Goal: Transaction & Acquisition: Purchase product/service

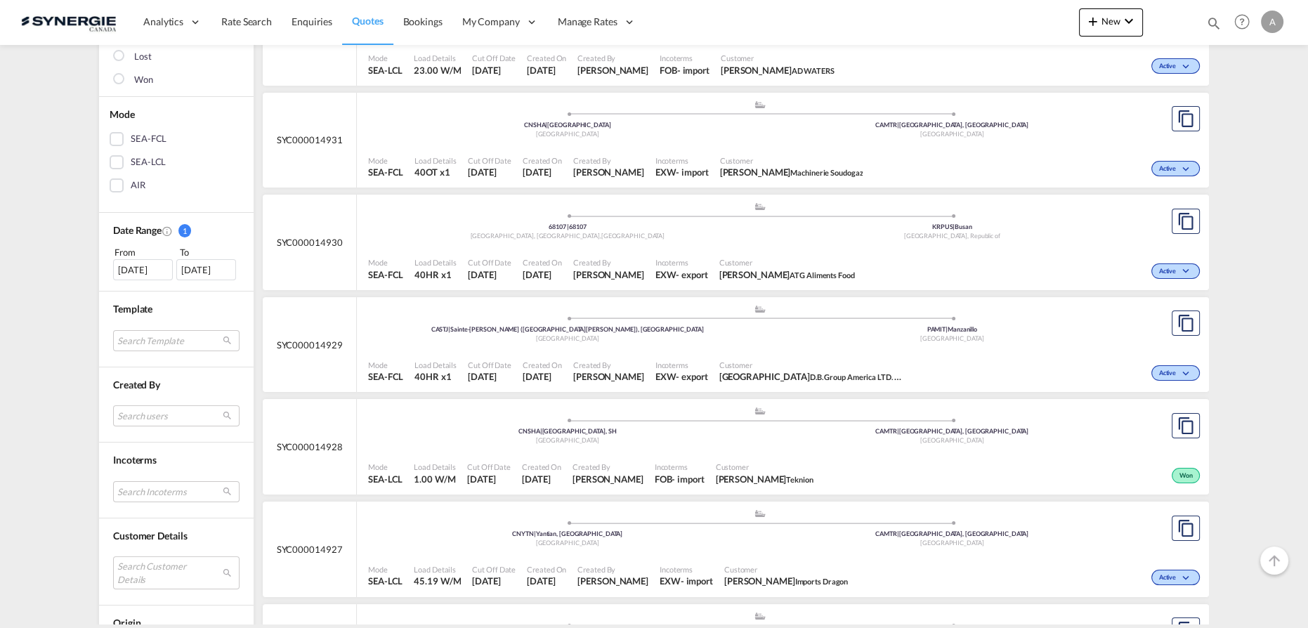
scroll to position [383, 0]
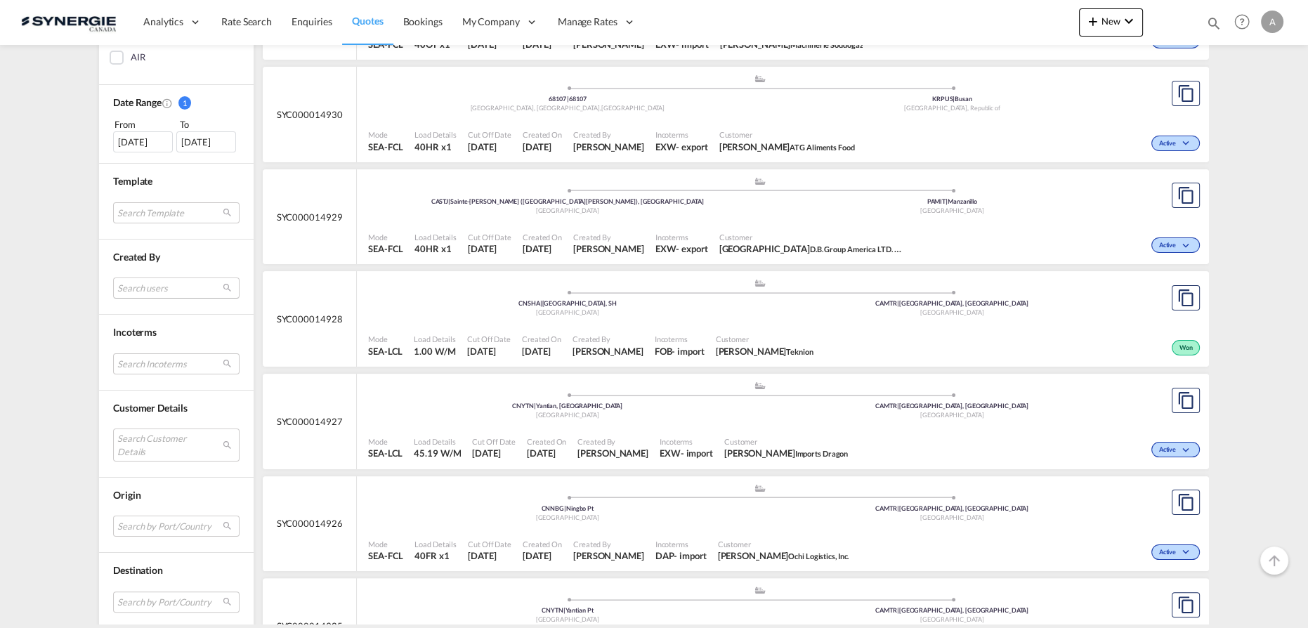
click at [163, 288] on md-select "Search users sugan T sugantha.rajan@freightfy.com raquel Jimenez raquel.jimenez…" at bounding box center [176, 287] width 126 height 21
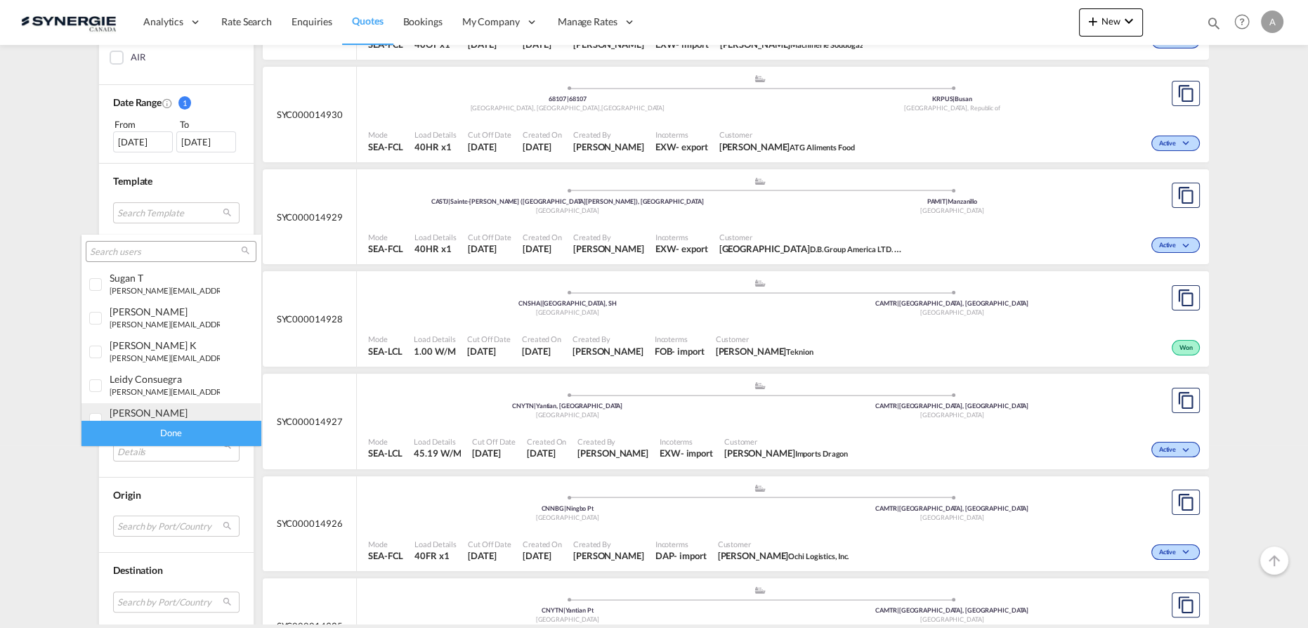
click at [152, 417] on div "adriana Groposila" at bounding box center [165, 413] width 110 height 12
click at [178, 437] on div "Done" at bounding box center [170, 433] width 179 height 25
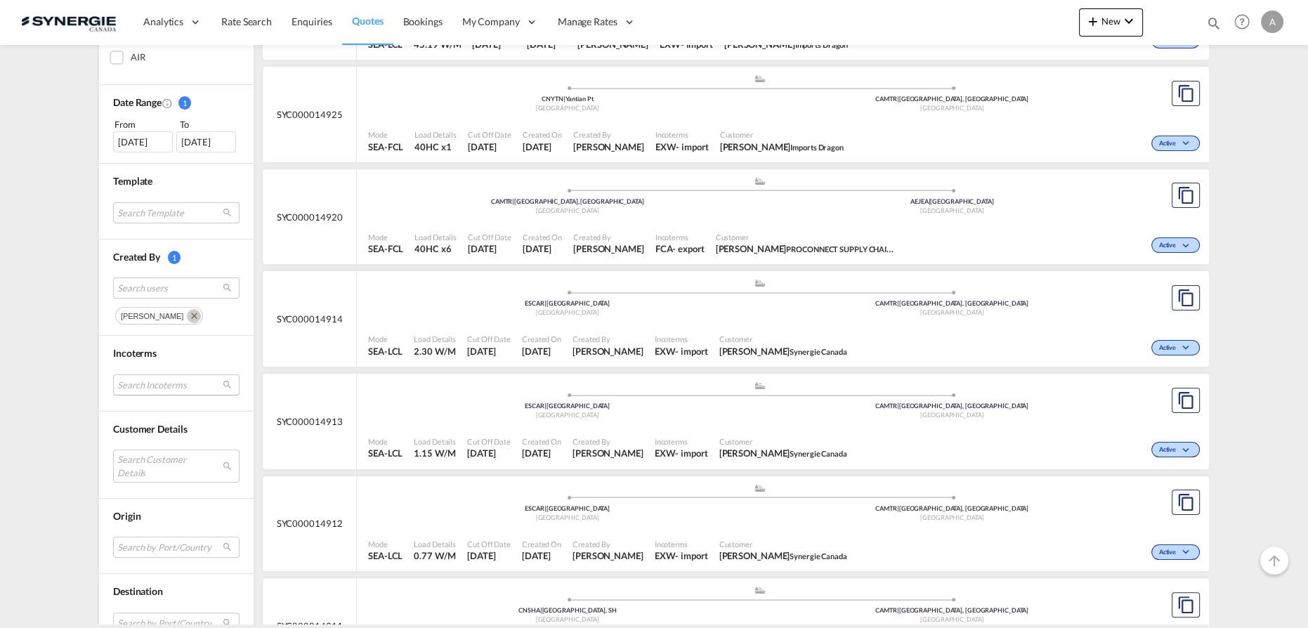
click at [185, 381] on md-select "Search Incoterms CPT-IMPORT carrier paid to DPU-EXPORT delivery at place unload…" at bounding box center [176, 384] width 126 height 21
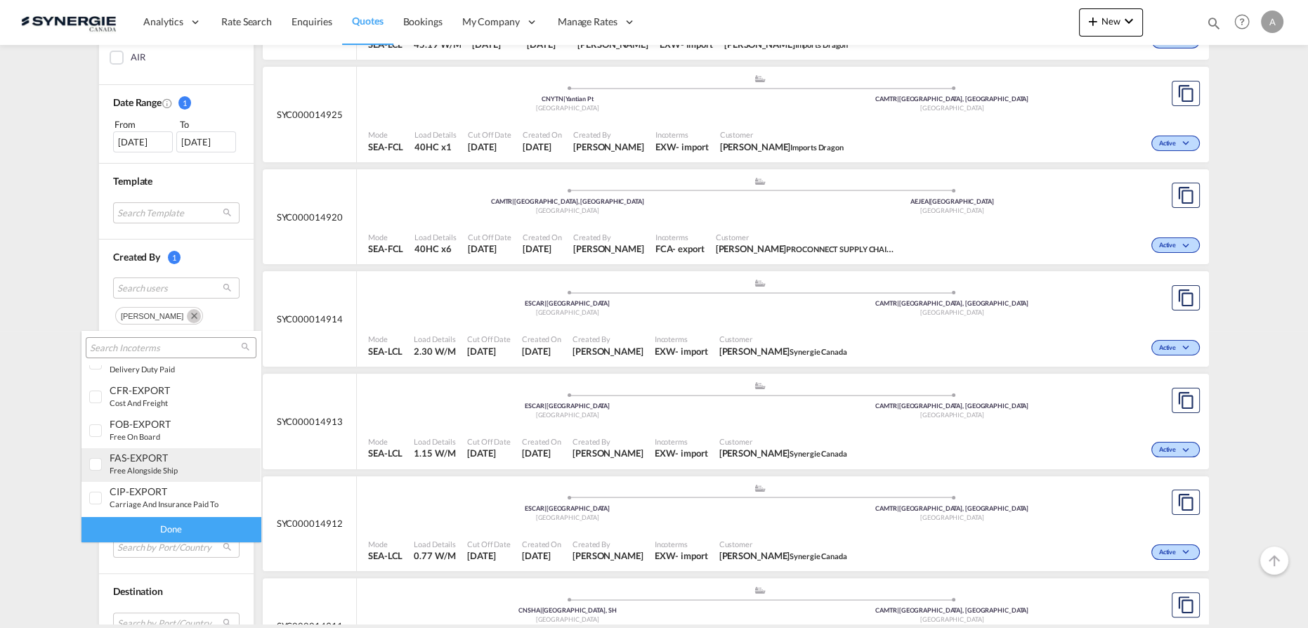
scroll to position [127, 0]
click at [173, 348] on input "search" at bounding box center [165, 348] width 151 height 13
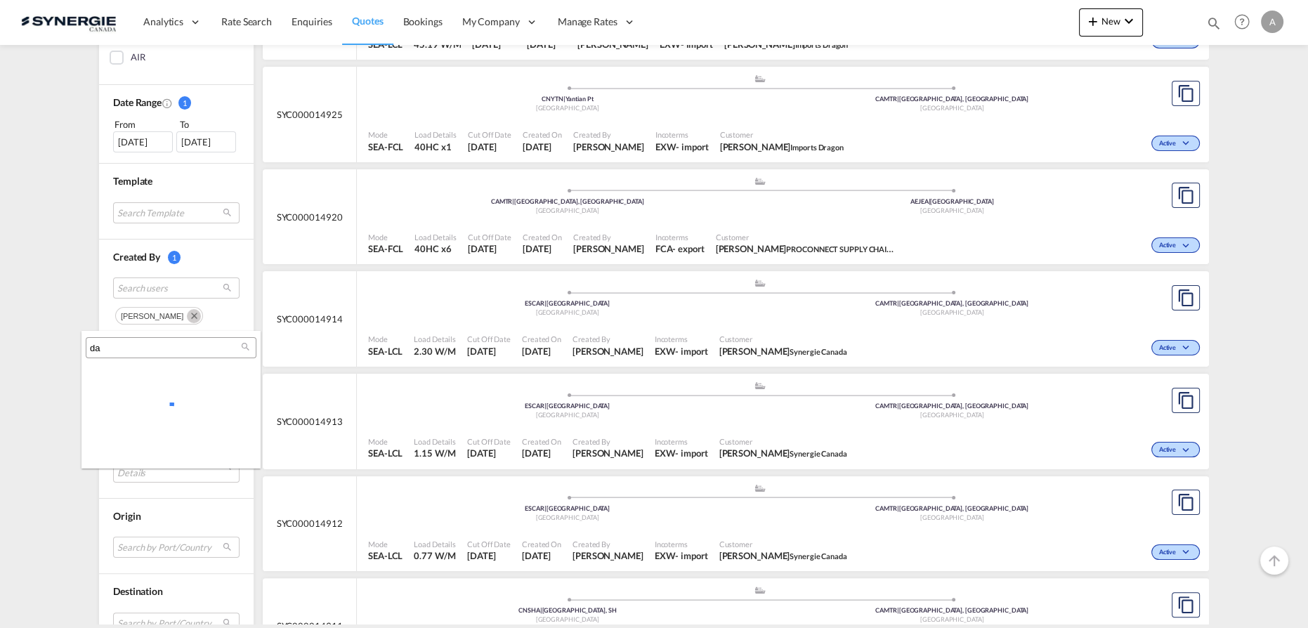
scroll to position [0, 0]
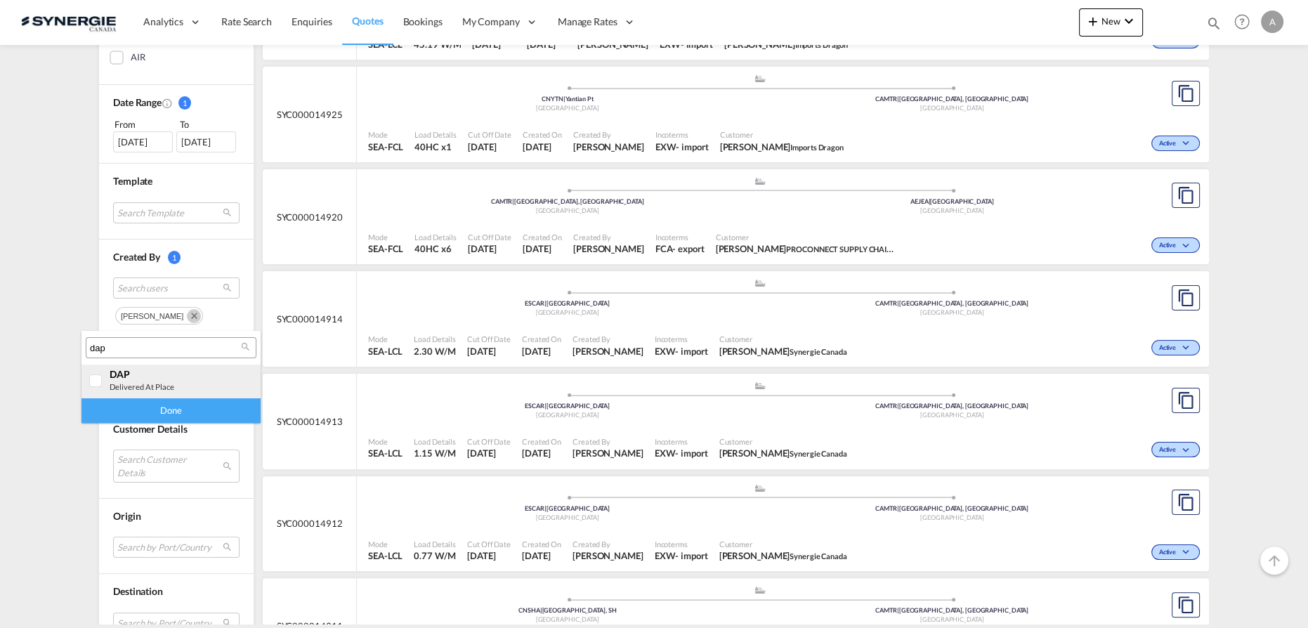
type input "dap"
click at [156, 379] on div "DAP" at bounding box center [165, 374] width 110 height 12
drag, startPoint x: 151, startPoint y: 409, endPoint x: 150, endPoint y: 421, distance: 11.3
click at [150, 409] on div "Done" at bounding box center [170, 410] width 179 height 25
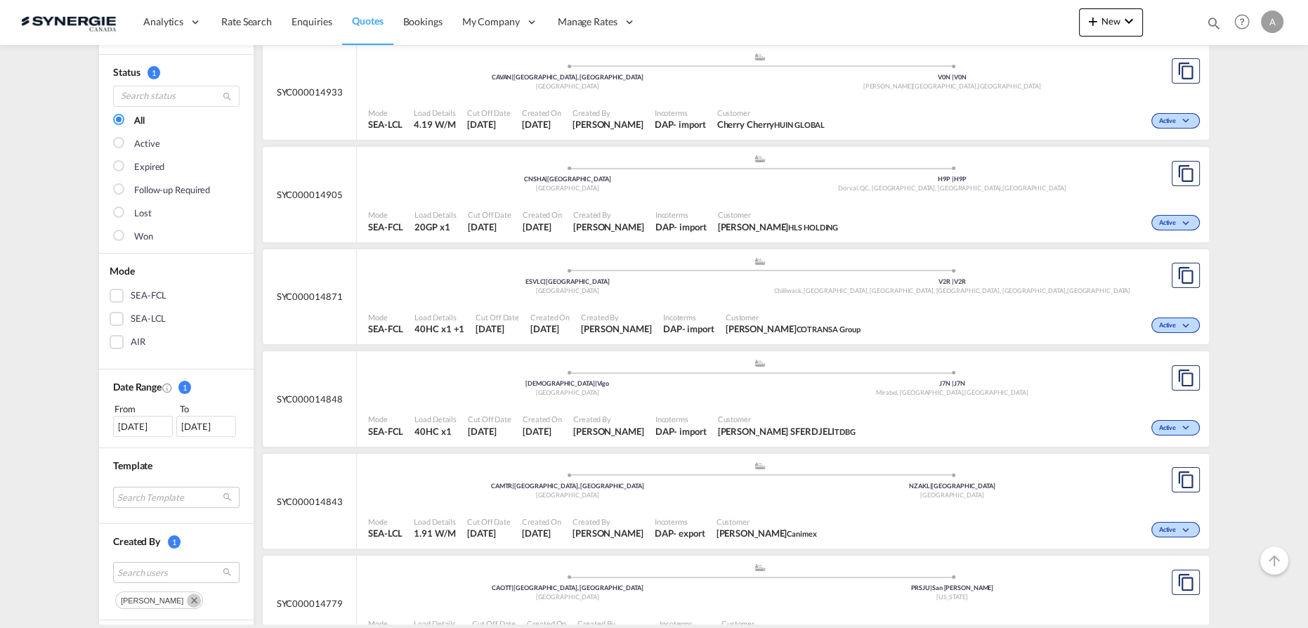
scroll to position [127, 0]
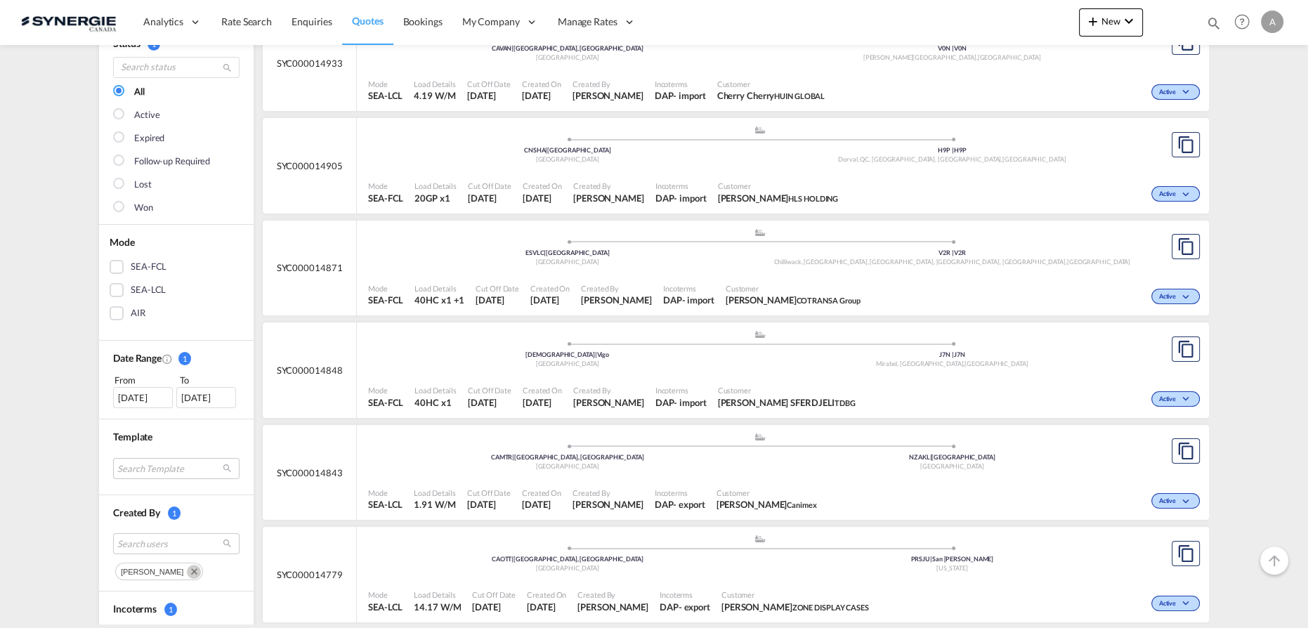
click at [113, 271] on div "SEA-FCL" at bounding box center [117, 267] width 14 height 14
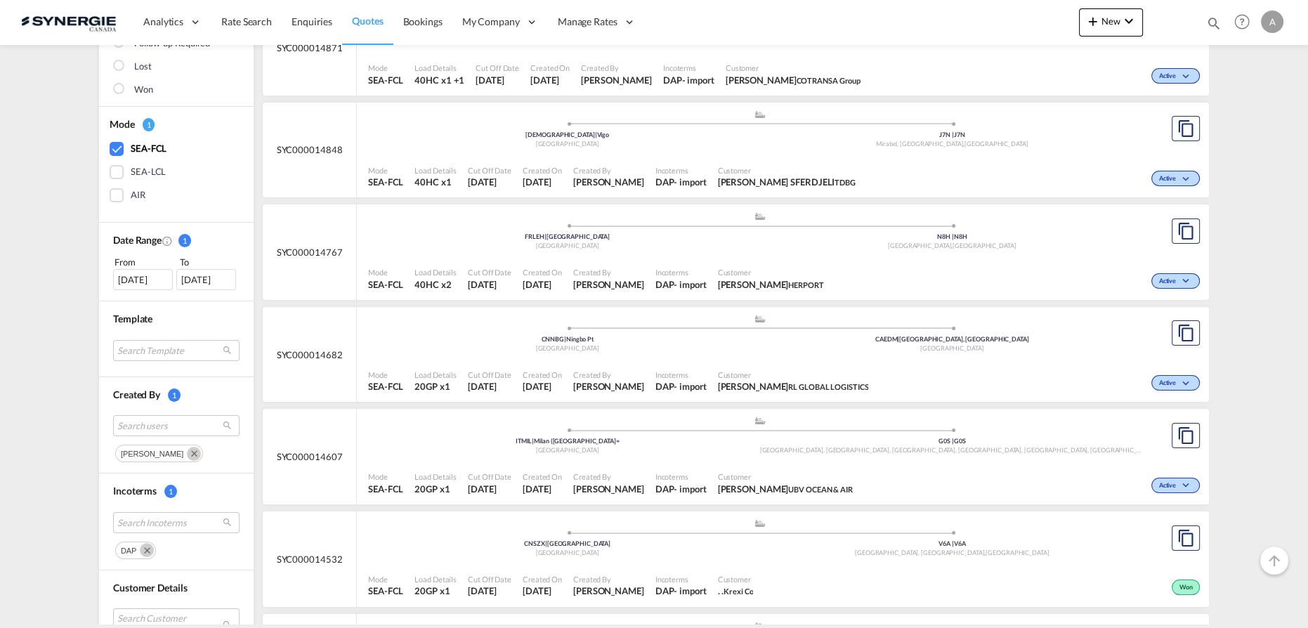
scroll to position [45, 0]
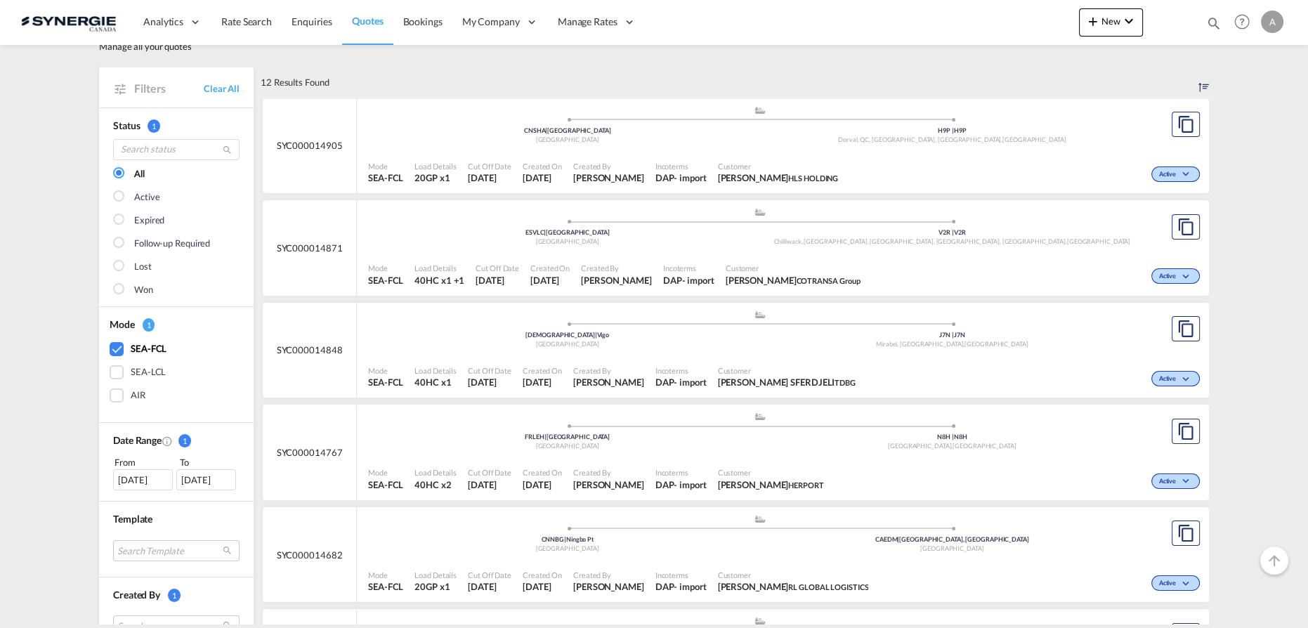
click at [137, 479] on div "[DATE]" at bounding box center [143, 479] width 60 height 21
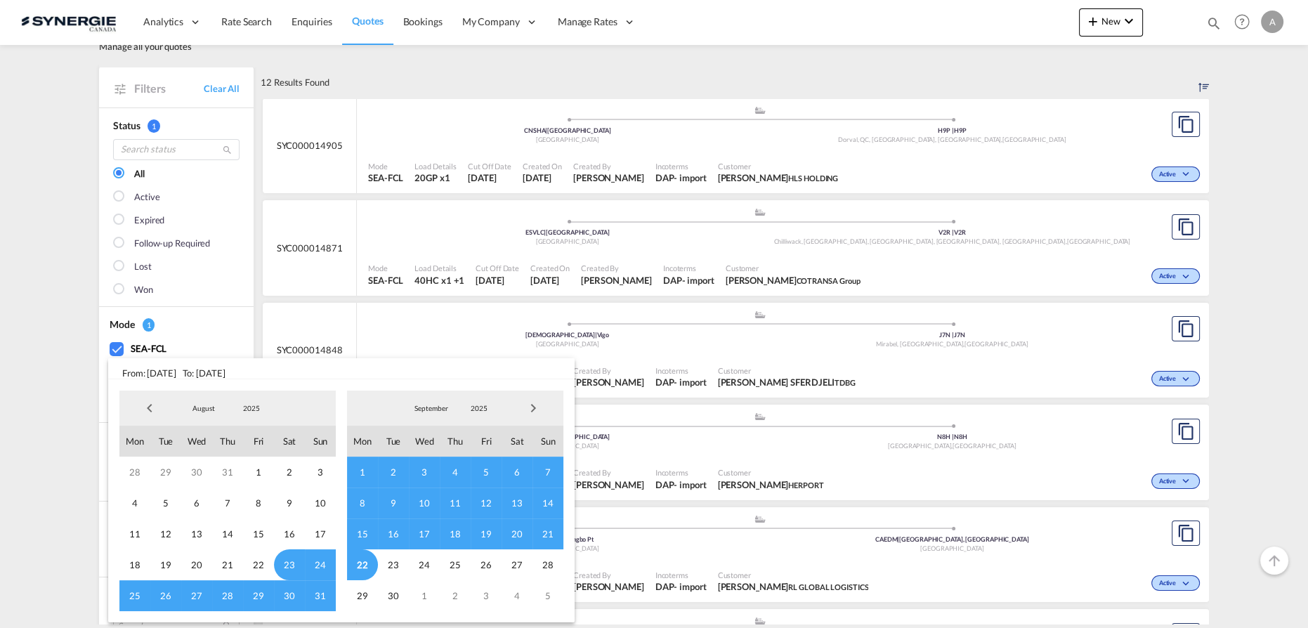
click at [245, 405] on span "2025" at bounding box center [251, 408] width 45 height 10
click at [235, 338] on md-option "2023" at bounding box center [266, 341] width 96 height 34
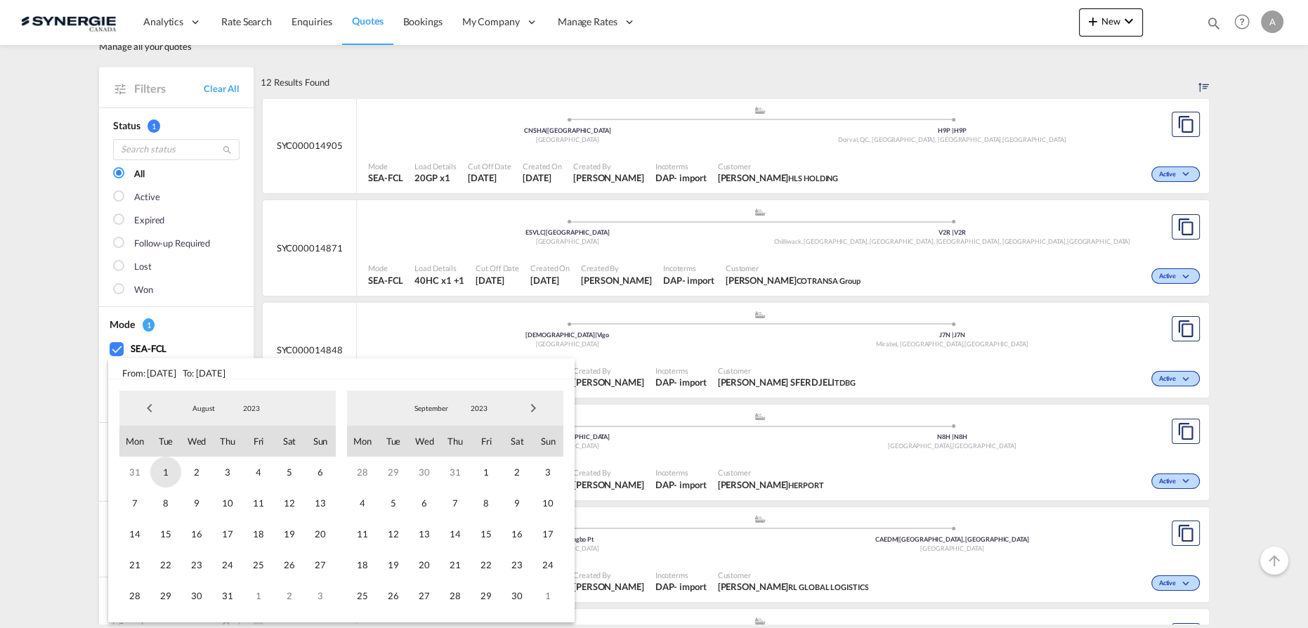
click at [166, 469] on span "1" at bounding box center [165, 472] width 31 height 31
click at [470, 412] on span "2023" at bounding box center [479, 408] width 45 height 10
click at [475, 480] on md-option "2025" at bounding box center [493, 476] width 96 height 34
click at [365, 569] on span "22" at bounding box center [362, 564] width 31 height 31
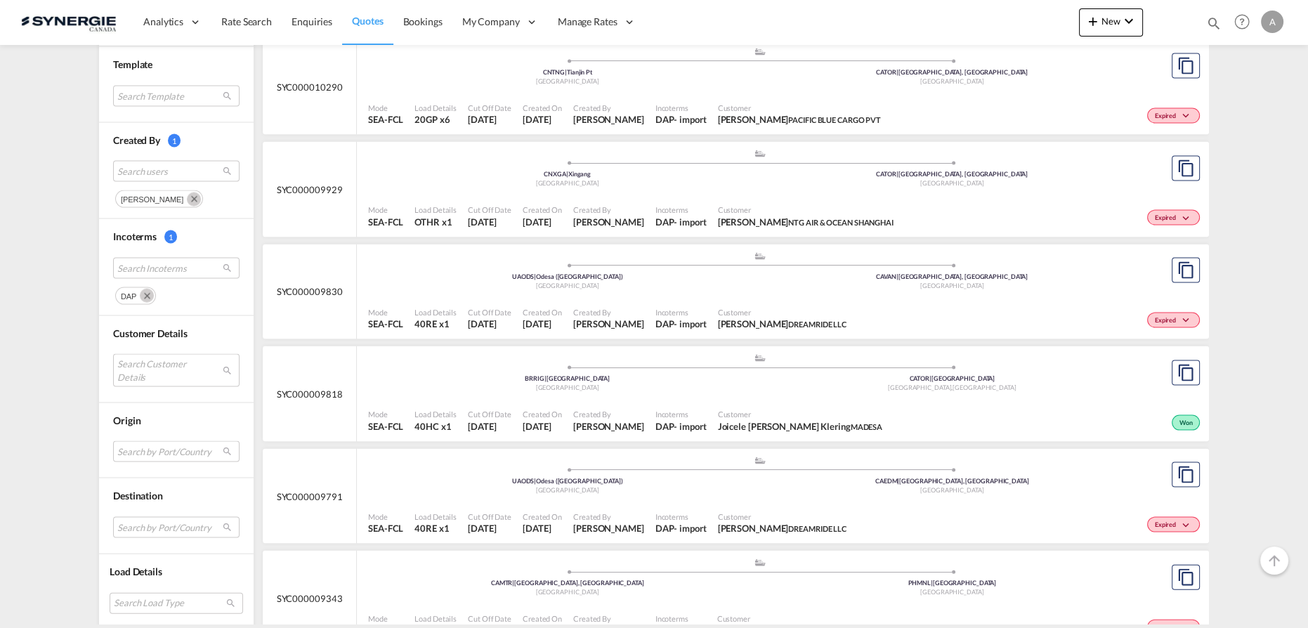
scroll to position [4052, 0]
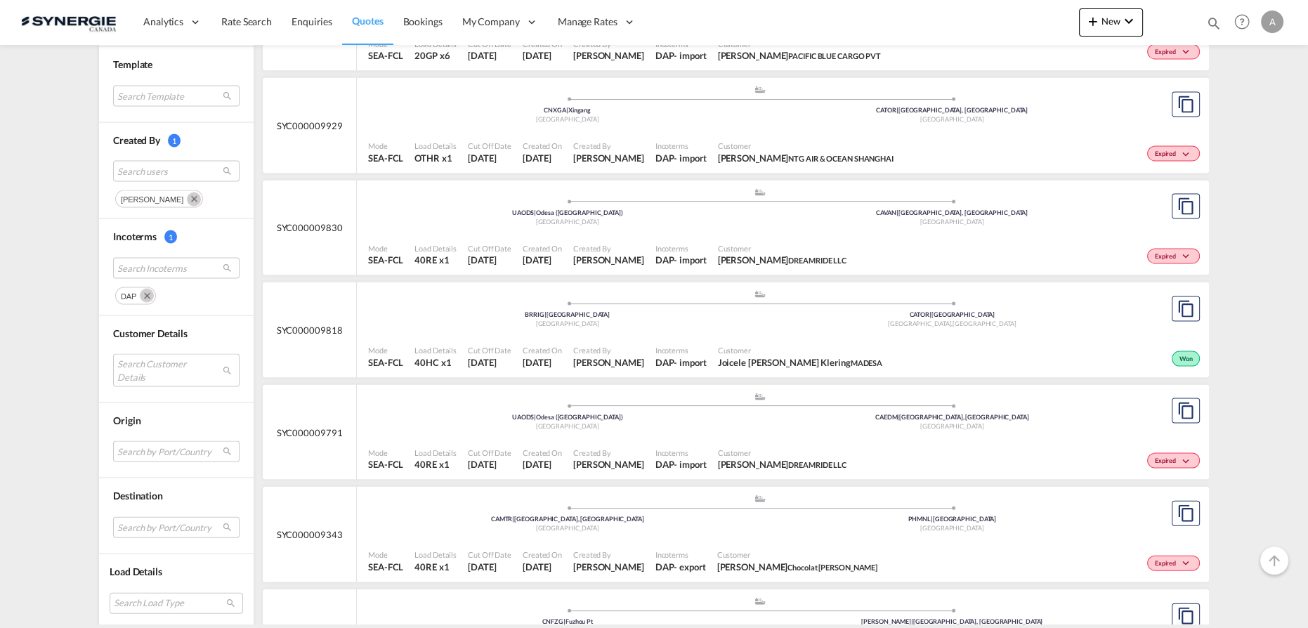
click at [610, 426] on div ".a{fill:#aaa8ad;} .a{fill:#aaa8ad;} UAODS | Odesa (Odessa) Ukraine CAEDM | Edmo…" at bounding box center [759, 413] width 783 height 42
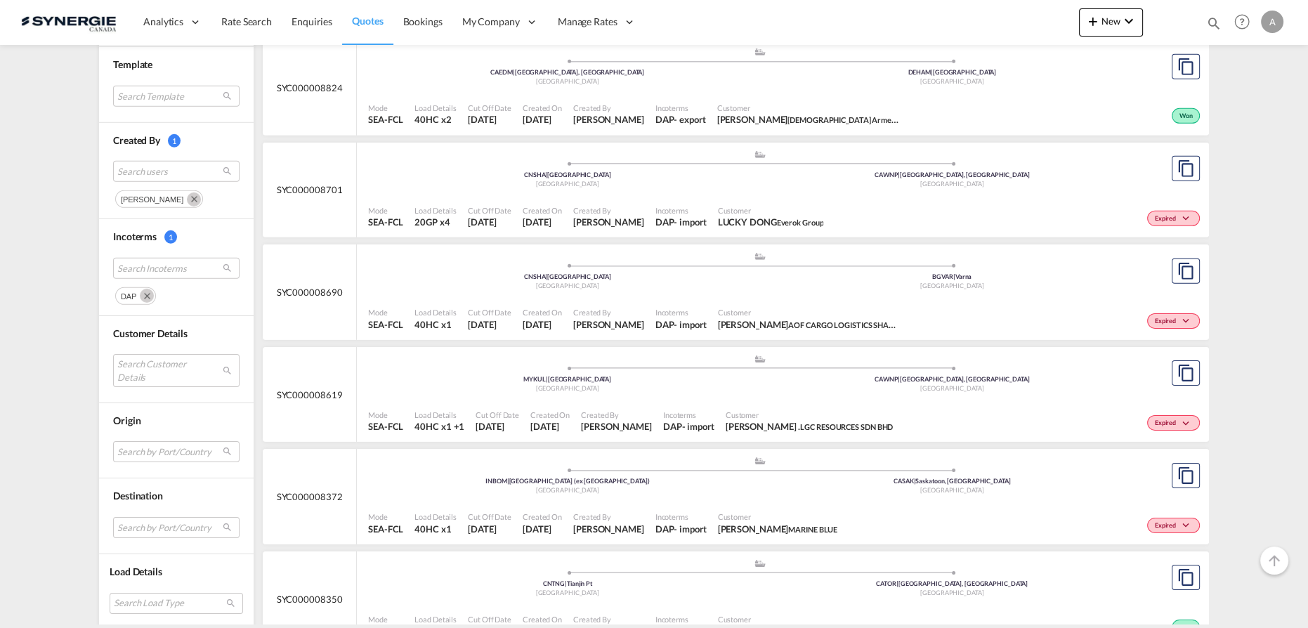
scroll to position [6055, 0]
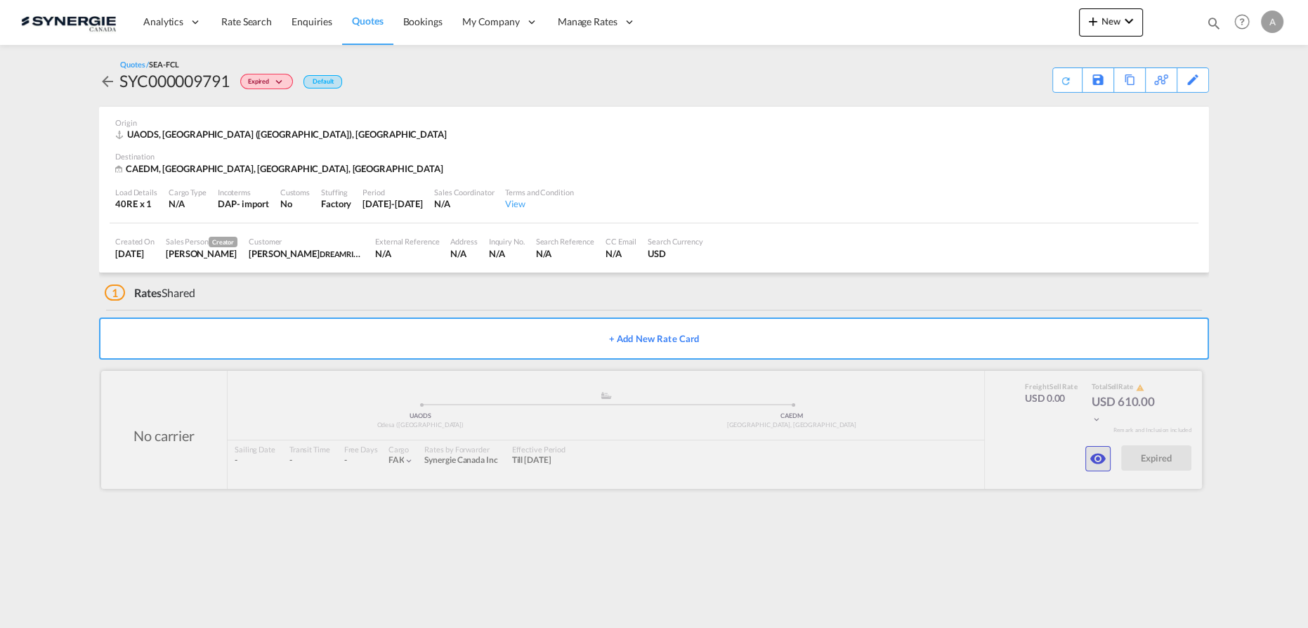
click at [1101, 454] on md-icon "icon-eye" at bounding box center [1097, 458] width 17 height 17
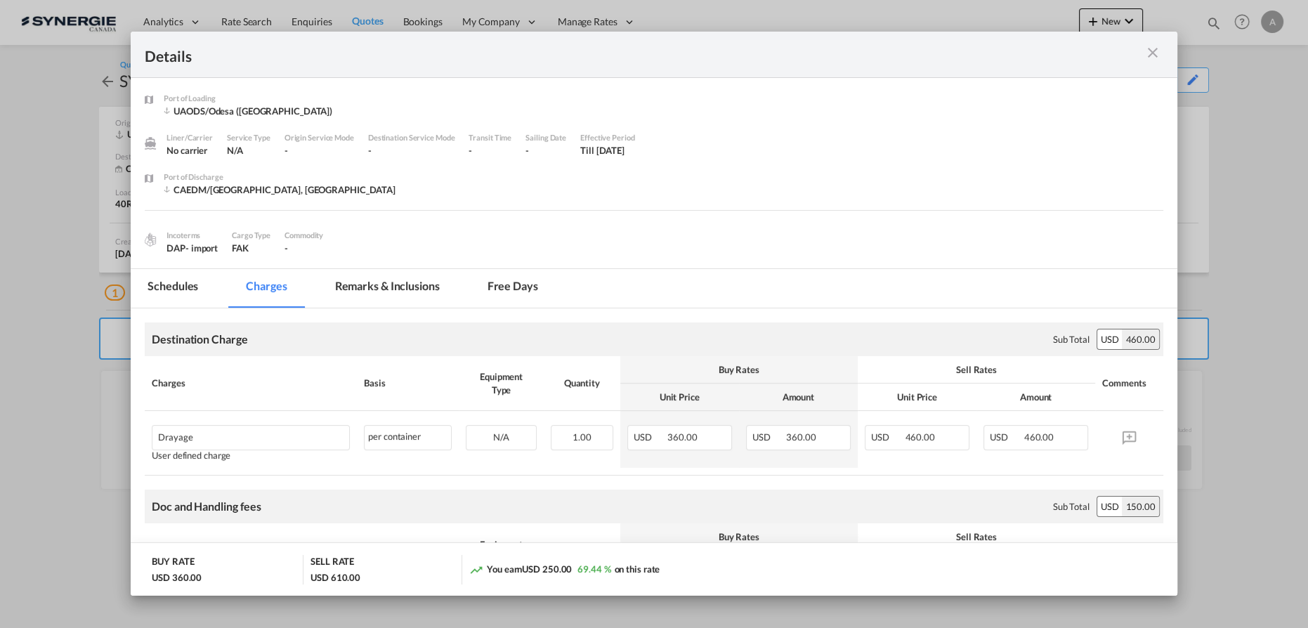
click at [371, 293] on md-tab-item "Remarks & Inclusions" at bounding box center [387, 288] width 138 height 39
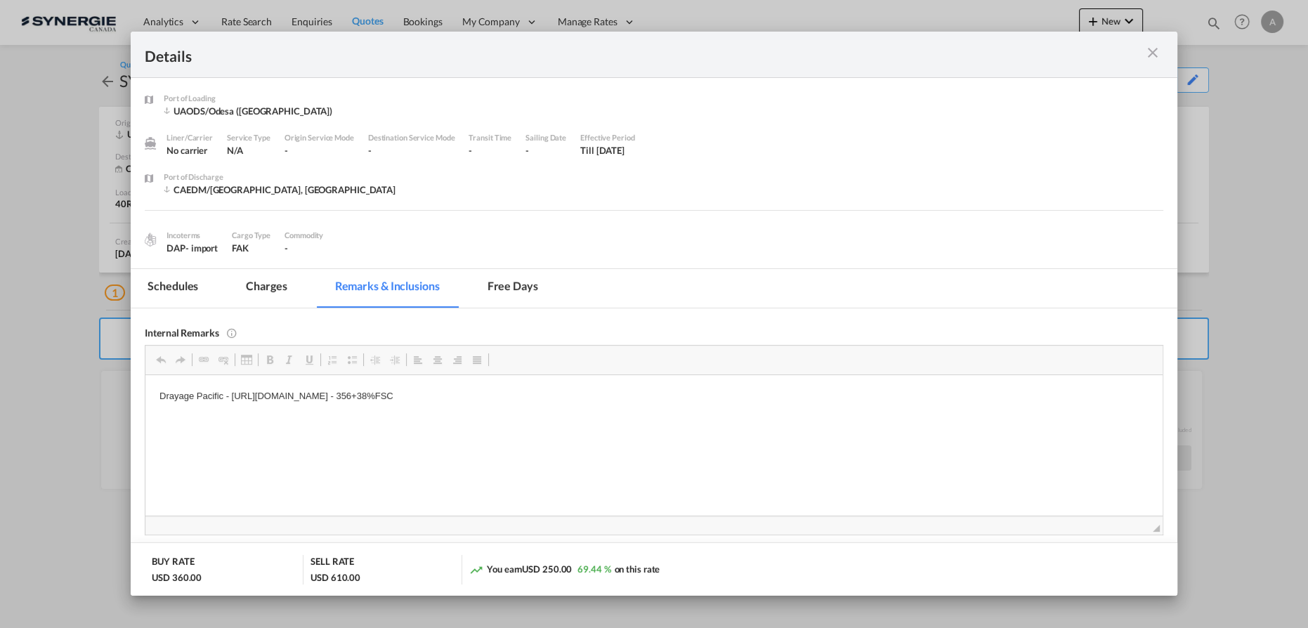
click at [693, 393] on p "Drayage Pacific - https://app.frontapp.com/open/cnv_p2e4zkf?key=ZPiF8cHJfcdkNRZ…" at bounding box center [653, 395] width 989 height 15
drag, startPoint x: 688, startPoint y: 390, endPoint x: 228, endPoint y: 380, distance: 459.4
click at [228, 380] on html "Drayage Pacific - https://app.frontapp.com/open/cnv_p2e4zkf?key=ZPiF8cHJfcdkNRZ…" at bounding box center [653, 395] width 1017 height 43
copy p "https://app.frontapp.com/open/cnv_p2e4zkf?key=ZPiF8cHJfcdkNRZPxNfyEdYegtTUj75i …"
click at [268, 289] on md-tab-item "Charges" at bounding box center [266, 288] width 74 height 39
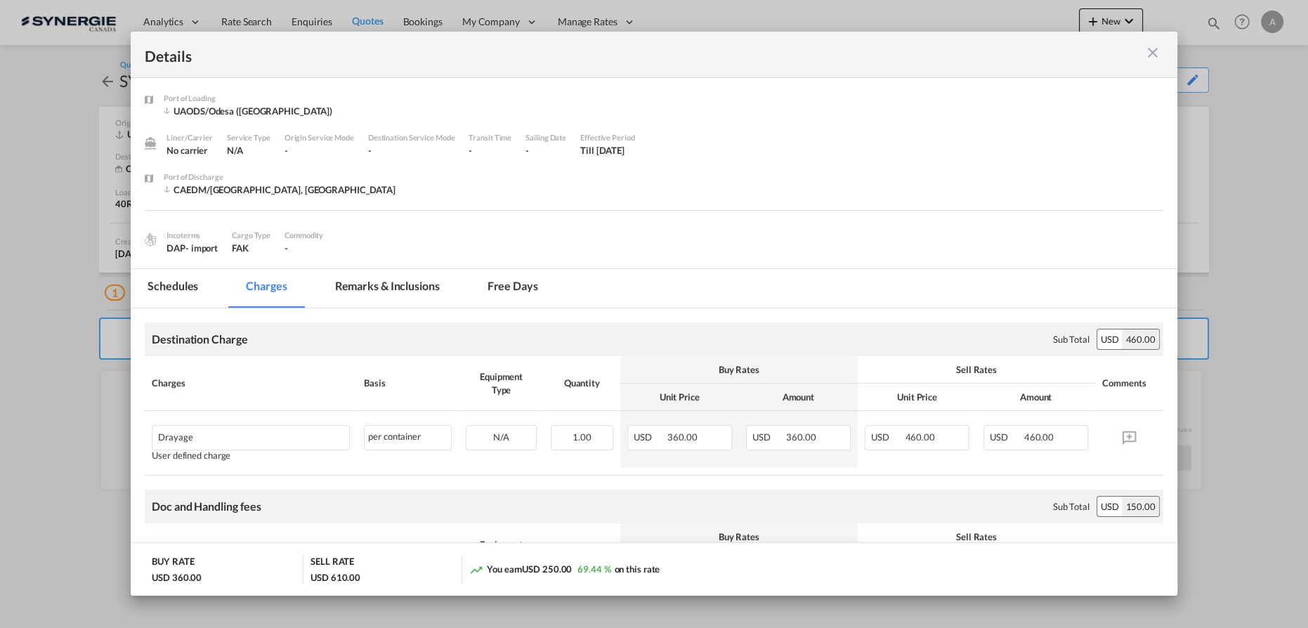
click at [1150, 48] on md-icon "icon-close m-3 fg-AAA8AD cursor" at bounding box center [1152, 52] width 17 height 17
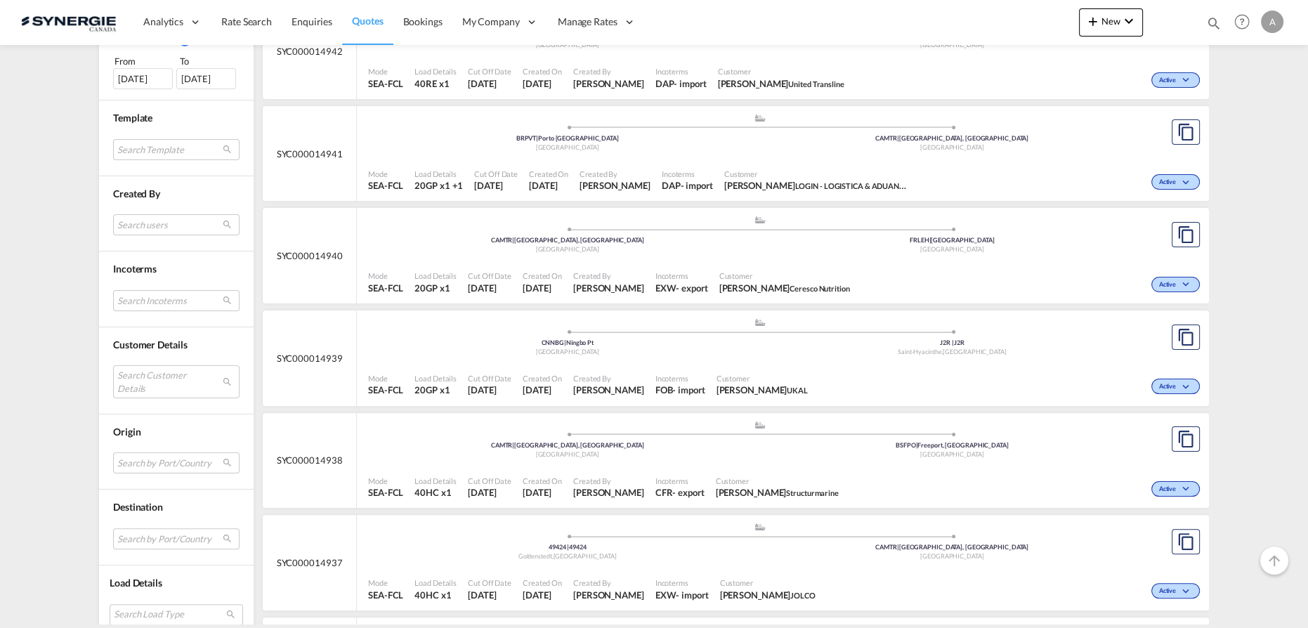
scroll to position [447, 0]
click at [127, 374] on md-select "Search Customer Details user name user tomas Šatkus tomas.satkus@unitedtranslin…" at bounding box center [176, 381] width 126 height 32
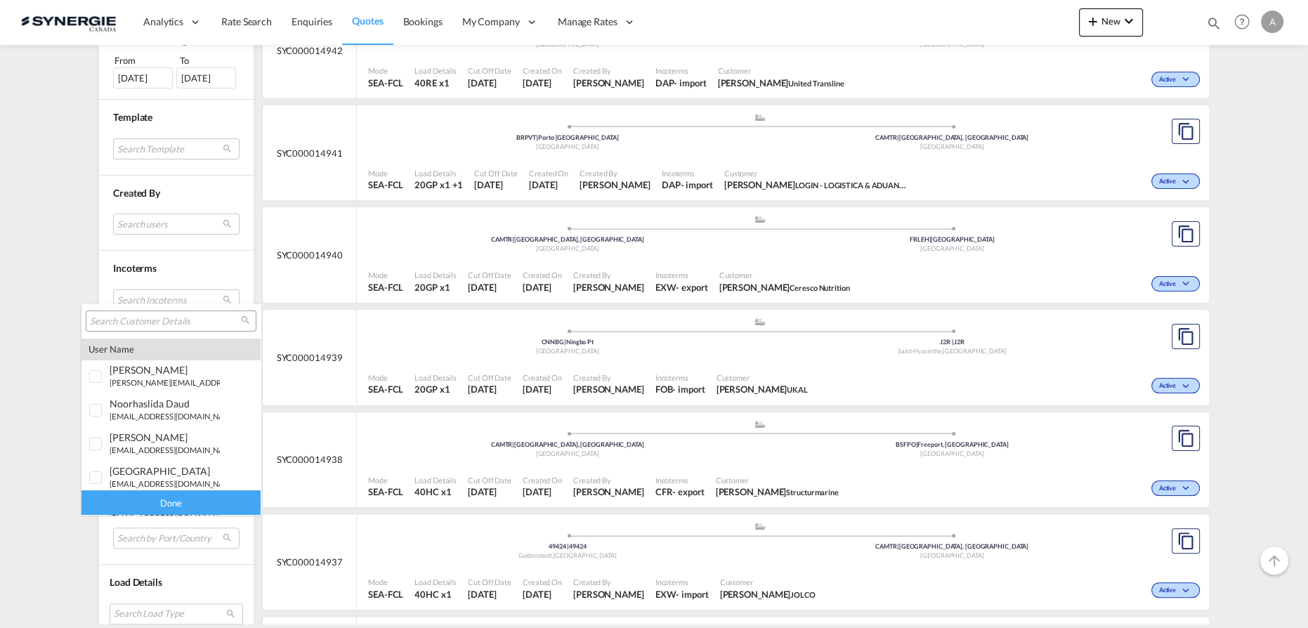
click at [129, 317] on input "search" at bounding box center [165, 321] width 151 height 13
type input "I"
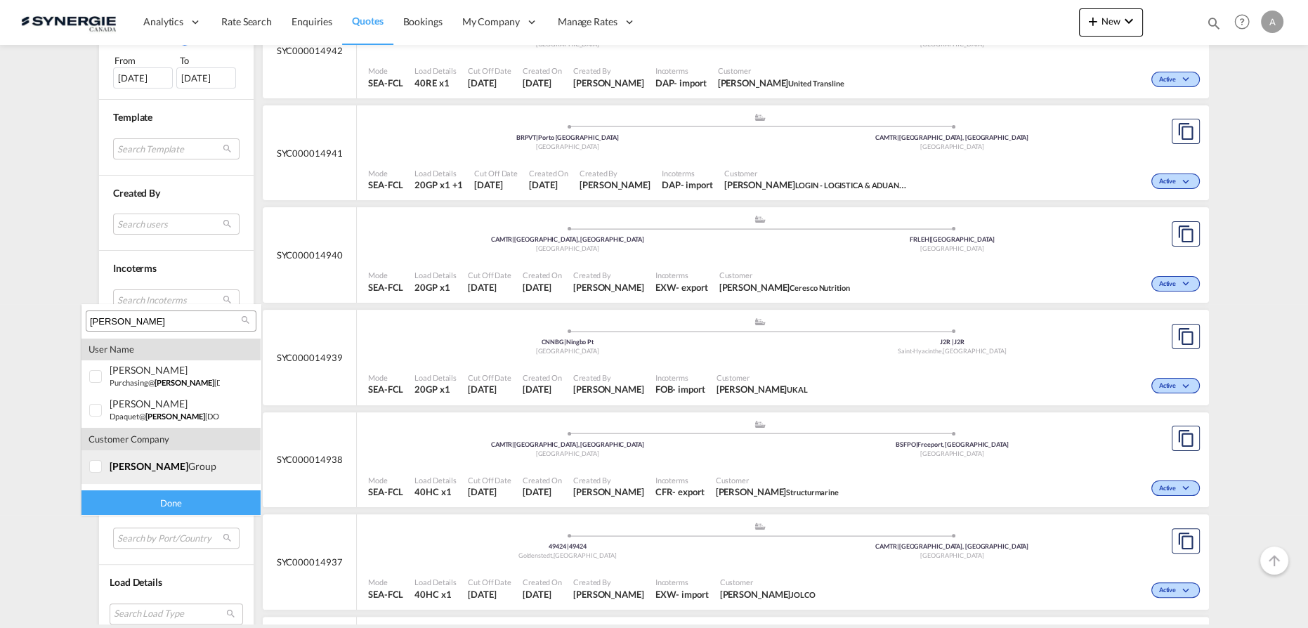
type input "TILTON"
click at [135, 474] on md-option "company tilton group" at bounding box center [170, 467] width 179 height 34
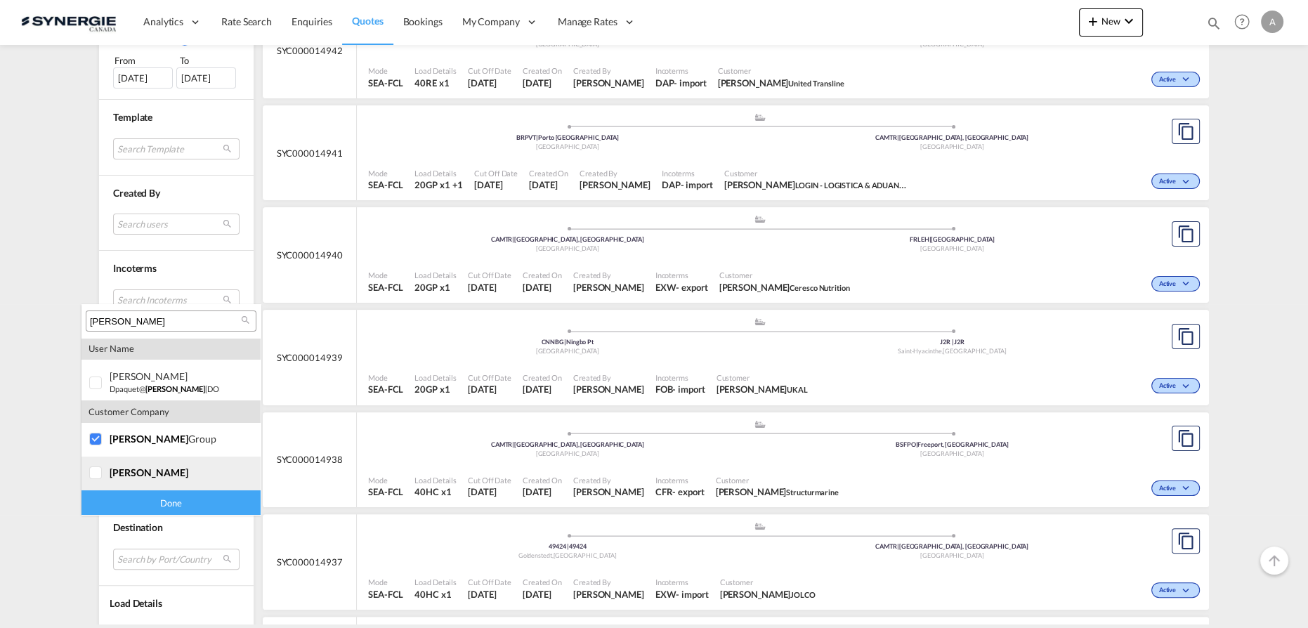
click at [133, 480] on md-option "company tilton" at bounding box center [170, 474] width 179 height 34
click at [146, 507] on div "Done" at bounding box center [170, 502] width 179 height 25
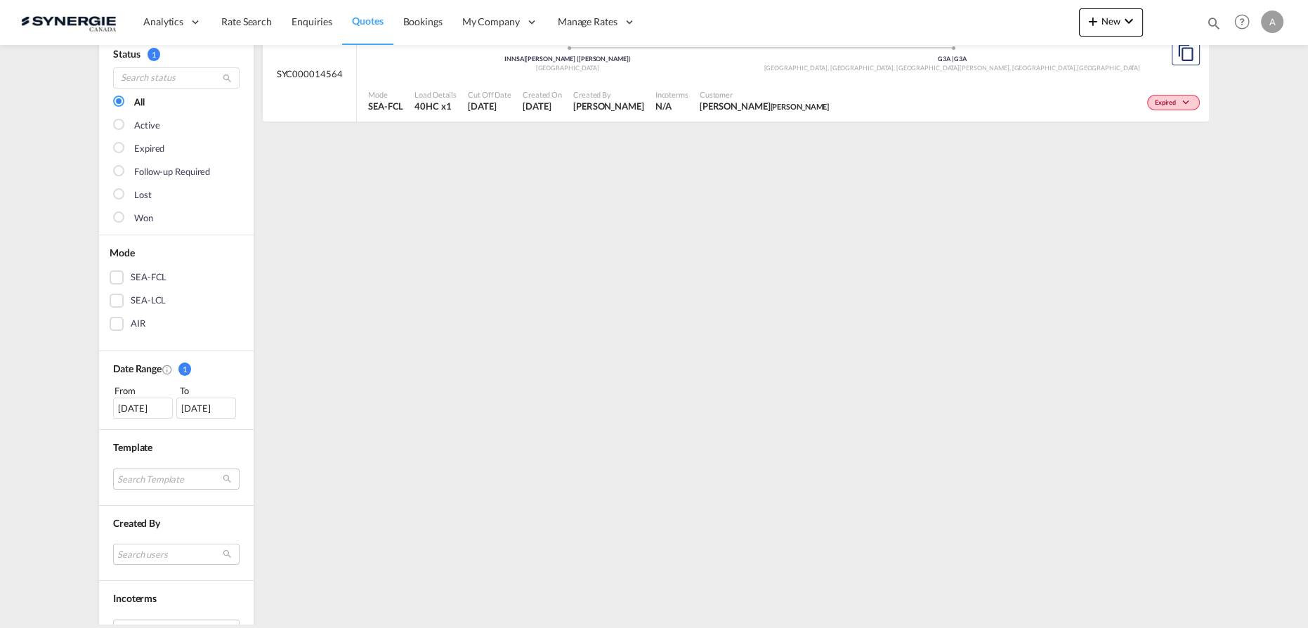
scroll to position [127, 0]
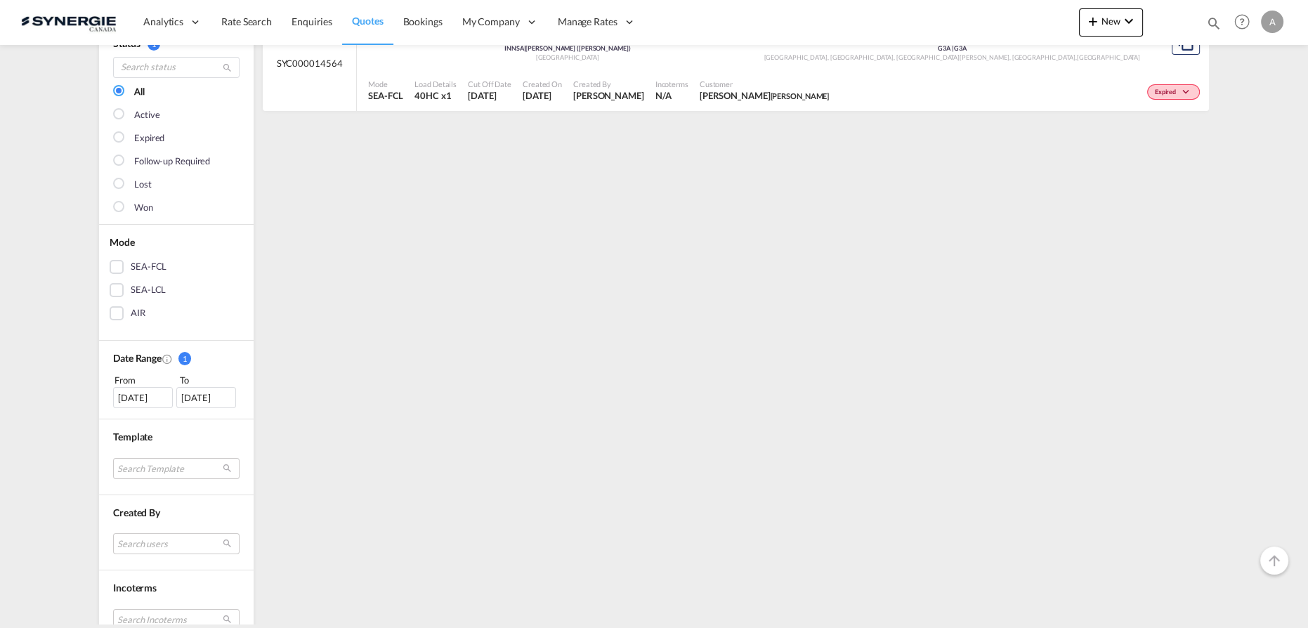
click at [140, 395] on div "23 Aug 2025" at bounding box center [143, 397] width 60 height 21
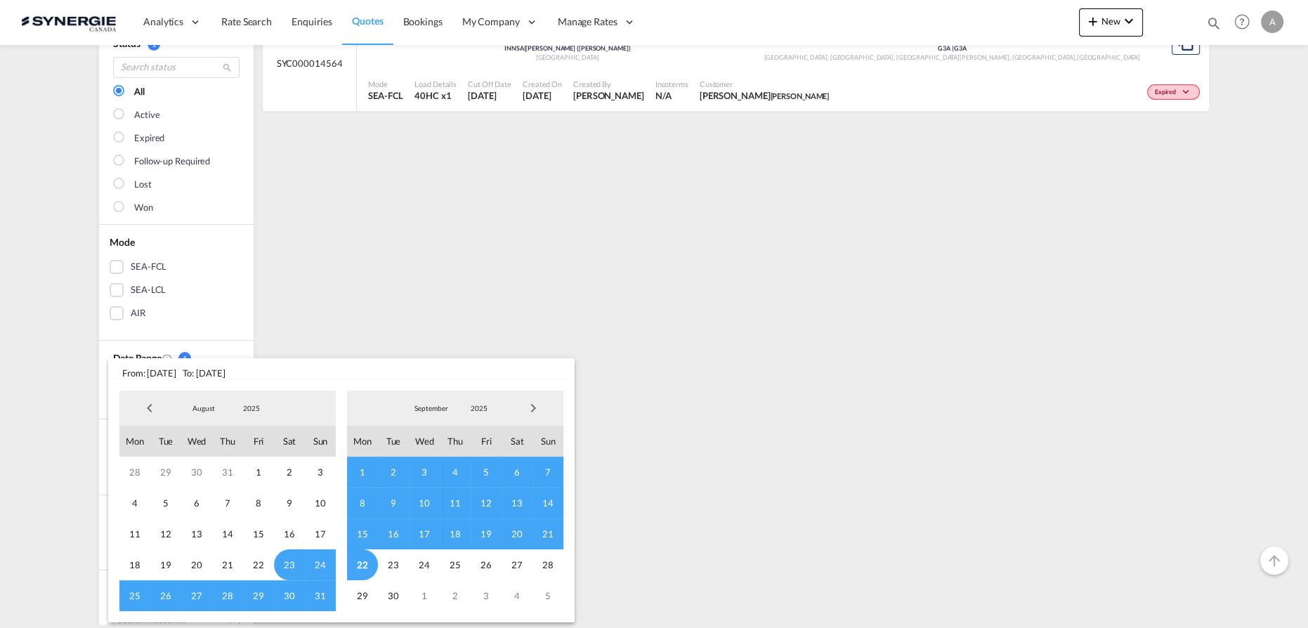
click at [254, 411] on span "2025" at bounding box center [251, 408] width 45 height 10
click at [236, 339] on md-option "2023" at bounding box center [266, 341] width 96 height 34
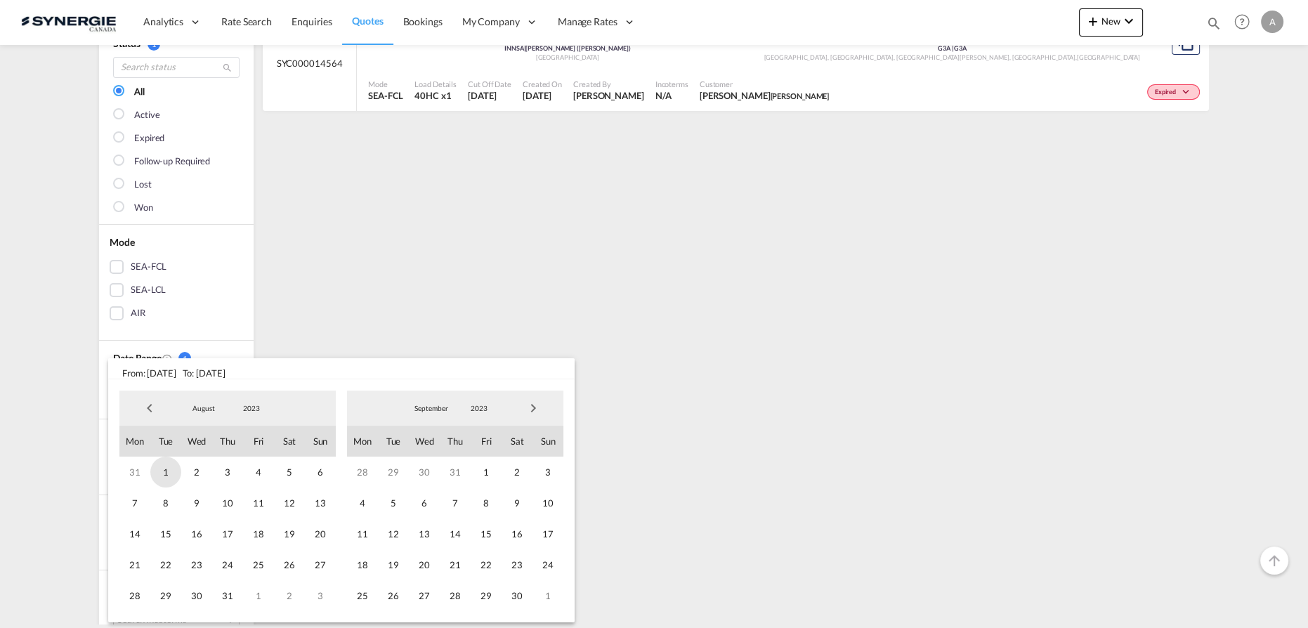
click at [163, 471] on span "1" at bounding box center [165, 472] width 31 height 31
click at [480, 407] on span "2023" at bounding box center [479, 408] width 45 height 10
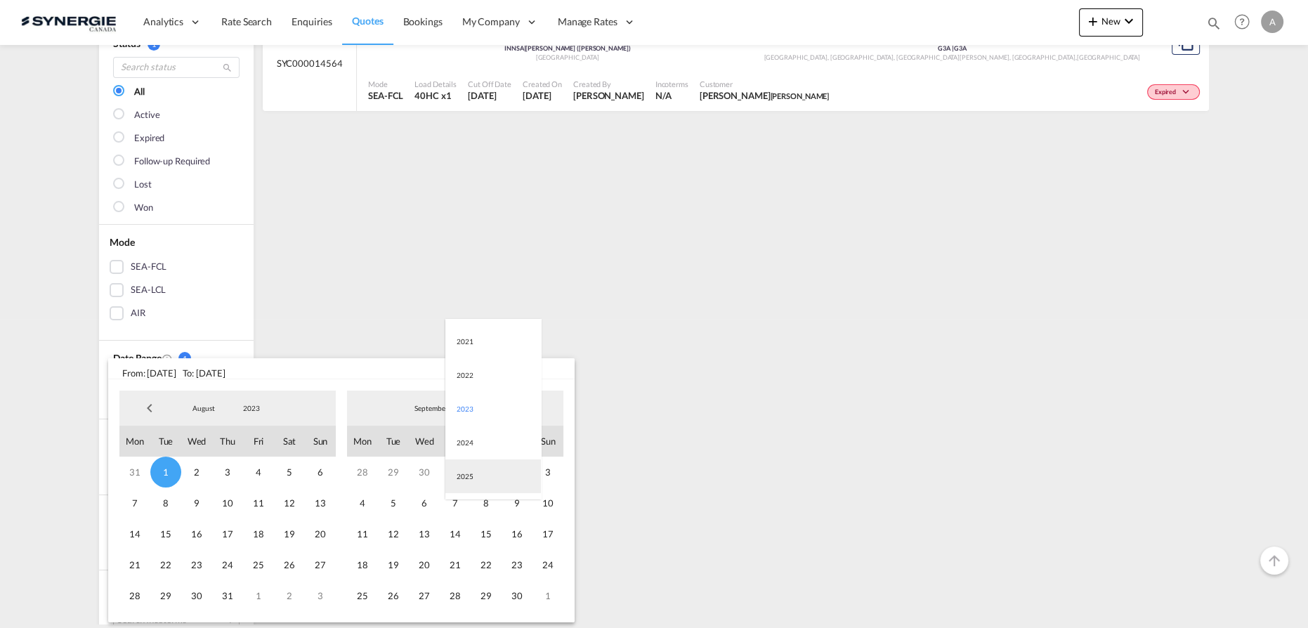
click at [470, 477] on md-option "2025" at bounding box center [493, 476] width 96 height 34
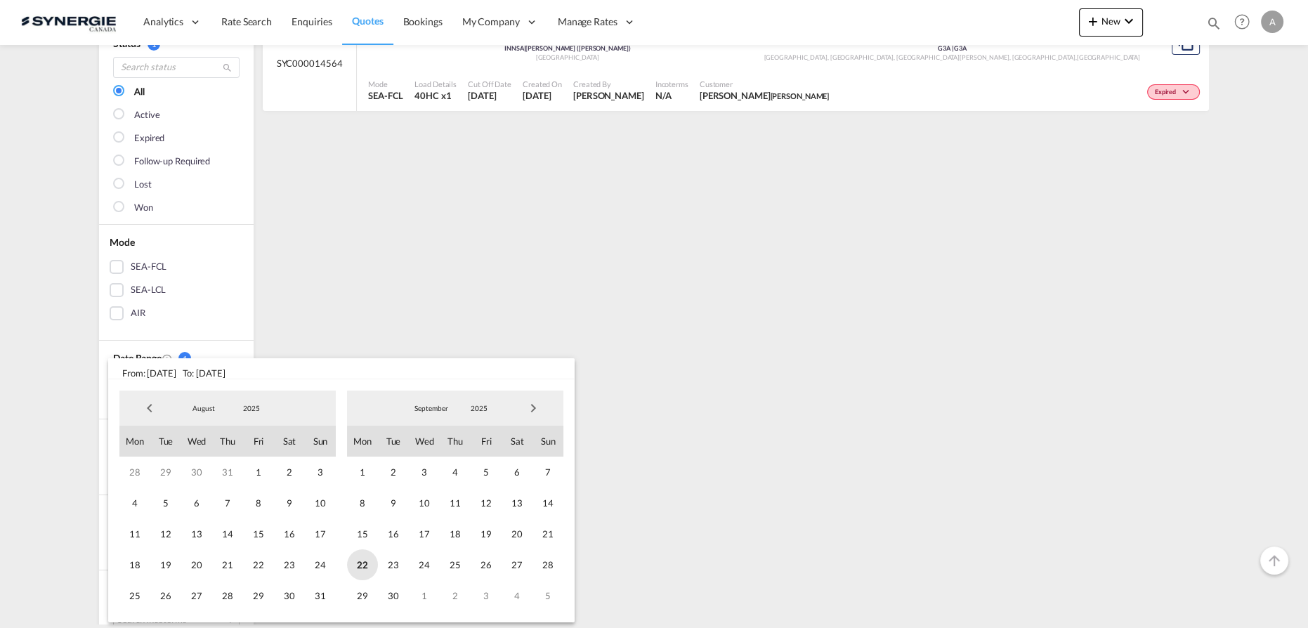
click at [363, 562] on span "22" at bounding box center [362, 564] width 31 height 31
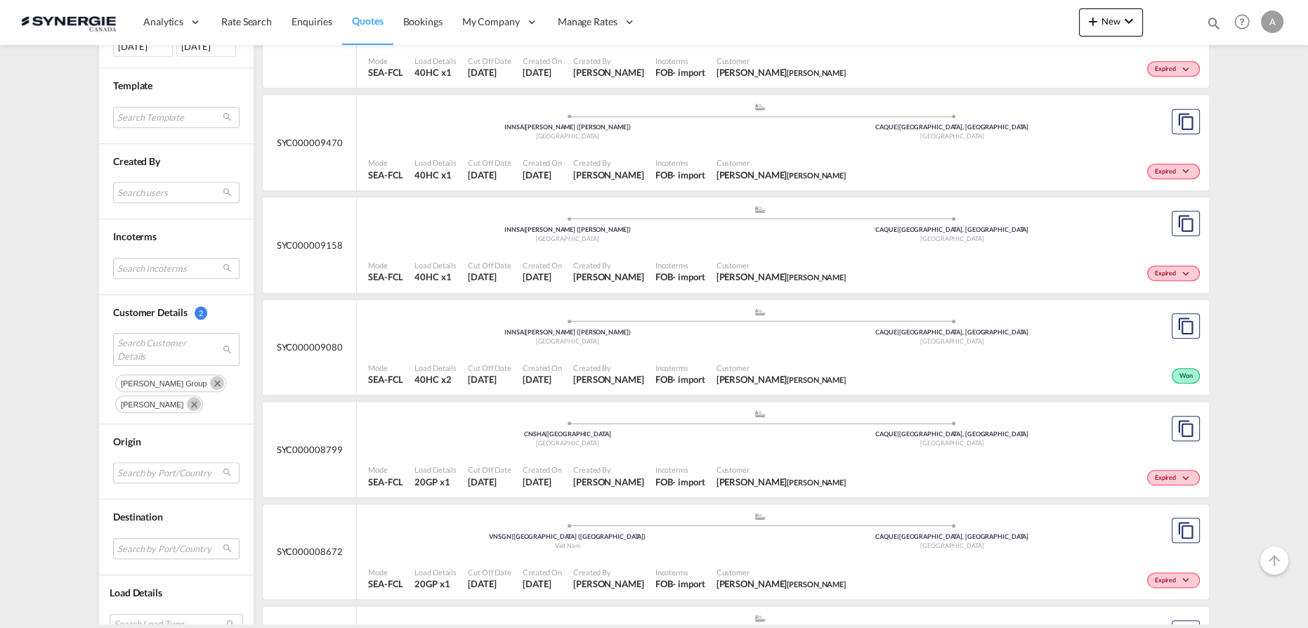
scroll to position [1787, 0]
click at [608, 454] on div "Mode SEA-FCL Load Details 20GP x1 Cut Off Date 24 Feb 2025 Created On 24 Feb 20…" at bounding box center [783, 475] width 852 height 42
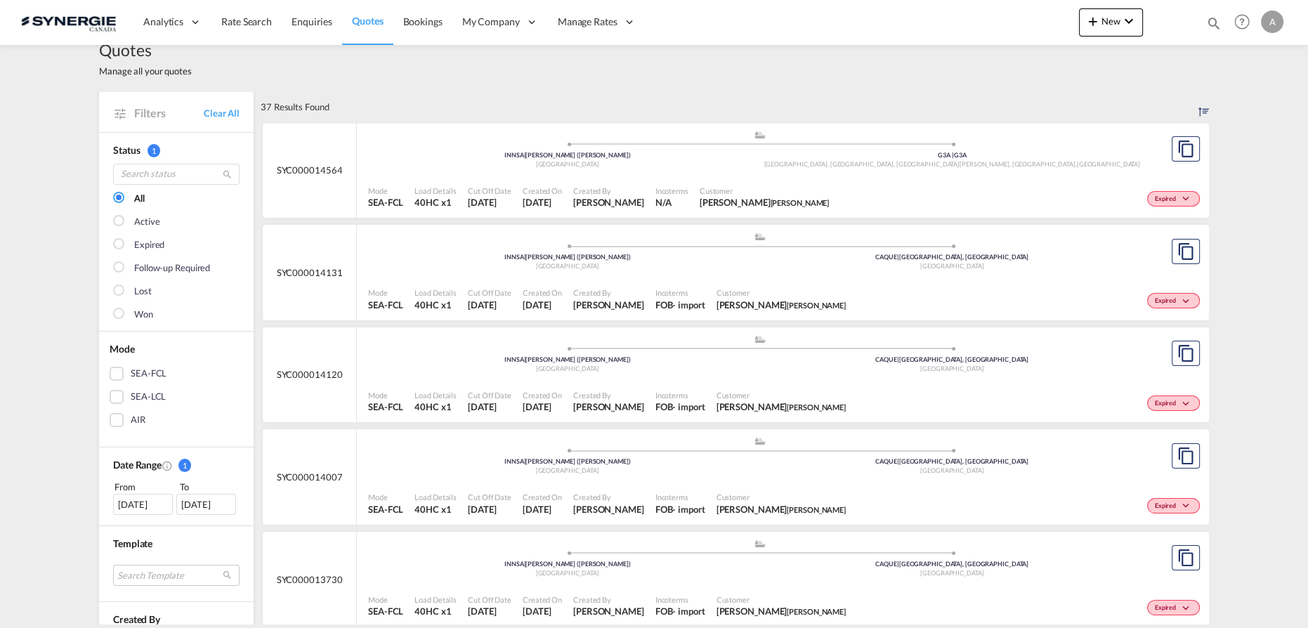
scroll to position [0, 0]
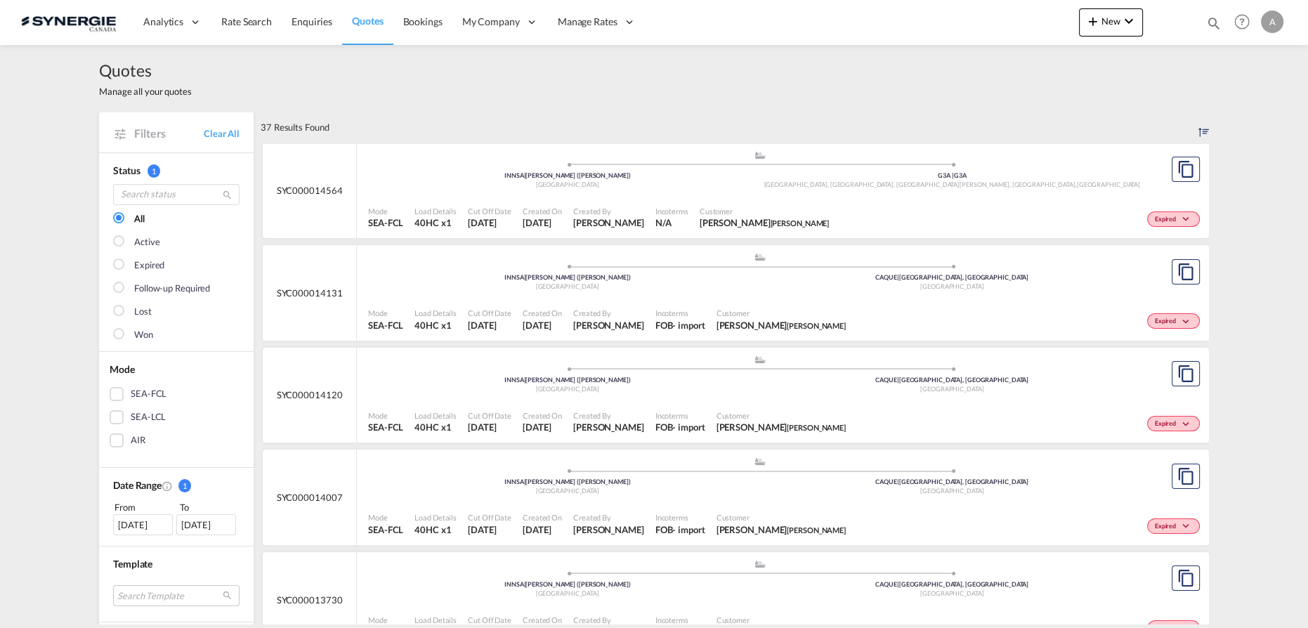
click at [655, 208] on span "Incoterms" at bounding box center [671, 211] width 33 height 11
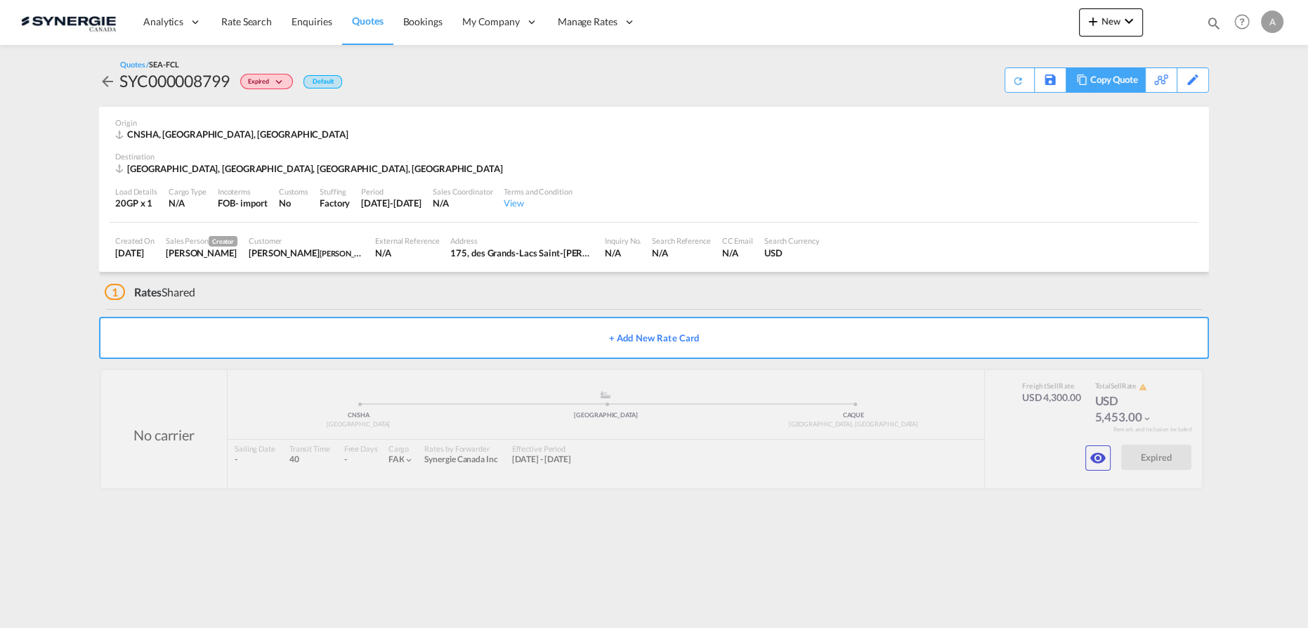
click at [1124, 86] on div "Copy Quote" at bounding box center [1114, 80] width 48 height 24
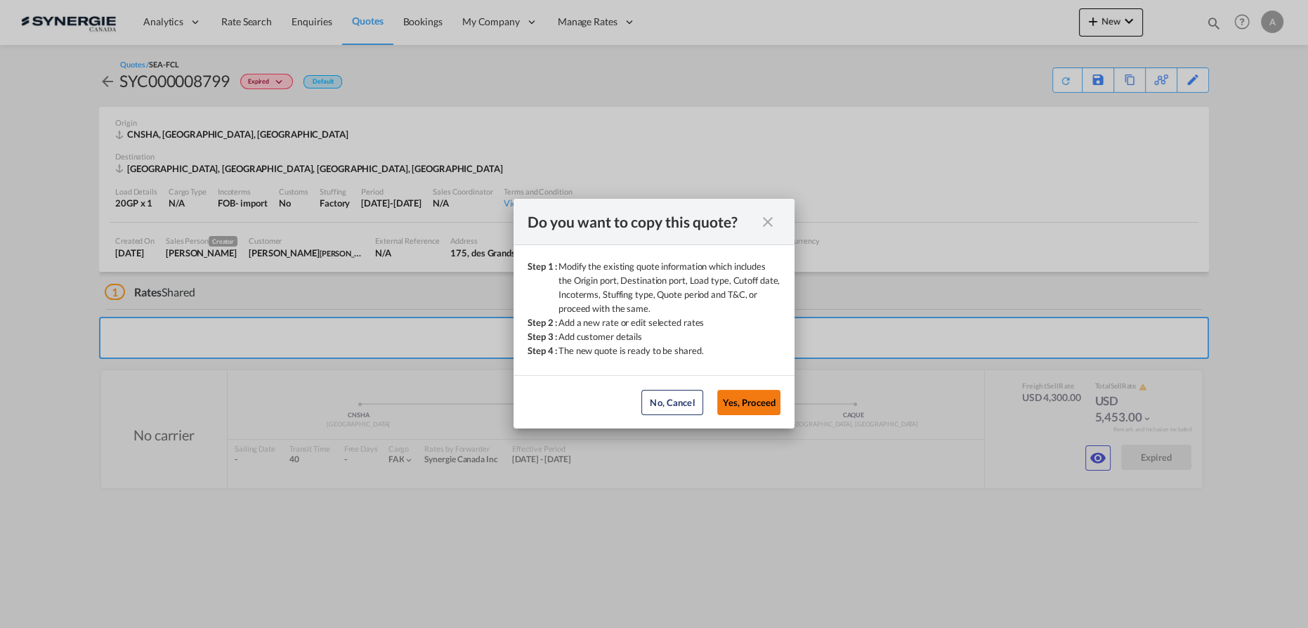
click at [764, 407] on button "Yes, Proceed" at bounding box center [748, 402] width 63 height 25
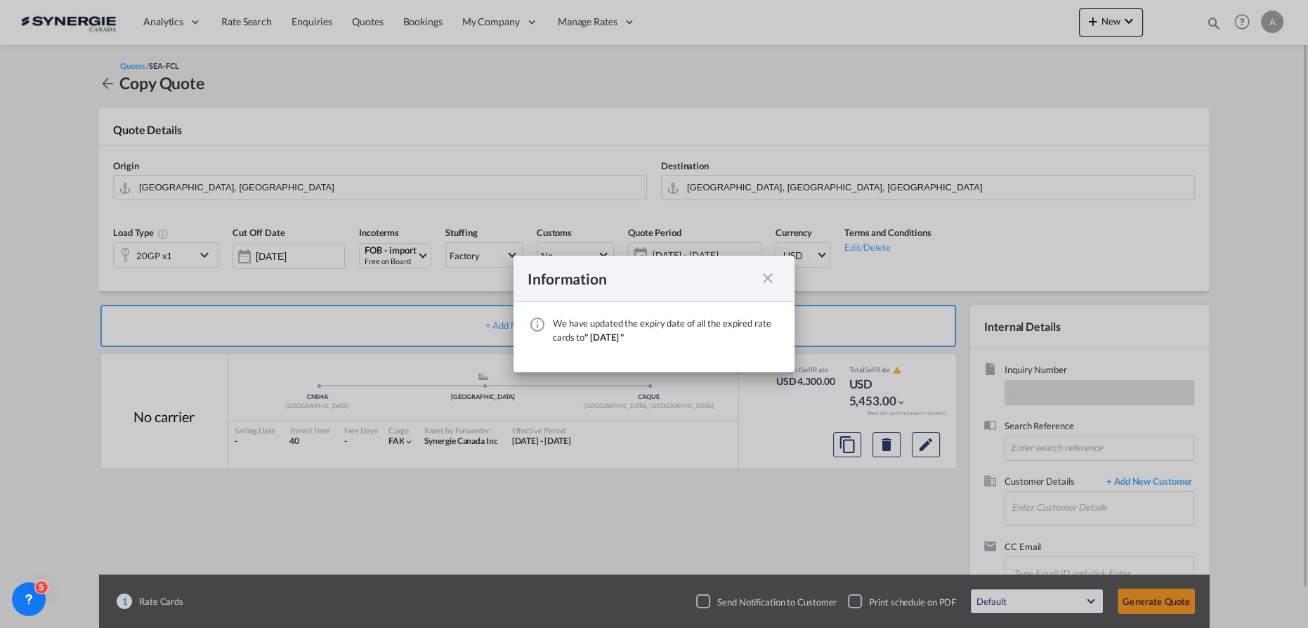
click at [768, 280] on md-icon "icon-close fg-AAA8AD cursor" at bounding box center [767, 278] width 17 height 17
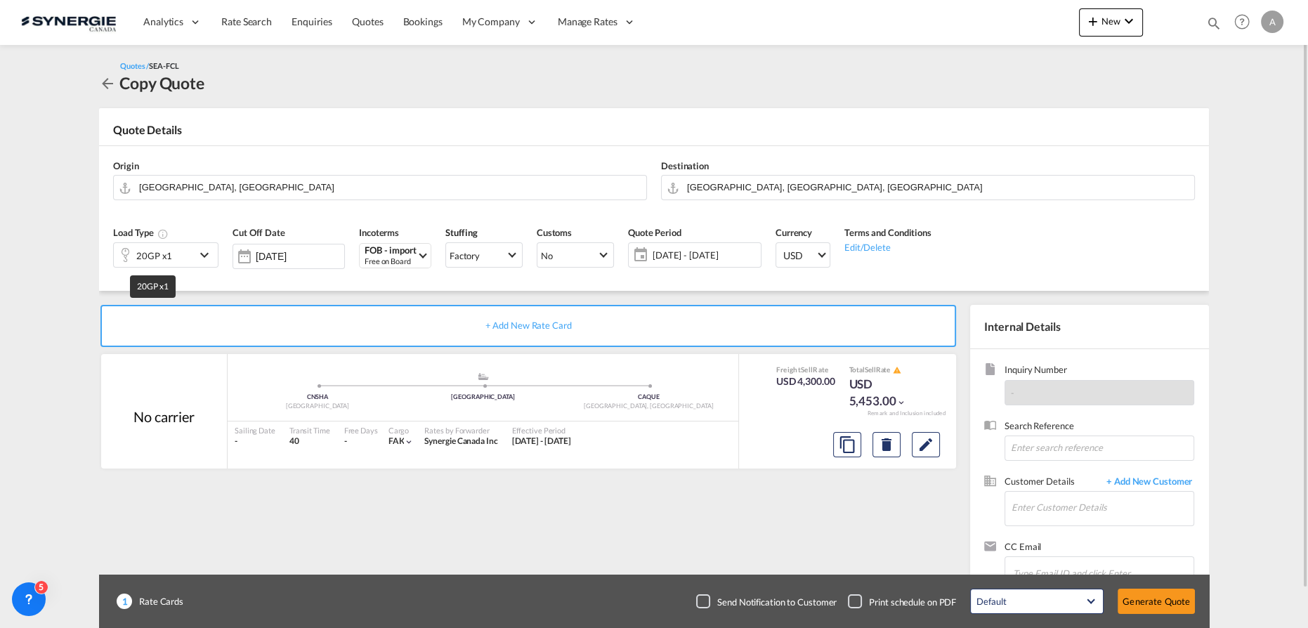
click at [153, 255] on div "20GP x1" at bounding box center [154, 256] width 36 height 20
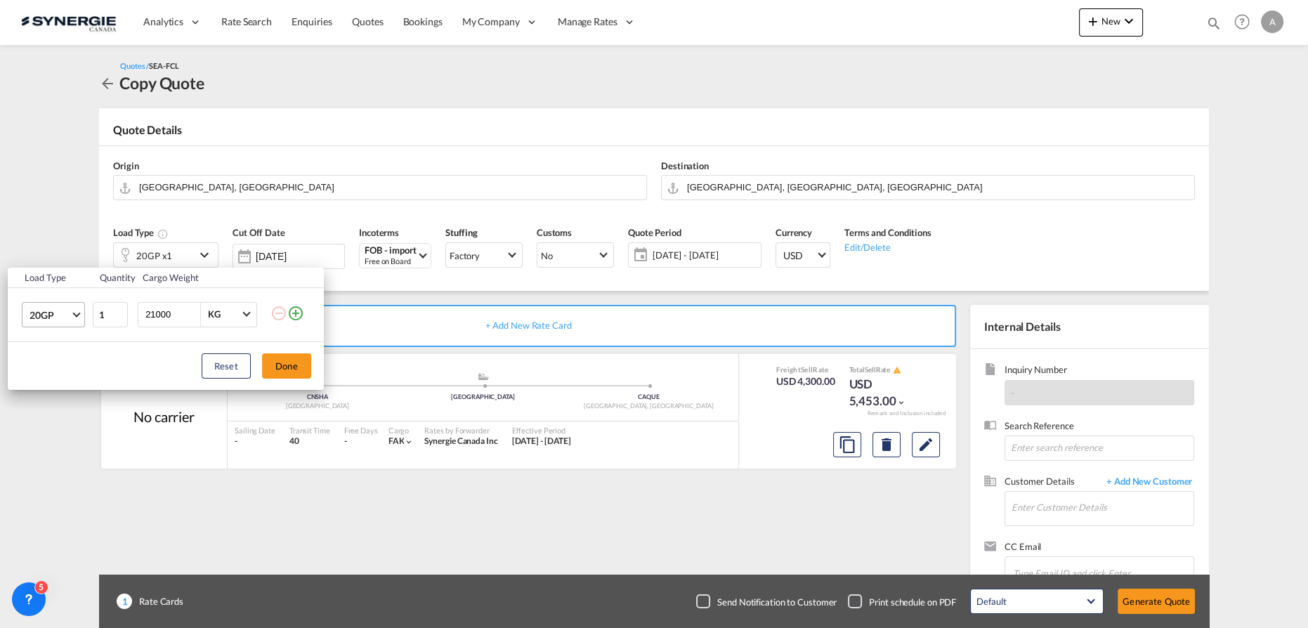
click at [37, 322] on md-select-value "20GP" at bounding box center [56, 315] width 56 height 24
click at [50, 387] on div "40HC" at bounding box center [42, 382] width 26 height 14
drag, startPoint x: 176, startPoint y: 315, endPoint x: 73, endPoint y: 306, distance: 103.0
click at [79, 311] on tr "40HC 1 21000 KG KG" at bounding box center [166, 314] width 316 height 54
type input "20000"
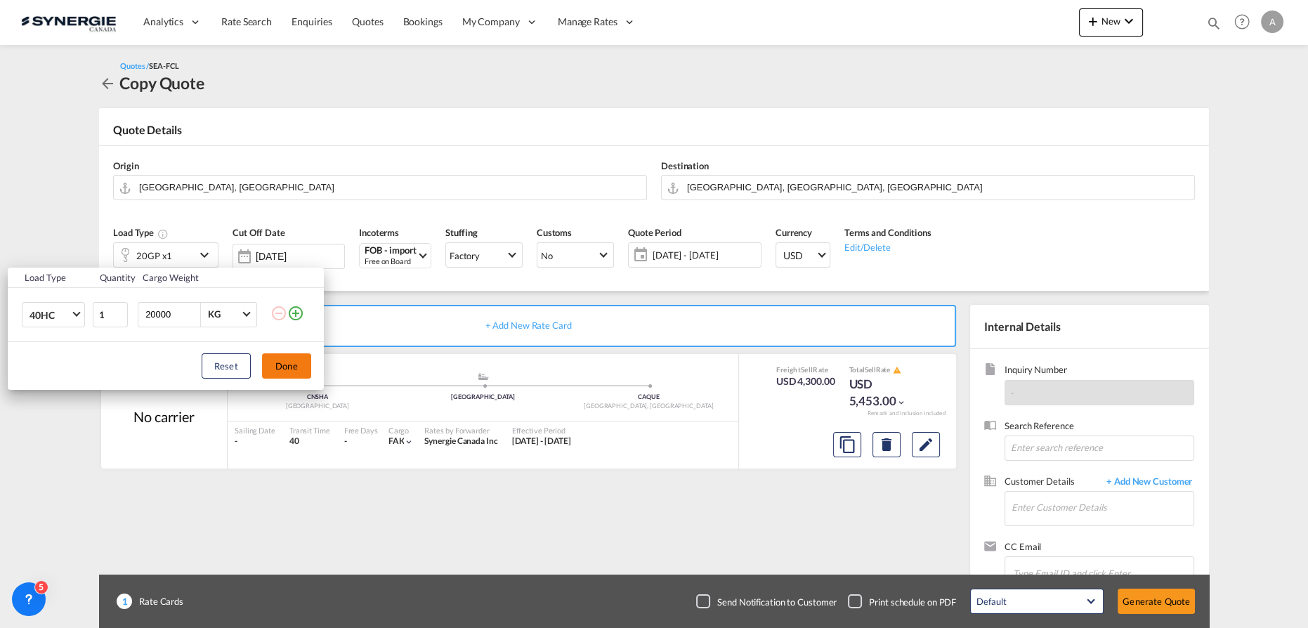
click at [273, 367] on button "Done" at bounding box center [286, 365] width 49 height 25
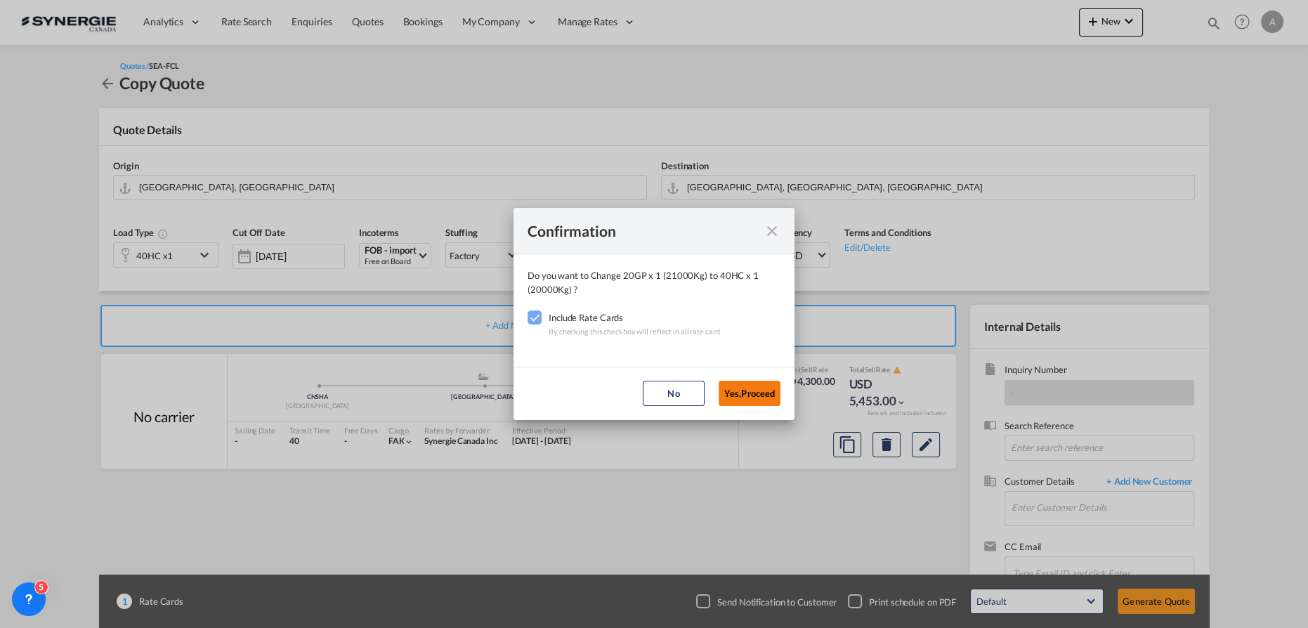
click at [756, 386] on button "Yes,Proceed" at bounding box center [749, 393] width 62 height 25
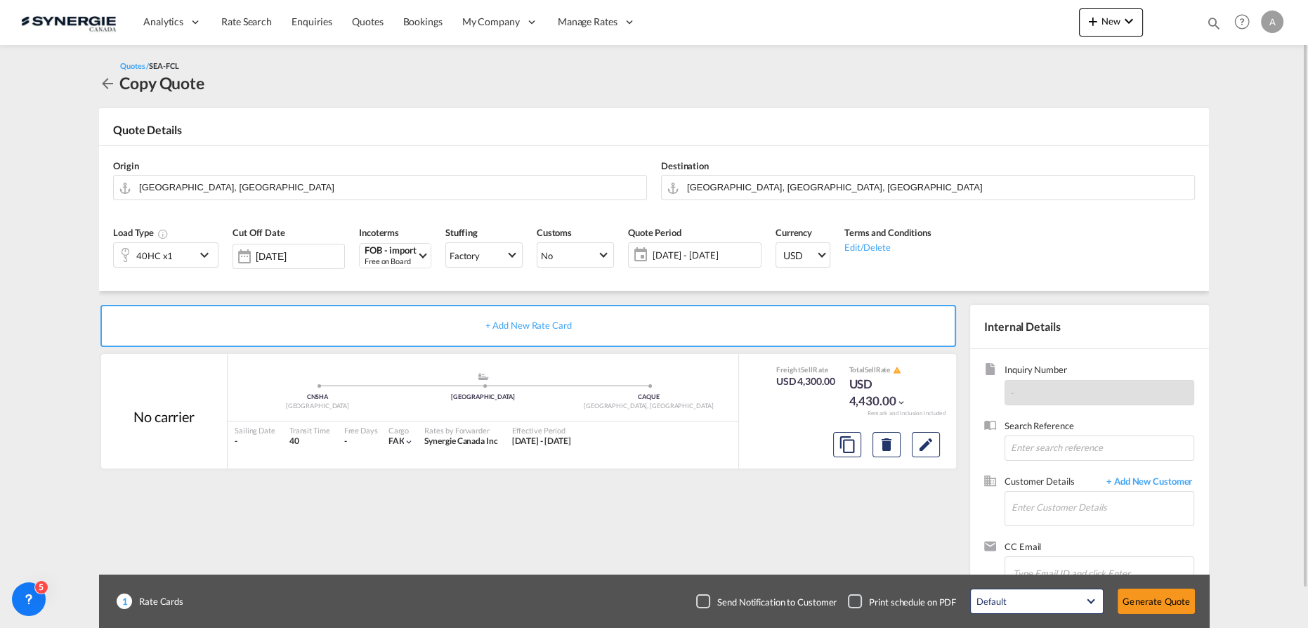
click at [712, 263] on span "[DATE] - [DATE]" at bounding box center [705, 255] width 112 height 20
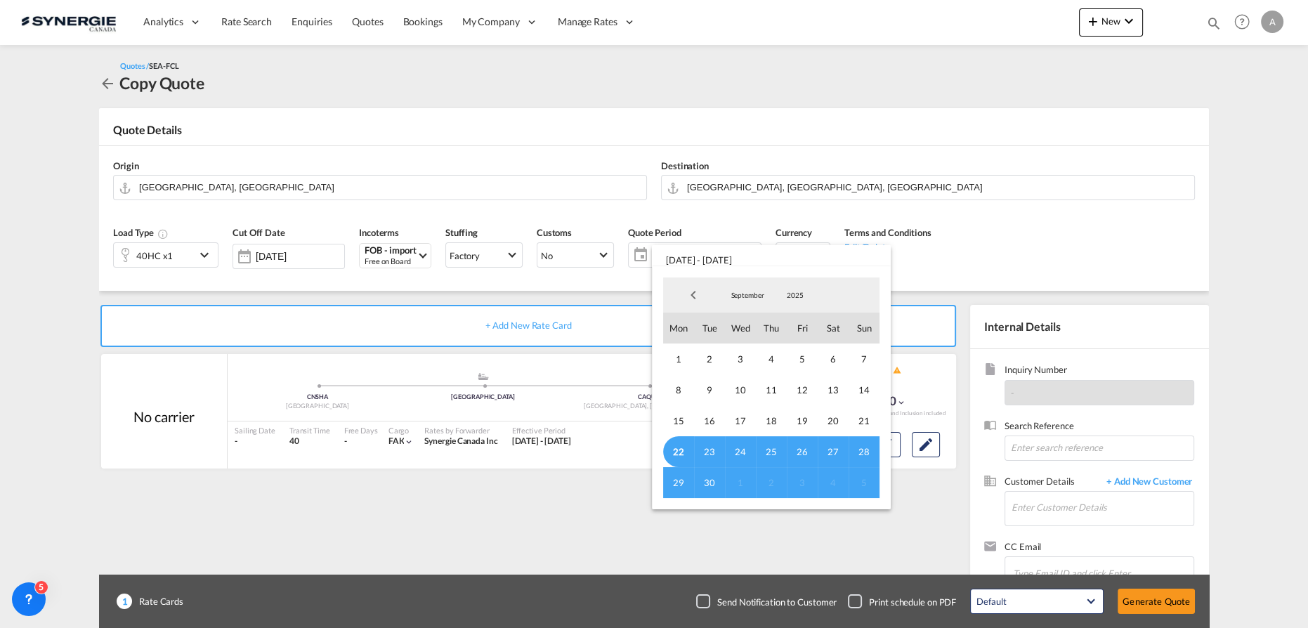
drag, startPoint x: 678, startPoint y: 450, endPoint x: 688, endPoint y: 459, distance: 13.0
click at [678, 451] on span "22" at bounding box center [678, 451] width 31 height 31
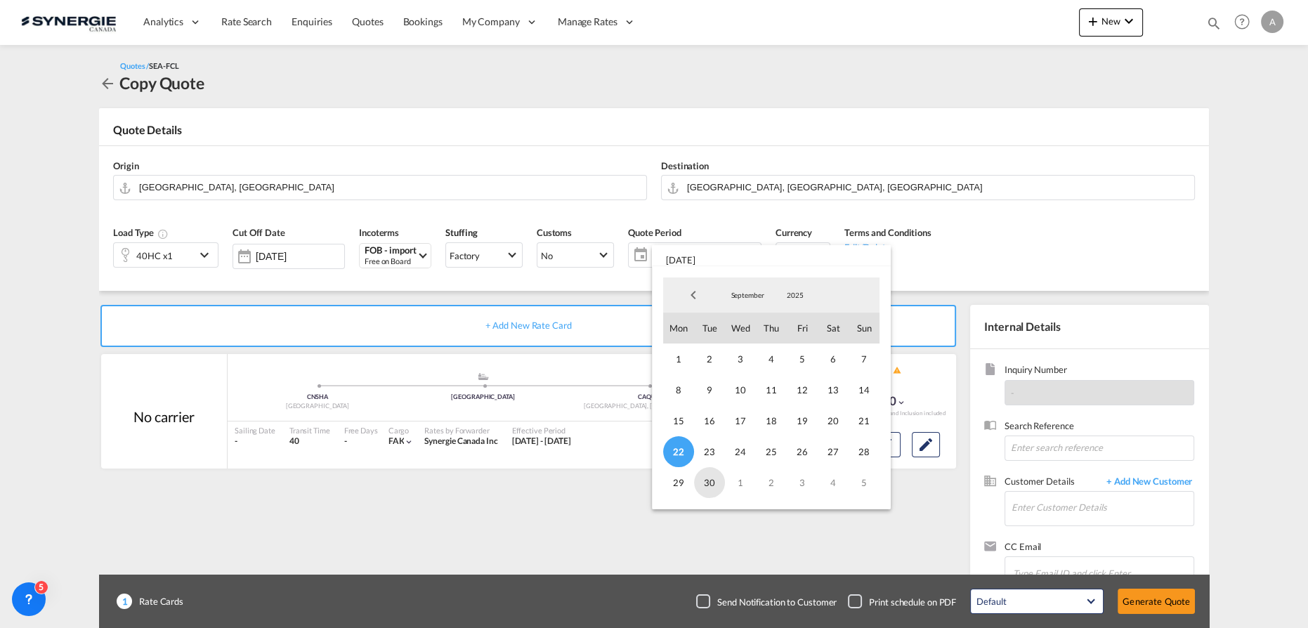
click at [706, 483] on span "30" at bounding box center [709, 482] width 31 height 31
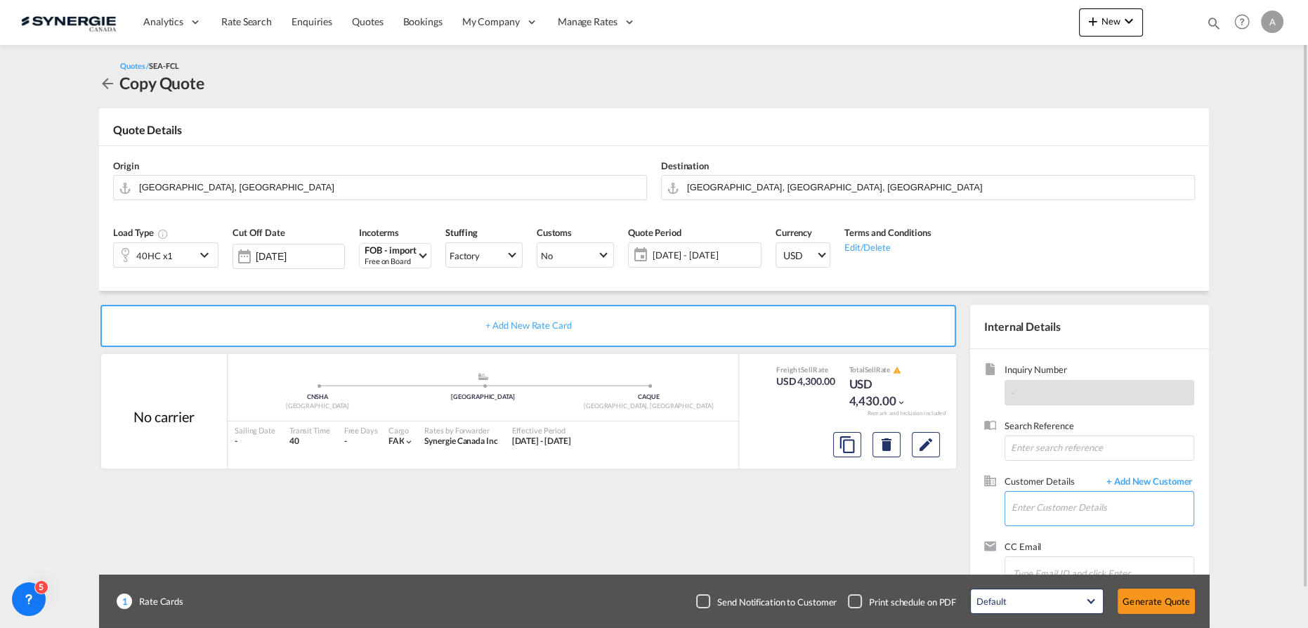
click at [1037, 498] on input "Enter Customer Details" at bounding box center [1102, 508] width 182 height 32
click at [1051, 486] on div "[PERSON_NAME] dpaquet @[DOMAIN_NAME] | [PERSON_NAME]" at bounding box center [1102, 472] width 183 height 38
type input "[PERSON_NAME], [PERSON_NAME], [EMAIL_ADDRESS][DOMAIN_NAME]"
click at [924, 441] on md-icon "Edit" at bounding box center [925, 444] width 17 height 17
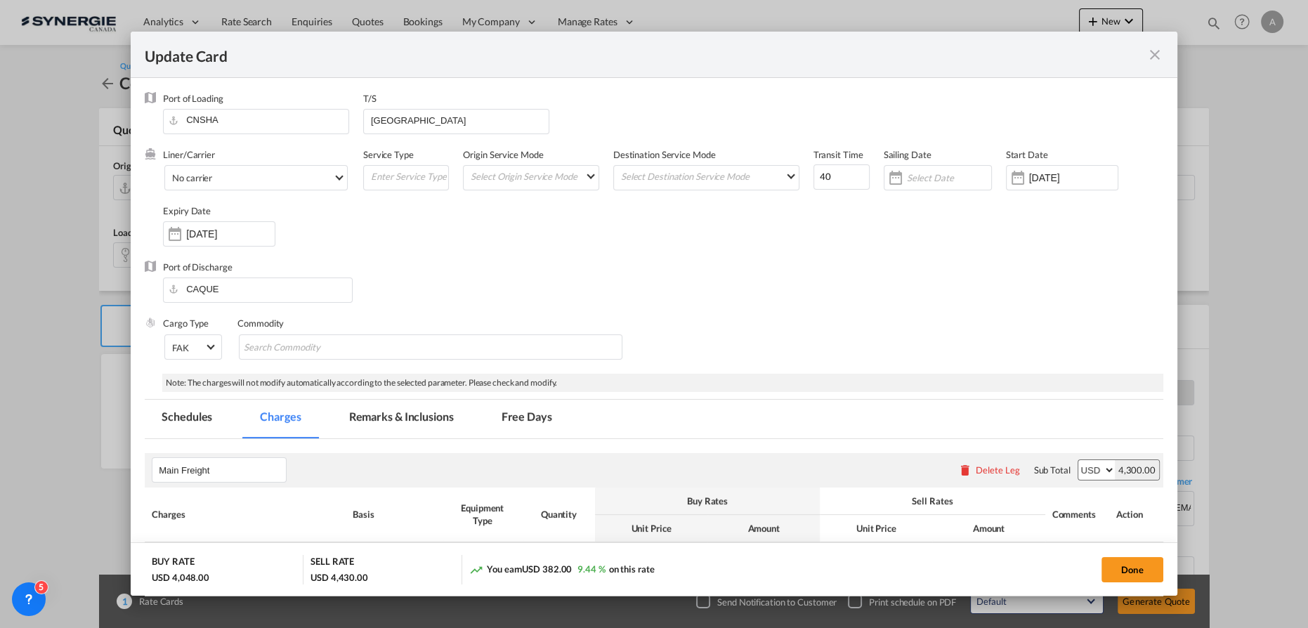
select select "per container"
select select "per B/L"
click at [1034, 177] on input "[DATE]" at bounding box center [1073, 177] width 88 height 11
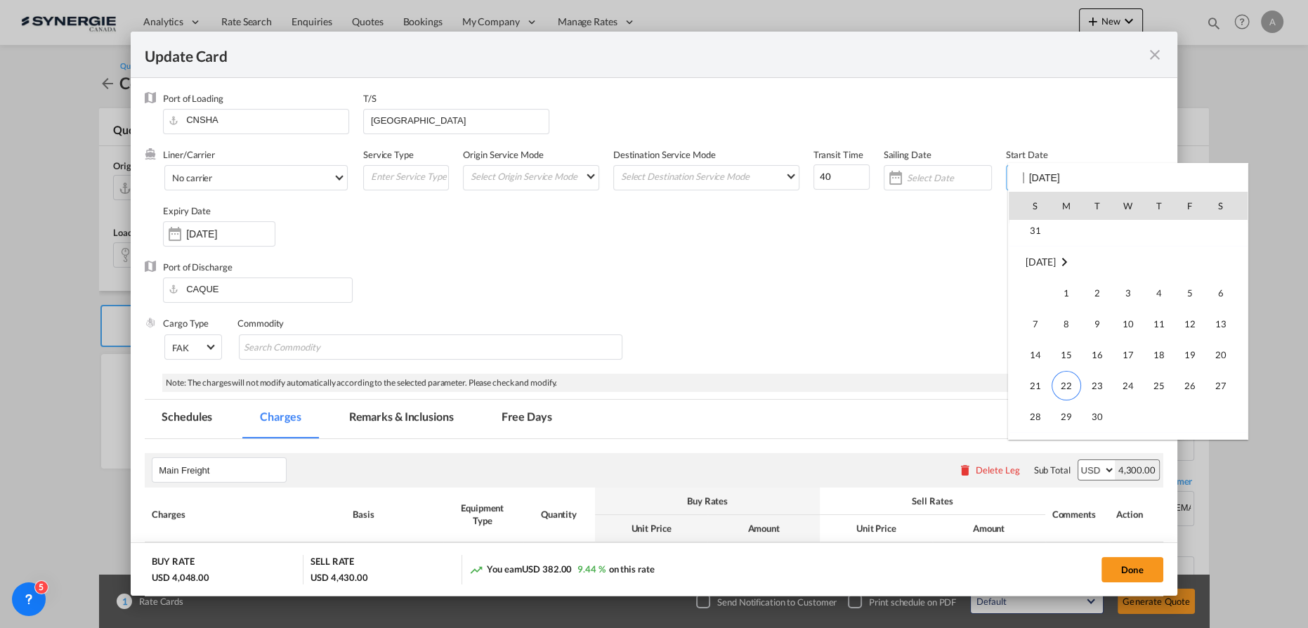
scroll to position [325373, 0]
click at [1068, 331] on span "22" at bounding box center [1065, 321] width 29 height 29
type input "[DATE]"
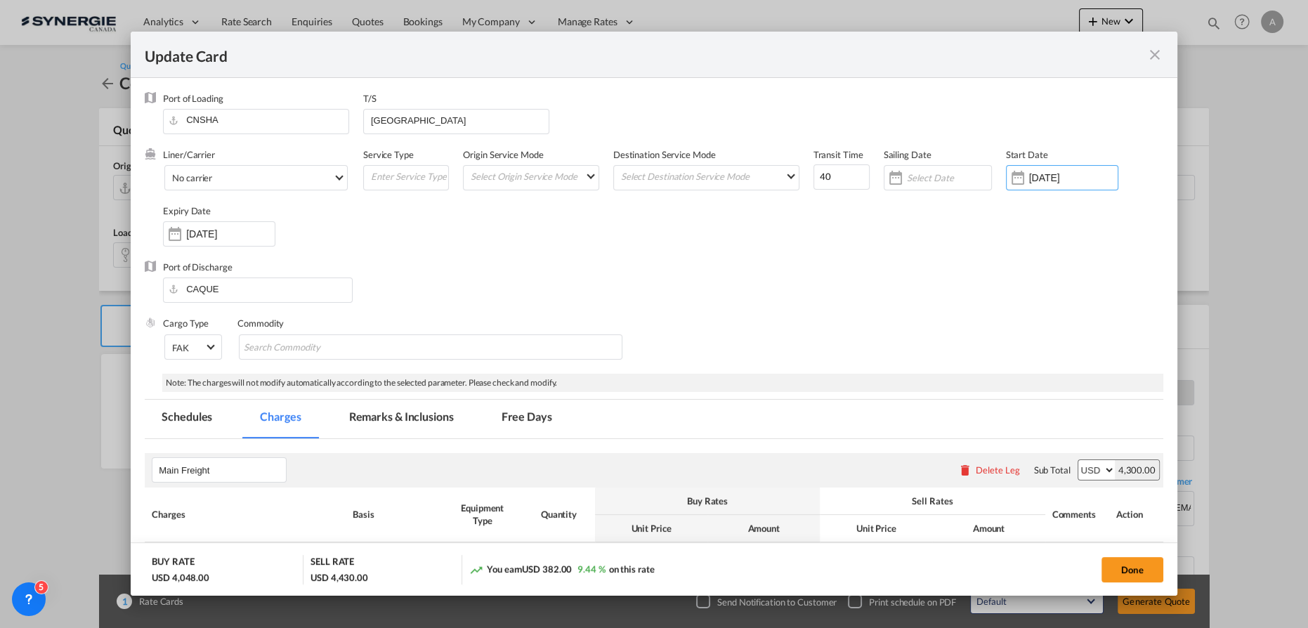
click at [230, 239] on input "[DATE]" at bounding box center [230, 233] width 88 height 11
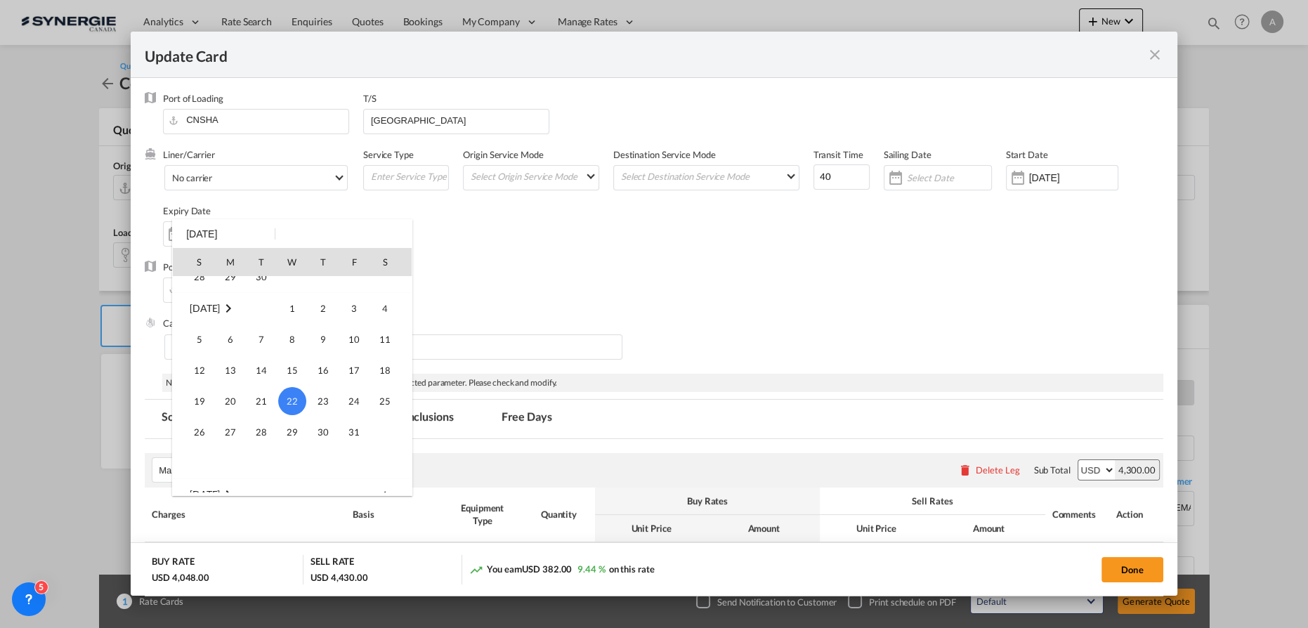
scroll to position [58, 0]
click at [262, 387] on span "30" at bounding box center [261, 389] width 28 height 28
type input "[DATE]"
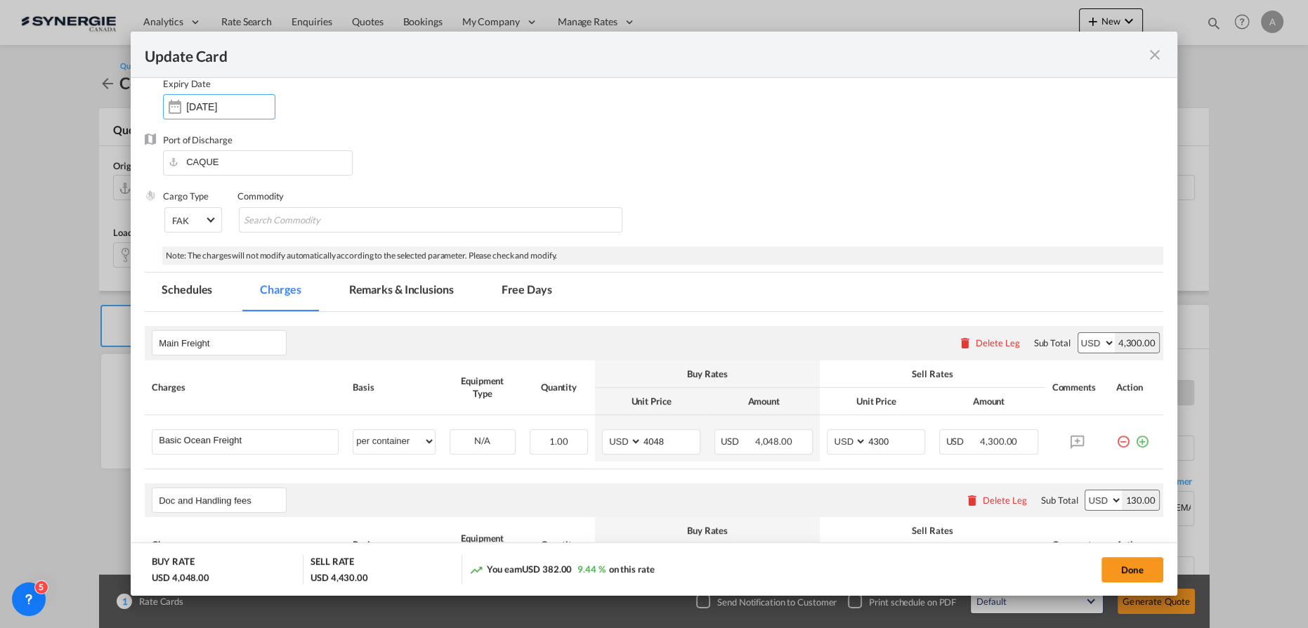
scroll to position [191, 0]
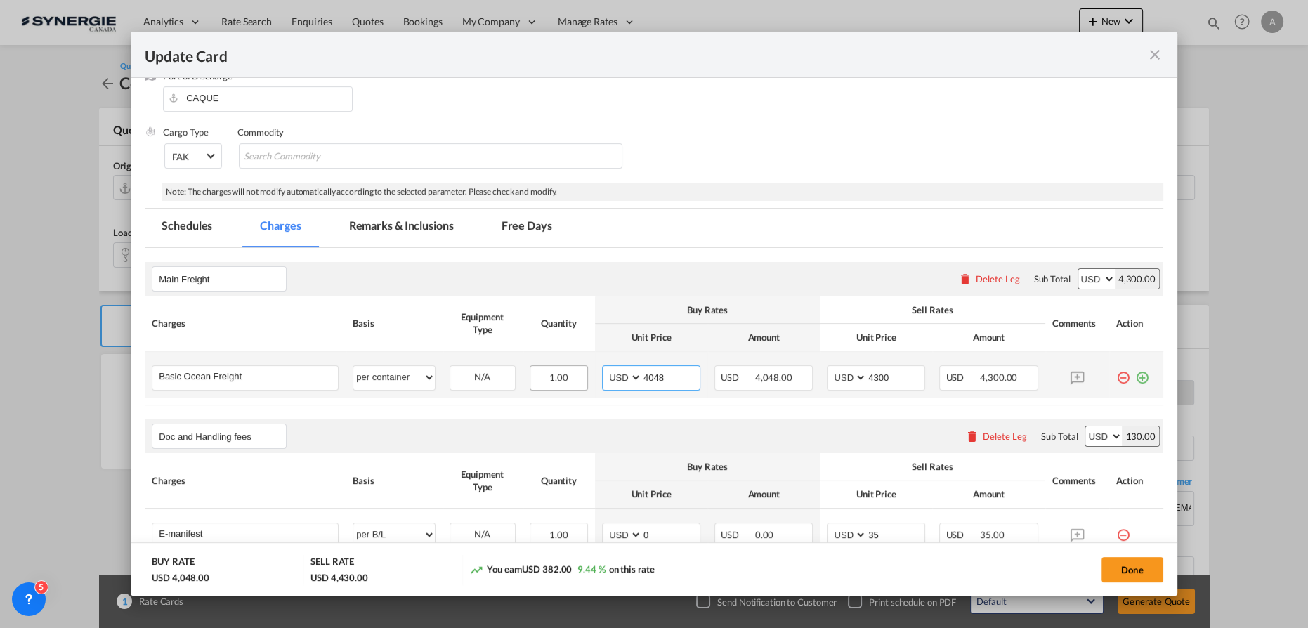
drag, startPoint x: 664, startPoint y: 375, endPoint x: 565, endPoint y: 368, distance: 99.3
click at [595, 368] on td "AED AFN ALL AMD ANG AOA ARS AUD AWG AZN BAM BBD BDT BGN BHD BIF BMD BND [PERSON…" at bounding box center [651, 374] width 112 height 46
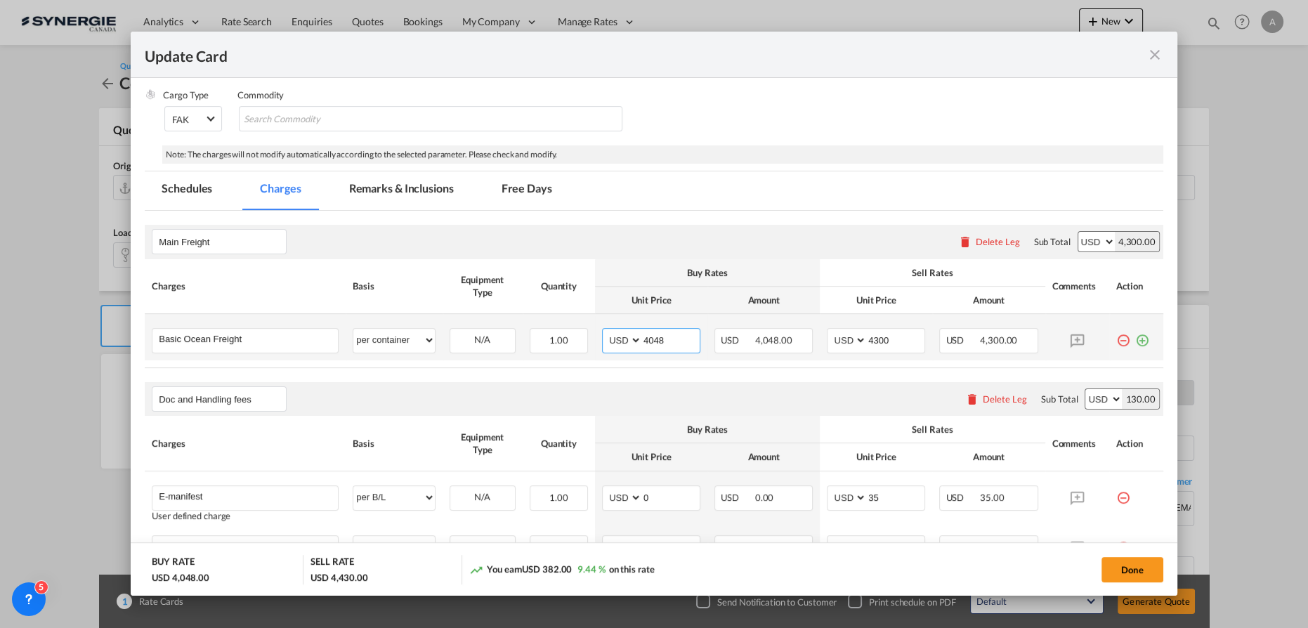
scroll to position [220, 0]
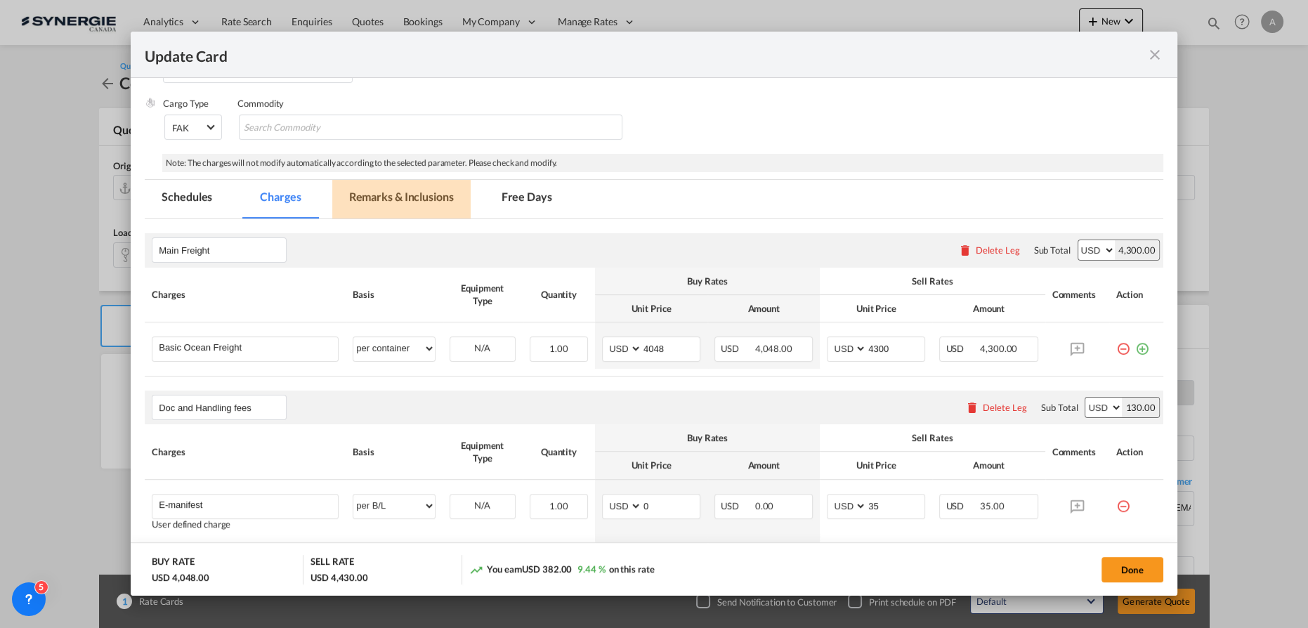
click at [359, 201] on md-tab-item "Remarks & Inclusions" at bounding box center [401, 199] width 138 height 39
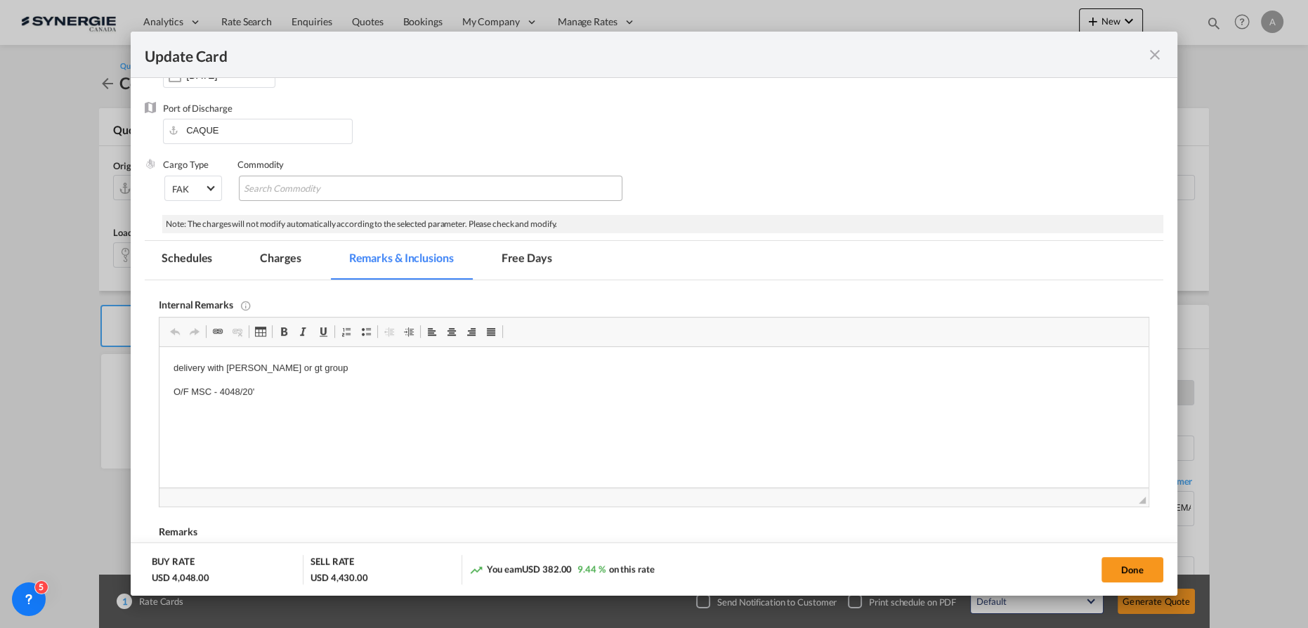
scroll to position [92, 0]
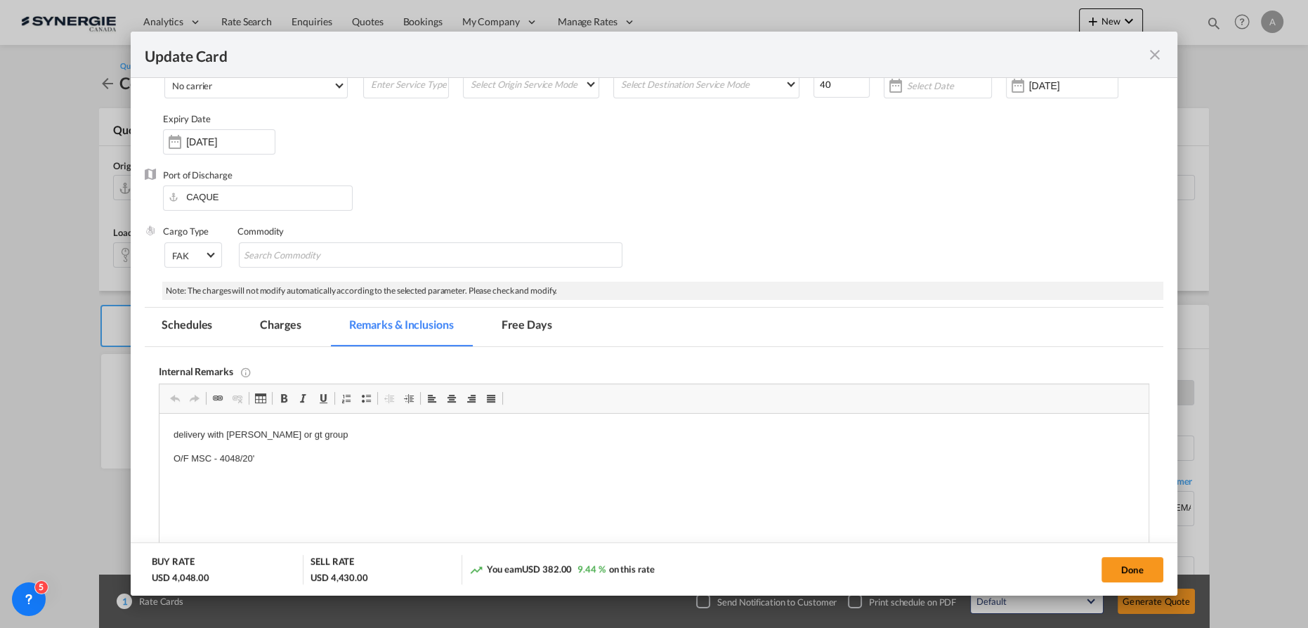
click at [290, 318] on md-tab-item "Charges" at bounding box center [280, 327] width 74 height 39
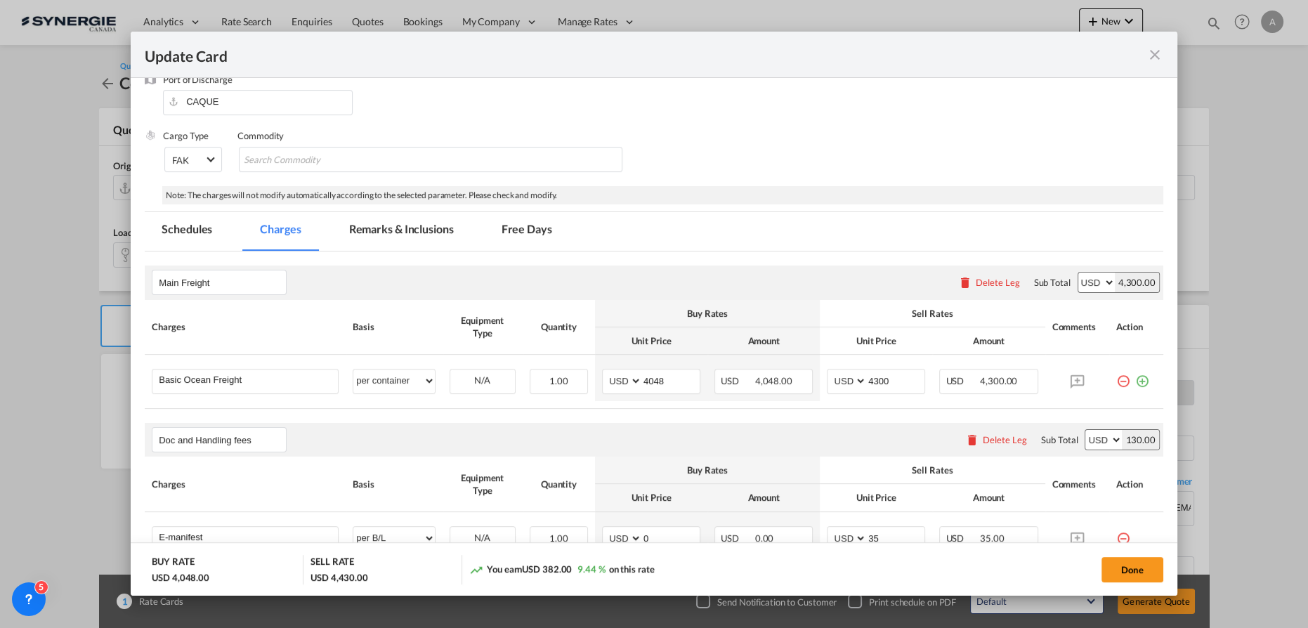
scroll to position [220, 0]
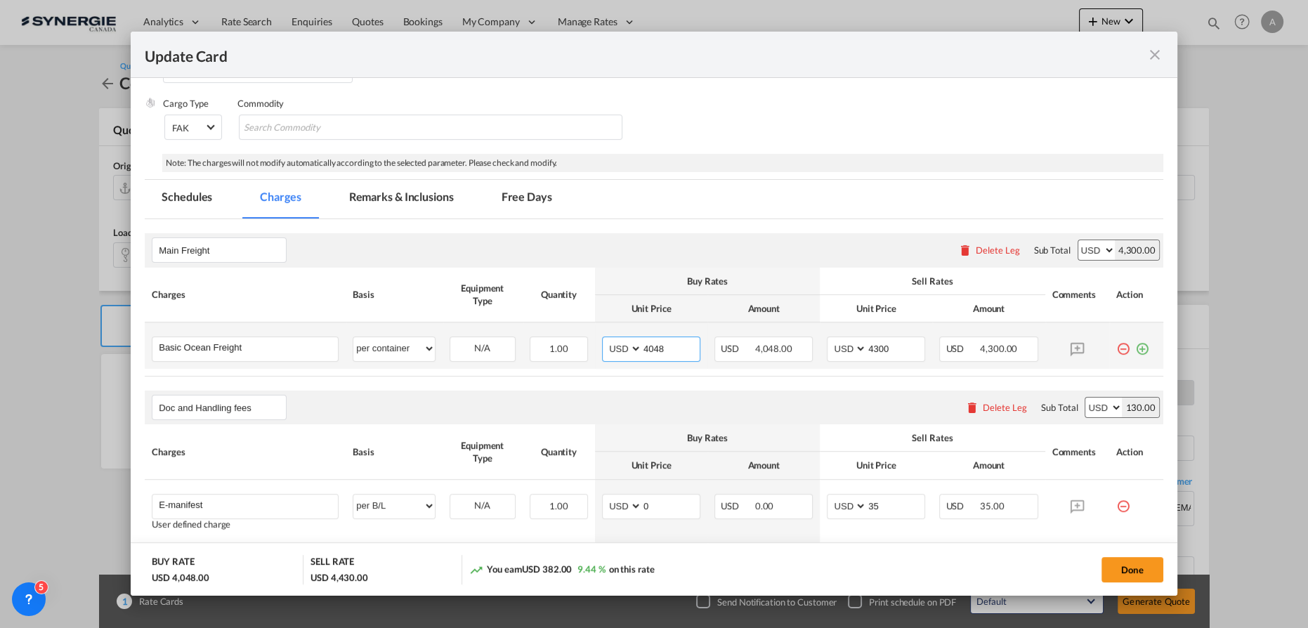
drag, startPoint x: 617, startPoint y: 350, endPoint x: 591, endPoint y: 350, distance: 25.3
click at [595, 350] on td "AED AFN ALL AMD ANG AOA ARS AUD AWG AZN BAM BBD BDT BGN BHD BIF BMD BND [PERSON…" at bounding box center [651, 345] width 112 height 46
click at [867, 350] on input "4300" at bounding box center [896, 347] width 58 height 21
click at [657, 346] on input "3636" at bounding box center [671, 347] width 58 height 21
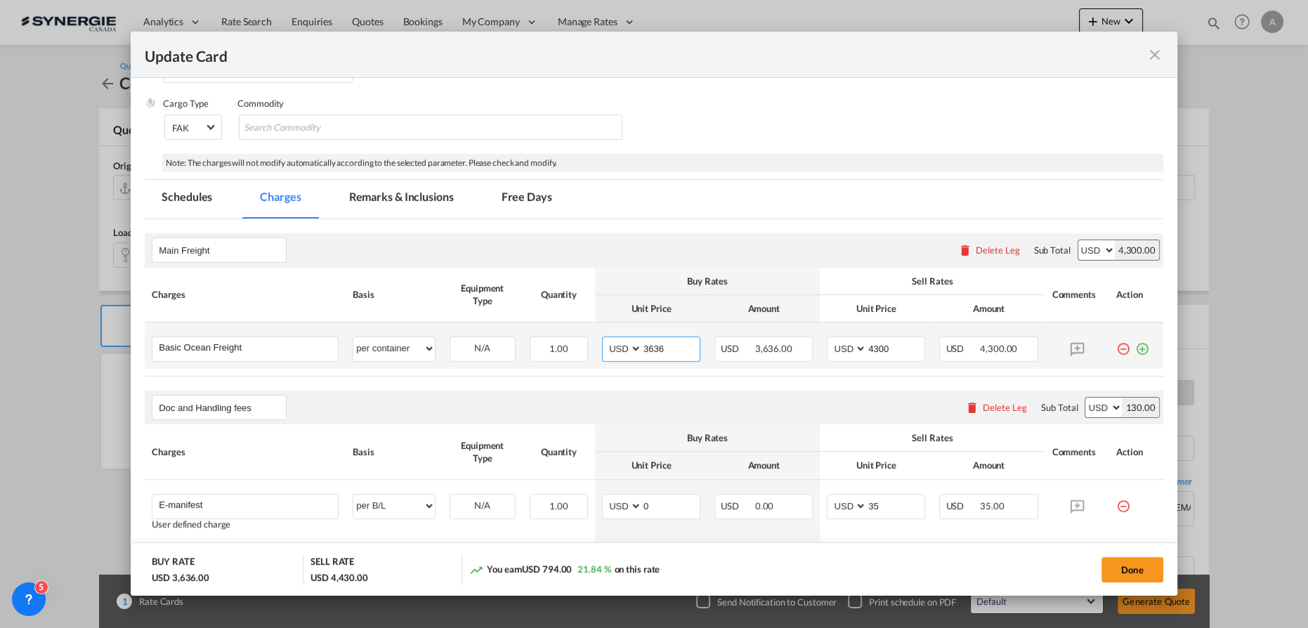
click at [657, 346] on input "3636" at bounding box center [671, 347] width 58 height 21
type input "3505"
click at [867, 347] on input "4300" at bounding box center [896, 347] width 58 height 21
type input "3760"
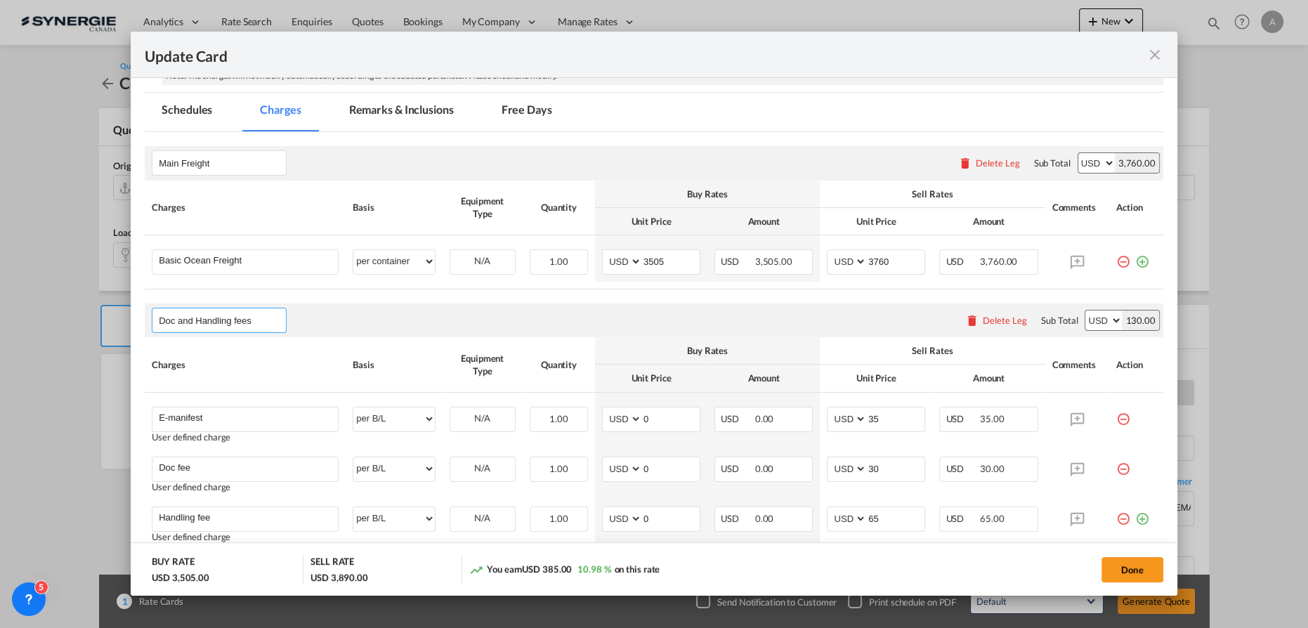
scroll to position [411, 0]
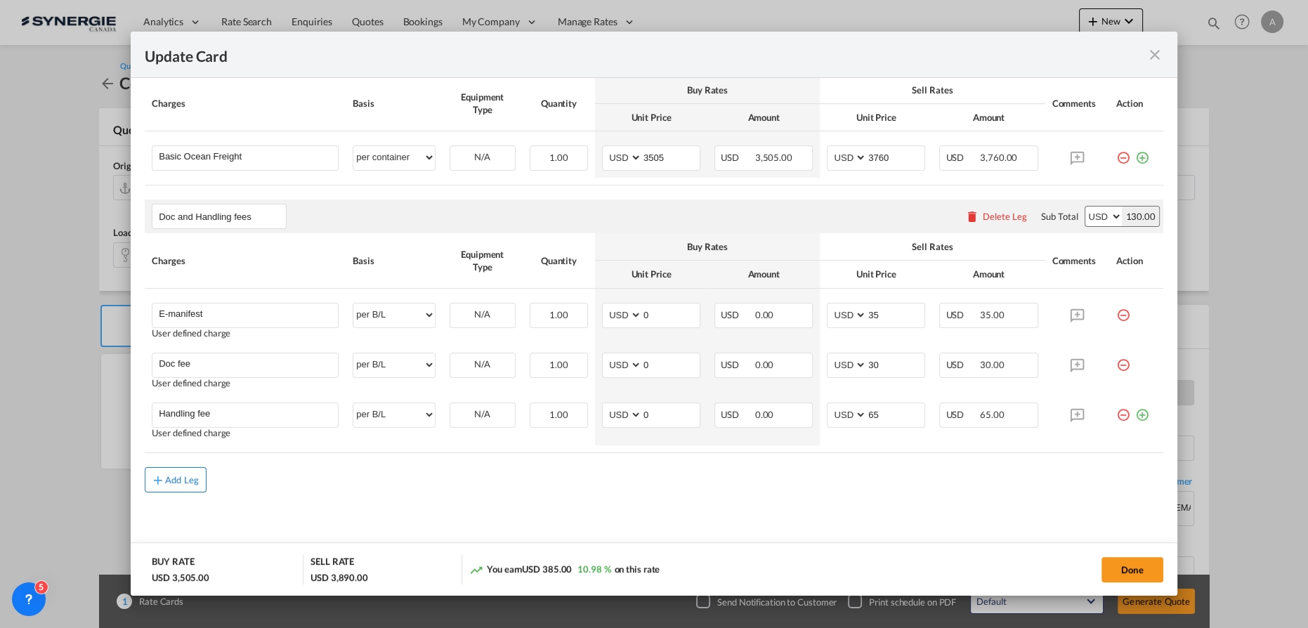
click at [185, 475] on div "Add Leg" at bounding box center [182, 479] width 34 height 8
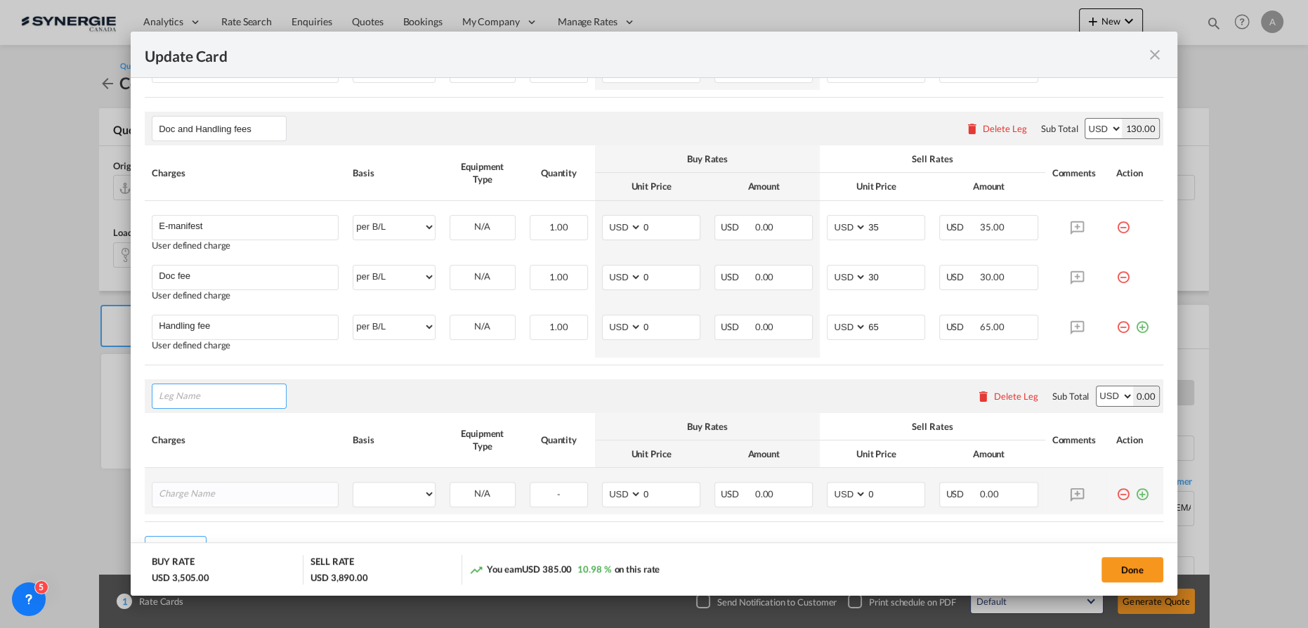
scroll to position [567, 0]
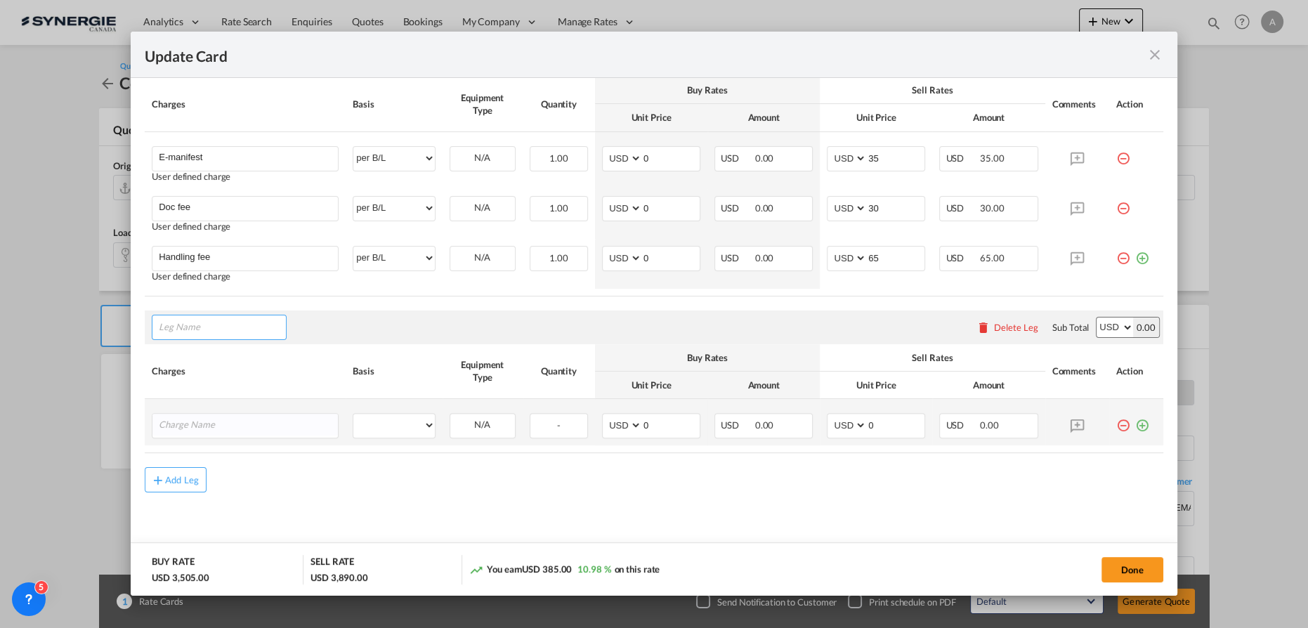
type input "e"
type input "Destination charges"
click at [208, 422] on input "Charge Name" at bounding box center [248, 424] width 179 height 21
type input "Drayage"
click at [407, 434] on div "per equipment per container per B/L per shipping bill per shipment per pallet p…" at bounding box center [394, 425] width 82 height 25
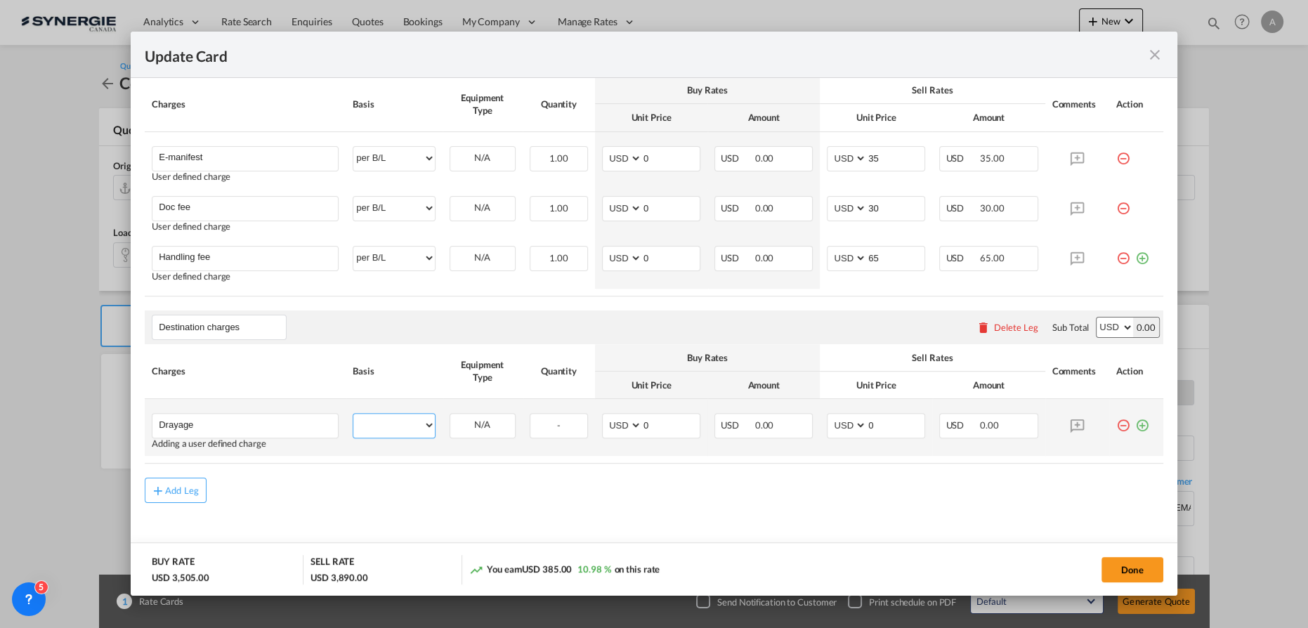
drag, startPoint x: 394, startPoint y: 422, endPoint x: 394, endPoint y: 413, distance: 9.1
click at [394, 422] on select "per equipment per container per B/L per shipping bill per shipment per pallet p…" at bounding box center [393, 425] width 81 height 22
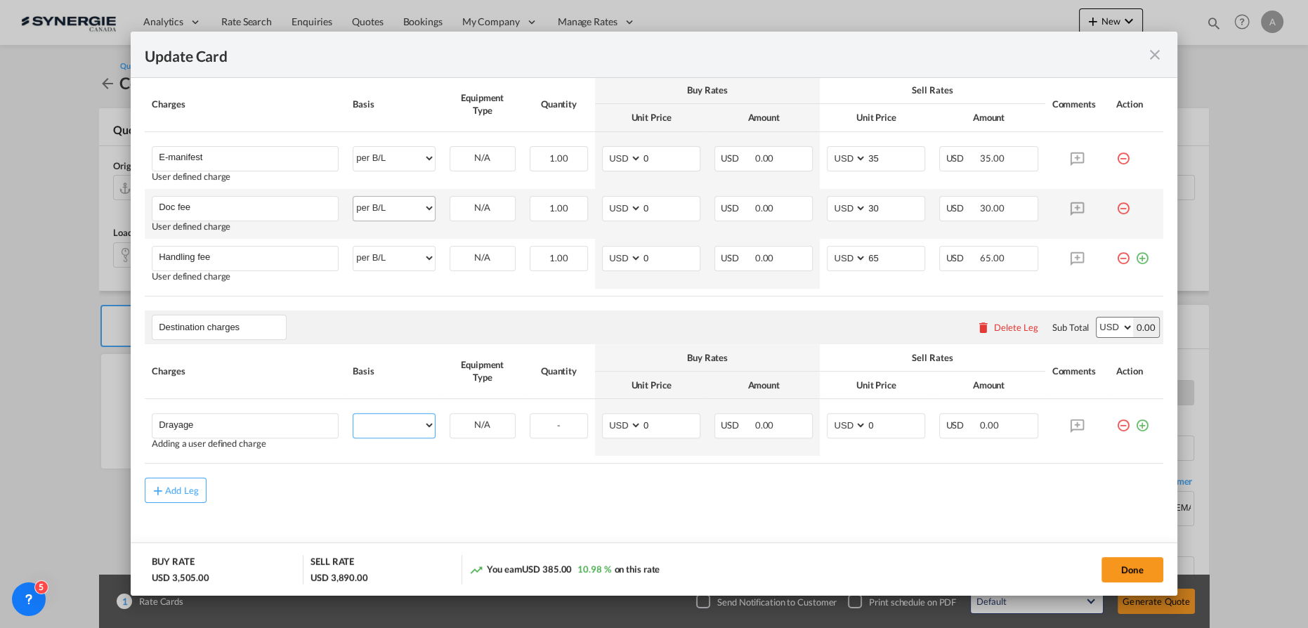
select select "per container"
click at [353, 414] on select "per equipment per container per B/L per shipping bill per shipment per pallet p…" at bounding box center [393, 425] width 81 height 22
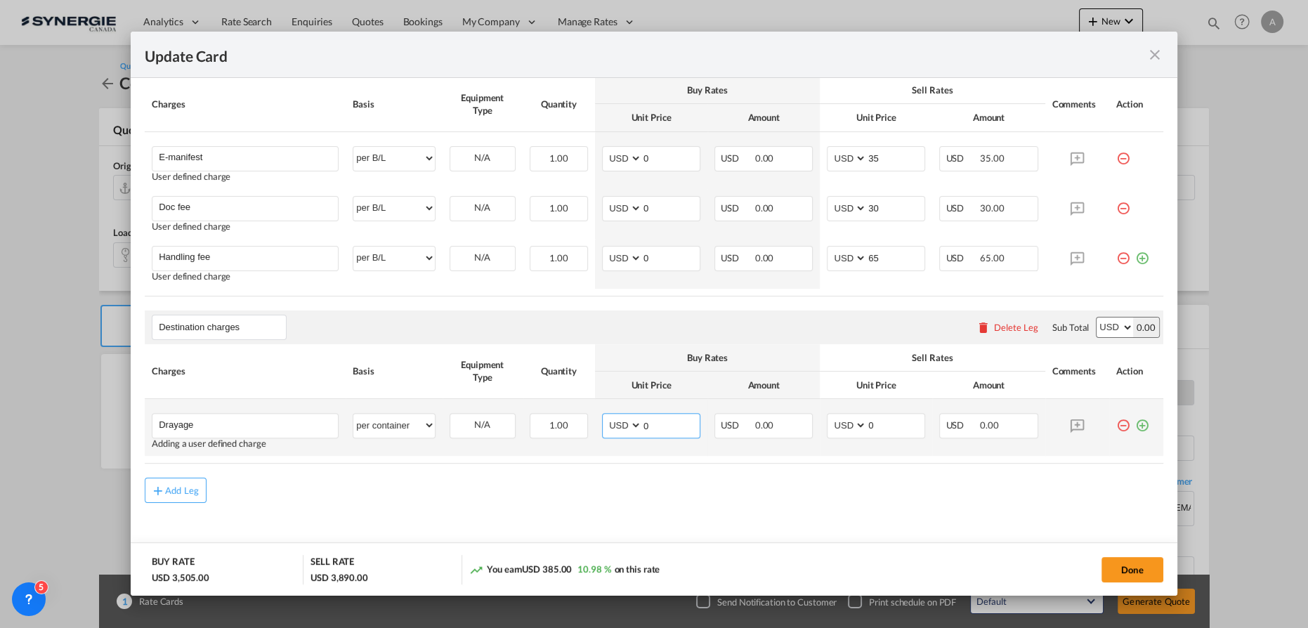
drag, startPoint x: 652, startPoint y: 426, endPoint x: 556, endPoint y: 409, distance: 97.0
click at [579, 421] on tr "Drayage Please Enter User Defined Charges Cannot Be Published Adding a user def…" at bounding box center [654, 427] width 1018 height 57
type input "830"
type input "847"
drag, startPoint x: 826, startPoint y: 412, endPoint x: 764, endPoint y: 404, distance: 62.4
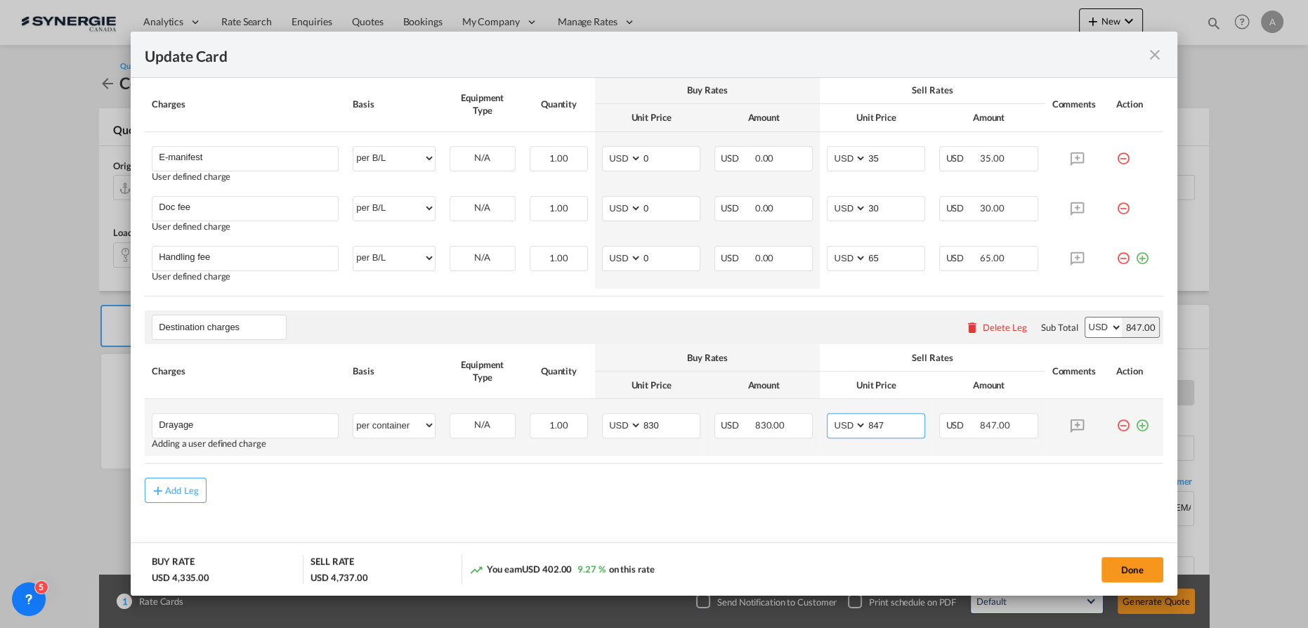
click at [772, 407] on tr "Drayage Please Enter User Defined Charges Cannot Be Published Adding a user def…" at bounding box center [654, 427] width 1018 height 57
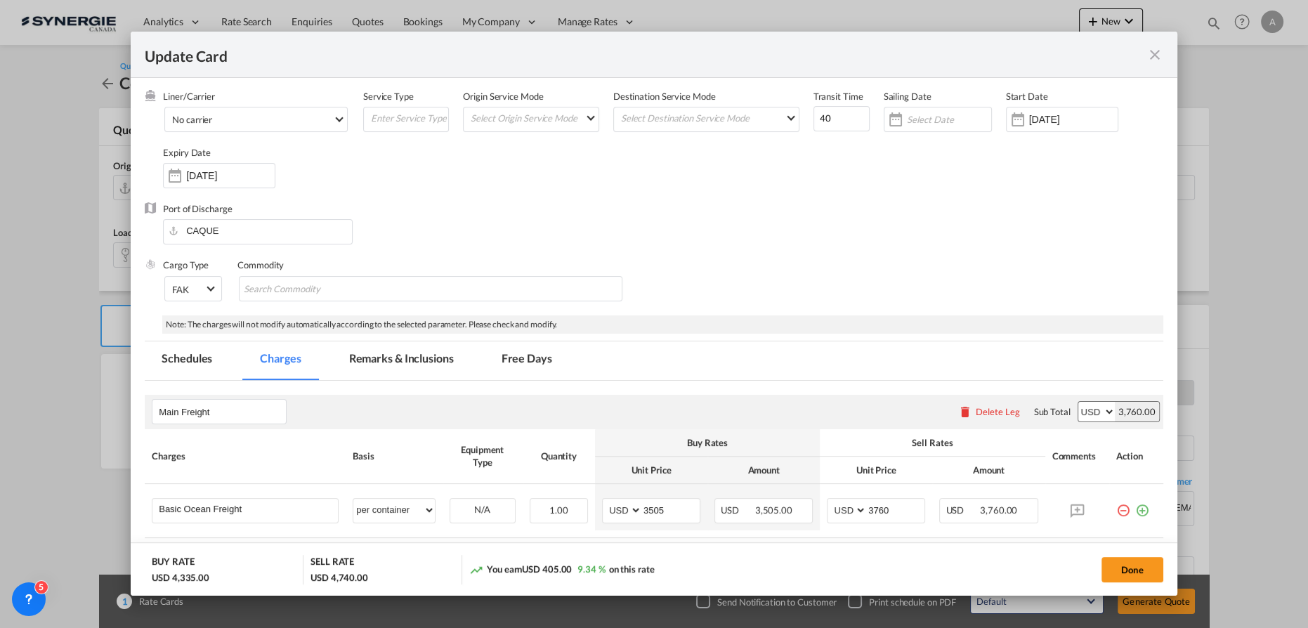
scroll to position [57, 0]
type input "850"
drag, startPoint x: 398, startPoint y: 370, endPoint x: 412, endPoint y: 358, distance: 17.9
click at [399, 370] on md-tab-item "Remarks & Inclusions" at bounding box center [401, 362] width 138 height 39
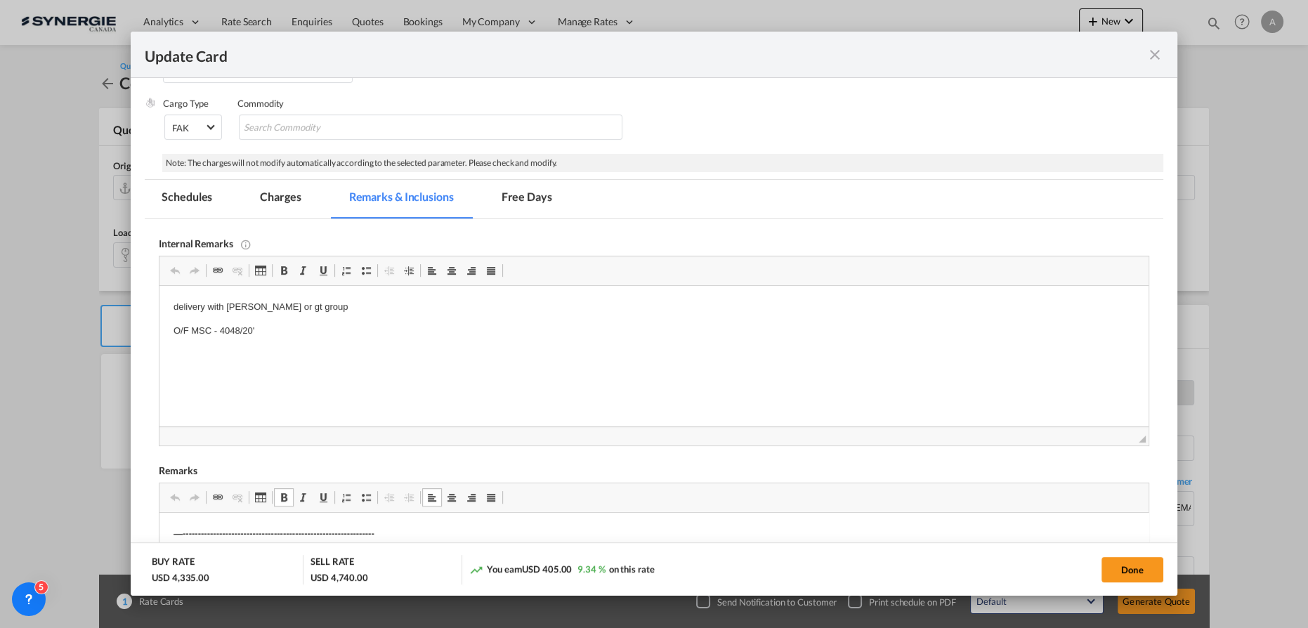
scroll to position [121, 0]
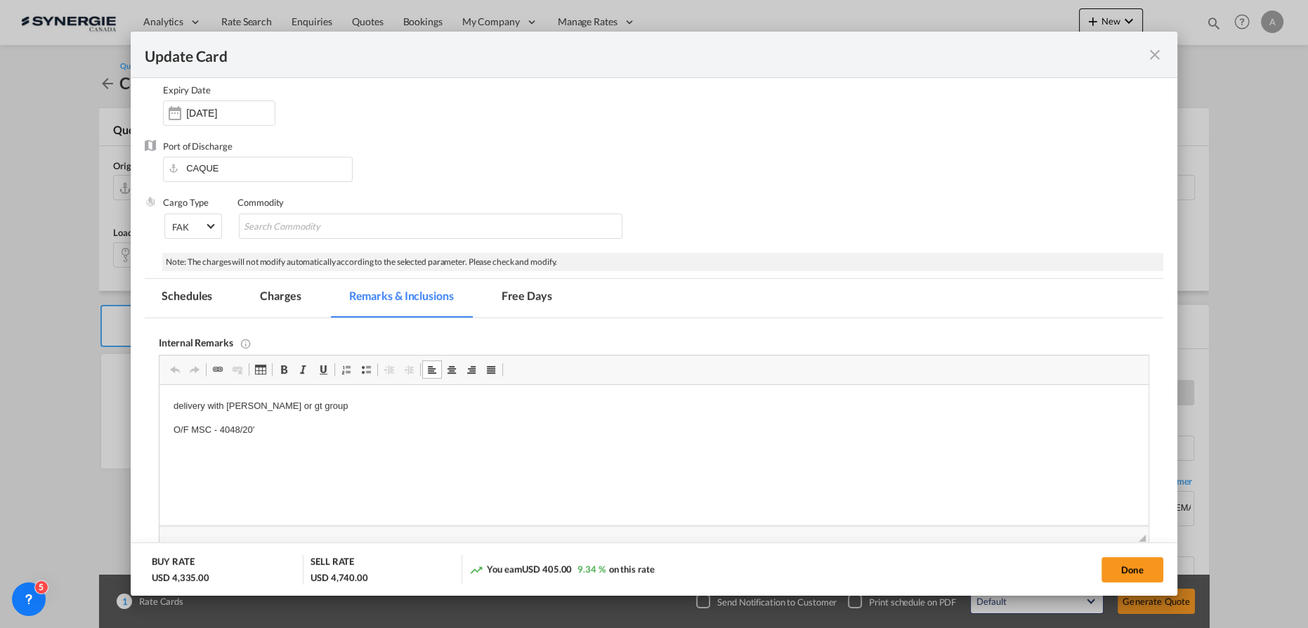
click at [315, 403] on p "delivery with rodrigue or gt group" at bounding box center [653, 406] width 961 height 15
drag, startPoint x: 318, startPoint y: 406, endPoint x: 230, endPoint y: 405, distance: 88.5
click at [228, 405] on p "delivery with rodrigue or gt group" at bounding box center [653, 406] width 961 height 15
click at [182, 405] on p "delivery with JAF - 1170 CAD" at bounding box center [653, 406] width 961 height 15
click at [303, 452] on html "Drayage with JAF - 1170 CAD O/F MSC - 4048/20'" at bounding box center [653, 418] width 989 height 67
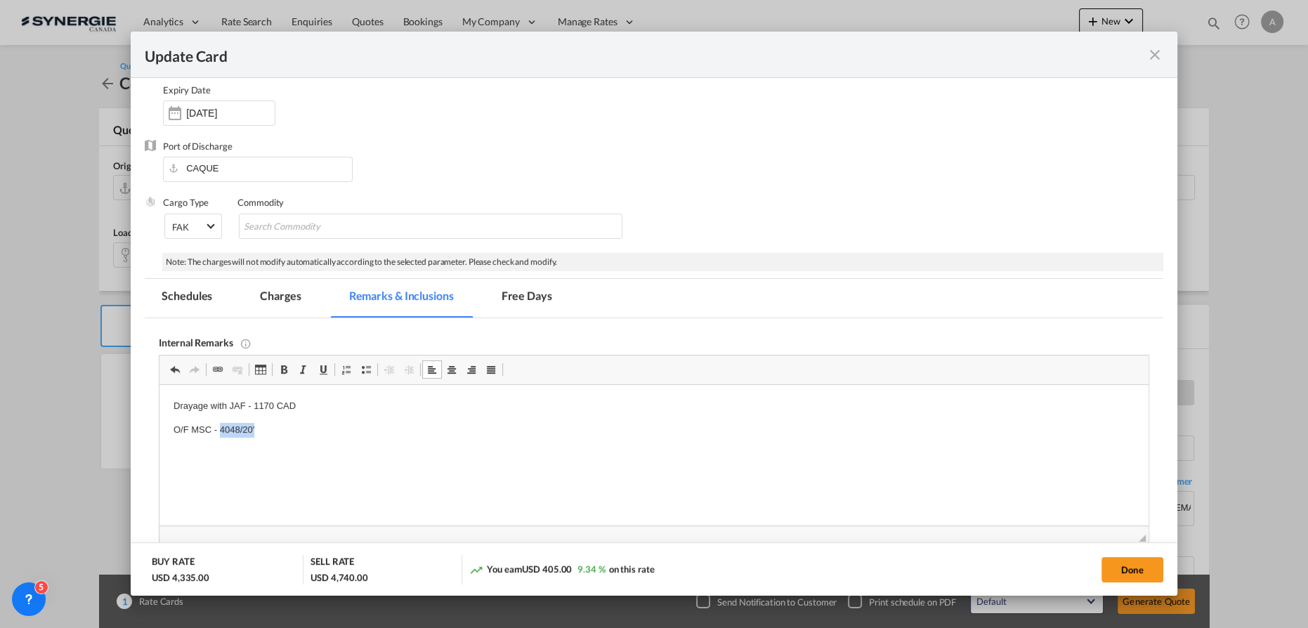
drag, startPoint x: 272, startPoint y: 433, endPoint x: 220, endPoint y: 430, distance: 52.0
click at [220, 430] on p "O/F MSC - 4048/20'" at bounding box center [653, 430] width 961 height 15
drag, startPoint x: 294, startPoint y: 288, endPoint x: 367, endPoint y: 289, distance: 72.4
click at [294, 288] on md-tab-item "Charges" at bounding box center [280, 298] width 74 height 39
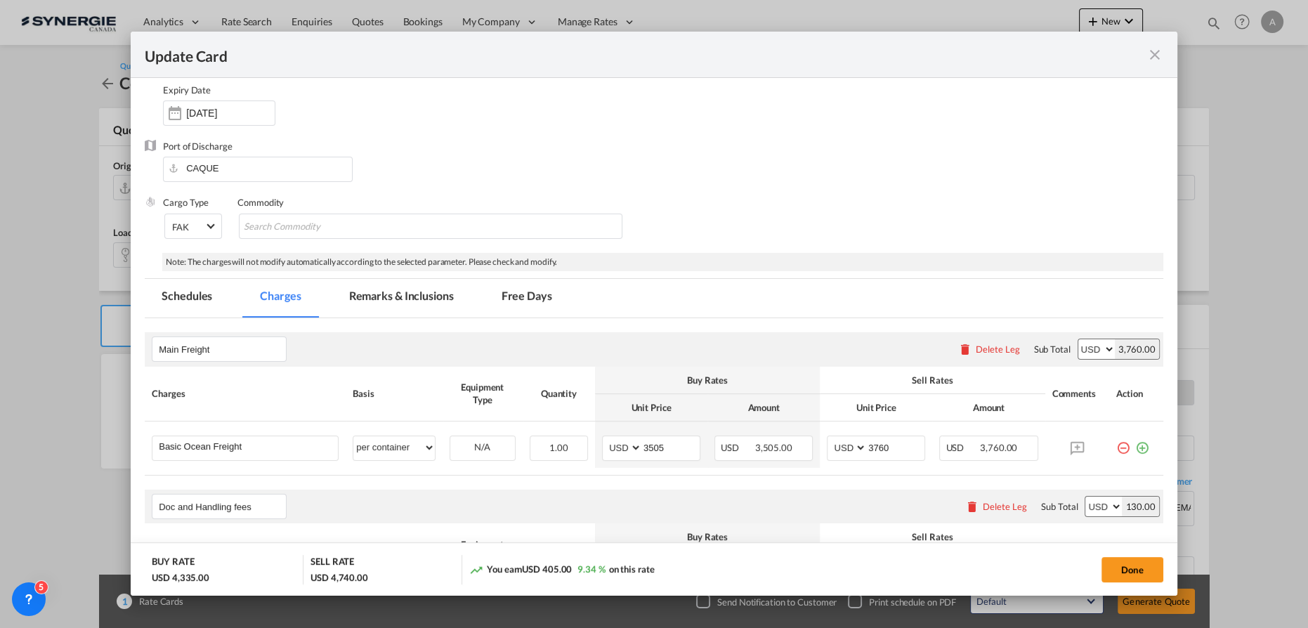
click at [383, 296] on md-tab-item "Remarks & Inclusions" at bounding box center [401, 298] width 138 height 39
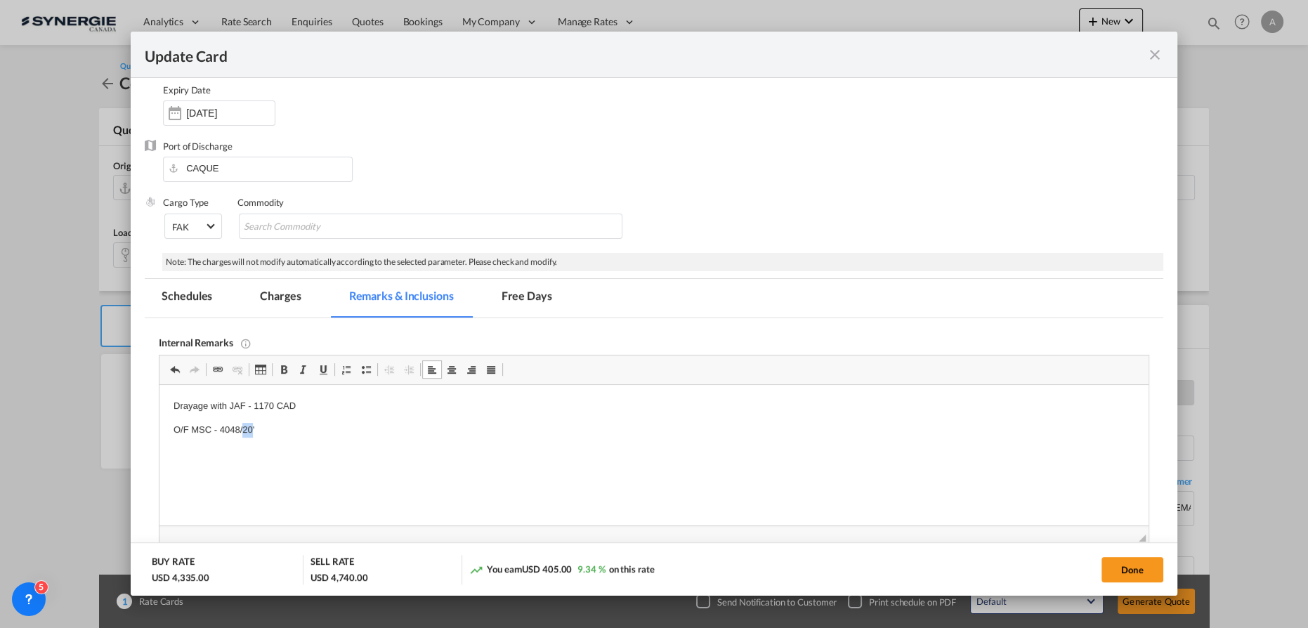
click at [243, 433] on p "O/F MSC - 4048/20'" at bounding box center [653, 430] width 961 height 15
click at [284, 295] on md-tab-item "Charges" at bounding box center [280, 298] width 74 height 39
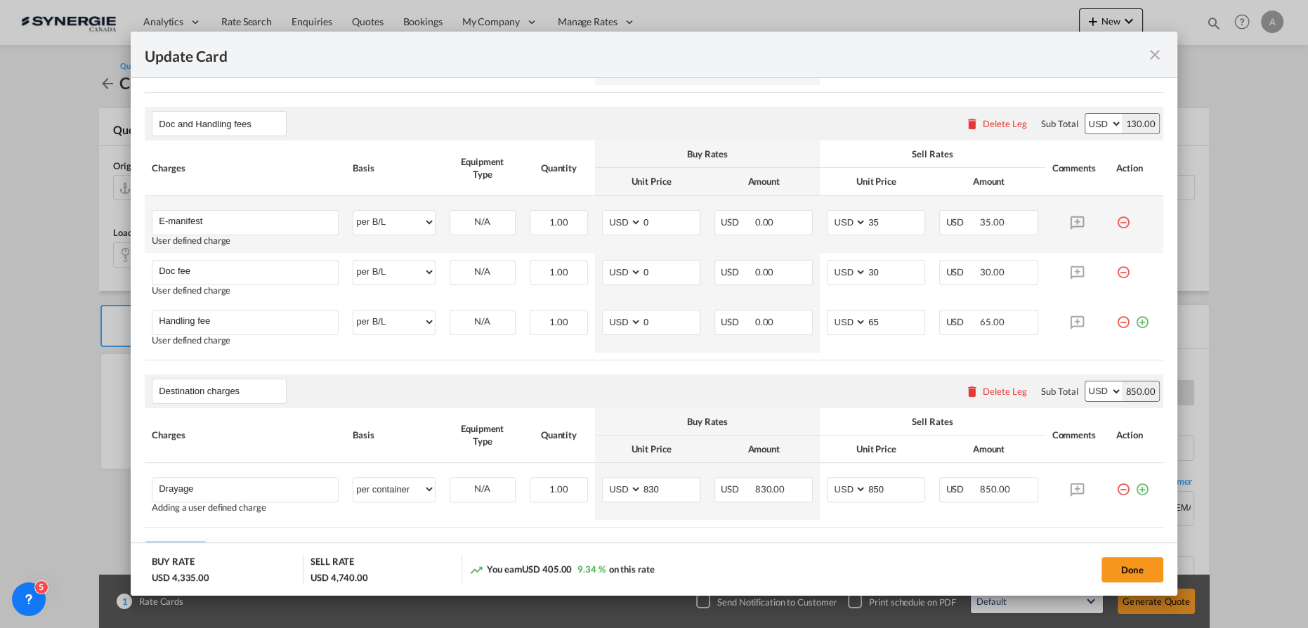
scroll to position [578, 0]
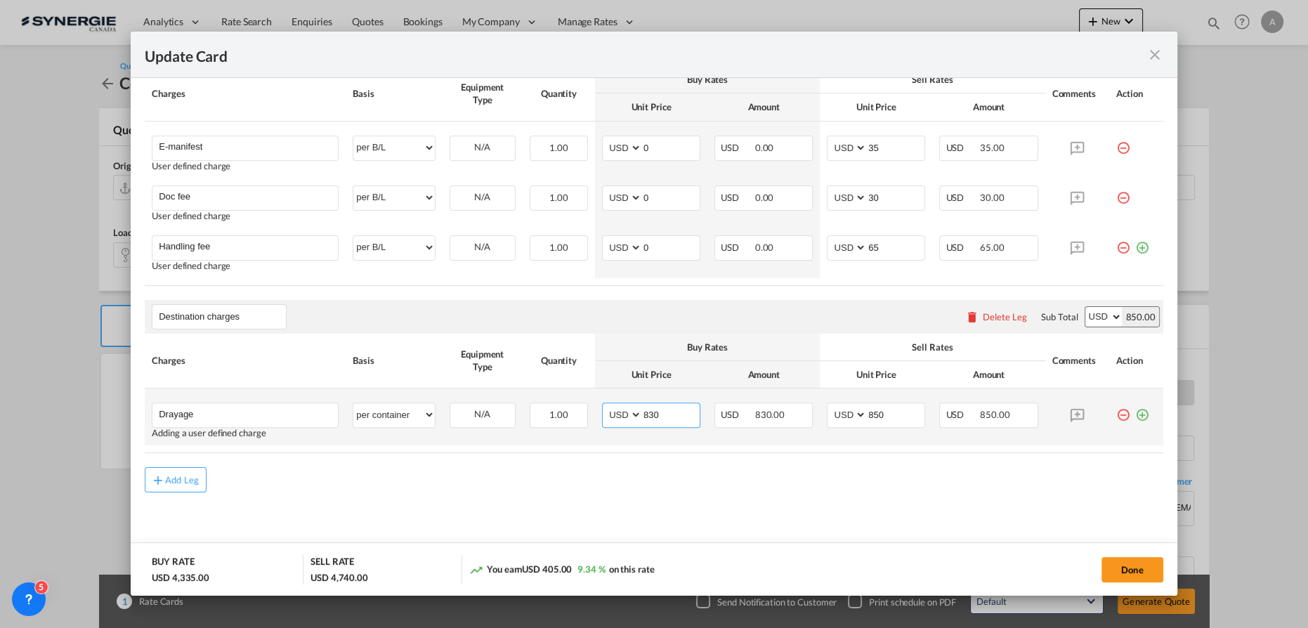
drag, startPoint x: 615, startPoint y: 412, endPoint x: 597, endPoint y: 412, distance: 17.6
click at [603, 412] on md-input-container "AED AFN ALL AMD ANG AOA ARS AUD AWG AZN BAM BBD BDT BGN BHD BIF BMD BND BOB BRL…" at bounding box center [651, 414] width 98 height 25
type input "885"
type input "925"
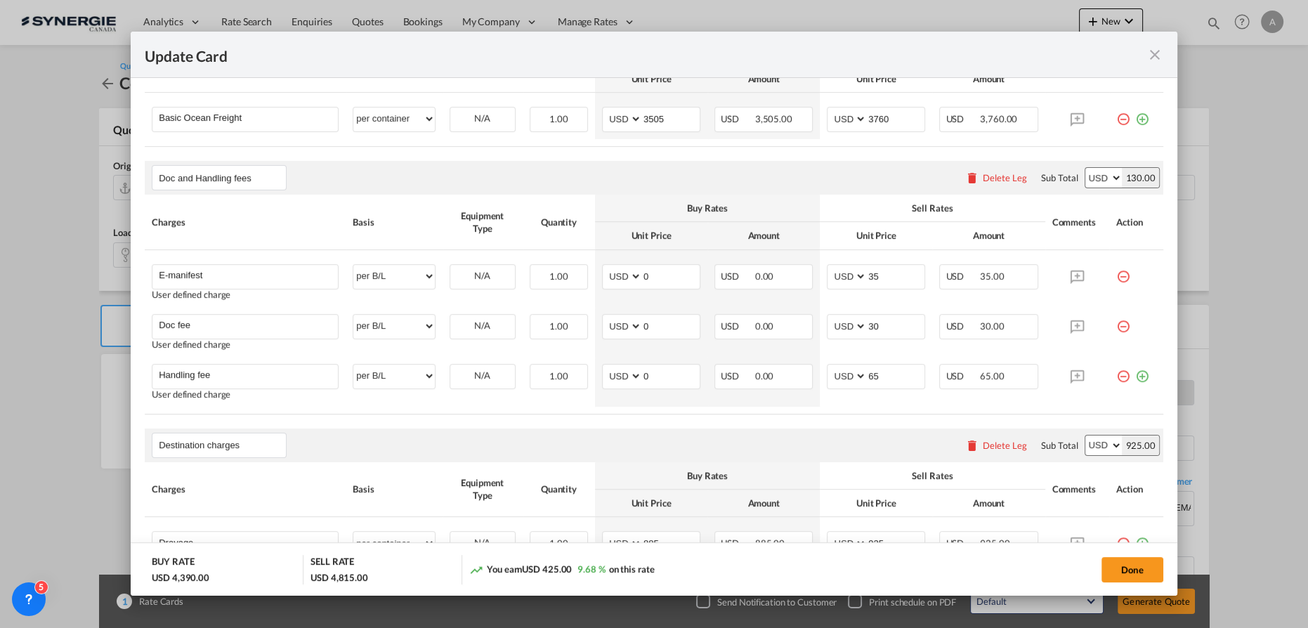
scroll to position [450, 0]
click at [1129, 567] on button "Done" at bounding box center [1132, 569] width 62 height 25
type input "21 Sep 2025"
type input "29 Sep 2025"
type input "Destination charges"
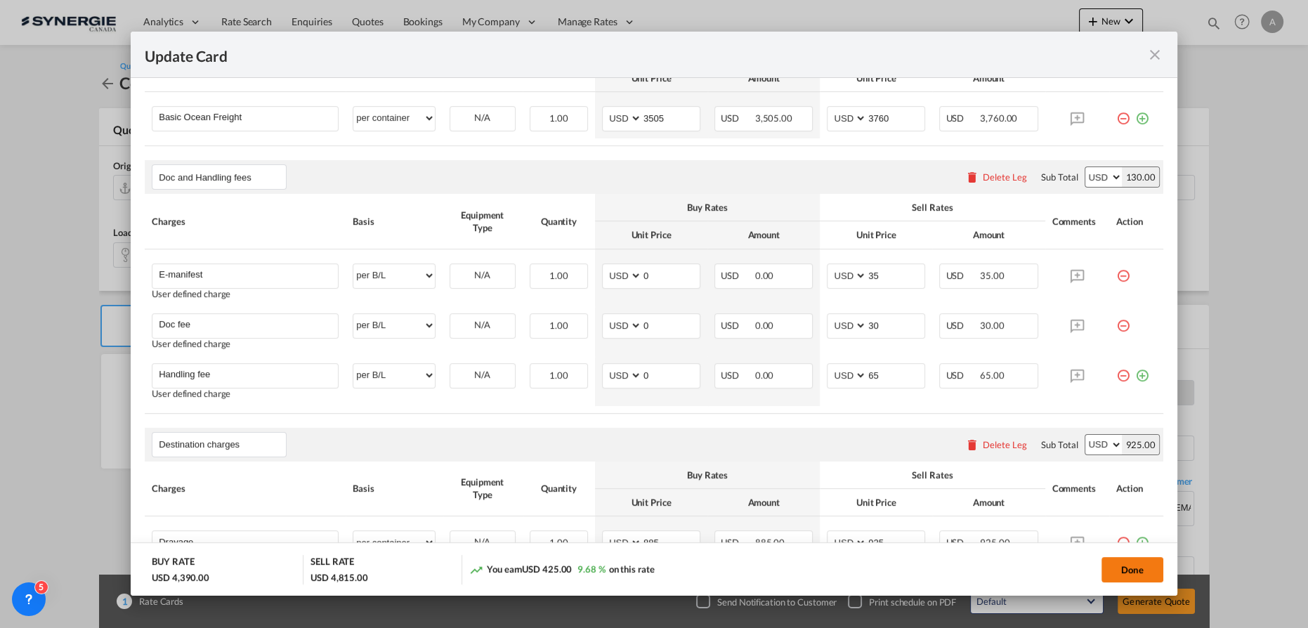
type input "Drayage"
select select "per container"
type input "885"
type input "925"
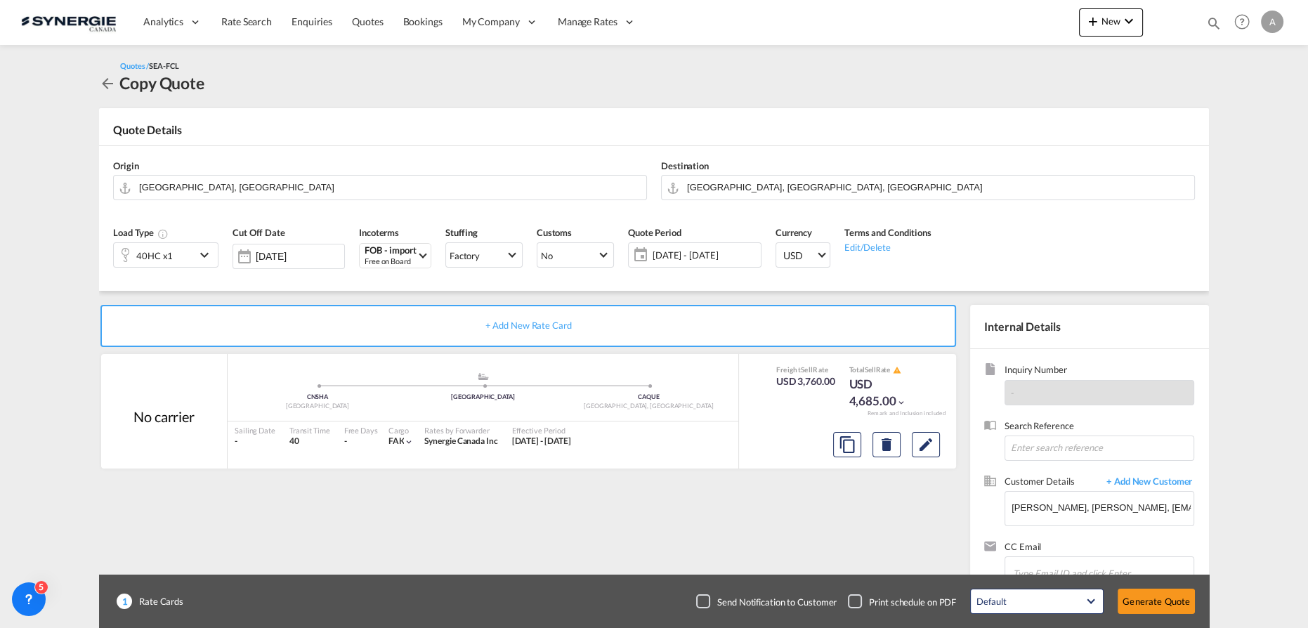
scroll to position [311, 0]
click at [1152, 603] on button "Generate Quote" at bounding box center [1155, 601] width 77 height 25
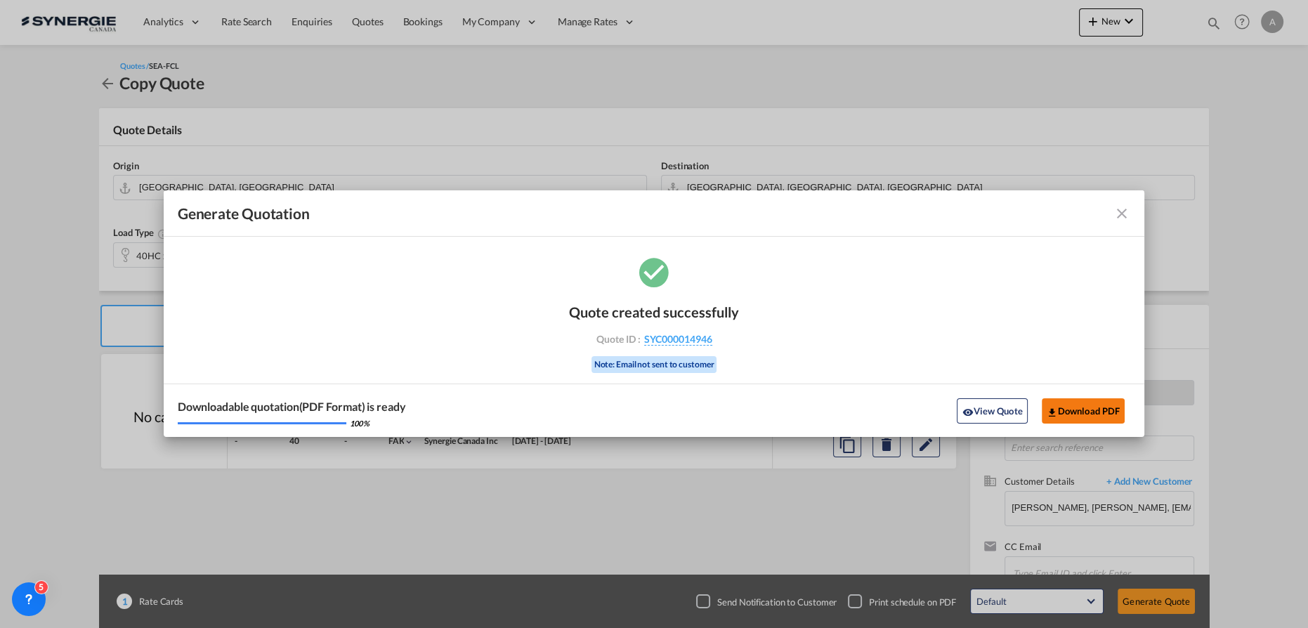
click at [1087, 420] on button "Download PDF" at bounding box center [1084, 410] width 84 height 25
click at [996, 397] on div "Downloadable quotation(PDF Format) is ready 100 % View Quote Download PDF" at bounding box center [654, 409] width 981 height 53
click at [997, 412] on button "View Quote" at bounding box center [992, 410] width 70 height 25
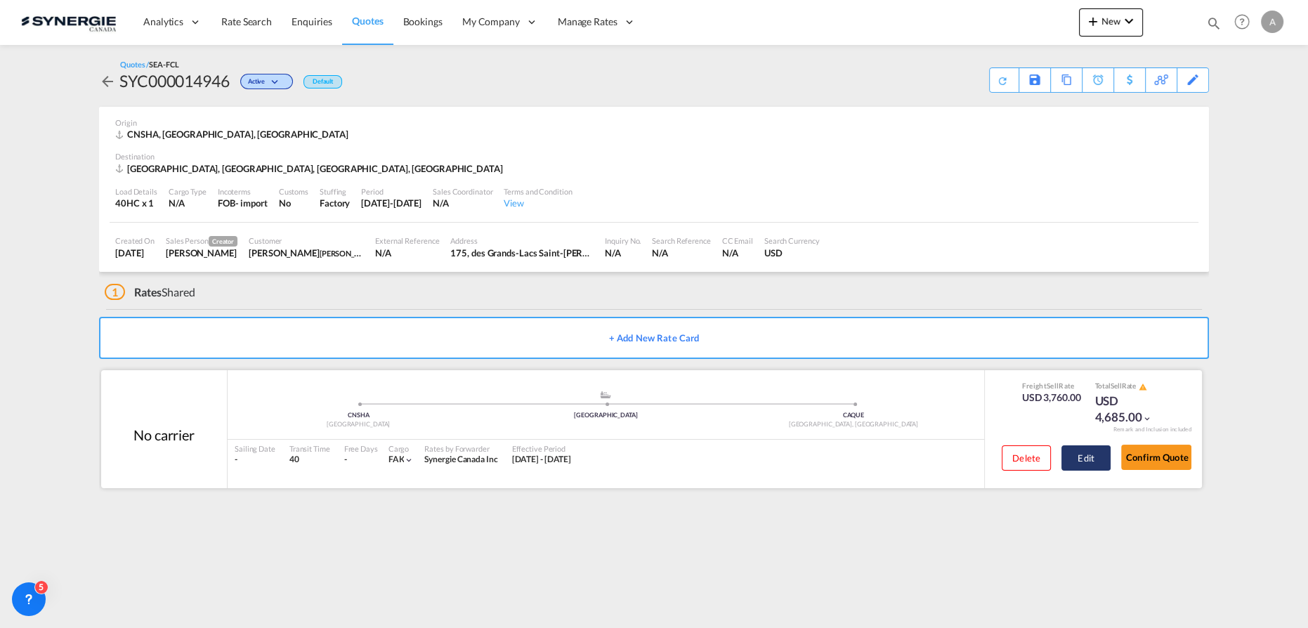
click at [1075, 455] on button "Edit" at bounding box center [1085, 457] width 49 height 25
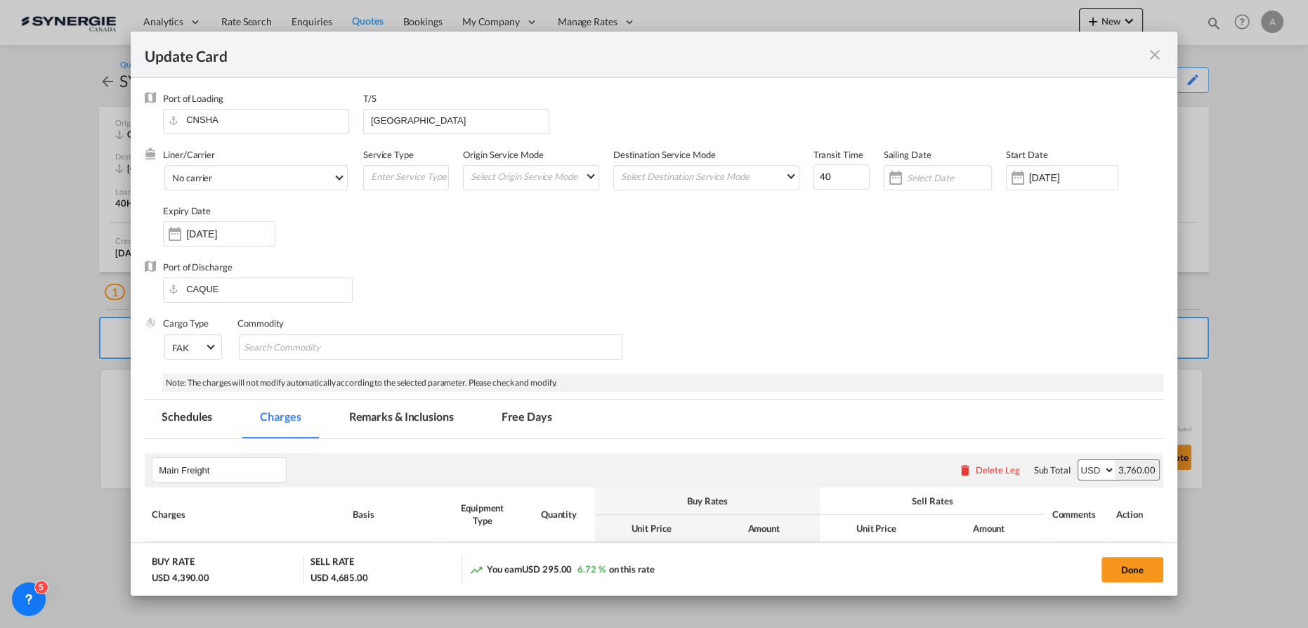
scroll to position [311, 0]
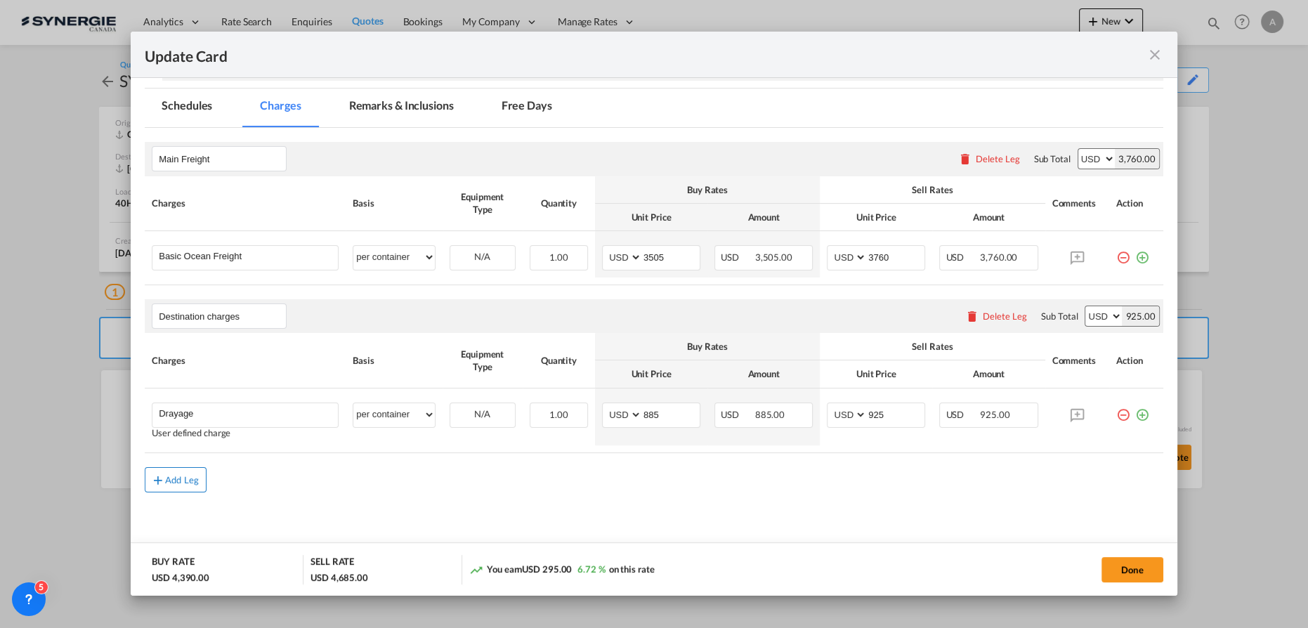
click at [157, 475] on md-icon "icon-plus md-link-fg s20" at bounding box center [158, 480] width 14 height 14
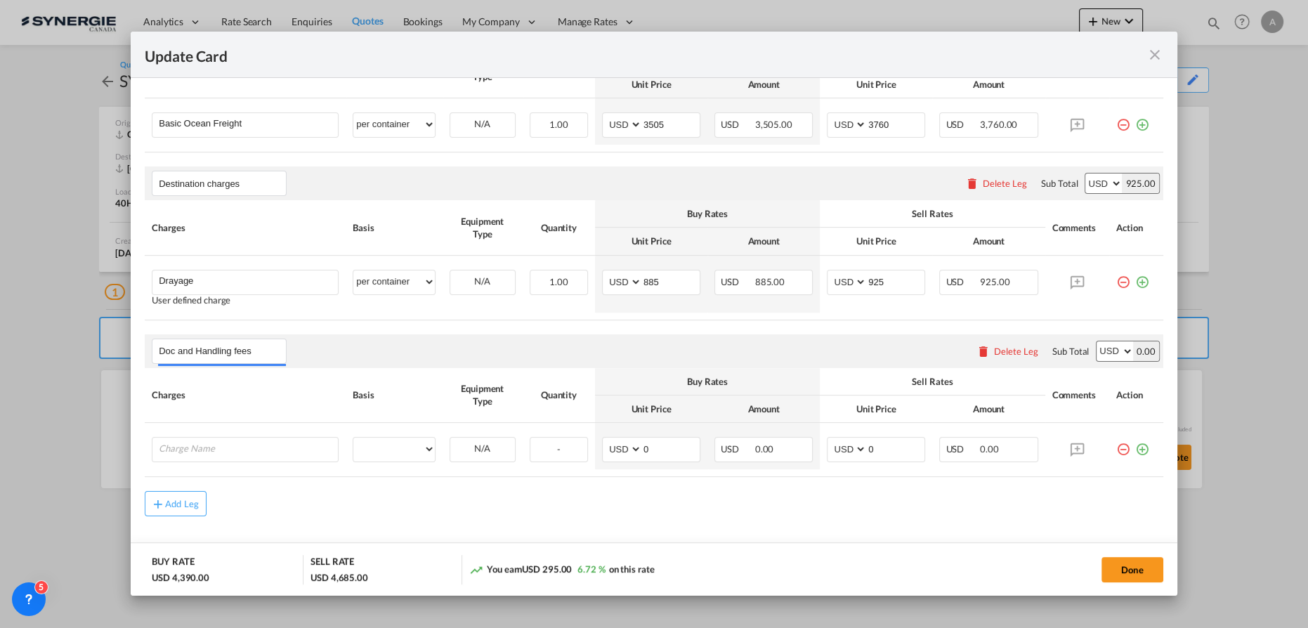
scroll to position [468, 0]
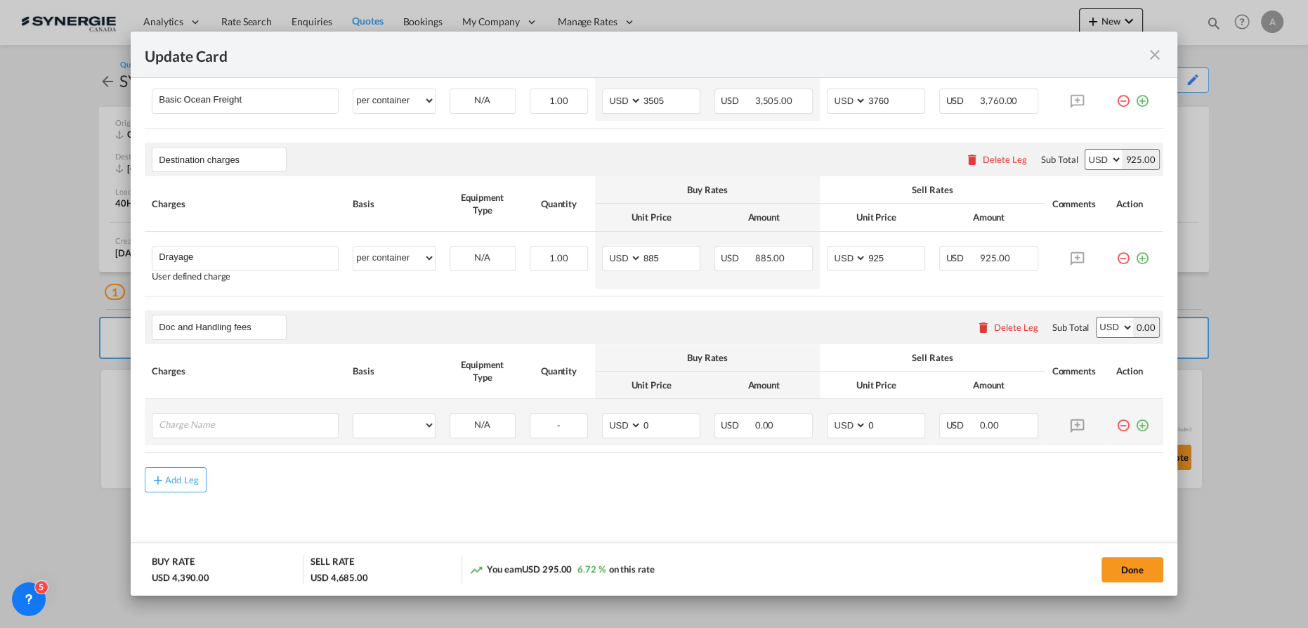
type input "Doc and Handling fees"
click at [216, 406] on td "Please Enter User Defined Charges Cannot Be Published" at bounding box center [245, 422] width 201 height 46
click at [217, 424] on input "Charge Name" at bounding box center [248, 424] width 179 height 21
type input "E-manifest"
click at [385, 426] on select "per equipment per container per B/L per shipping bill per shipment per pallet p…" at bounding box center [393, 425] width 81 height 22
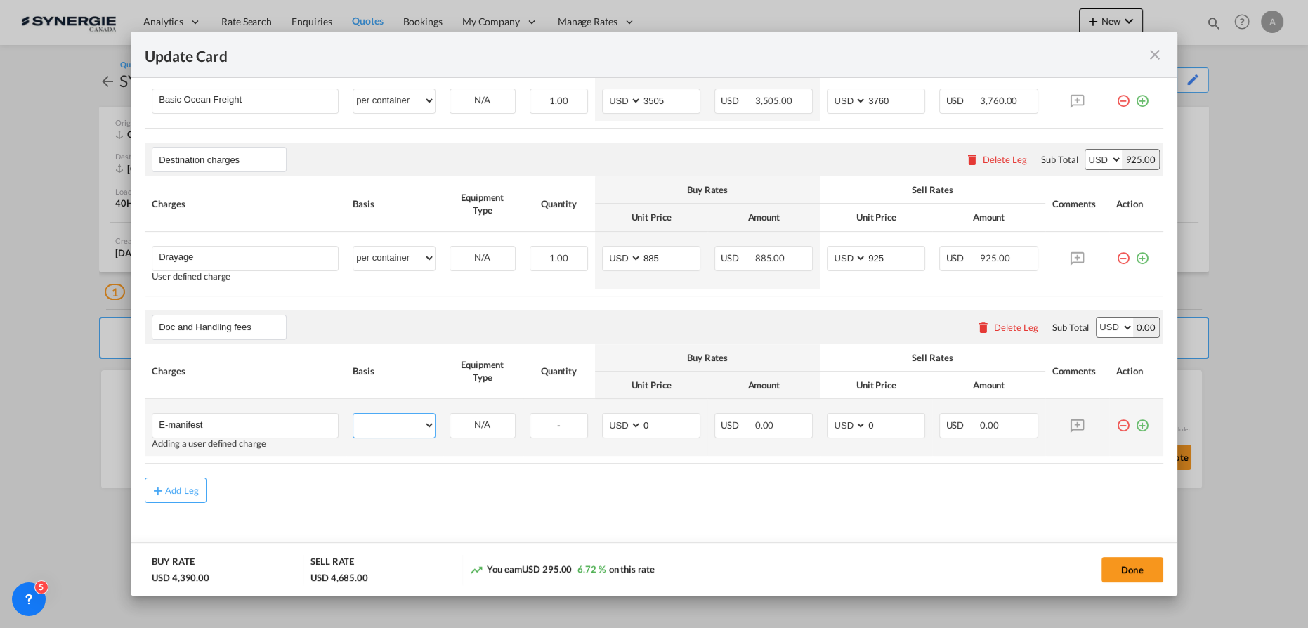
select select "per B/L"
click at [353, 414] on select "per equipment per container per B/L per shipping bill per shipment per pallet p…" at bounding box center [393, 425] width 81 height 22
drag, startPoint x: 862, startPoint y: 424, endPoint x: 807, endPoint y: 419, distance: 55.6
click at [808, 419] on tr "E-manifest Please Enter User Defined Charges Cannot Be Published Adding a user …" at bounding box center [654, 427] width 1018 height 57
type input "35"
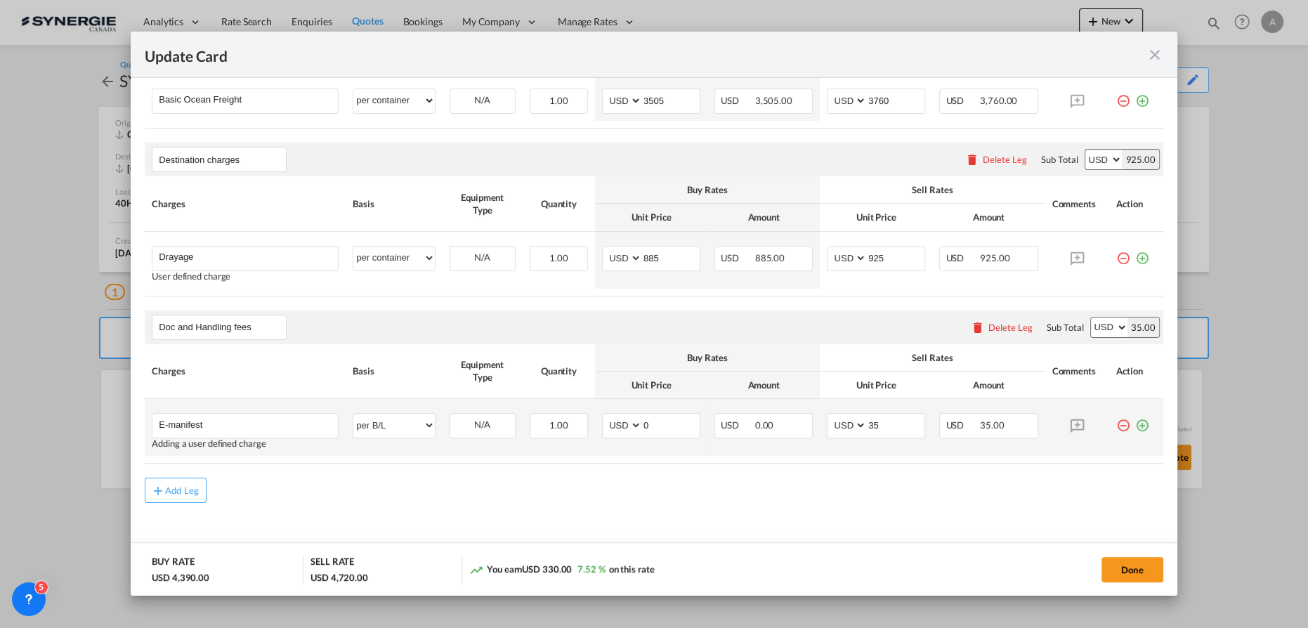
click at [1135, 421] on md-icon "icon-plus-circle-outline green-400-fg" at bounding box center [1142, 420] width 14 height 14
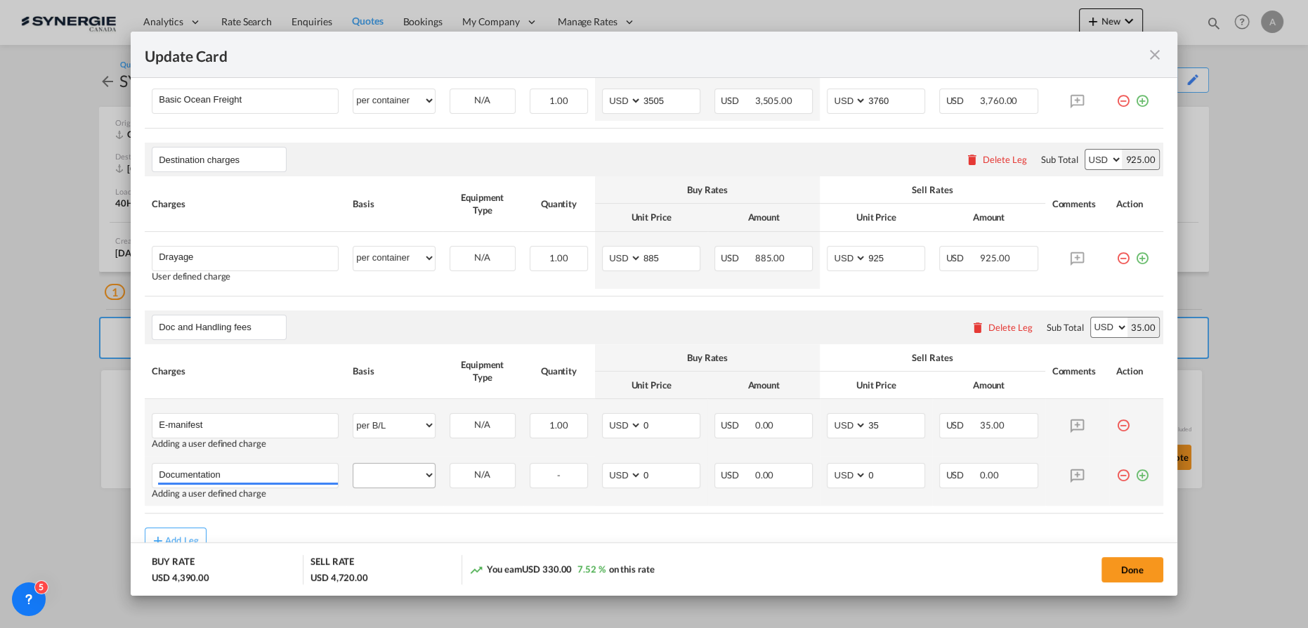
type input "Documentation"
click at [361, 477] on select "per equipment per container per B/L per shipping bill per shipment per pallet p…" at bounding box center [393, 475] width 81 height 22
select select "per B/L"
click at [353, 464] on select "per equipment per container per B/L per shipping bill per shipment per pallet p…" at bounding box center [393, 475] width 81 height 22
drag, startPoint x: 871, startPoint y: 472, endPoint x: 780, endPoint y: 465, distance: 90.9
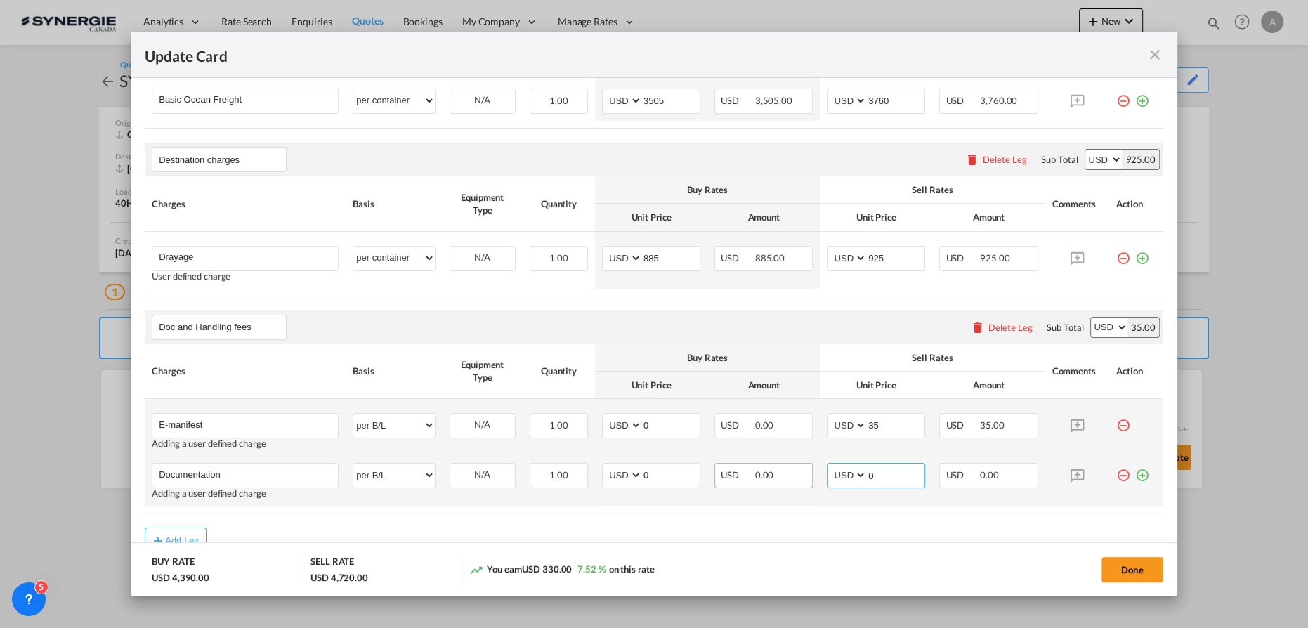
click at [803, 471] on tr "Documentation Please Enter User Defined Charges Cannot Be Published Adding a us…" at bounding box center [654, 481] width 1018 height 50
type input "30"
click at [1135, 474] on md-icon "icon-plus-circle-outline green-400-fg" at bounding box center [1142, 470] width 14 height 14
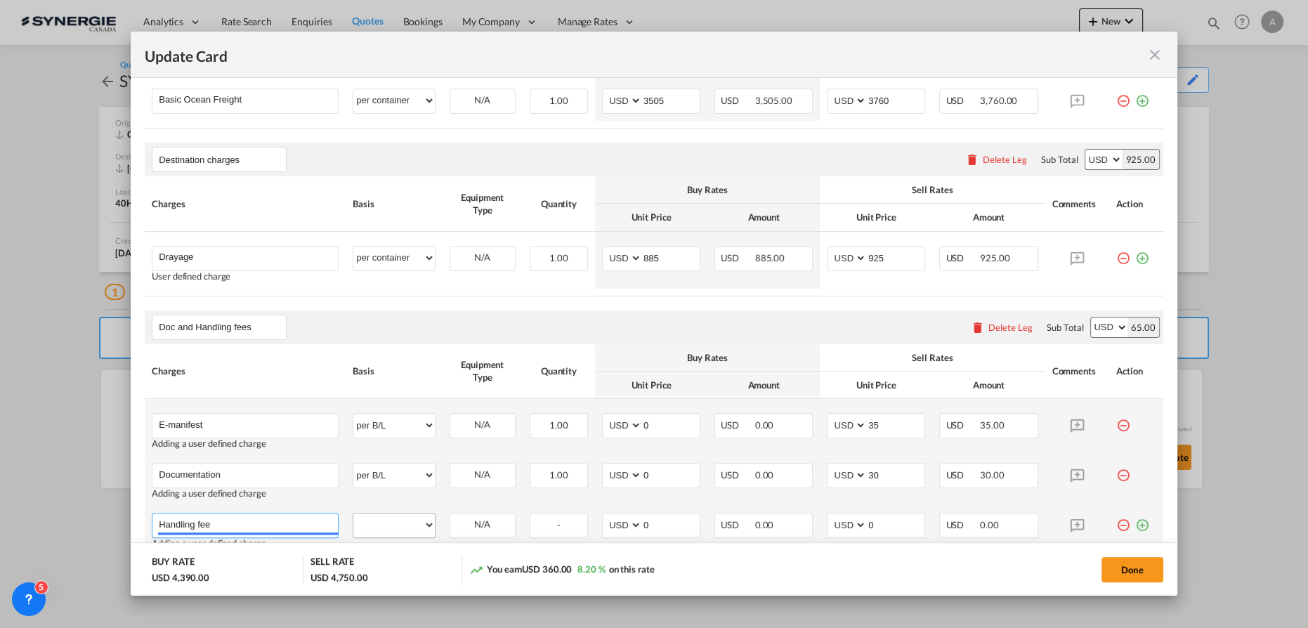
type input "Handling fee"
click at [382, 519] on select "per equipment per container per B/L per shipping bill per shipment per pallet p…" at bounding box center [393, 524] width 81 height 22
select select "per B/L"
click at [353, 513] on select "per equipment per container per B/L per shipping bill per shipment per pallet p…" at bounding box center [393, 524] width 81 height 22
drag, startPoint x: 879, startPoint y: 524, endPoint x: 826, endPoint y: 513, distance: 53.7
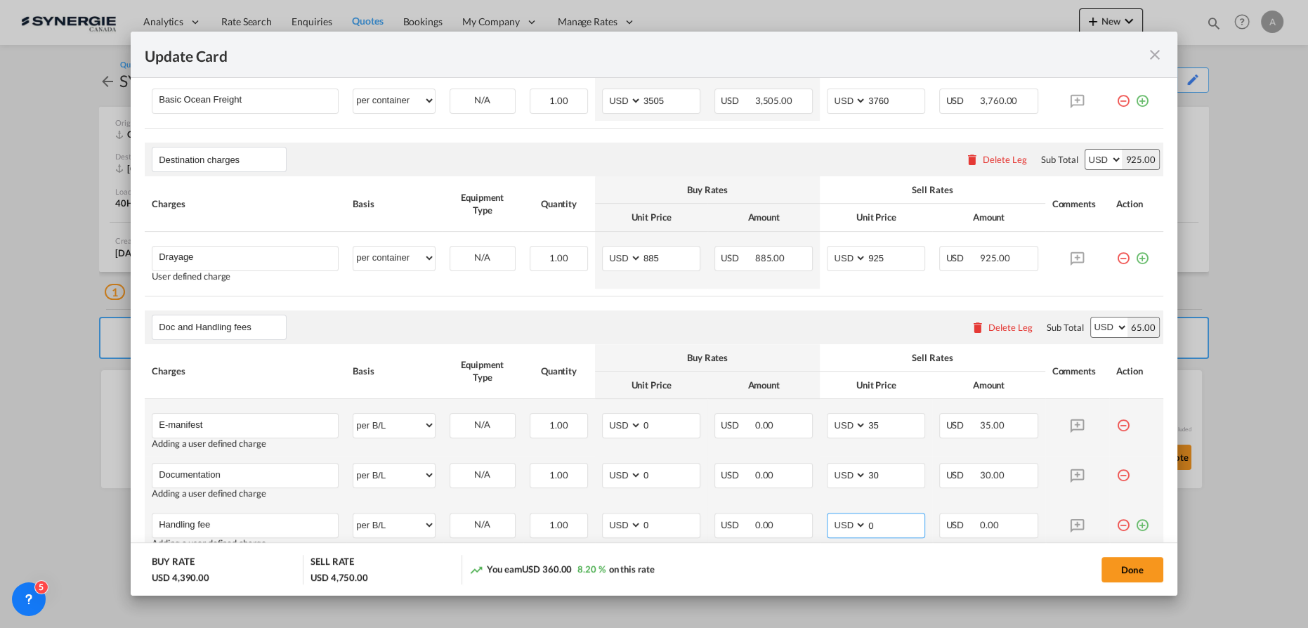
click at [827, 514] on md-input-container "AED AFN ALL AMD ANG AOA ARS AUD AWG AZN BAM BBD BDT BGN BHD BIF BMD BND BOB BRL…" at bounding box center [876, 525] width 98 height 25
type input "3"
type input "65"
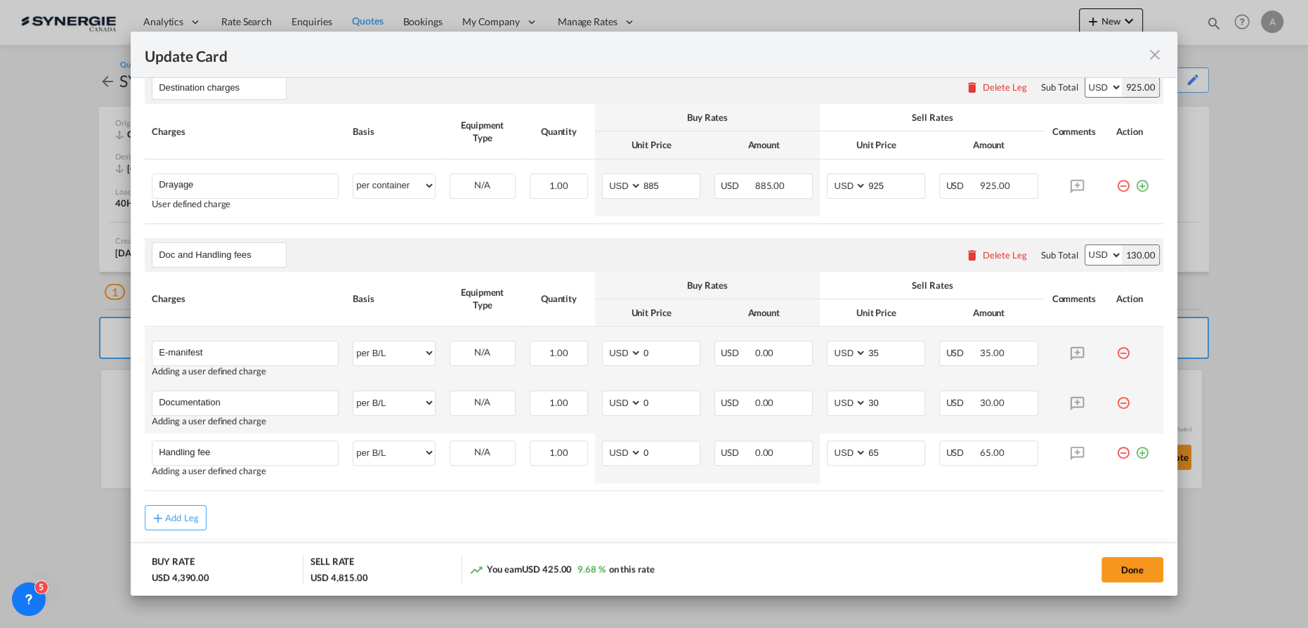
scroll to position [578, 0]
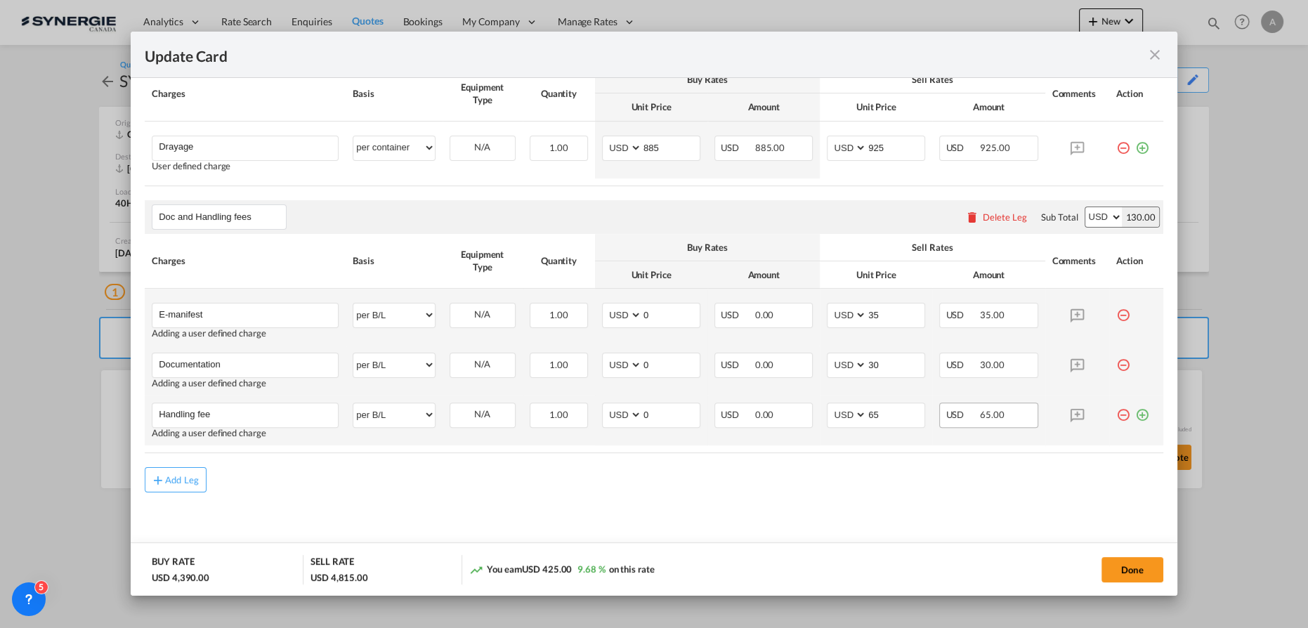
drag, startPoint x: 1138, startPoint y: 409, endPoint x: 988, endPoint y: 423, distance: 150.3
click at [1137, 409] on md-icon "icon-plus-circle-outline green-400-fg" at bounding box center [1142, 409] width 14 height 14
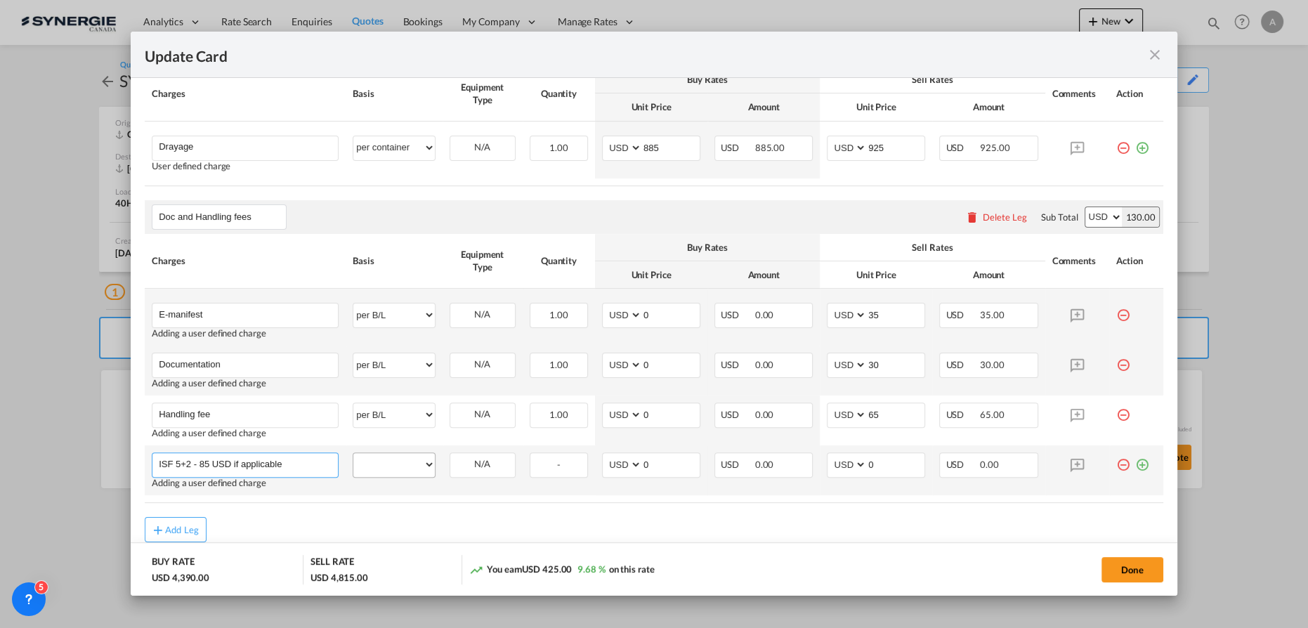
type input "ISF 5+2 - 85 USD if applicable"
click at [404, 462] on select "per equipment per container per B/L per shipping bill per shipment per pallet p…" at bounding box center [393, 464] width 81 height 22
select select "per B/L"
click at [353, 453] on select "per equipment per container per B/L per shipping bill per shipment per pallet p…" at bounding box center [393, 464] width 81 height 22
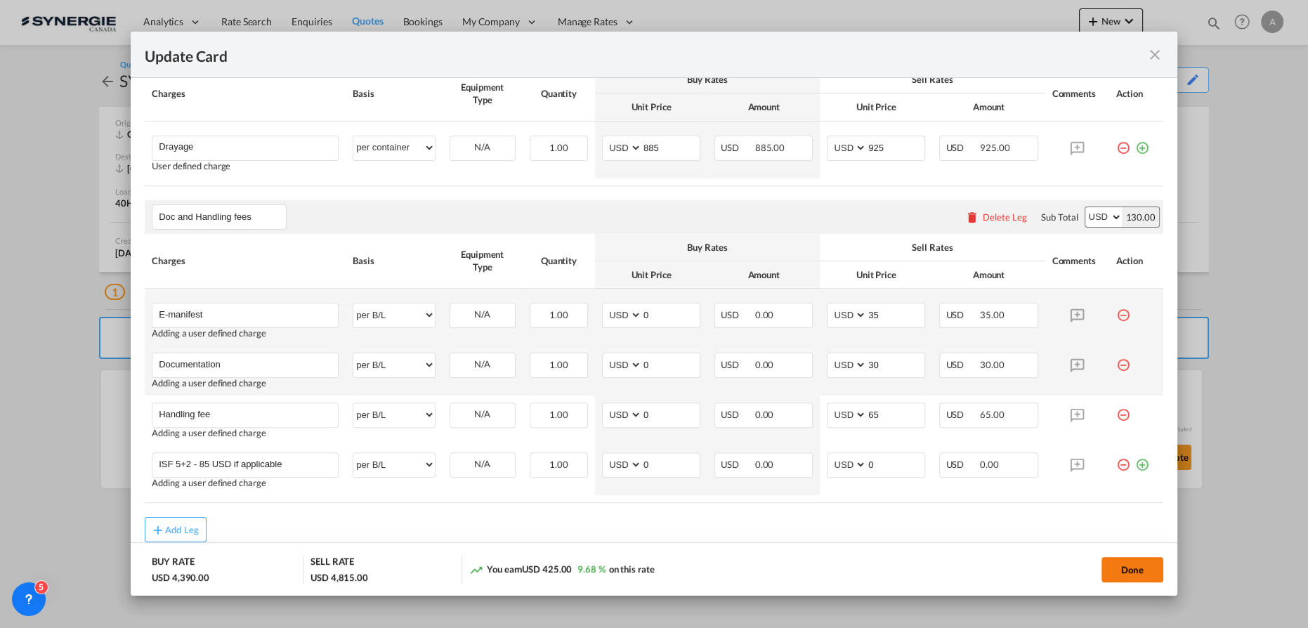
click at [1122, 570] on button "Done" at bounding box center [1132, 569] width 62 height 25
type input "[DATE]"
type input "Doc and Handling fees"
type input "E-manifest"
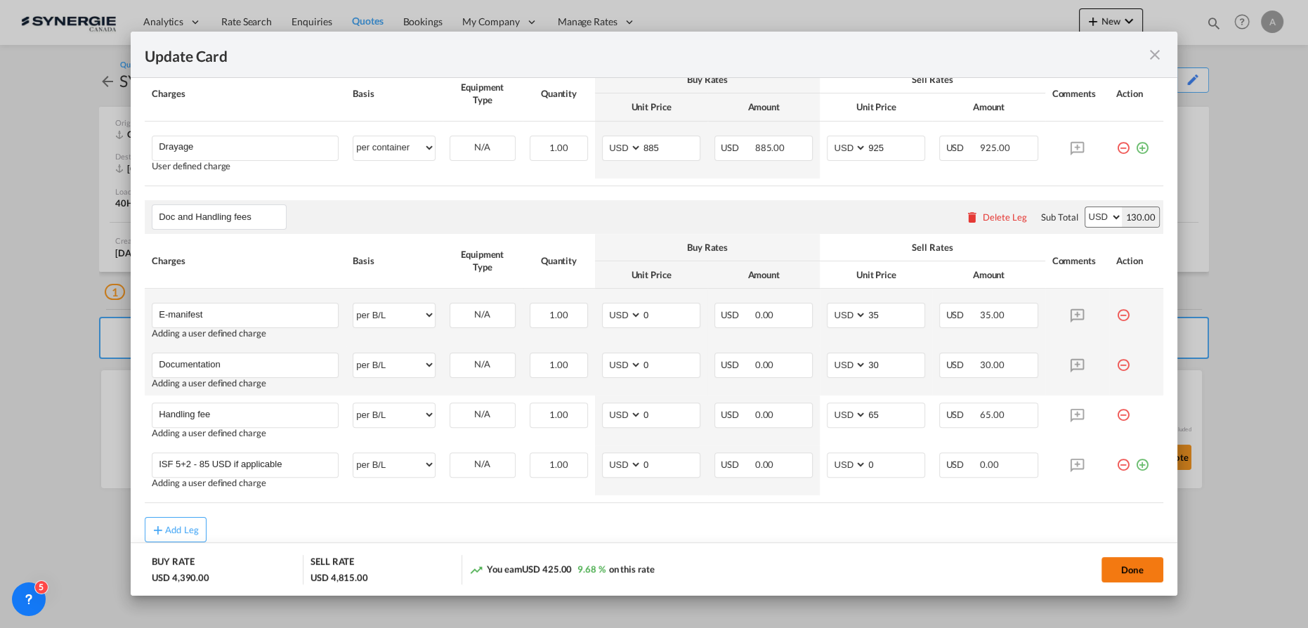
select select "per B/L"
type input "0"
type input "35"
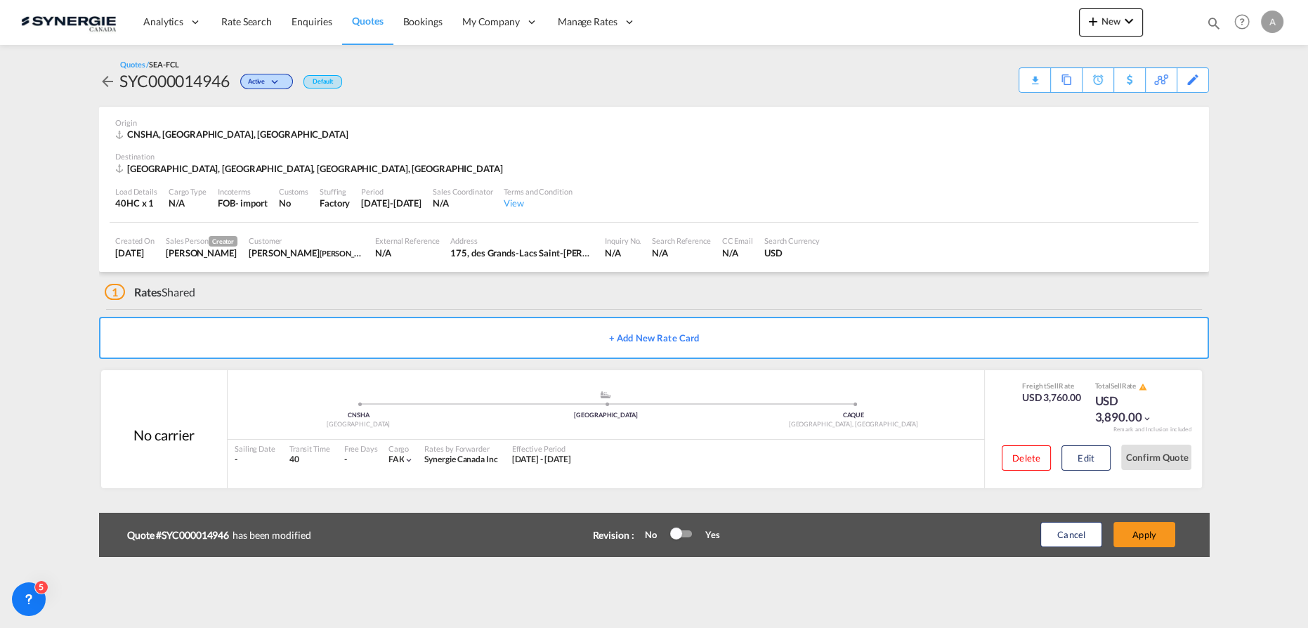
scroll to position [461, 0]
click at [1129, 527] on button "Apply" at bounding box center [1144, 534] width 62 height 25
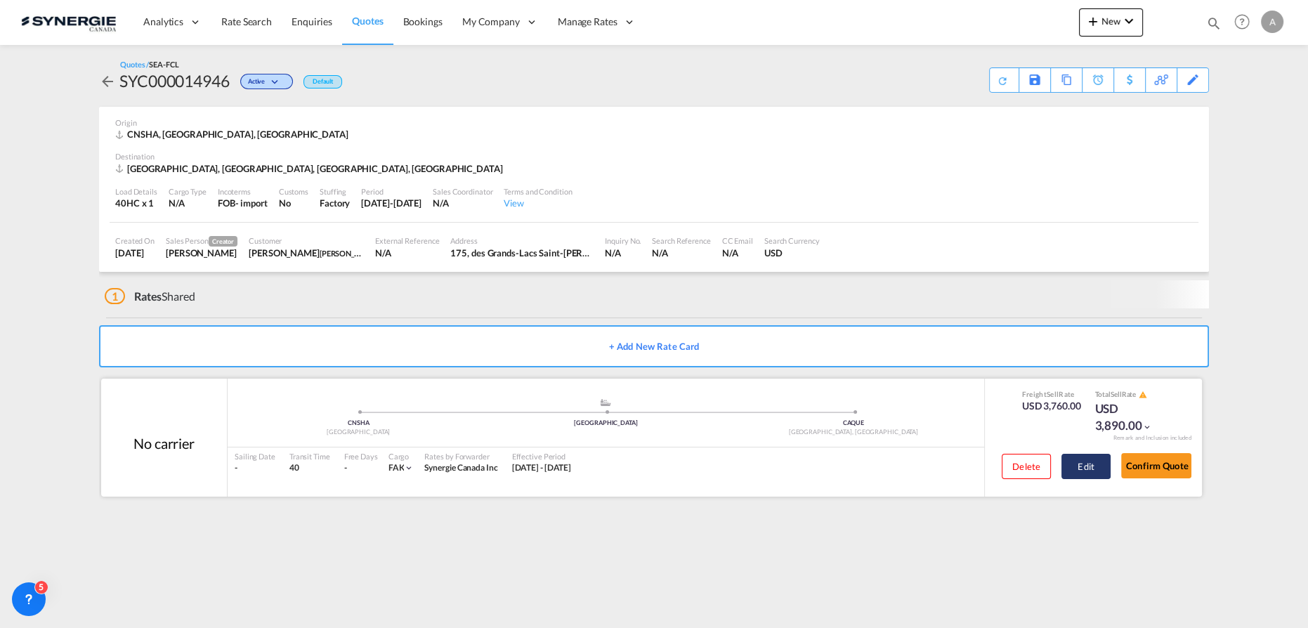
click at [1080, 464] on button "Edit" at bounding box center [1085, 466] width 49 height 25
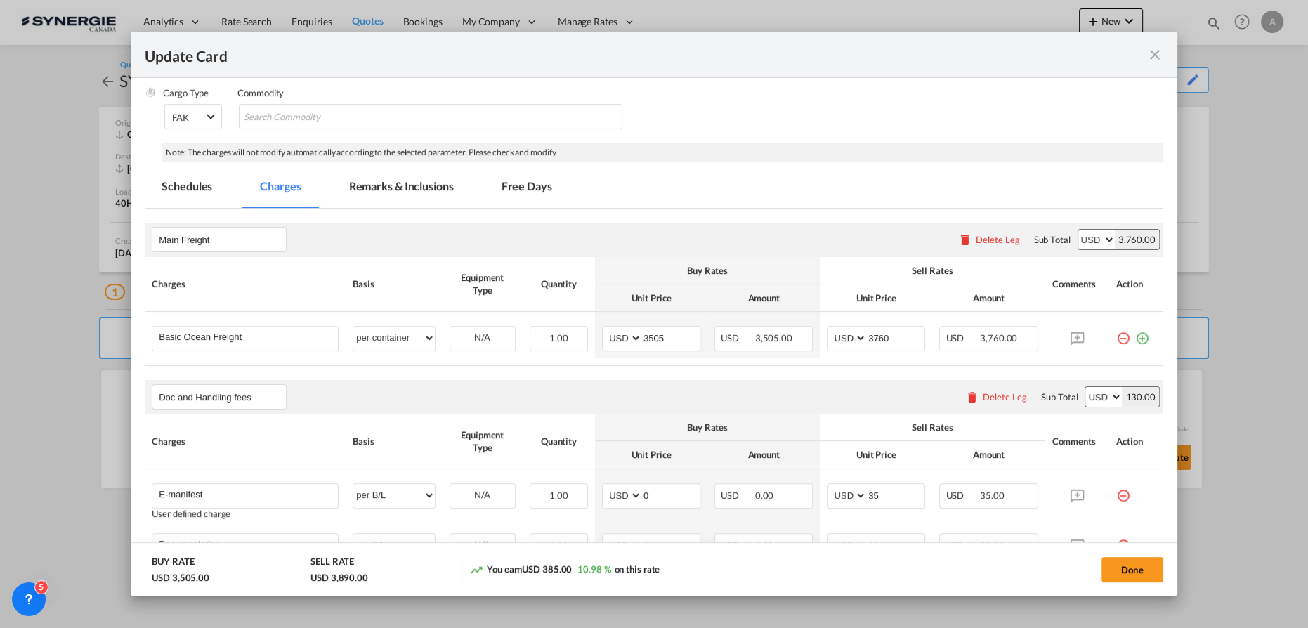
scroll to position [206, 0]
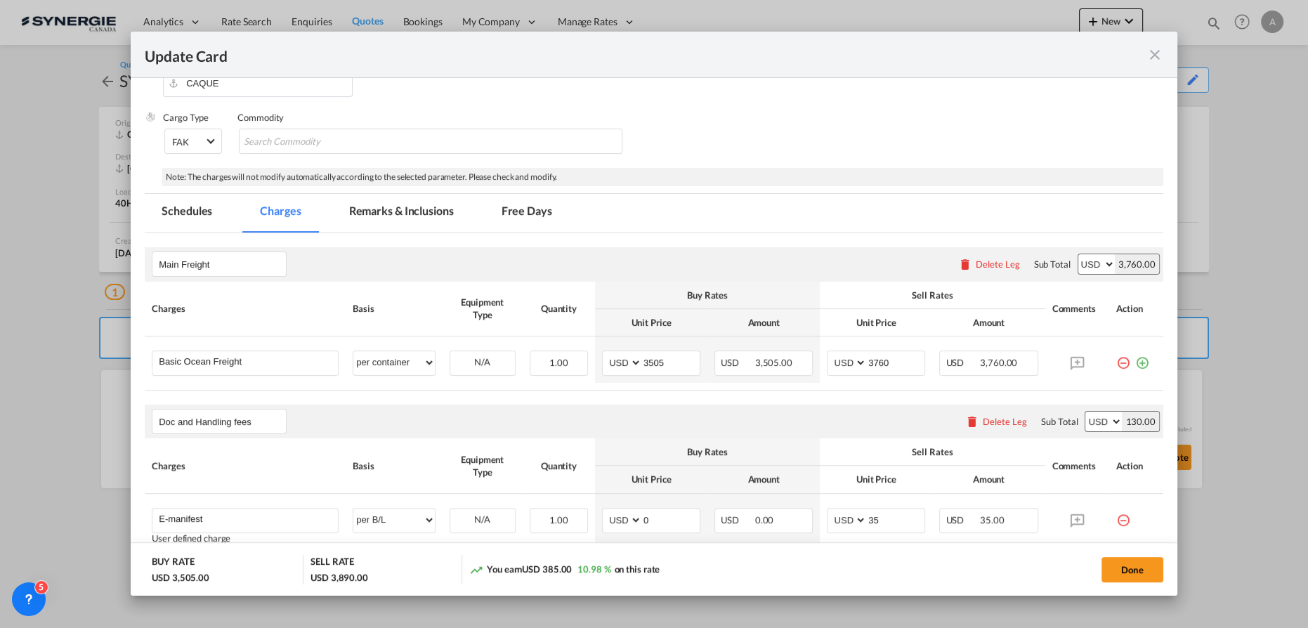
click at [1155, 58] on md-icon "icon-close fg-AAA8AD m-0 pointer" at bounding box center [1154, 54] width 17 height 17
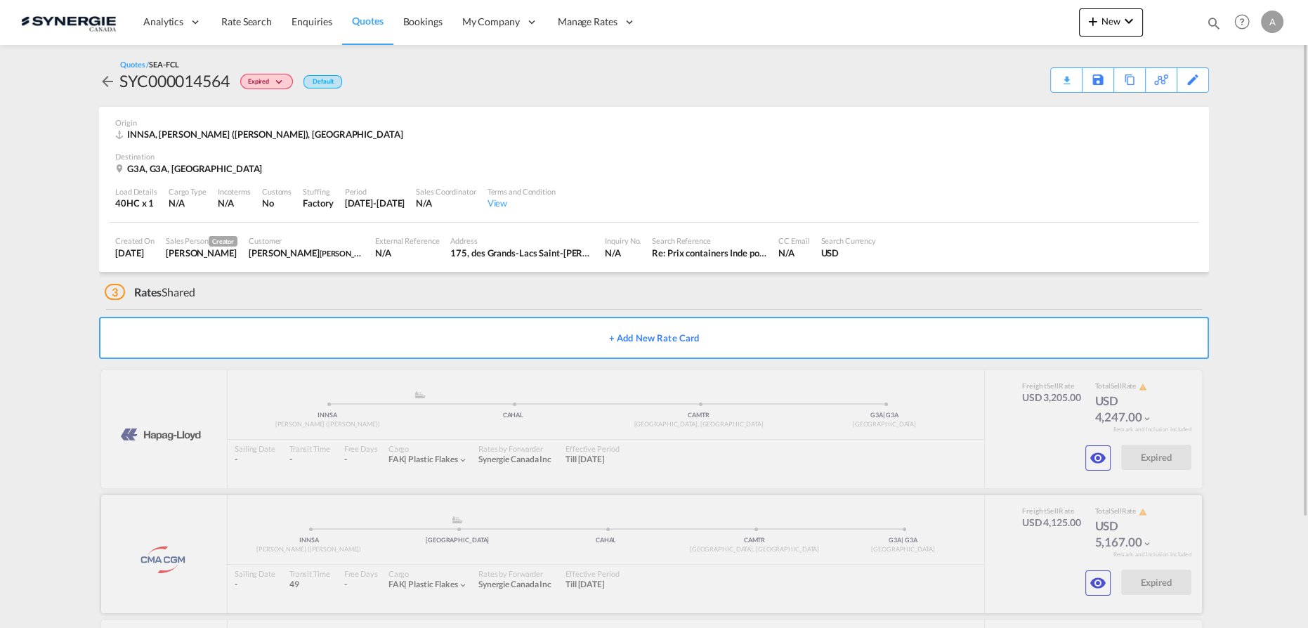
scroll to position [127, 0]
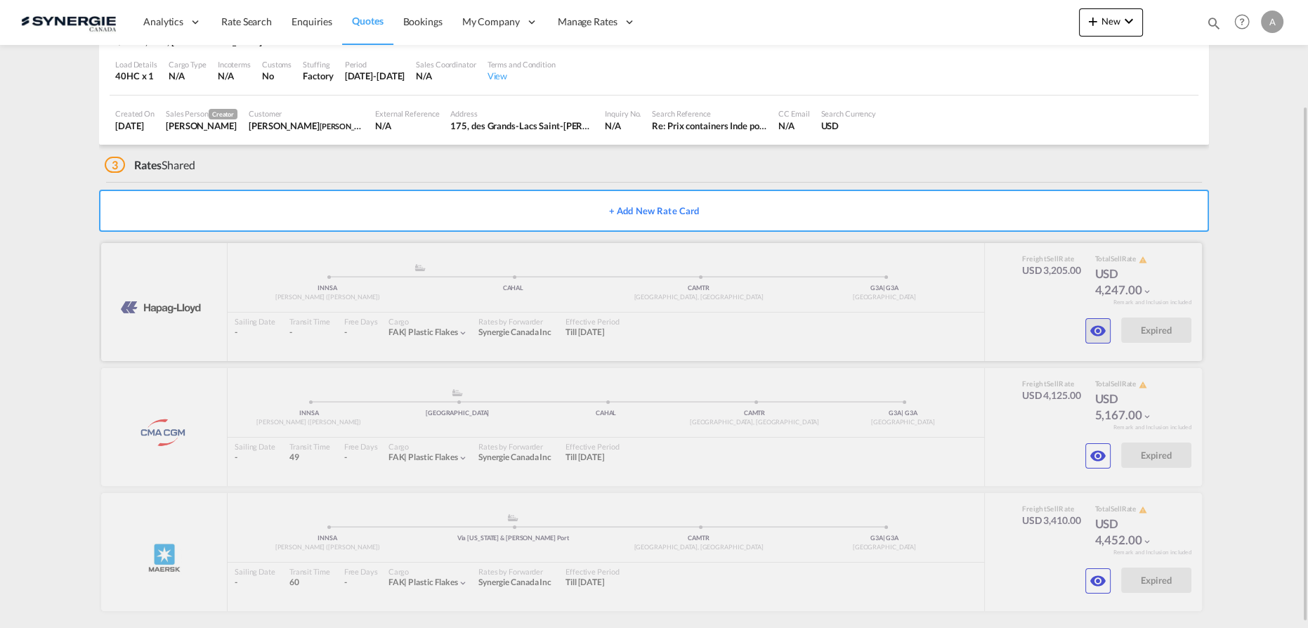
click at [1094, 324] on md-icon "icon-eye" at bounding box center [1097, 330] width 17 height 17
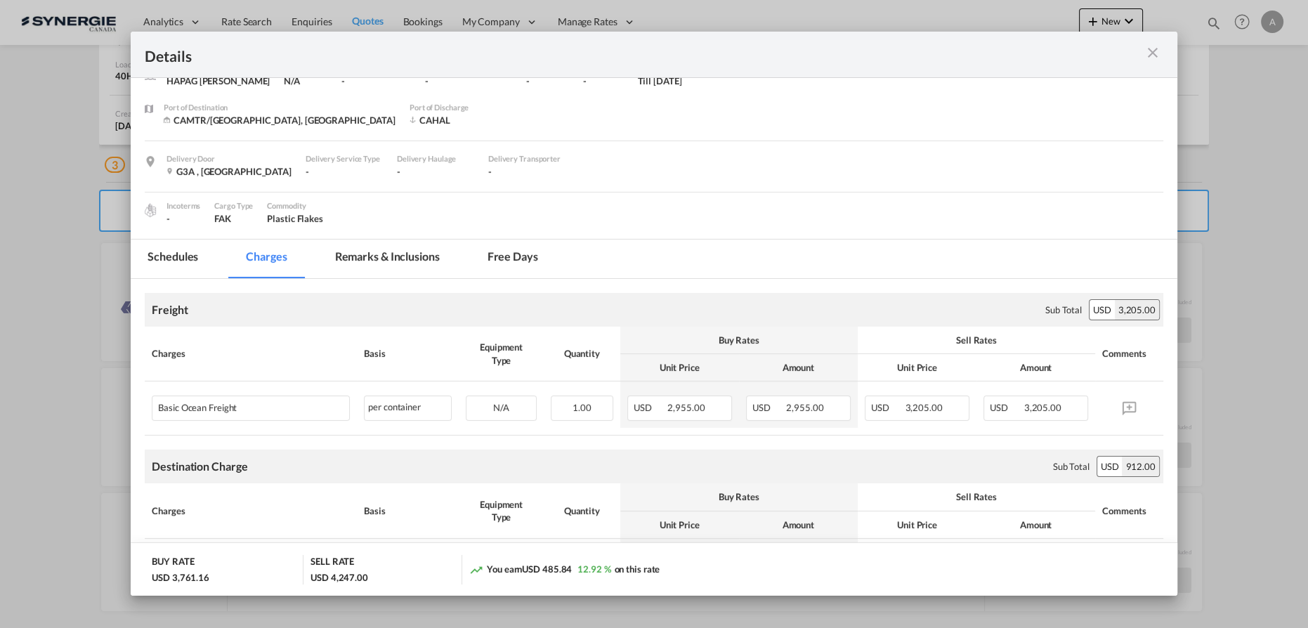
scroll to position [63, 0]
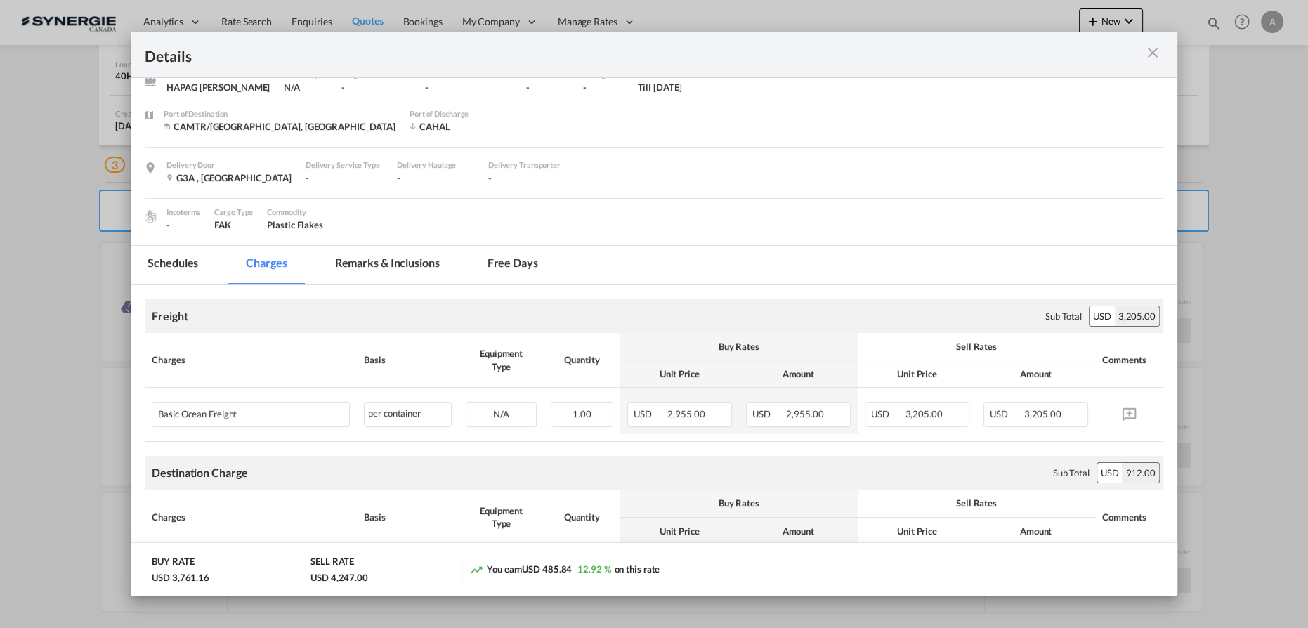
click at [388, 261] on md-tab-item "Remarks & Inclusions" at bounding box center [387, 265] width 138 height 39
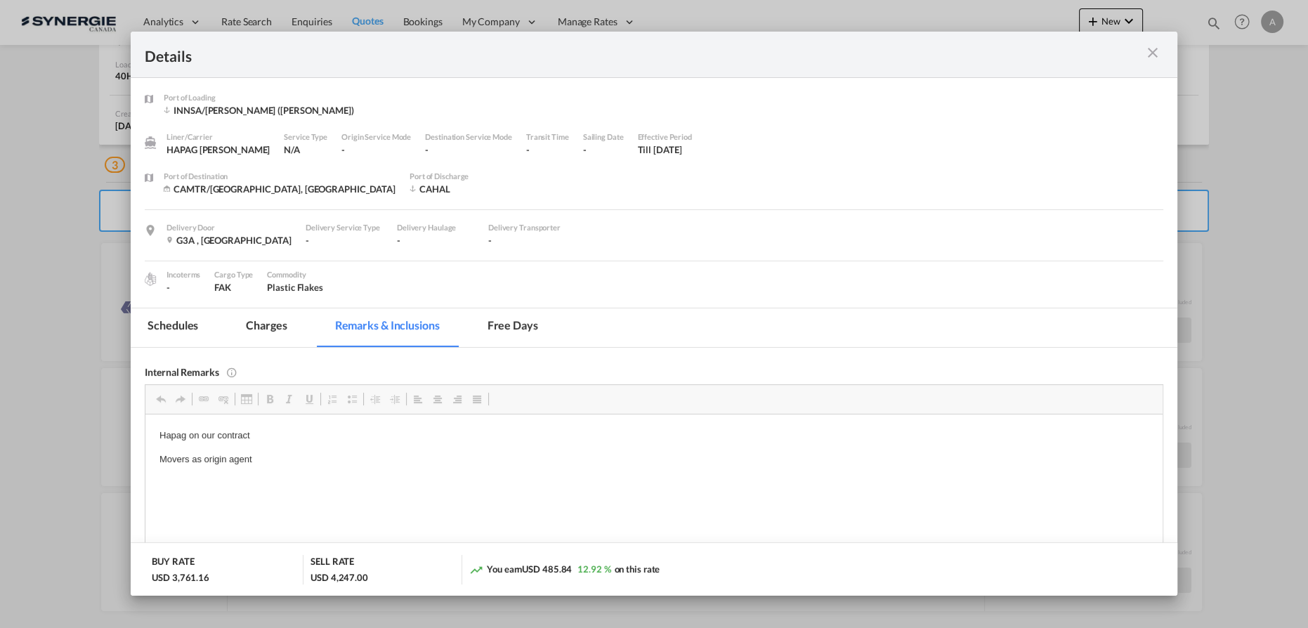
scroll to position [0, 0]
click at [276, 325] on md-tab-item "Charges" at bounding box center [266, 328] width 74 height 39
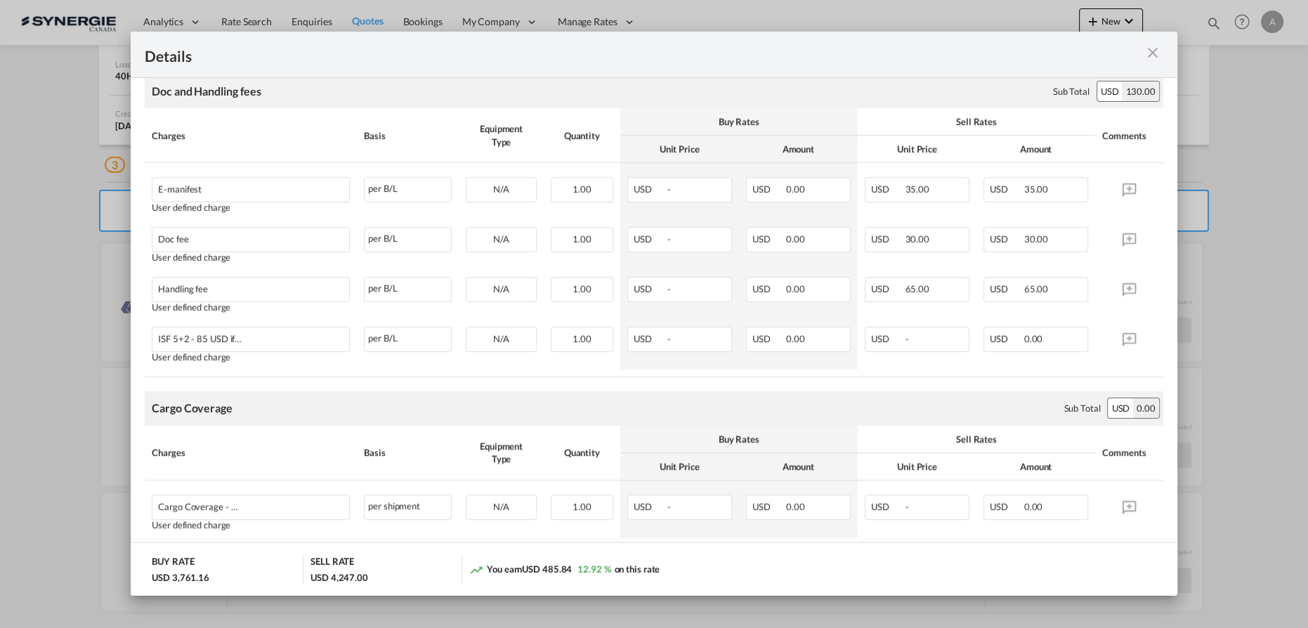
scroll to position [702, 0]
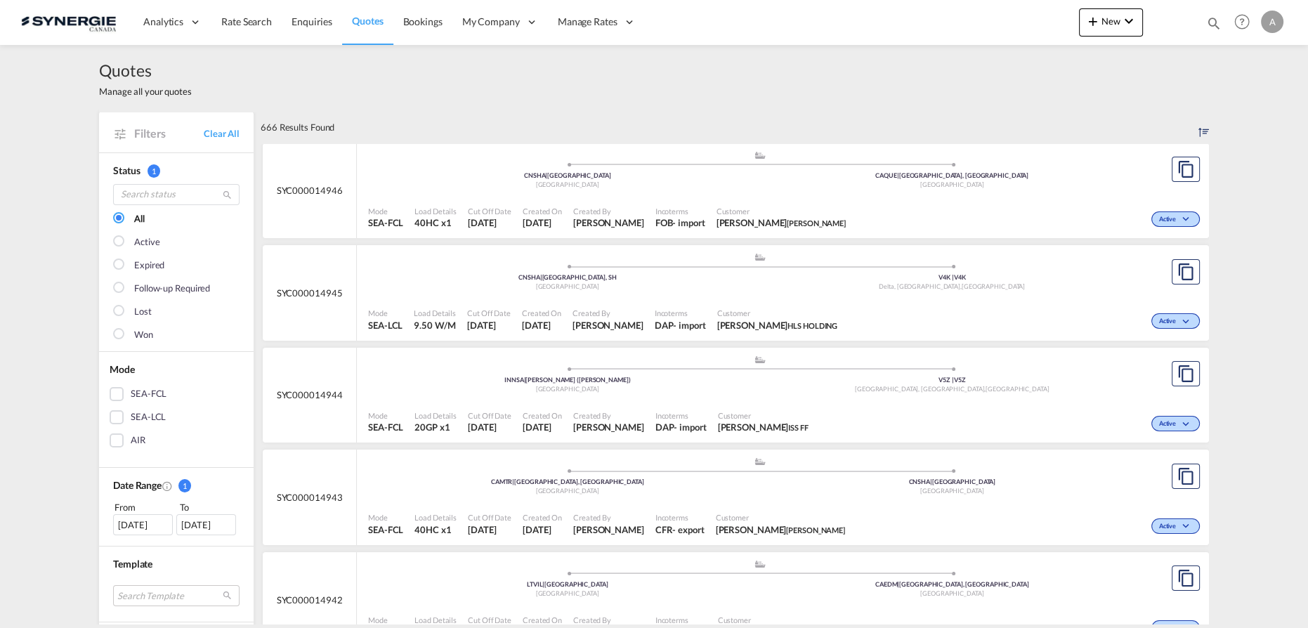
click at [597, 206] on span "Created By" at bounding box center [608, 211] width 71 height 11
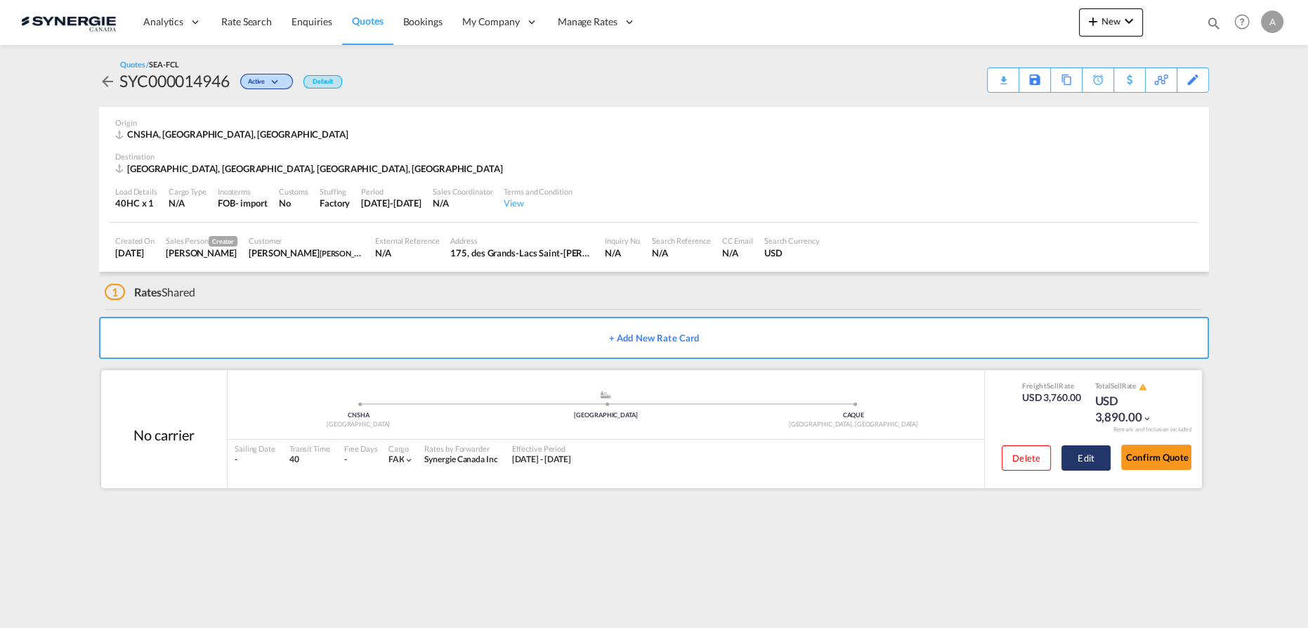
click at [1078, 458] on button "Edit" at bounding box center [1085, 457] width 49 height 25
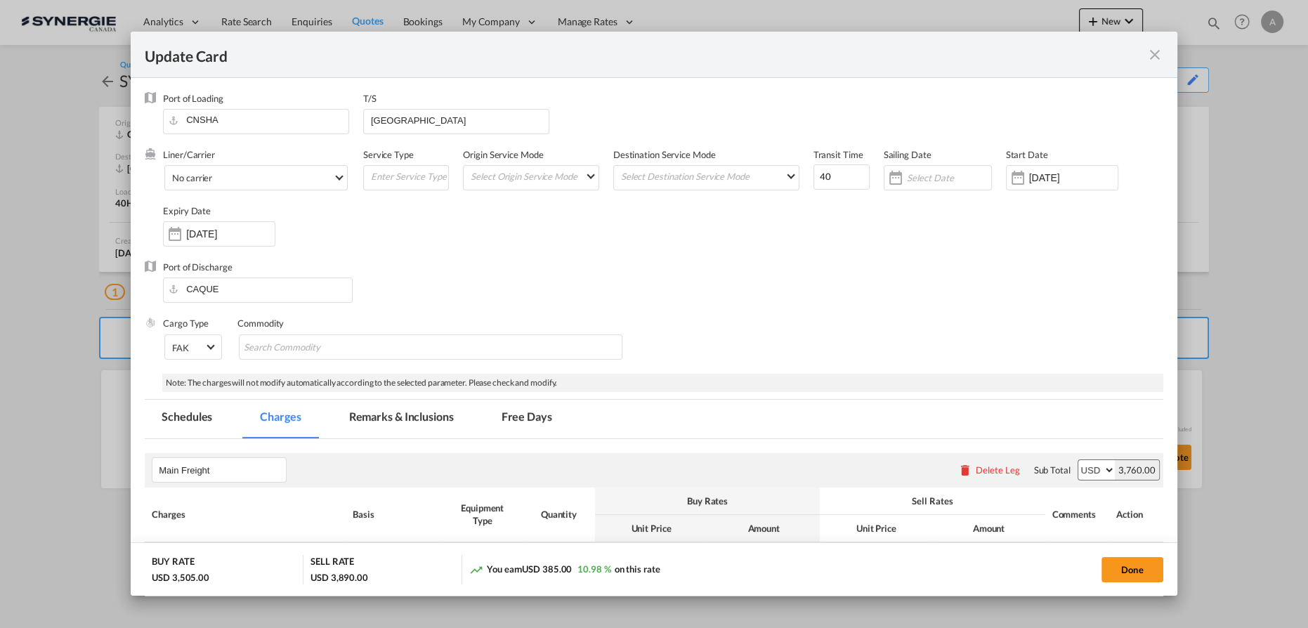
select select "per container"
select select "per B/L"
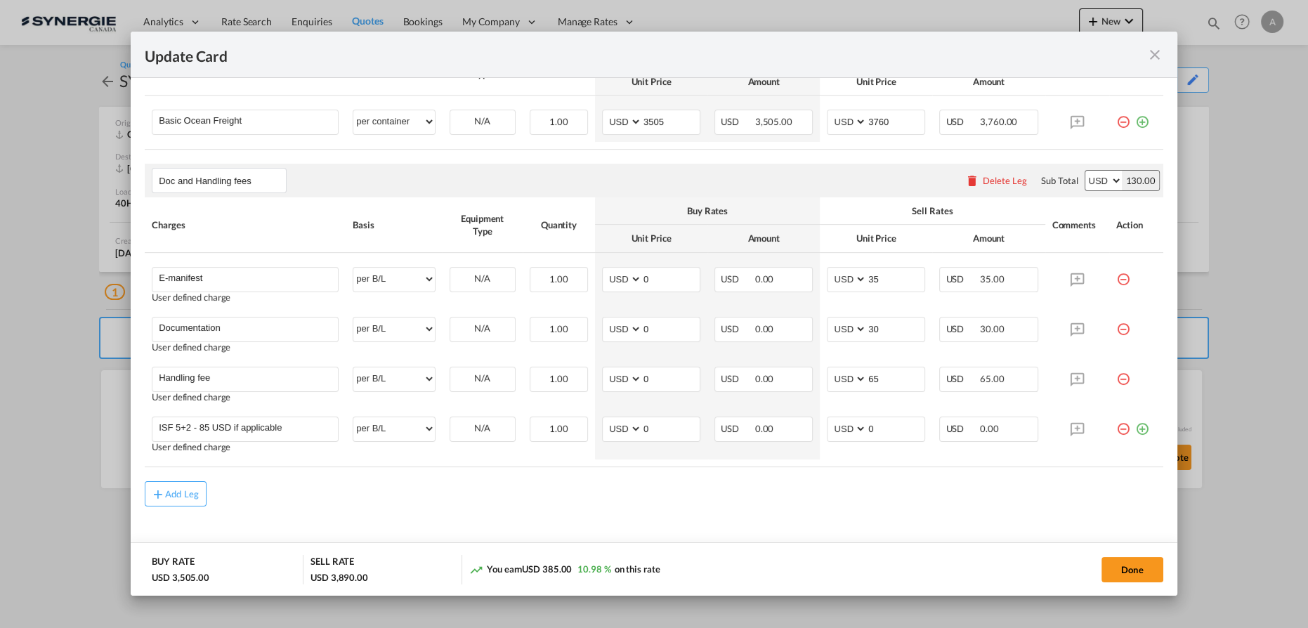
scroll to position [461, 0]
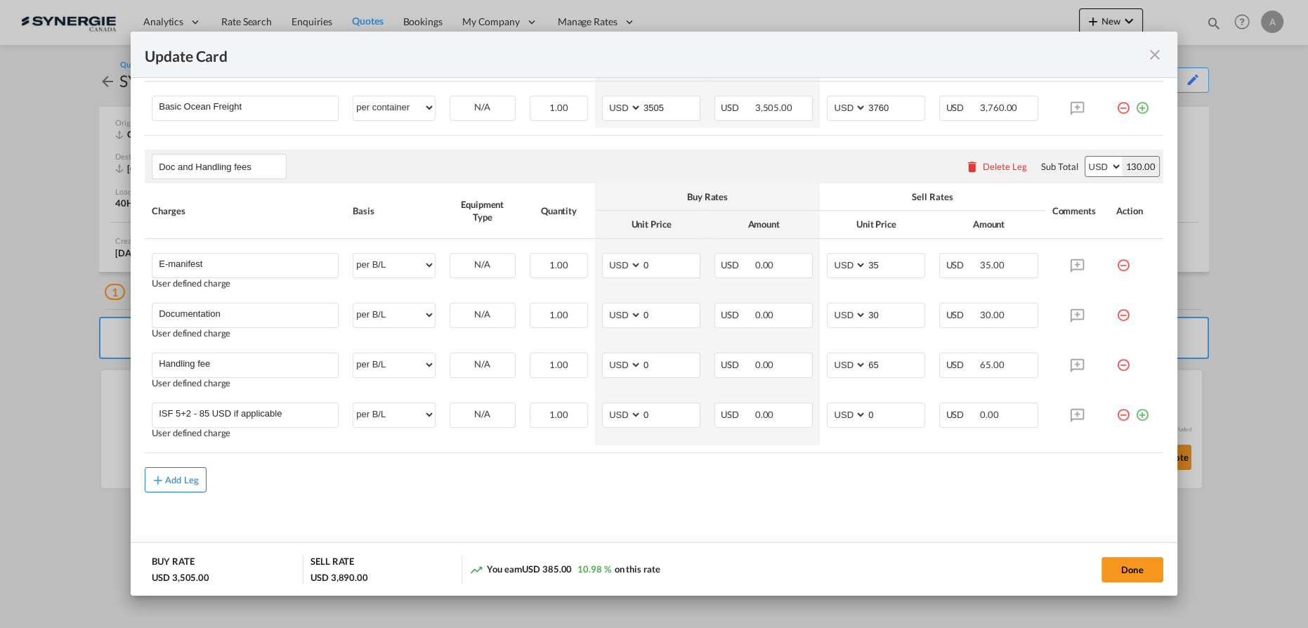
click at [178, 479] on div "Add Leg" at bounding box center [182, 479] width 34 height 8
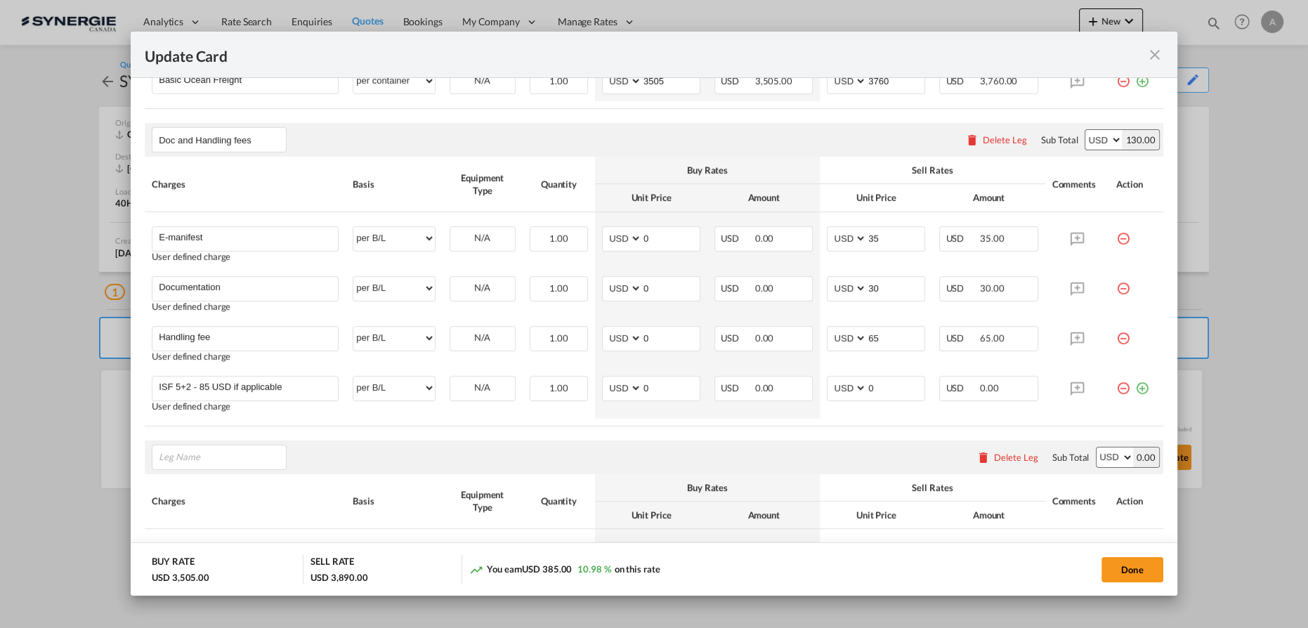
scroll to position [617, 0]
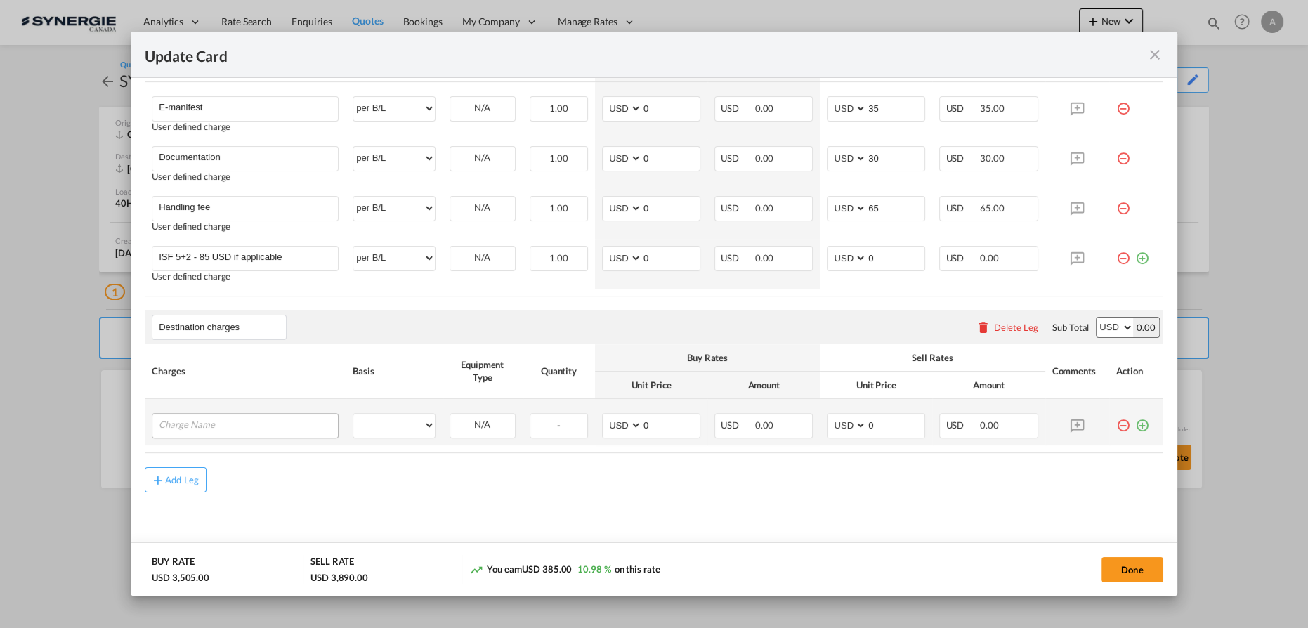
type input "Destination charges"
click at [211, 424] on input "Charge Name" at bounding box center [248, 424] width 179 height 21
type input "Drayage"
click at [381, 424] on select "per equipment per container per B/L per shipping bill per shipment per pallet p…" at bounding box center [393, 425] width 81 height 22
select select "per container"
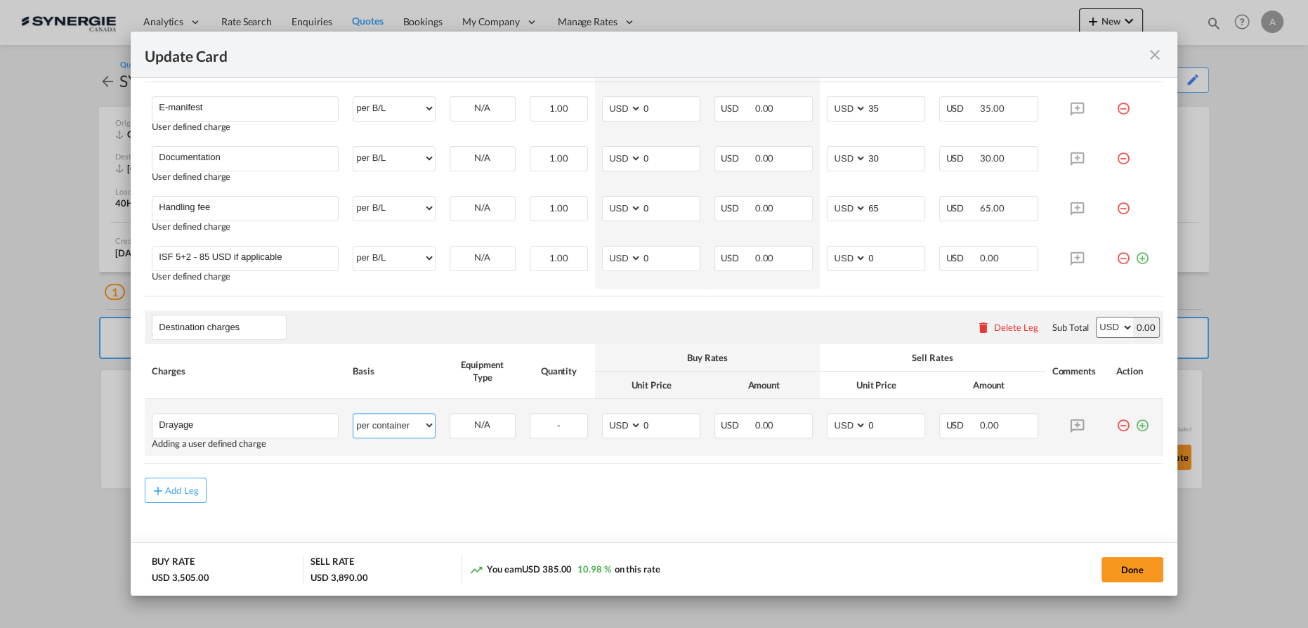
click at [353, 414] on select "per equipment per container per B/L per shipping bill per shipment per pallet p…" at bounding box center [393, 425] width 81 height 22
drag, startPoint x: 664, startPoint y: 419, endPoint x: 599, endPoint y: 412, distance: 65.6
click at [603, 413] on md-input-container "AED AFN ALL AMD ANG AOA ARS AUD AWG AZN BAM BBD BDT BGN BHD BIF BMD BND BOB BRL…" at bounding box center [651, 425] width 98 height 25
type input "885"
drag, startPoint x: 824, startPoint y: 420, endPoint x: 786, endPoint y: 419, distance: 38.0
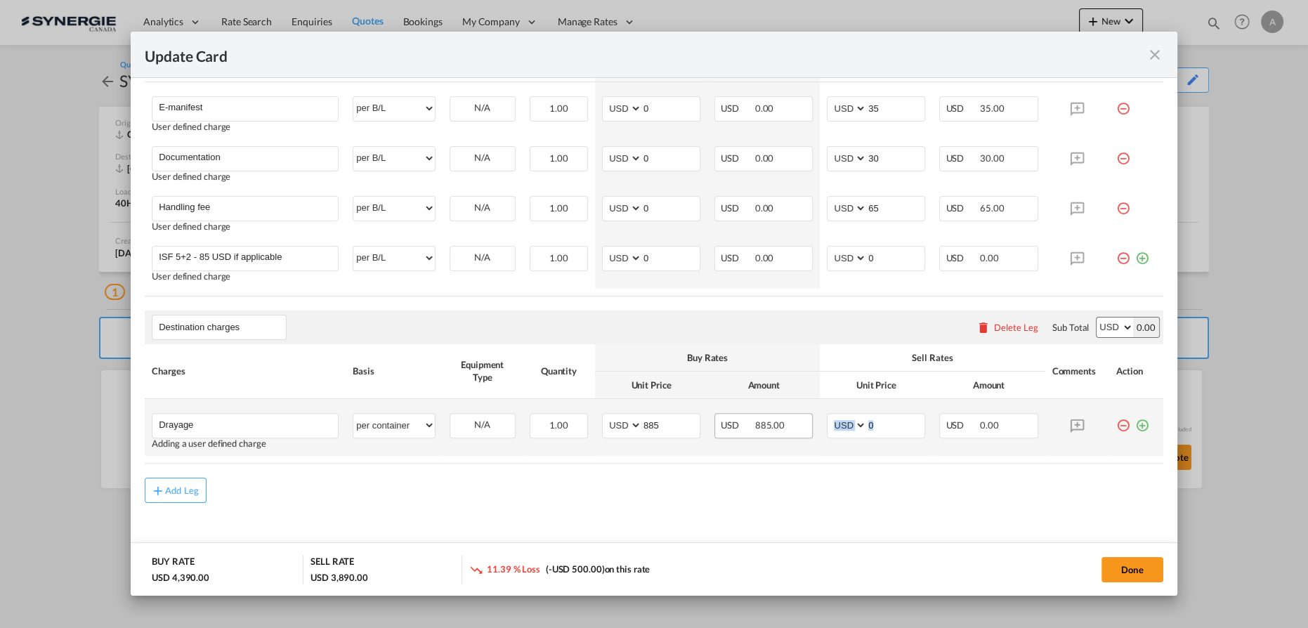
click at [797, 421] on tr "Drayage Please Enter User Defined Charges Cannot Be Published Adding a user def…" at bounding box center [654, 427] width 1018 height 57
click at [880, 421] on input "0" at bounding box center [896, 424] width 58 height 21
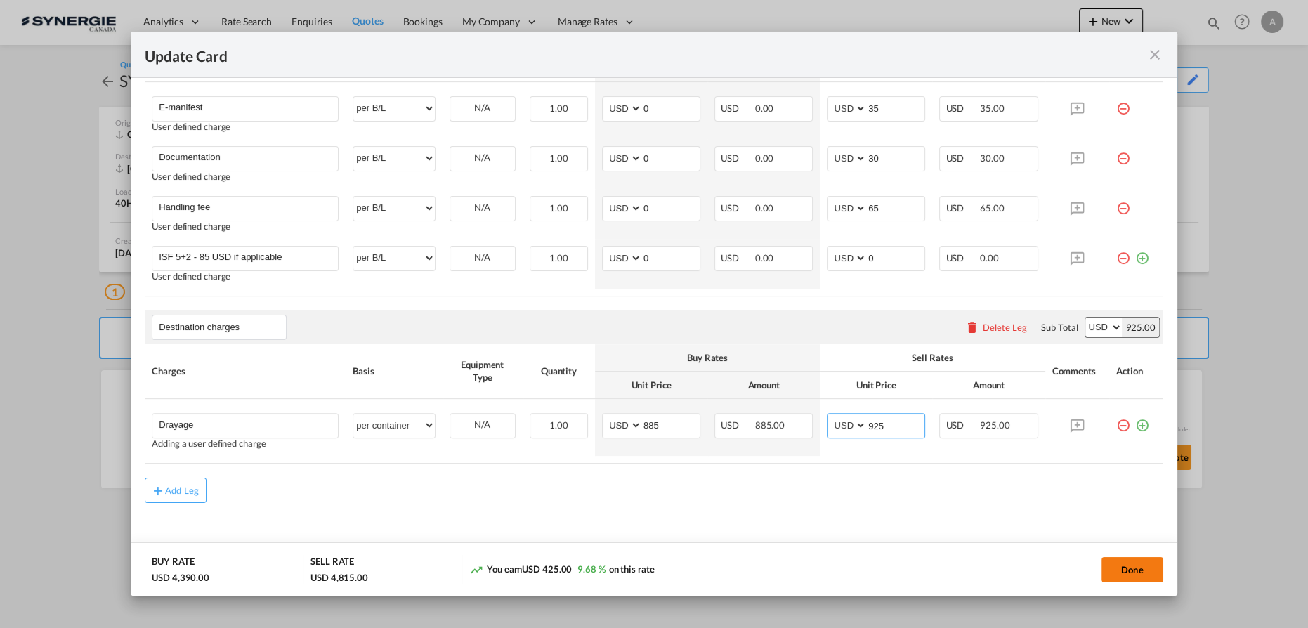
type input "925"
click at [1126, 568] on button "Done" at bounding box center [1132, 569] width 62 height 25
type input "21 Sep 2025"
type input "29 Sep 2025"
type input "Destination charges"
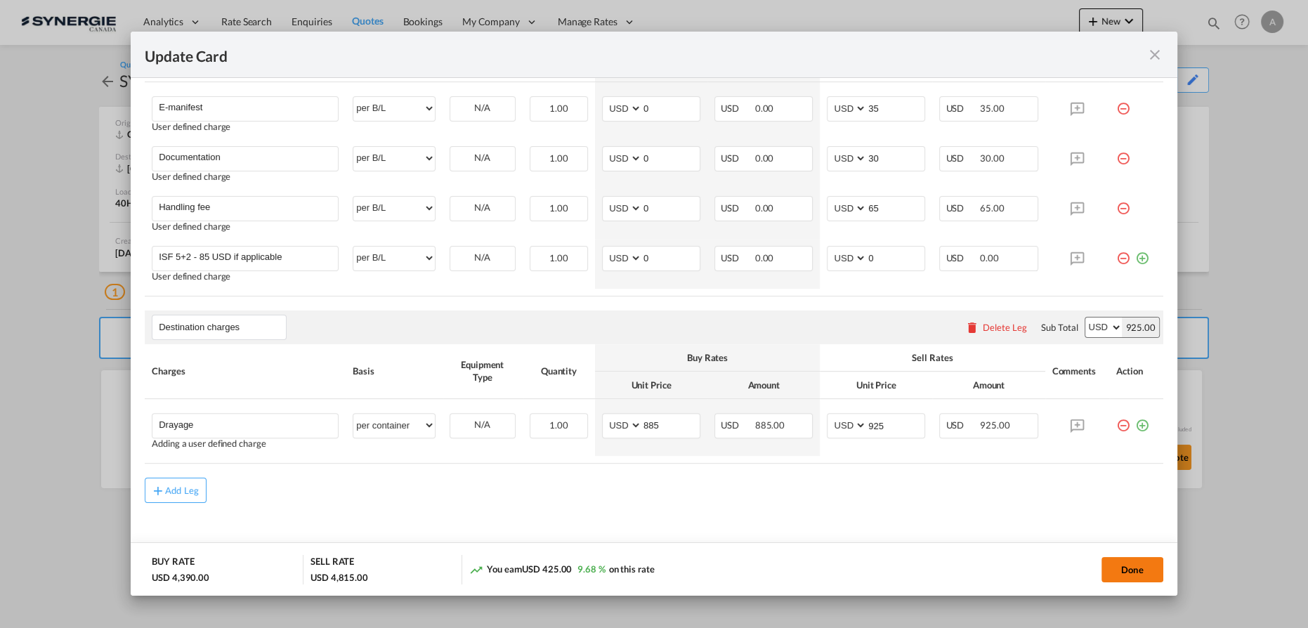
type input "Drayage"
select select "per container"
type input "885"
type input "925"
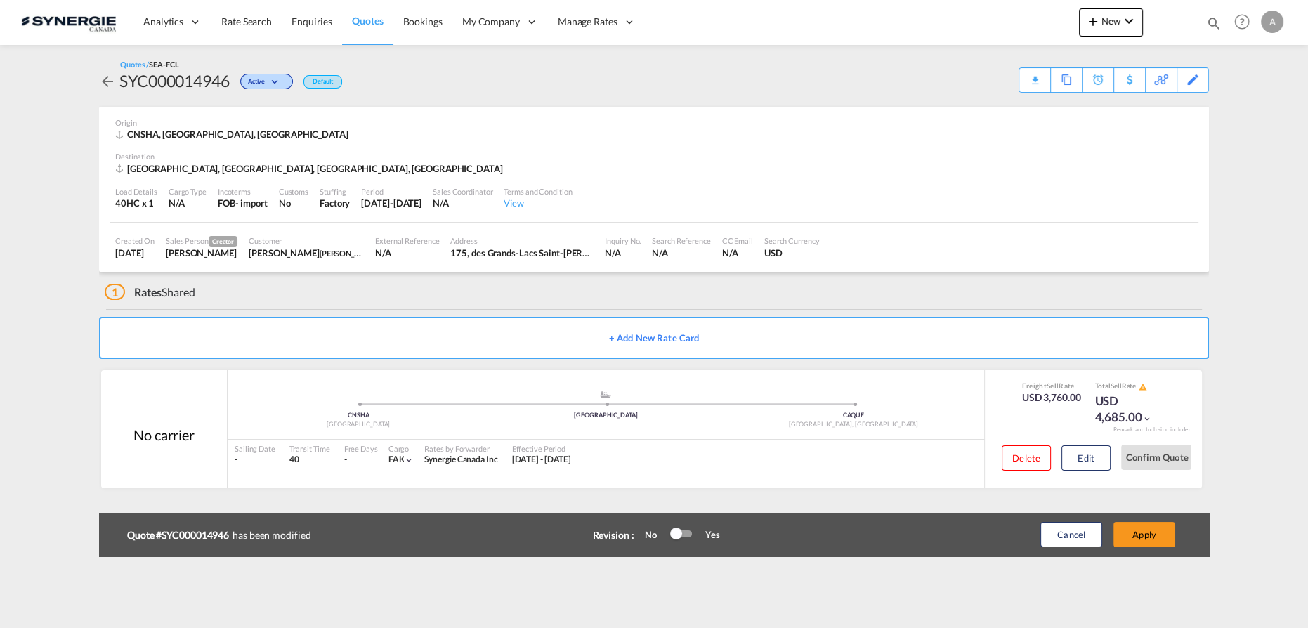
scroll to position [311, 0]
click at [1153, 535] on button "Apply" at bounding box center [1144, 534] width 62 height 25
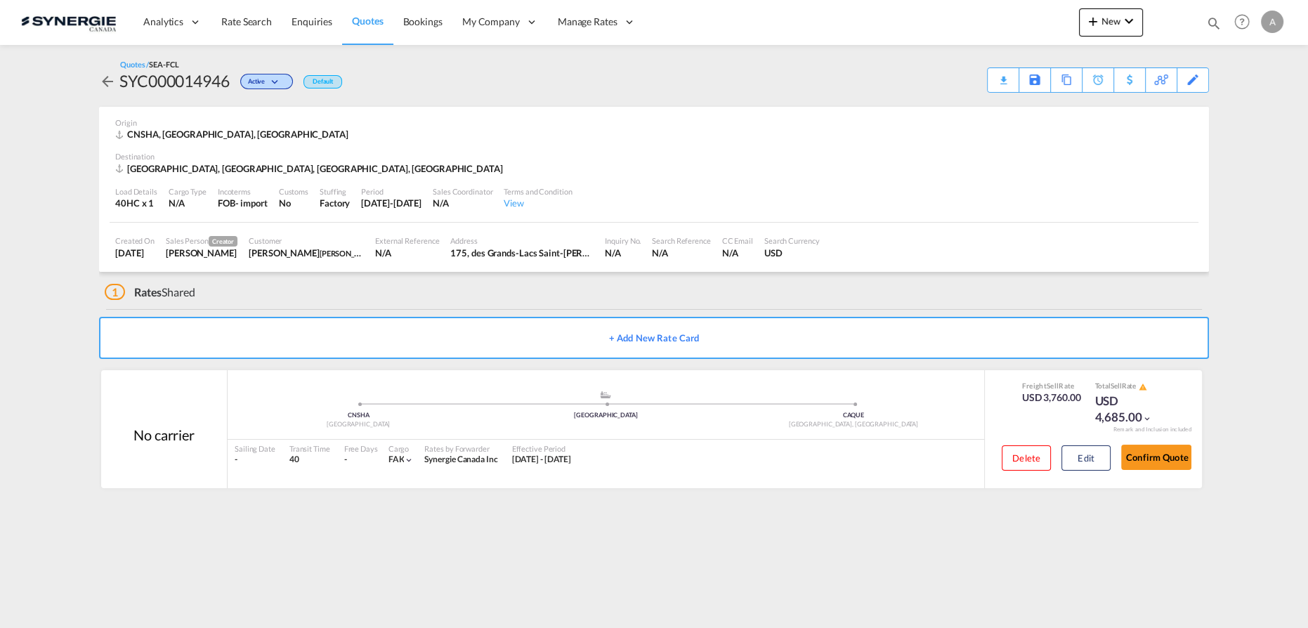
click at [982, 69] on div "Quotes / SEA-FCL SYC000014946 Active Default Download Quote Save As Template Co…" at bounding box center [654, 76] width 1110 height 34
drag, startPoint x: 985, startPoint y: 82, endPoint x: 995, endPoint y: 84, distance: 9.2
click at [994, 84] on div "Quotes / SEA-FCL SYC000014946 Active Default Download Quote Save As Template Co…" at bounding box center [654, 76] width 1110 height 34
click at [995, 84] on div "Download Quote" at bounding box center [976, 79] width 72 height 22
click at [1063, 77] on div "Copy Quote" at bounding box center [1051, 80] width 48 height 24
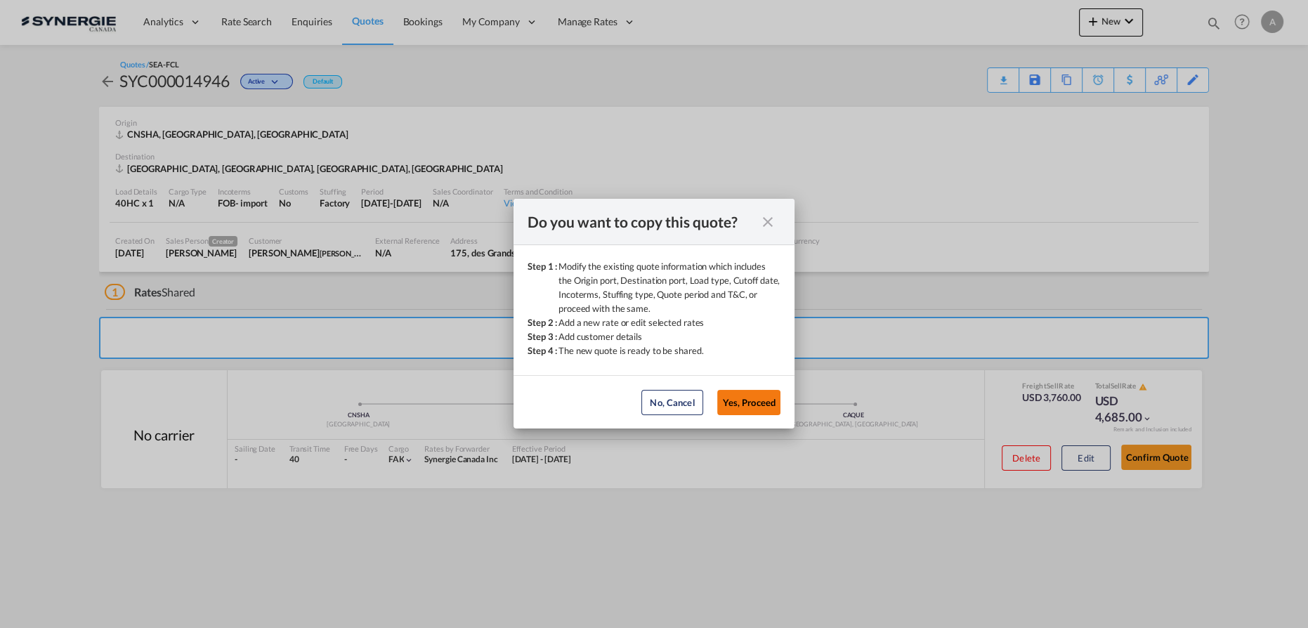
click at [737, 402] on button "Yes, Proceed" at bounding box center [748, 402] width 63 height 25
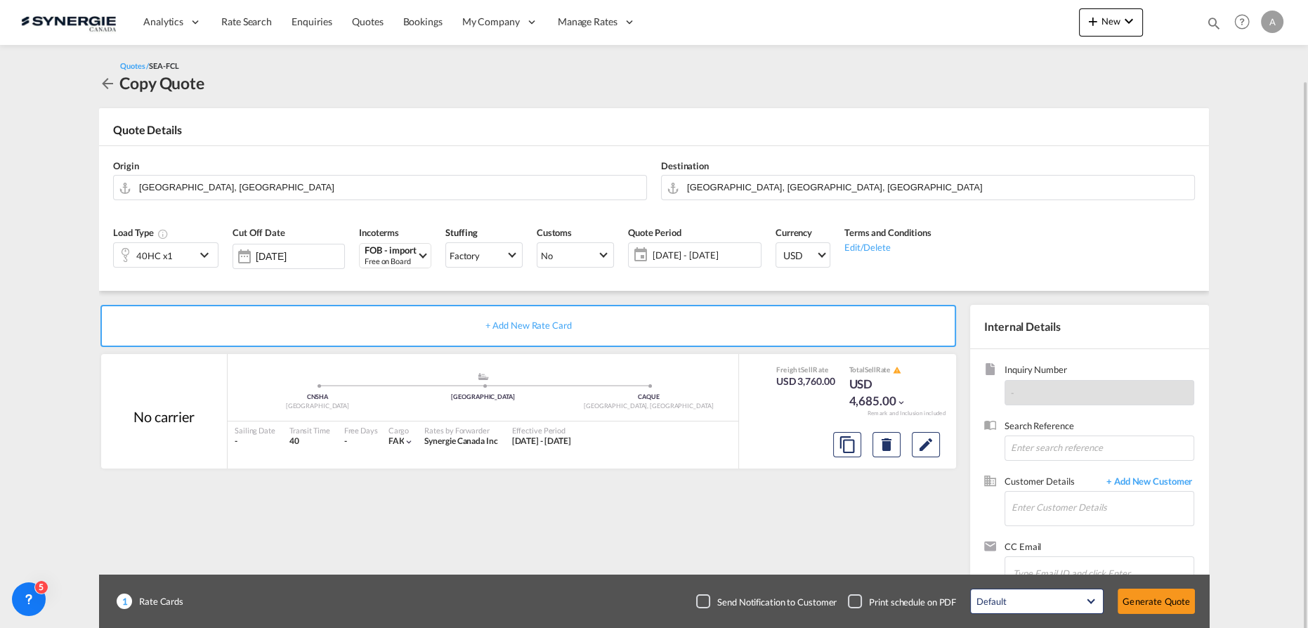
scroll to position [41, 0]
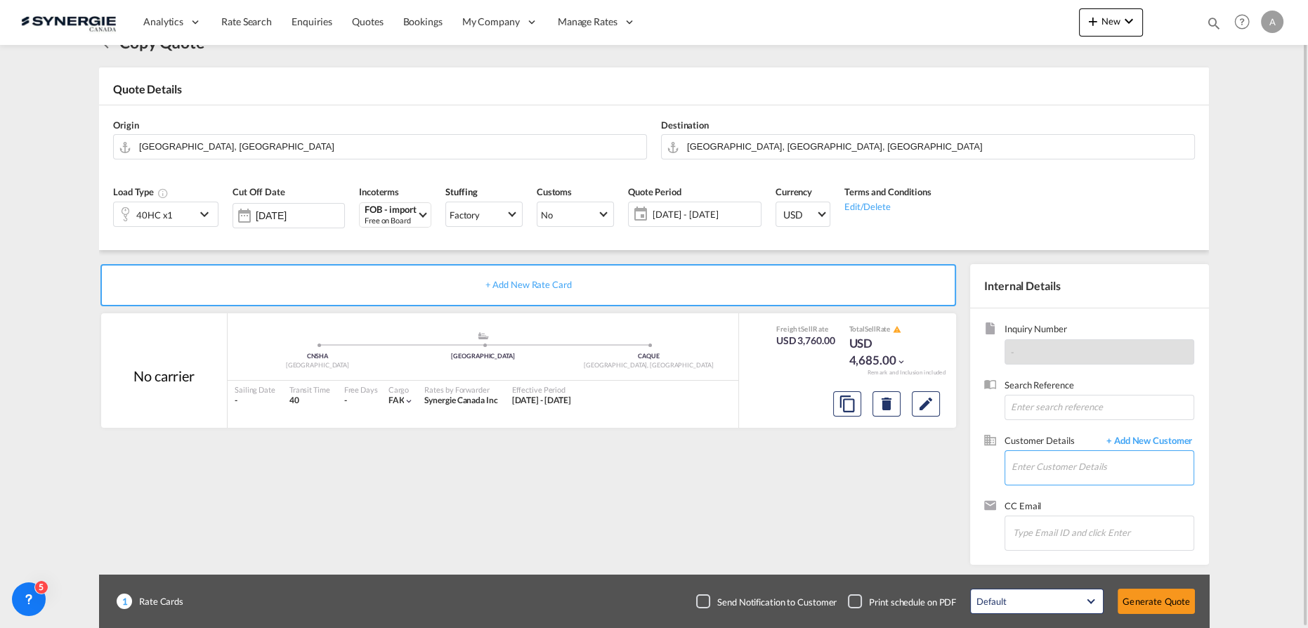
click at [1046, 464] on input "Enter Customer Details" at bounding box center [1102, 467] width 182 height 32
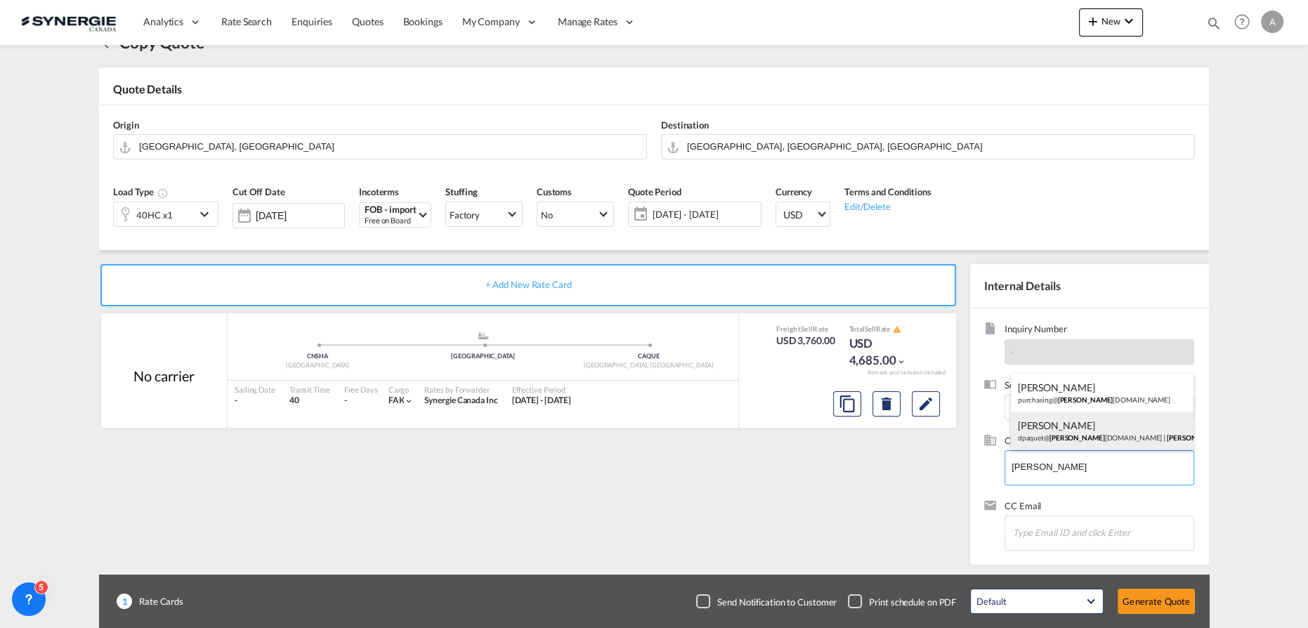
click at [1075, 422] on div "David Paquet dpaquet@ tilton group.com | tilton" at bounding box center [1102, 431] width 183 height 38
type input "tilton, David Paquet, dpaquet@tiltongroup.com"
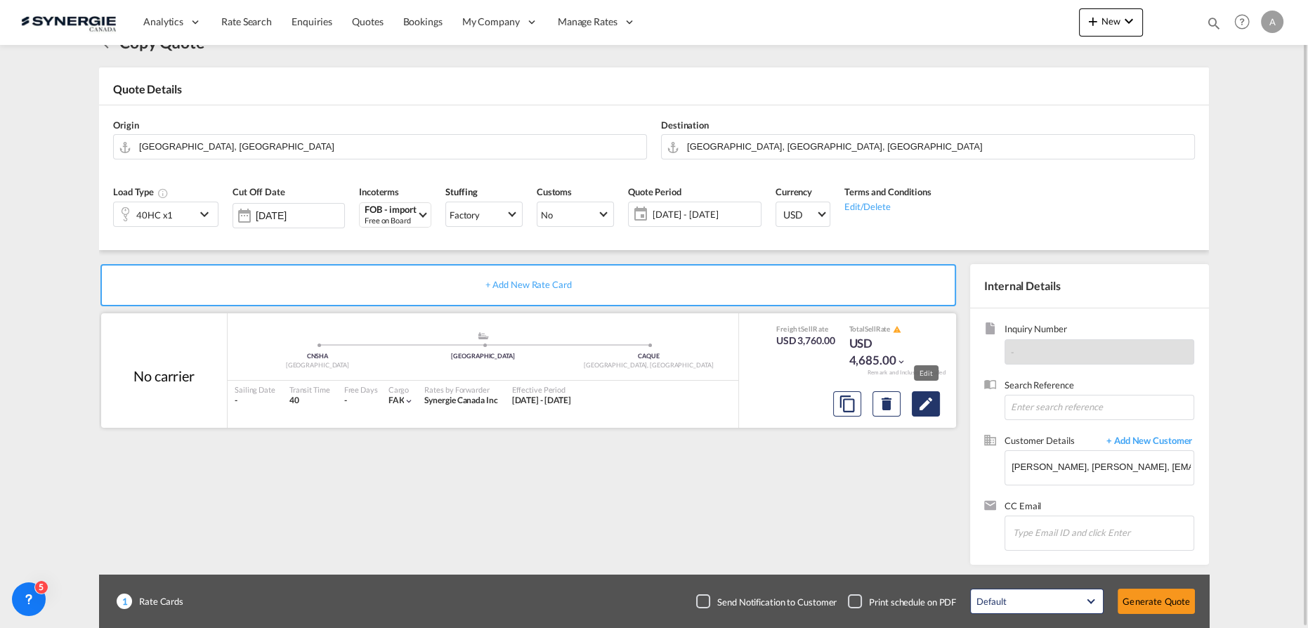
click at [919, 406] on md-icon "Edit" at bounding box center [925, 403] width 17 height 17
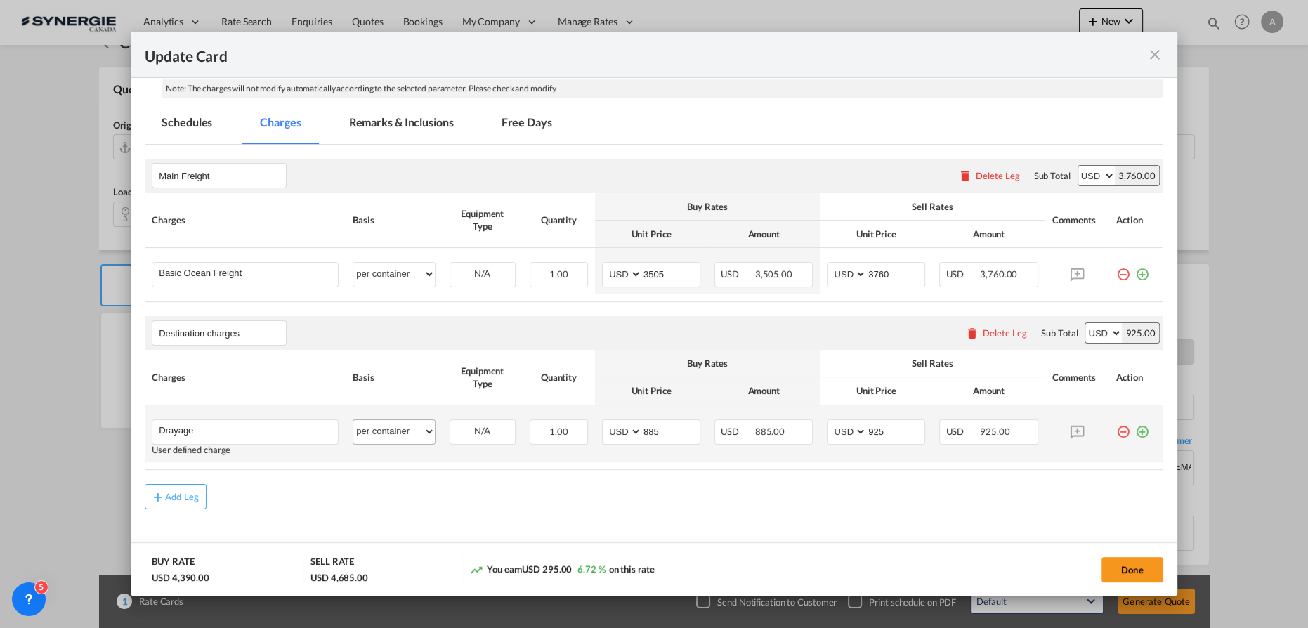
scroll to position [311, 0]
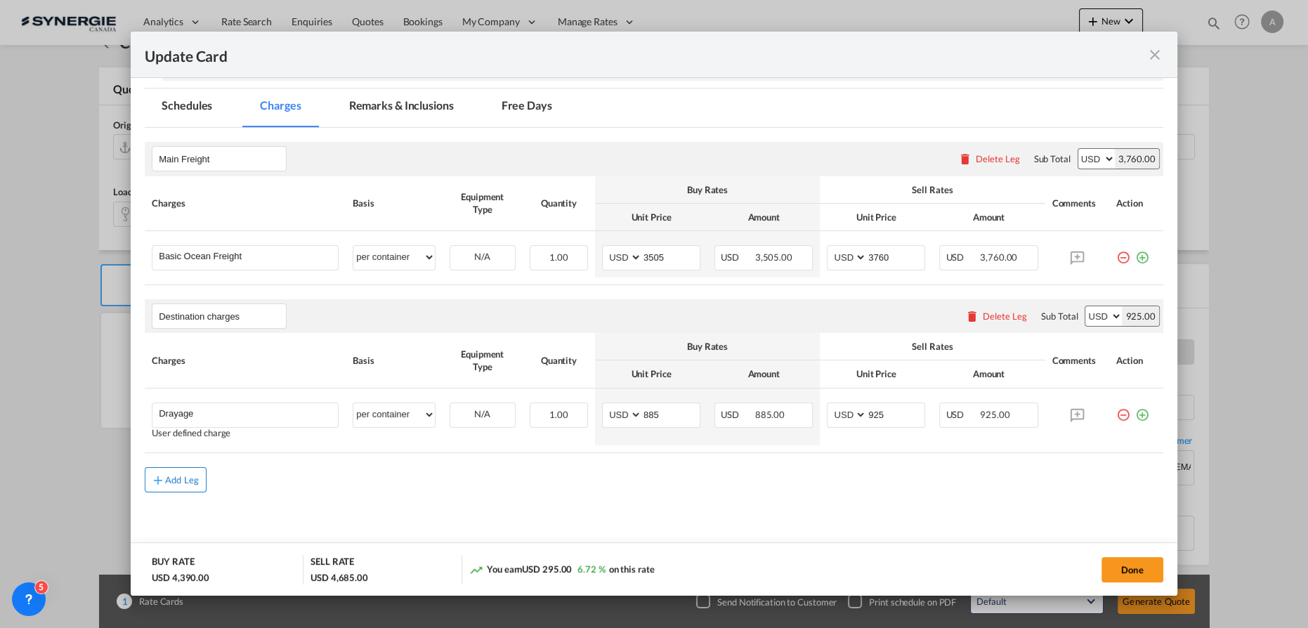
click at [191, 477] on div "Add Leg" at bounding box center [182, 479] width 34 height 8
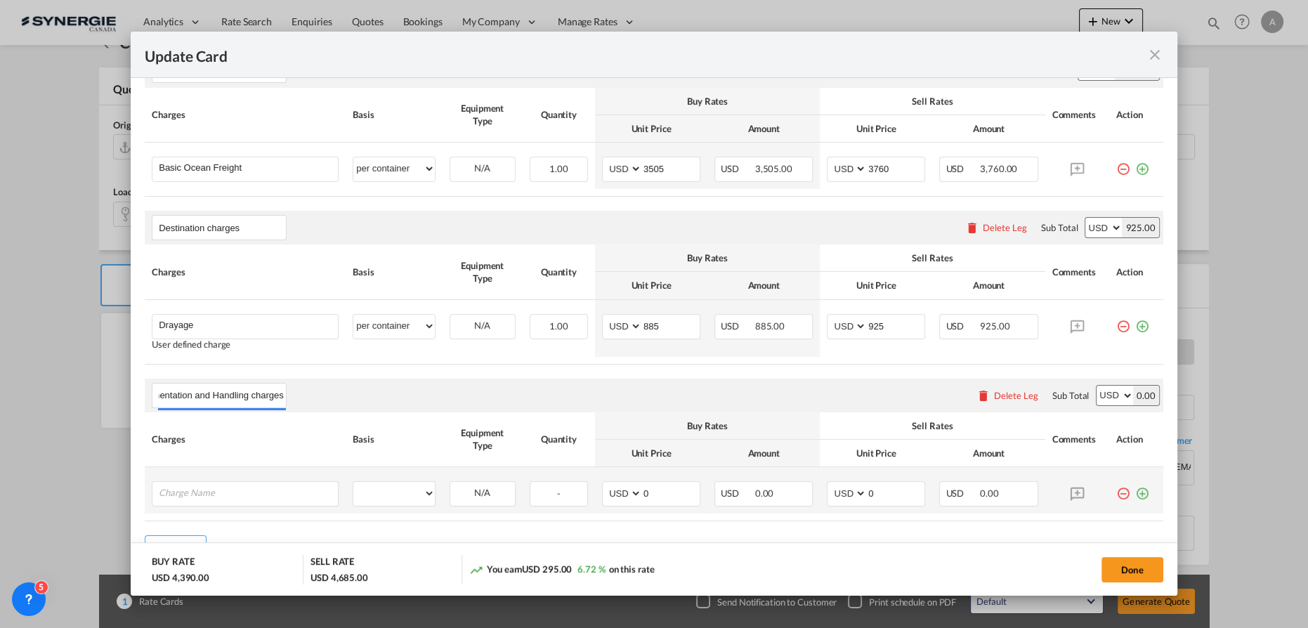
scroll to position [468, 0]
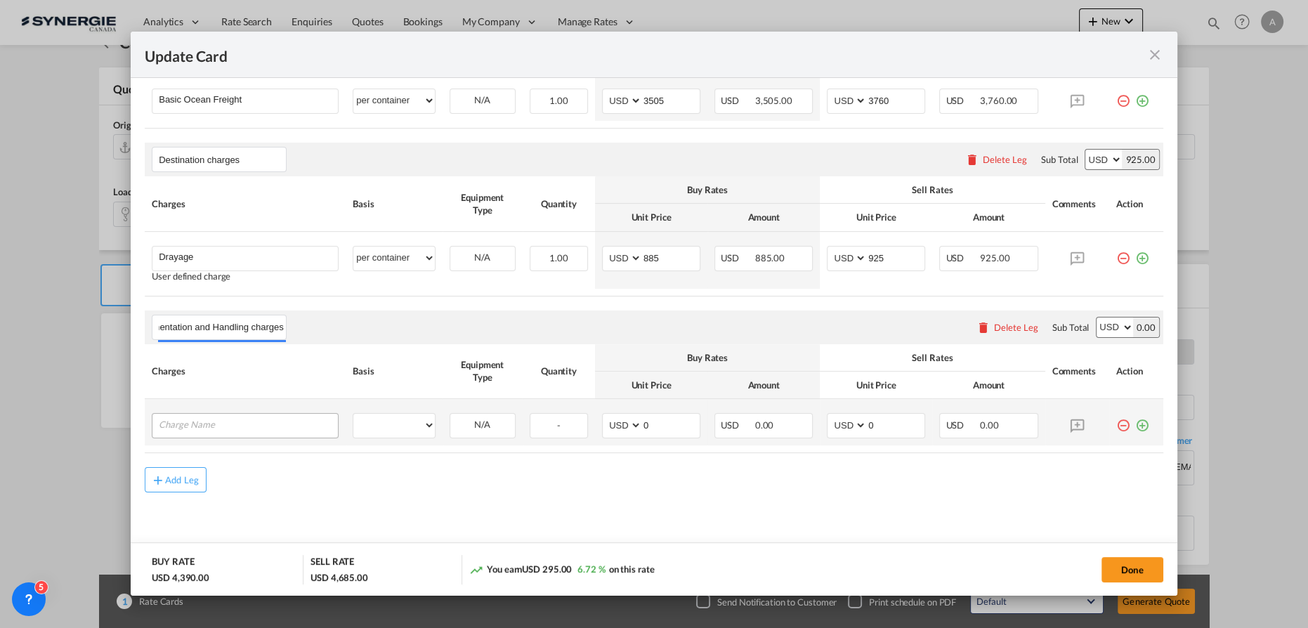
type input "Documentation and Handling charges"
click at [243, 426] on input "Charge Name" at bounding box center [248, 424] width 179 height 21
type input "E-manifest"
drag, startPoint x: 402, startPoint y: 429, endPoint x: 401, endPoint y: 413, distance: 16.2
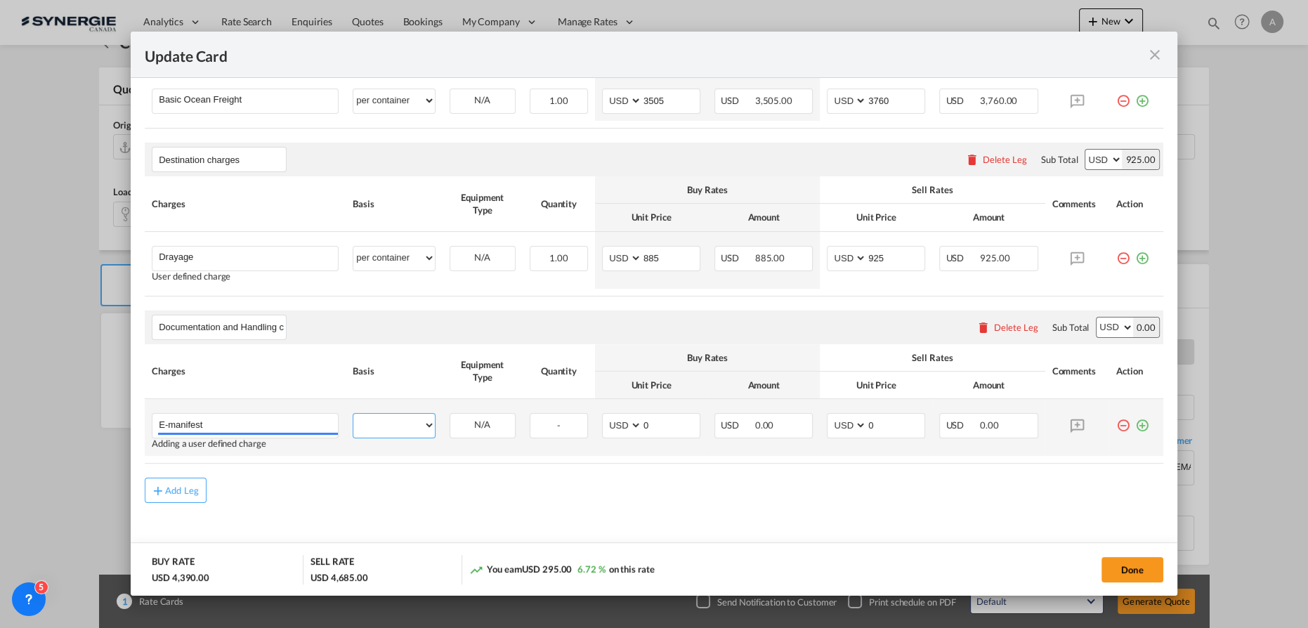
click at [402, 428] on select "per equipment per container per B/L per shipping bill per shipment per pallet p…" at bounding box center [393, 425] width 81 height 22
select select "per B/L"
click at [353, 414] on select "per equipment per container per B/L per shipping bill per shipment per pallet p…" at bounding box center [393, 425] width 81 height 22
drag, startPoint x: 871, startPoint y: 426, endPoint x: 818, endPoint y: 413, distance: 55.0
click at [827, 419] on md-input-container "AED AFN ALL AMD ANG AOA ARS AUD AWG AZN BAM BBD BDT BGN BHD BIF BMD BND BOB BRL…" at bounding box center [876, 425] width 98 height 25
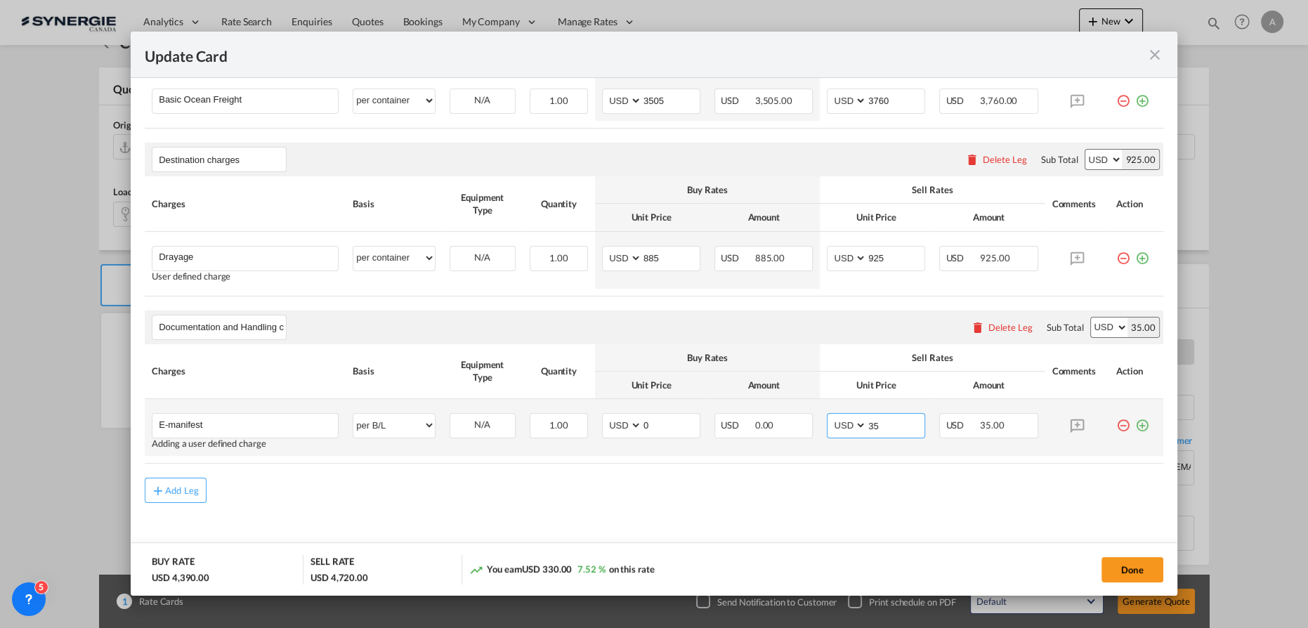
type input "35"
click at [1135, 426] on md-icon "icon-plus-circle-outline green-400-fg" at bounding box center [1142, 420] width 14 height 14
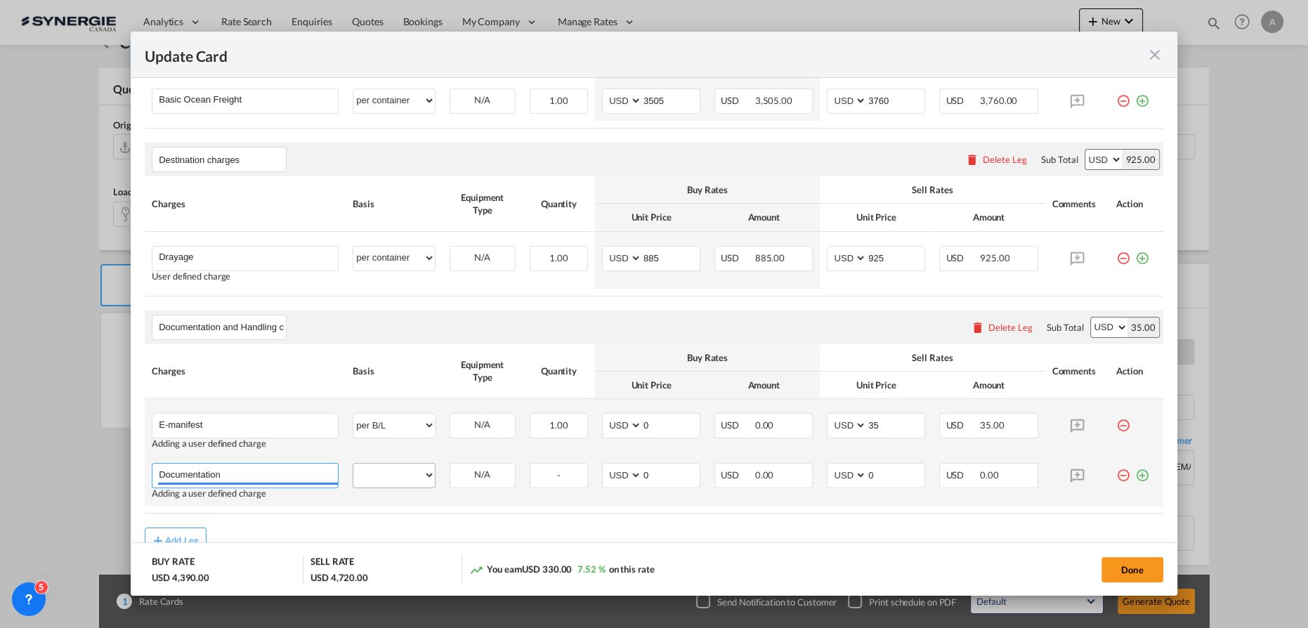
type input "Documentation"
click at [412, 476] on select "per equipment per container per B/L per shipping bill per shipment per pallet p…" at bounding box center [393, 475] width 81 height 22
select select "per B/L"
click at [353, 464] on select "per equipment per container per B/L per shipping bill per shipment per pallet p…" at bounding box center [393, 475] width 81 height 22
drag, startPoint x: 869, startPoint y: 472, endPoint x: 809, endPoint y: 473, distance: 60.4
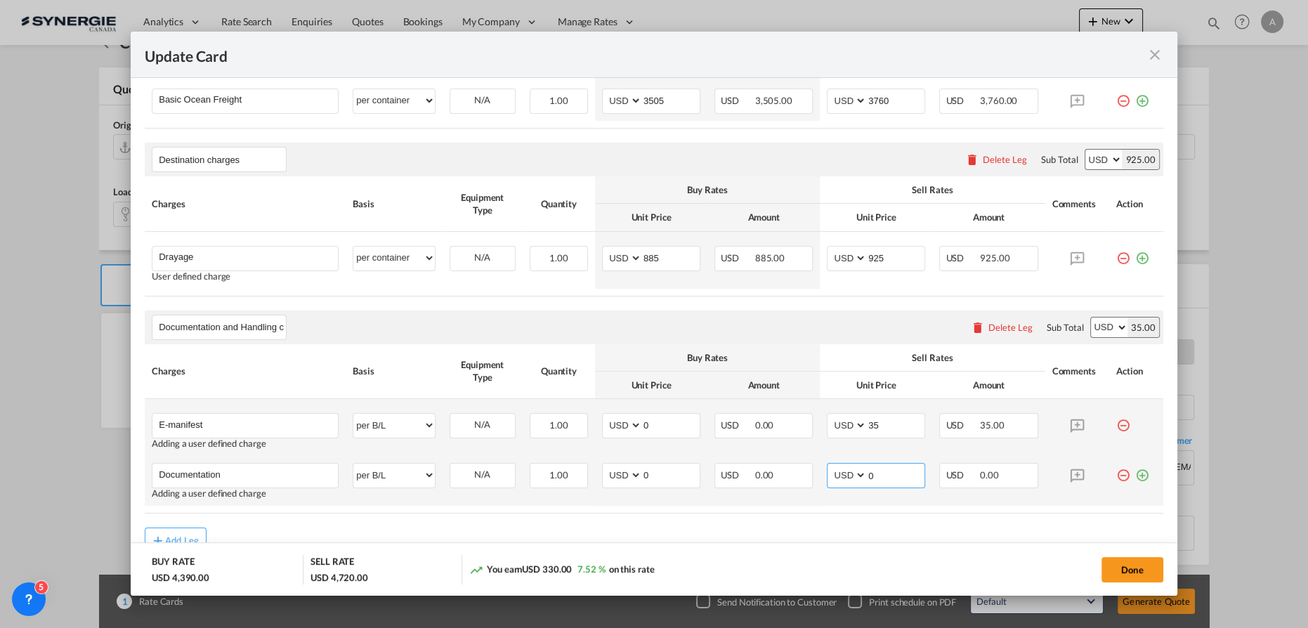
click at [810, 473] on tr "Documentation Please Enter User Defined Charges Cannot Be Published Adding a us…" at bounding box center [654, 481] width 1018 height 50
type input "30"
click at [1135, 470] on md-icon "icon-plus-circle-outline green-400-fg" at bounding box center [1142, 470] width 14 height 14
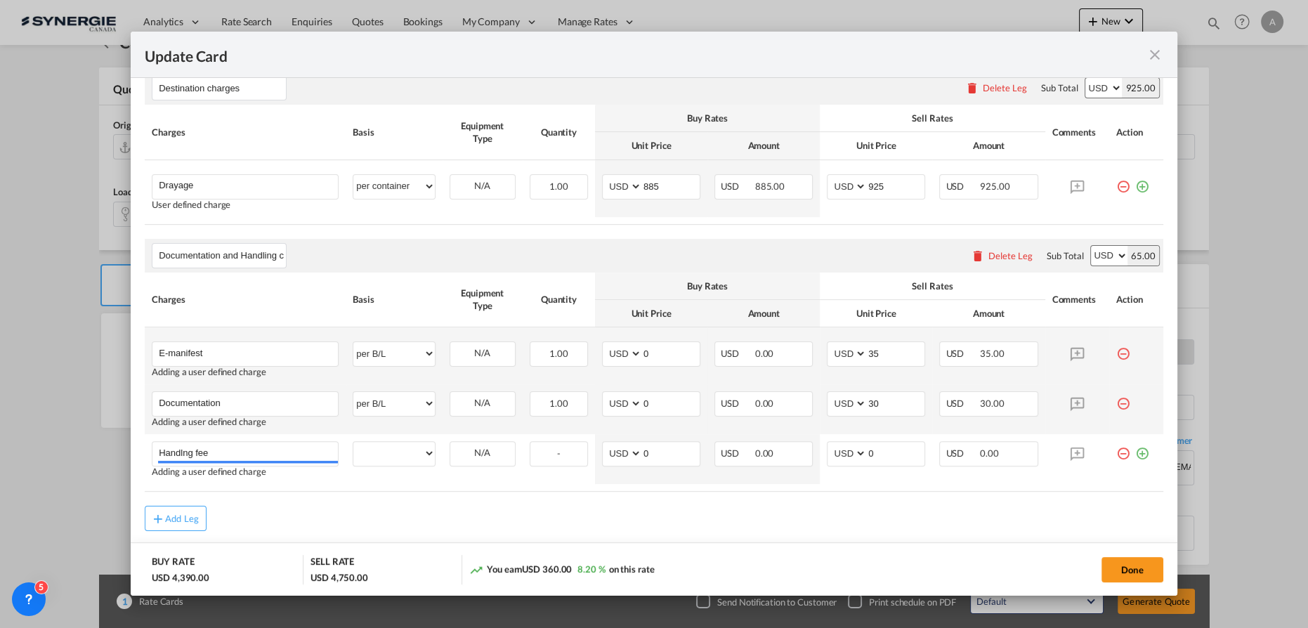
scroll to position [578, 0]
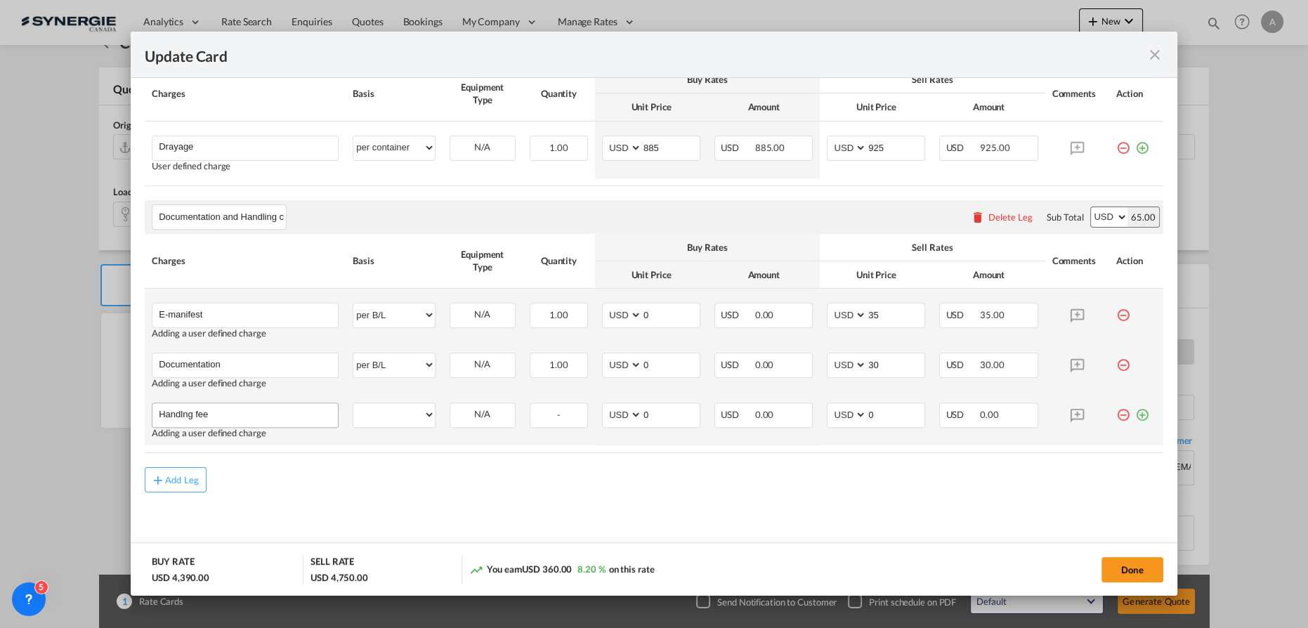
click at [181, 409] on input "Handlng fee" at bounding box center [248, 413] width 179 height 21
type input "Handllng fee"
click at [361, 416] on select "per equipment per container per B/L per shipping bill per shipment per pallet p…" at bounding box center [393, 414] width 81 height 22
select select "per B/L"
click at [353, 403] on select "per equipment per container per B/L per shipping bill per shipment per pallet p…" at bounding box center [393, 414] width 81 height 22
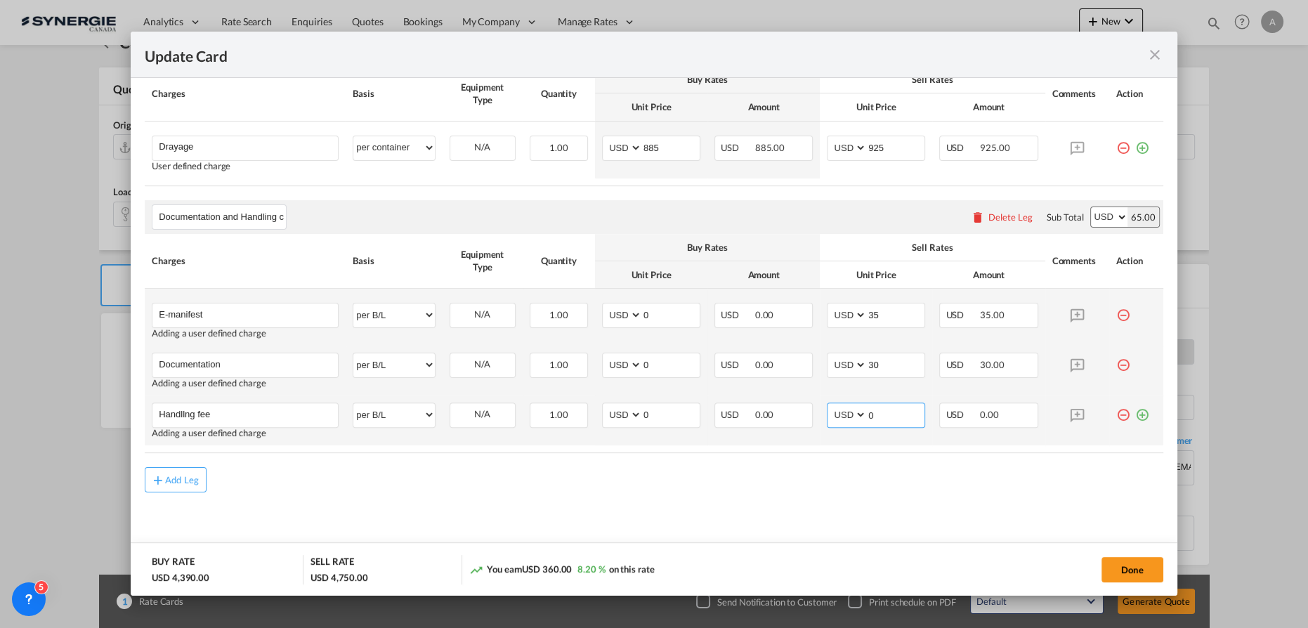
drag, startPoint x: 874, startPoint y: 412, endPoint x: 831, endPoint y: 407, distance: 43.8
click at [833, 409] on md-input-container "AED AFN ALL AMD ANG AOA ARS AUD AWG AZN BAM BBD BDT BGN BHD BIF BMD BND BOB BRL…" at bounding box center [876, 414] width 98 height 25
type input "65"
click at [1135, 406] on md-icon "icon-plus-circle-outline green-400-fg" at bounding box center [1142, 409] width 14 height 14
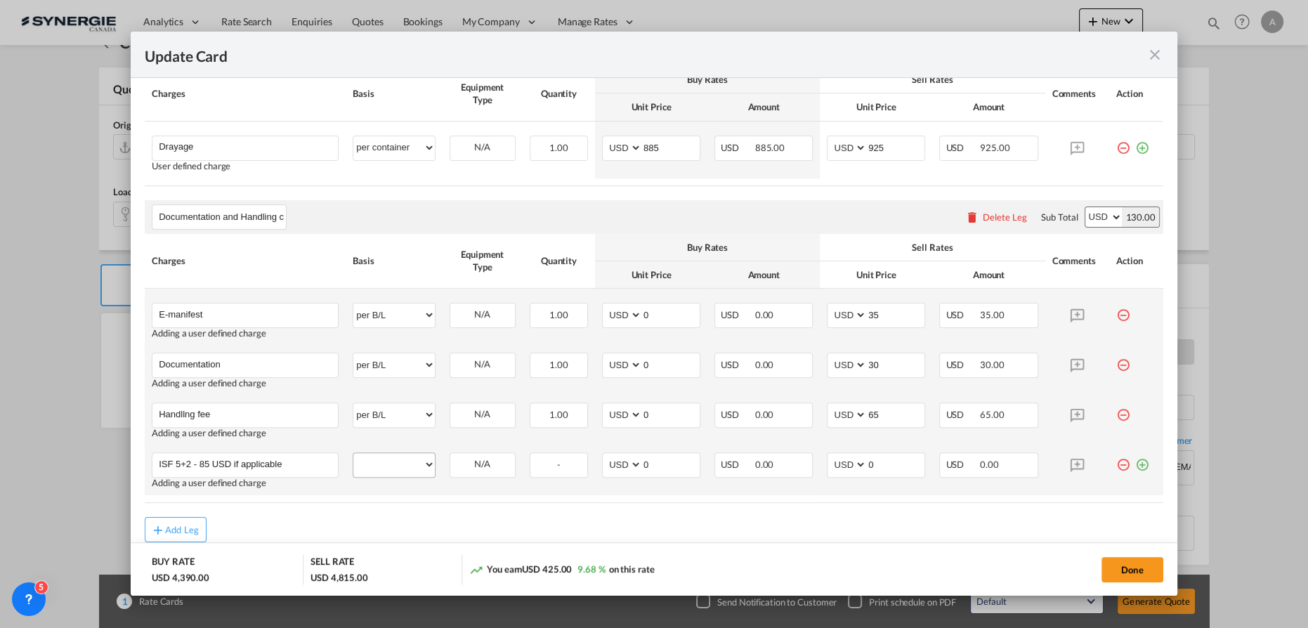
type input "ISF 5+2 - 85 USD if applicable"
drag, startPoint x: 402, startPoint y: 472, endPoint x: 388, endPoint y: 454, distance: 22.1
click at [401, 471] on select "per equipment per container per B/L per shipping bill per shipment per pallet p…" at bounding box center [393, 464] width 81 height 22
select select "per B/L"
click at [353, 453] on select "per equipment per container per B/L per shipping bill per shipment per pallet p…" at bounding box center [393, 464] width 81 height 22
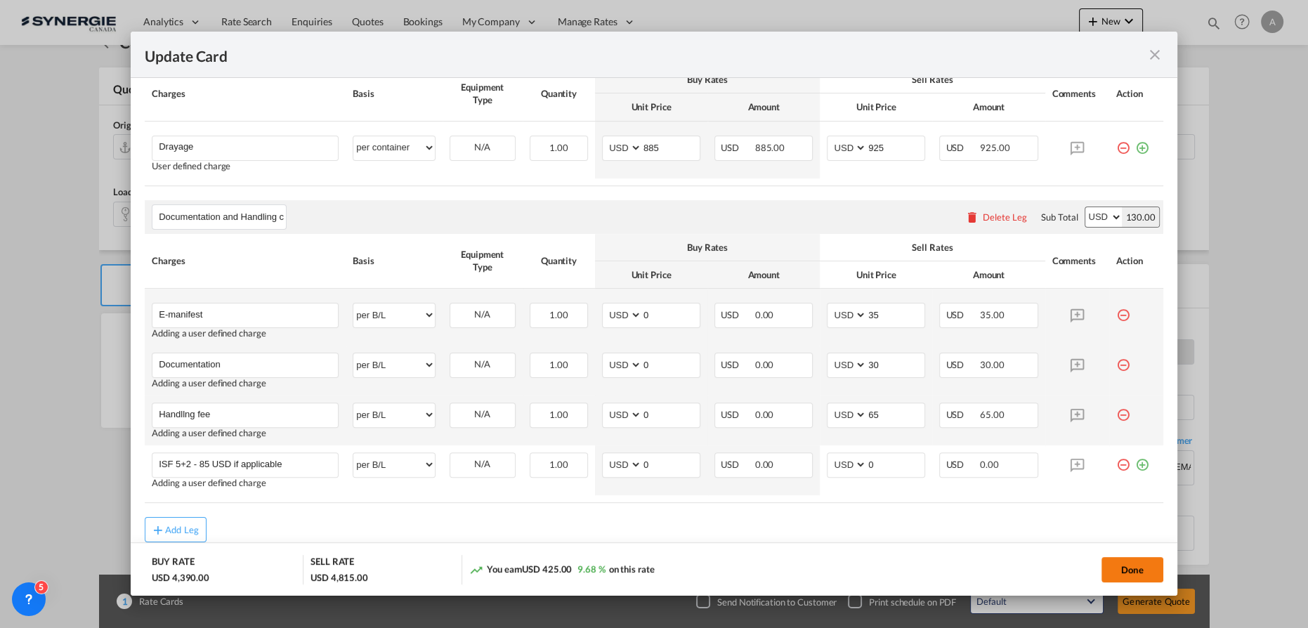
click at [1112, 561] on button "Done" at bounding box center [1132, 569] width 62 height 25
type input "[DATE]"
type input "Documentation and Handling charges"
type input "E-manifest"
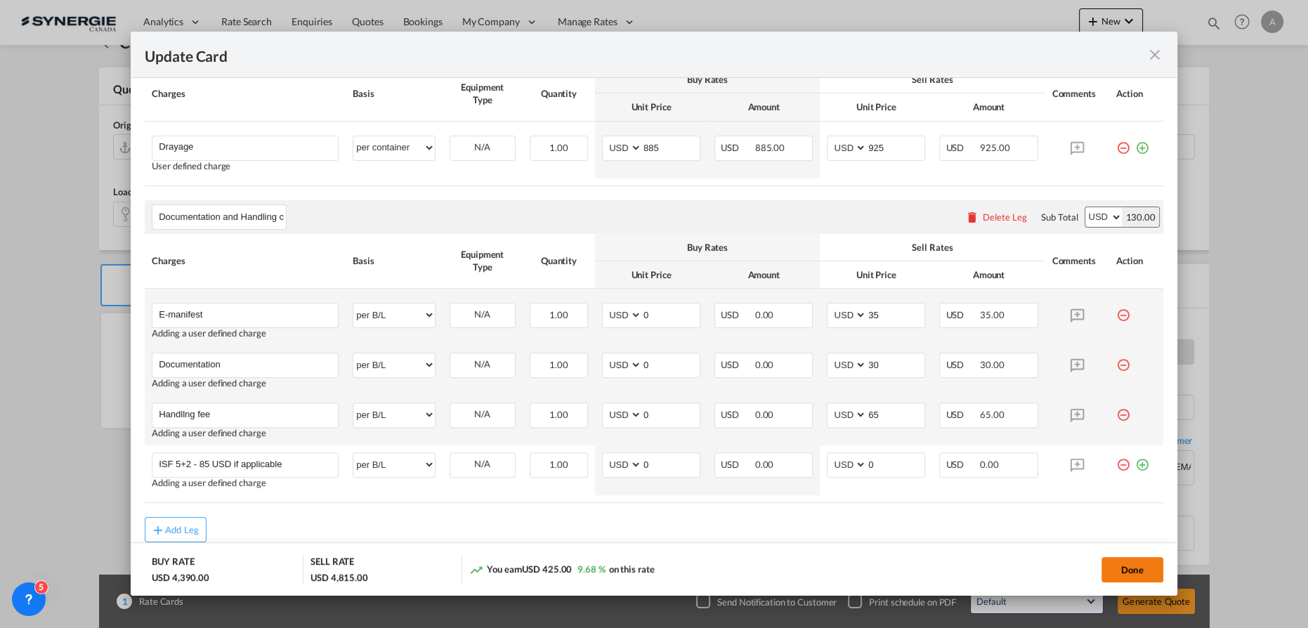
select select "per B/L"
type input "0"
type input "35"
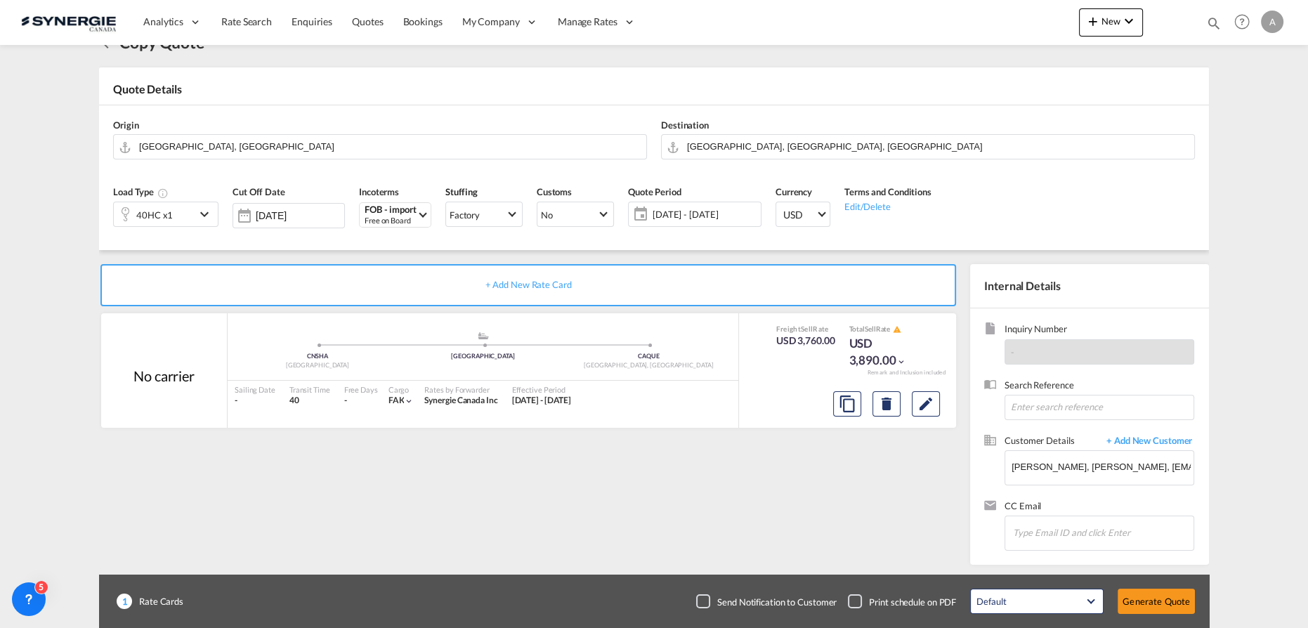
scroll to position [461, 0]
click at [1141, 601] on button "Generate Quote" at bounding box center [1155, 601] width 77 height 25
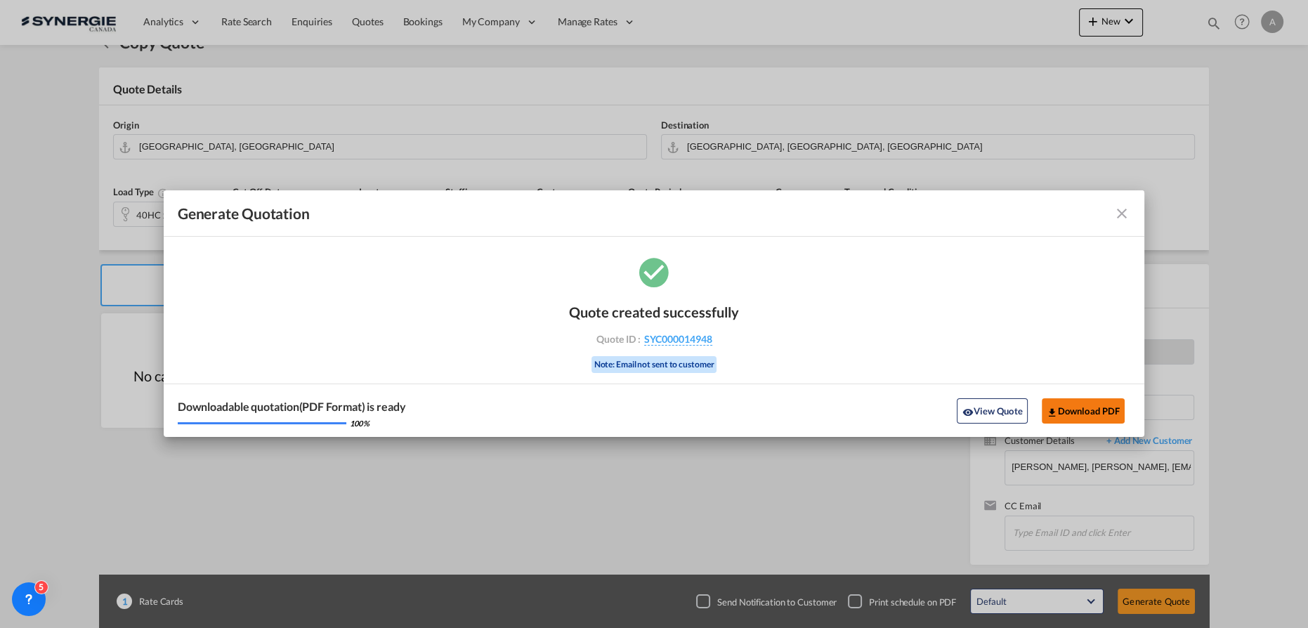
click at [1075, 416] on button "Download PDF" at bounding box center [1084, 410] width 84 height 25
click at [985, 400] on button "View Quote" at bounding box center [992, 410] width 70 height 25
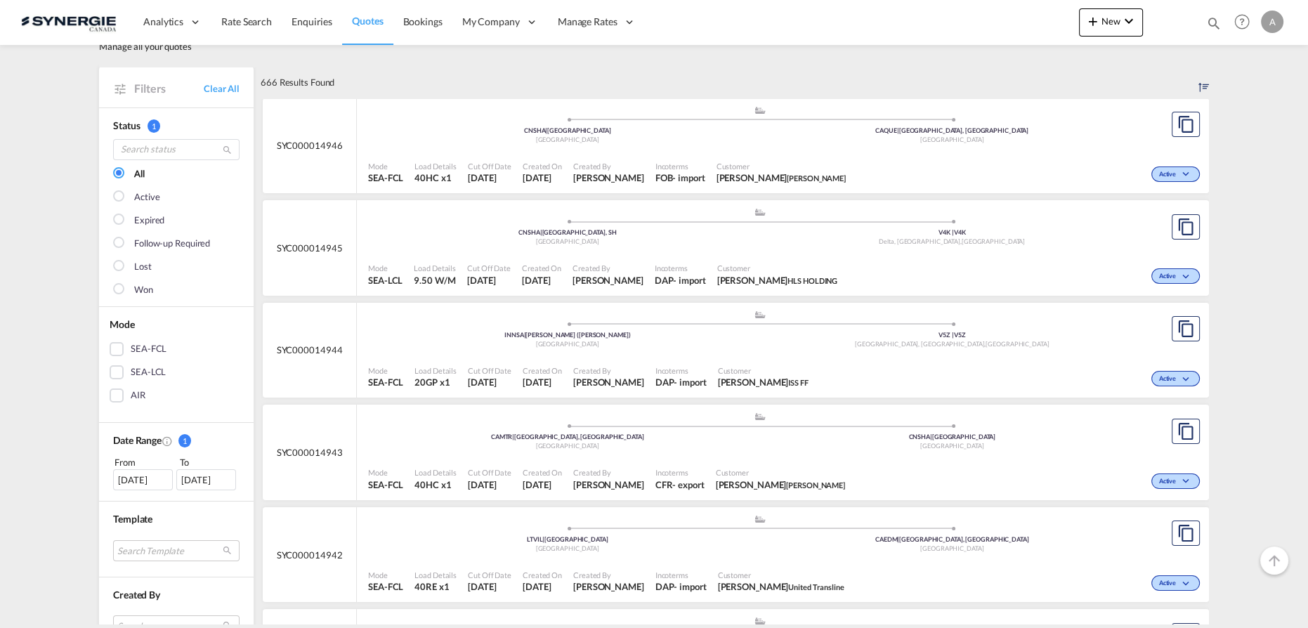
scroll to position [63, 0]
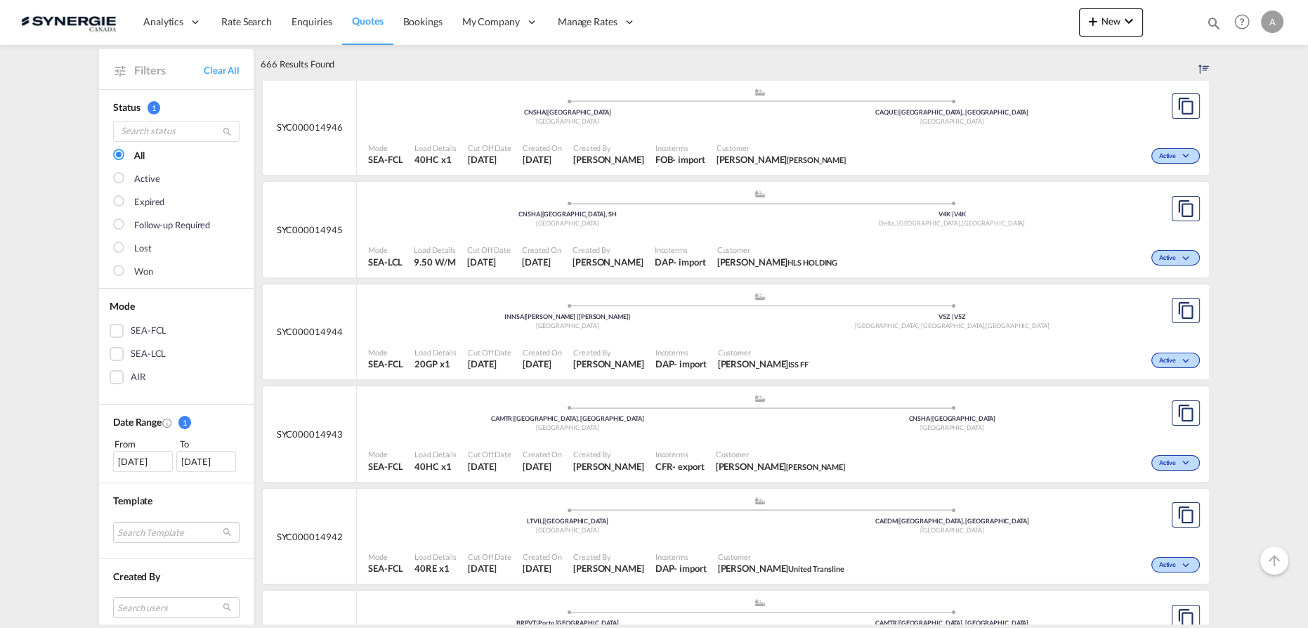
click at [124, 464] on div "[DATE]" at bounding box center [143, 461] width 60 height 21
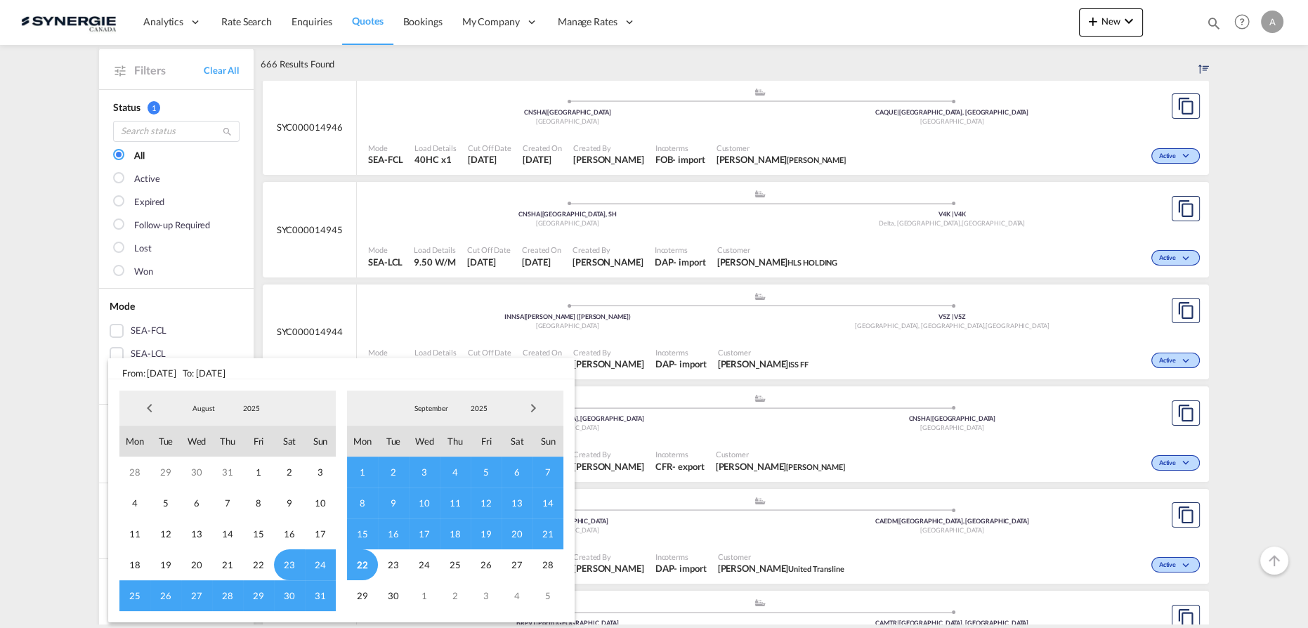
click at [254, 408] on span "2025" at bounding box center [251, 408] width 45 height 10
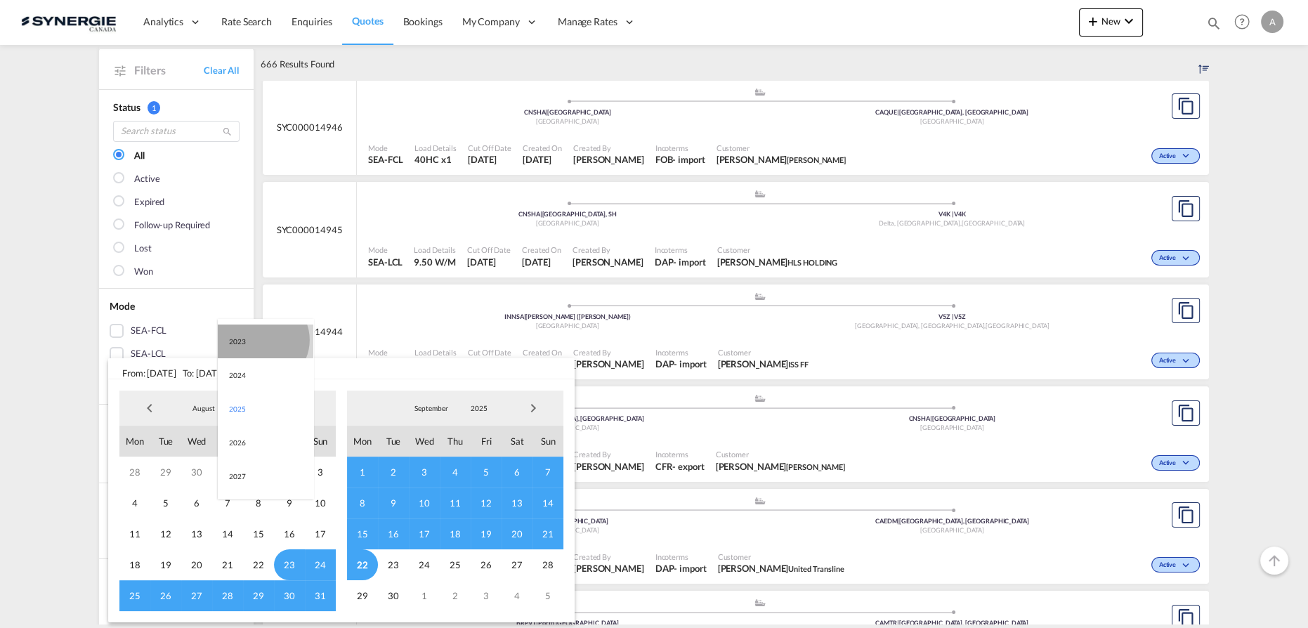
click at [262, 340] on md-option "2023" at bounding box center [266, 341] width 96 height 34
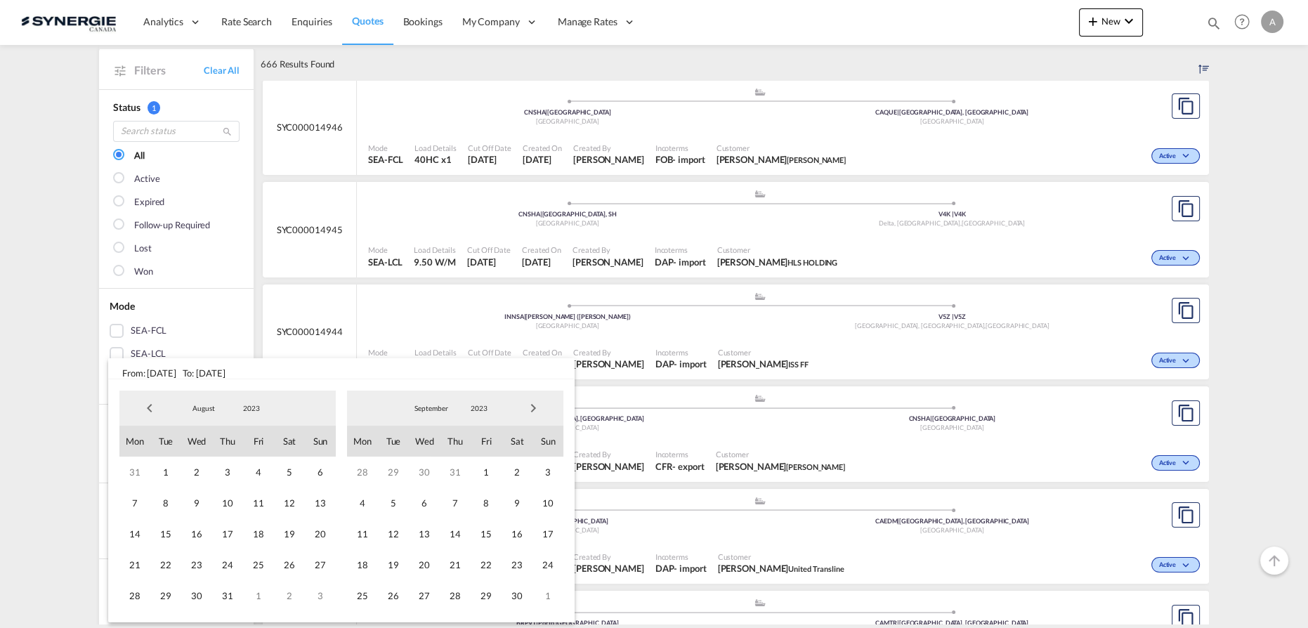
drag, startPoint x: 157, startPoint y: 471, endPoint x: 337, endPoint y: 435, distance: 183.2
click at [158, 471] on span "1" at bounding box center [165, 472] width 31 height 31
click at [475, 412] on span "2023" at bounding box center [479, 408] width 45 height 10
click at [463, 471] on md-option "2025" at bounding box center [493, 476] width 96 height 34
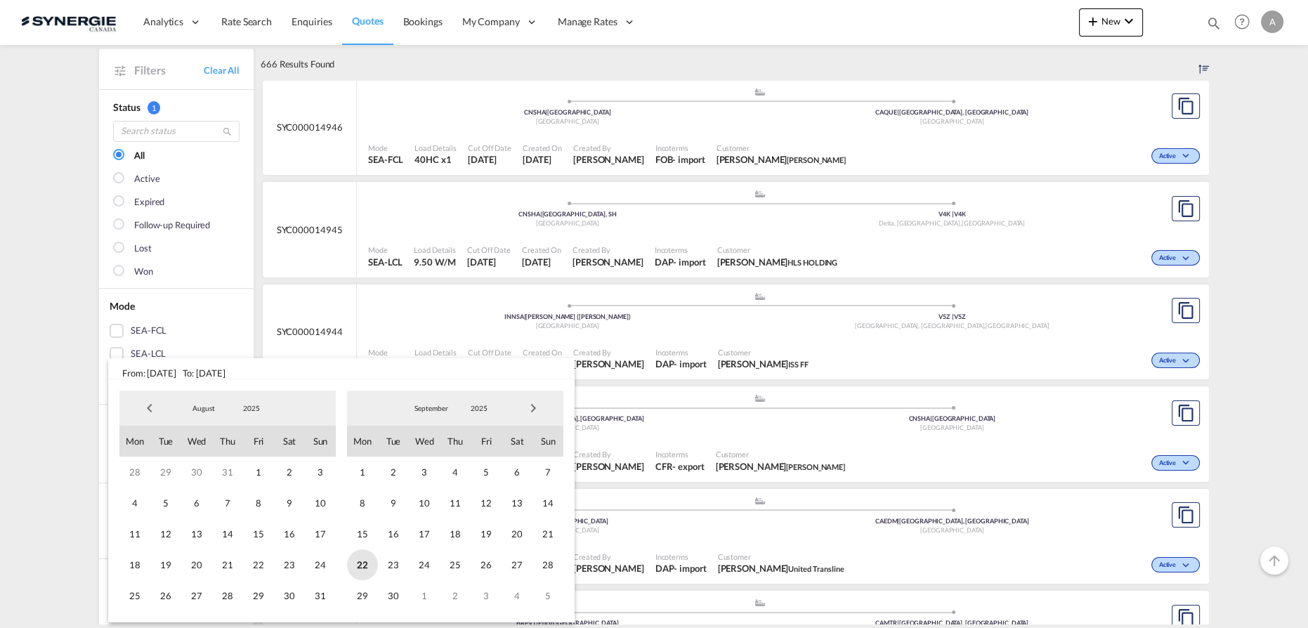
click at [361, 572] on span "22" at bounding box center [362, 564] width 31 height 31
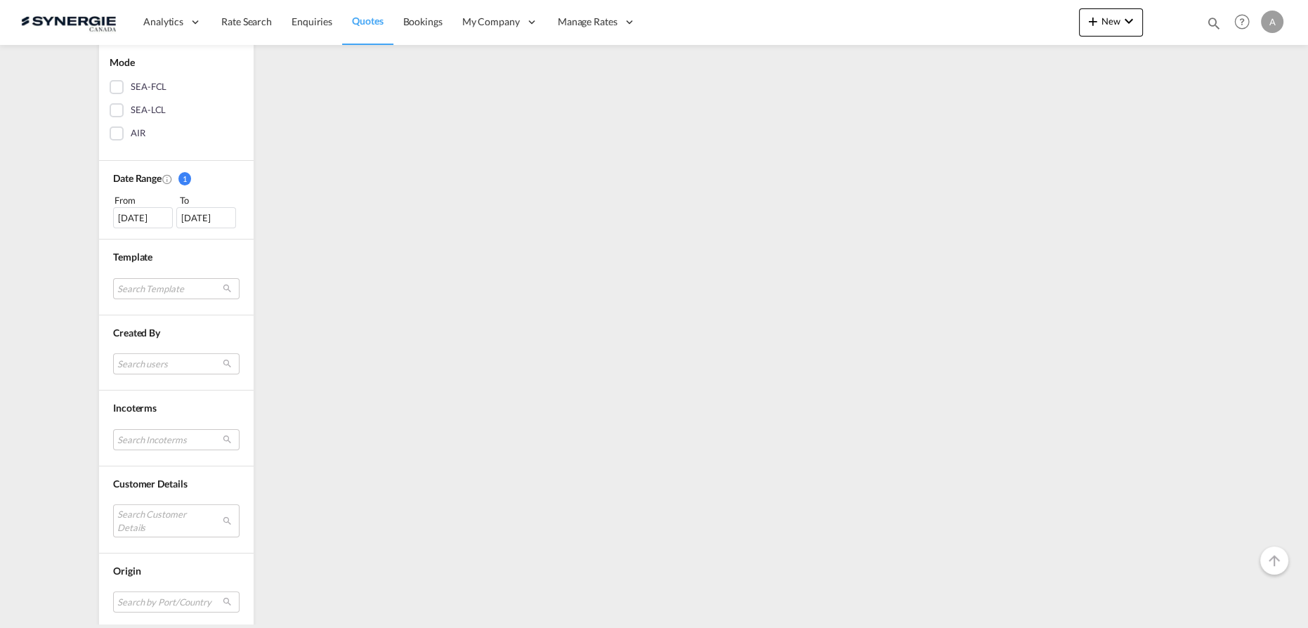
scroll to position [434, 0]
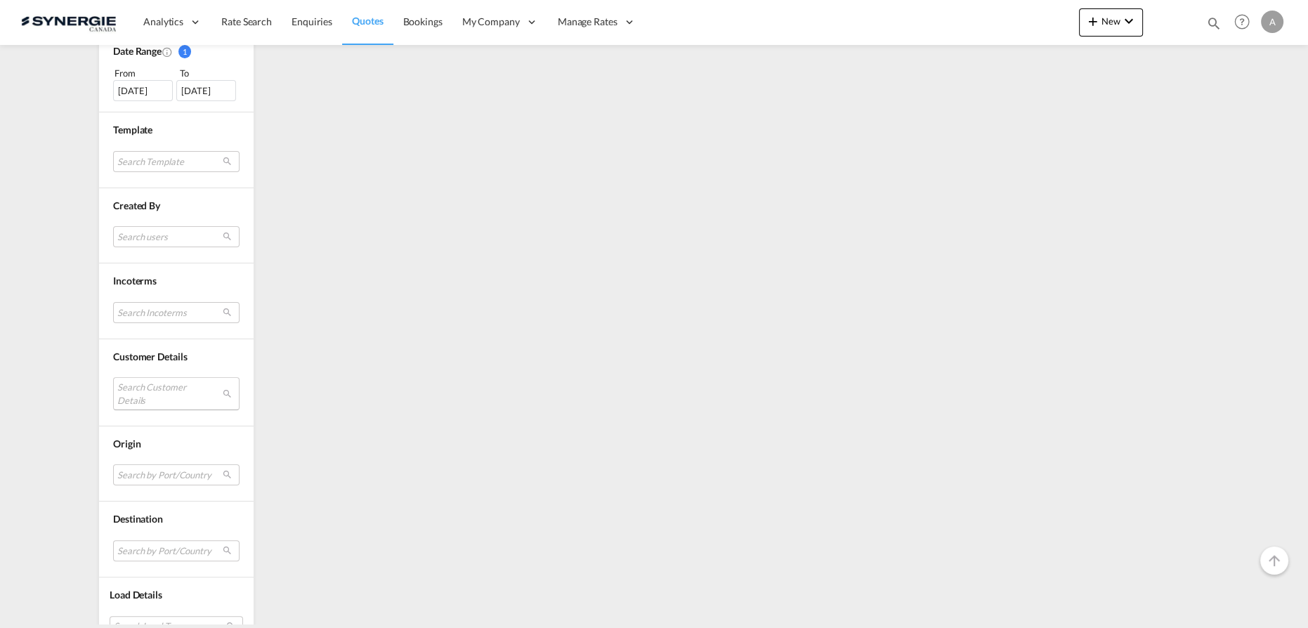
click at [135, 393] on md-select "Search Customer Details user name user [PERSON_NAME] [PERSON_NAME][EMAIL_ADDRES…" at bounding box center [176, 393] width 126 height 32
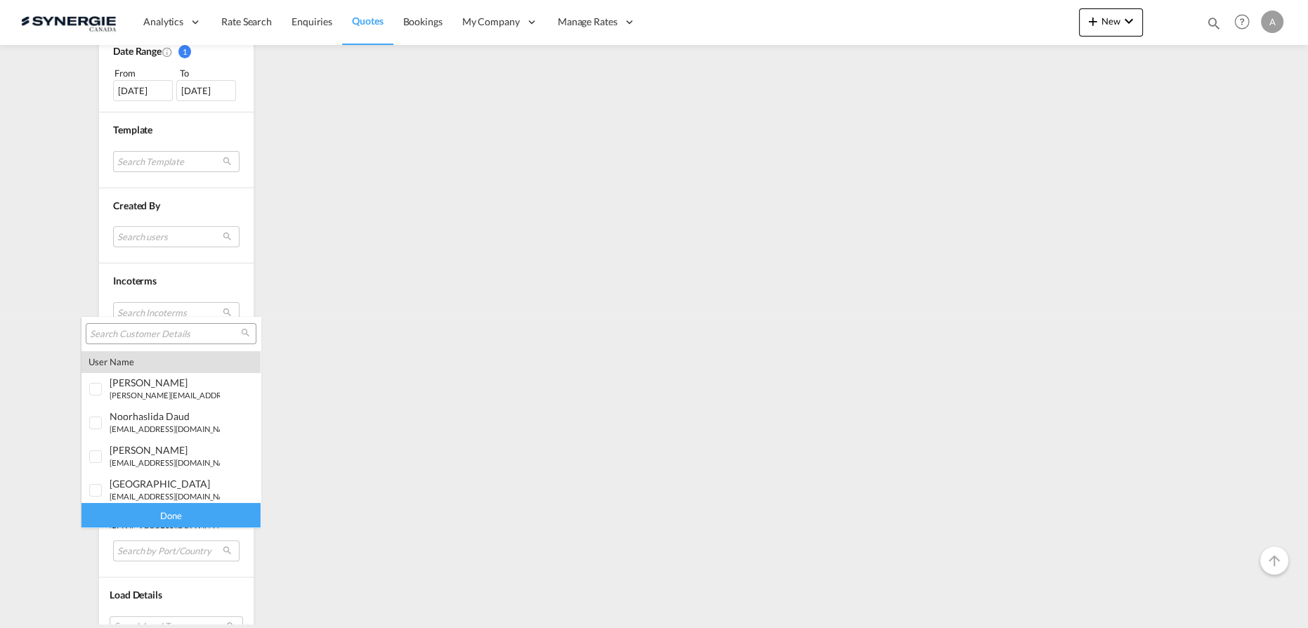
click at [147, 333] on input "search" at bounding box center [165, 334] width 151 height 13
paste input "[EMAIL_ADDRESS][PERSON_NAME][DOMAIN_NAME]"
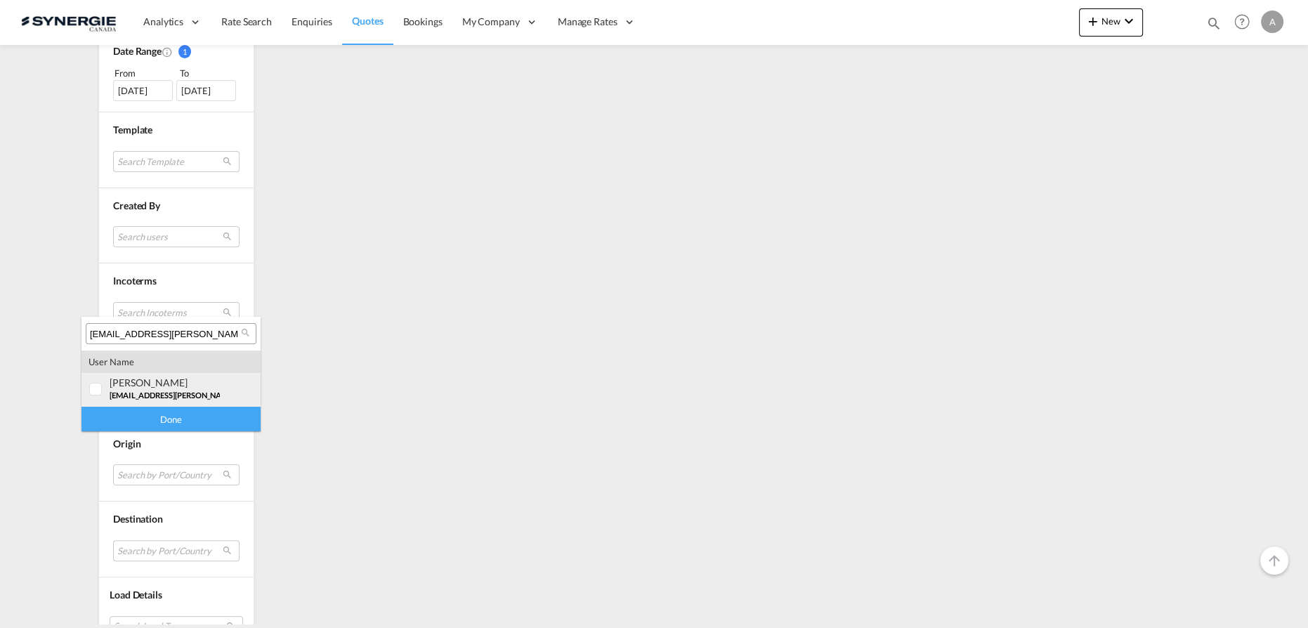
type input "[EMAIL_ADDRESS][PERSON_NAME][DOMAIN_NAME]"
click at [153, 383] on div "[PERSON_NAME]" at bounding box center [165, 382] width 110 height 12
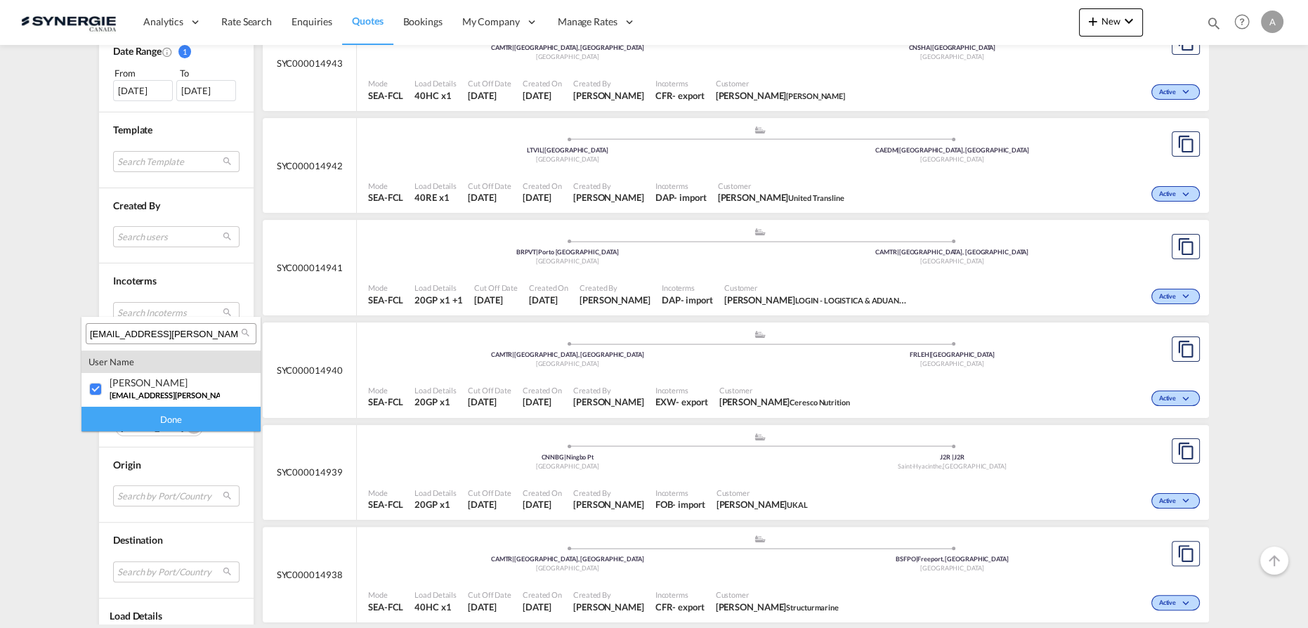
click at [150, 419] on div "Done" at bounding box center [170, 419] width 179 height 25
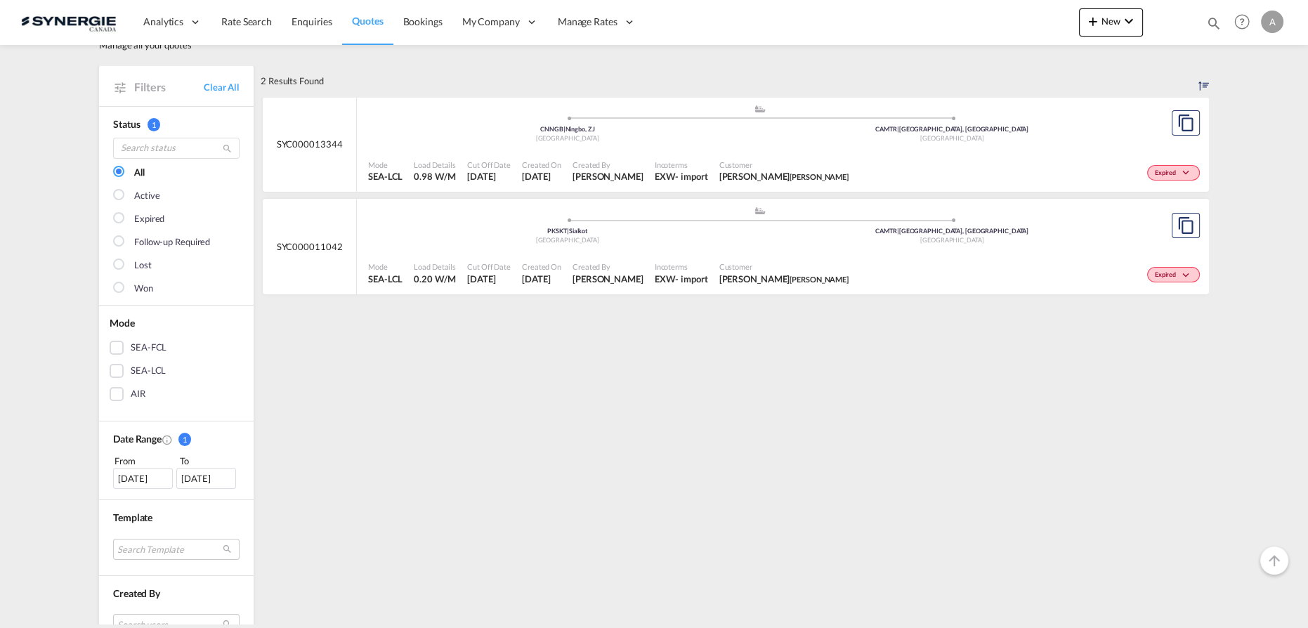
scroll to position [127, 0]
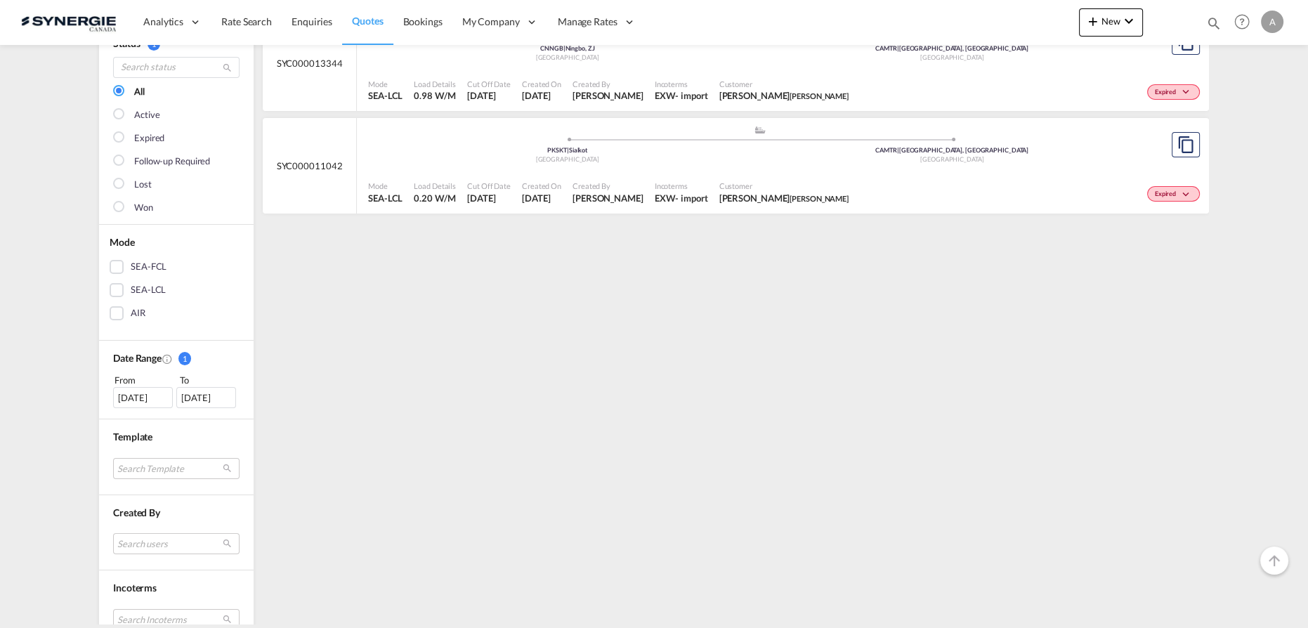
click at [125, 398] on div "[DATE]" at bounding box center [143, 397] width 60 height 21
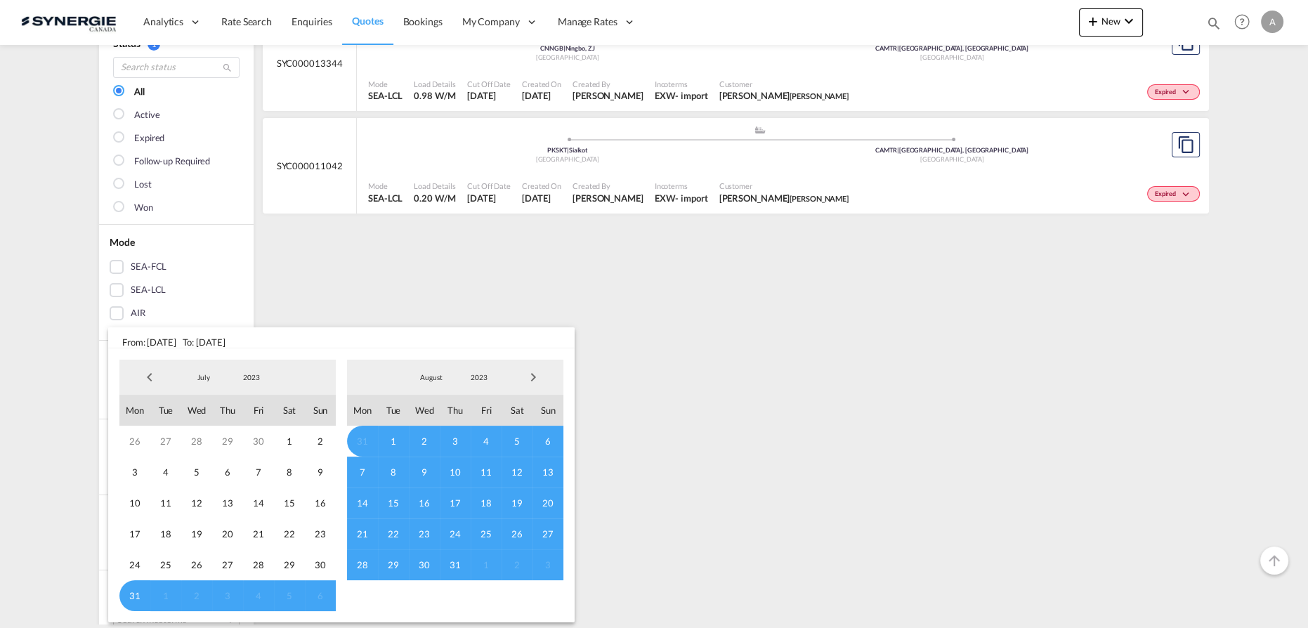
click at [711, 277] on md-backdrop at bounding box center [654, 314] width 1308 height 628
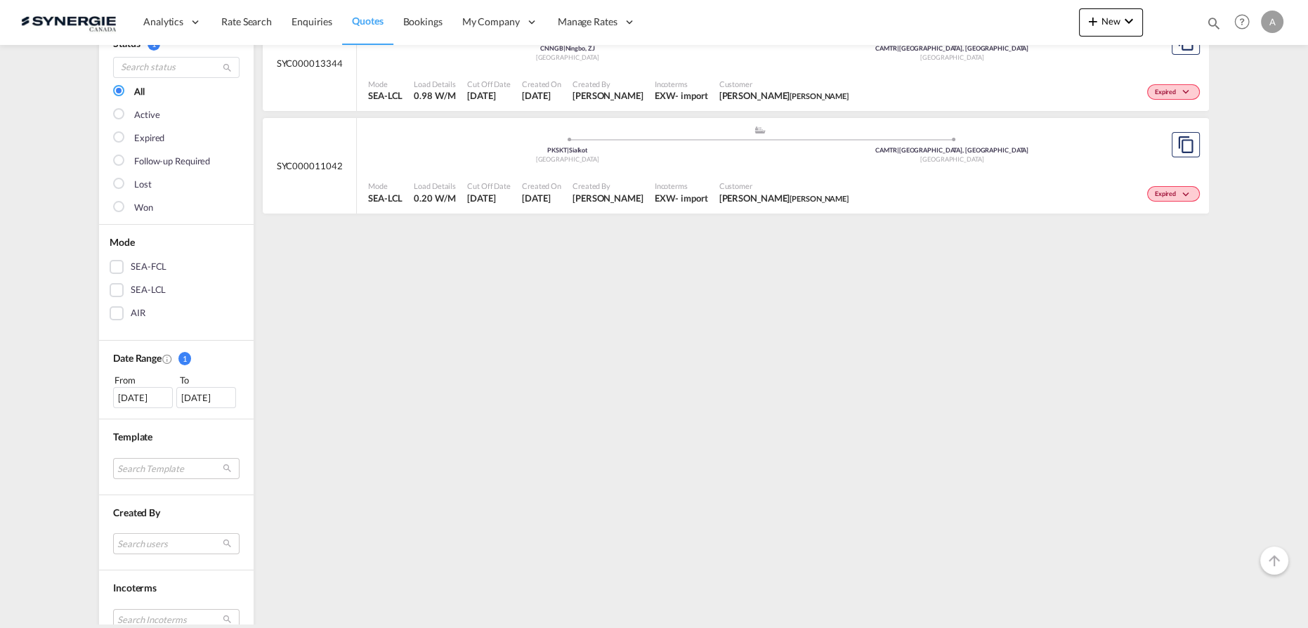
scroll to position [0, 0]
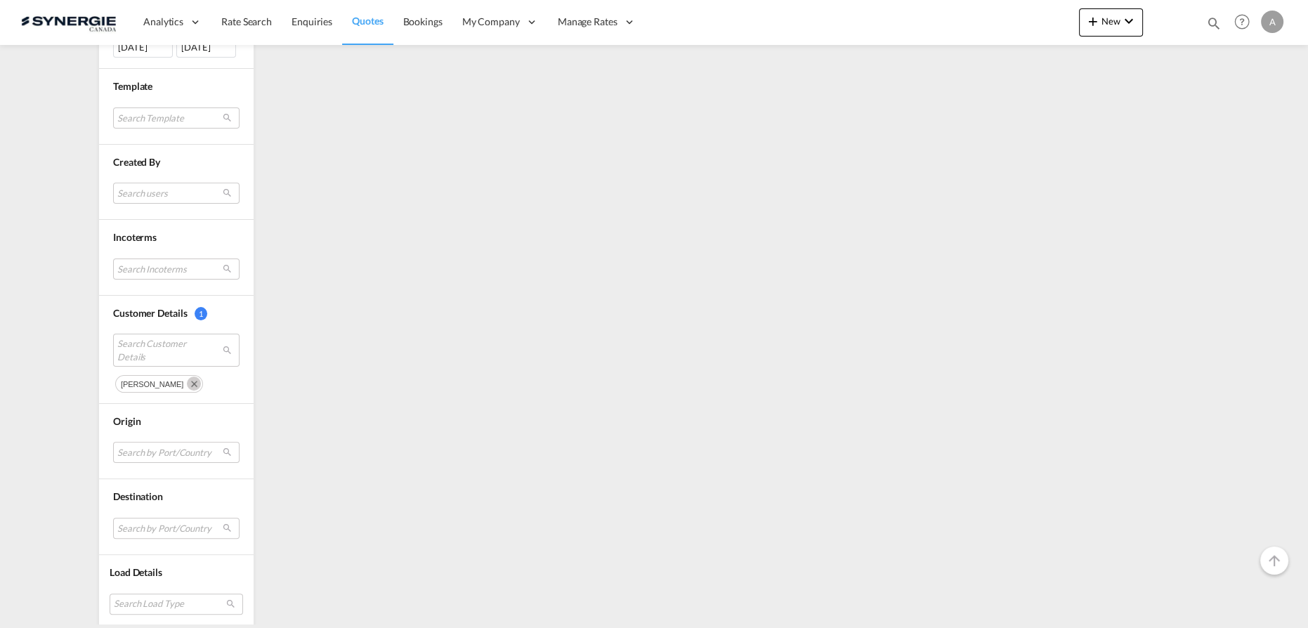
click at [192, 383] on md-icon "Remove" at bounding box center [194, 383] width 14 height 14
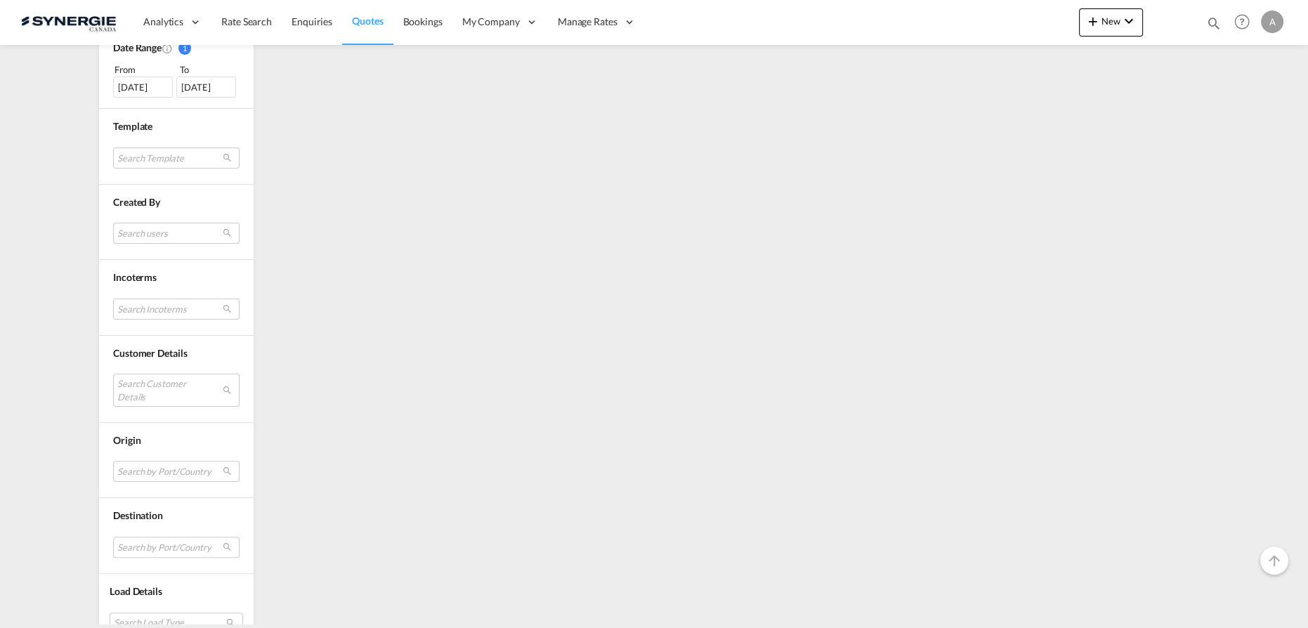
scroll to position [457, 0]
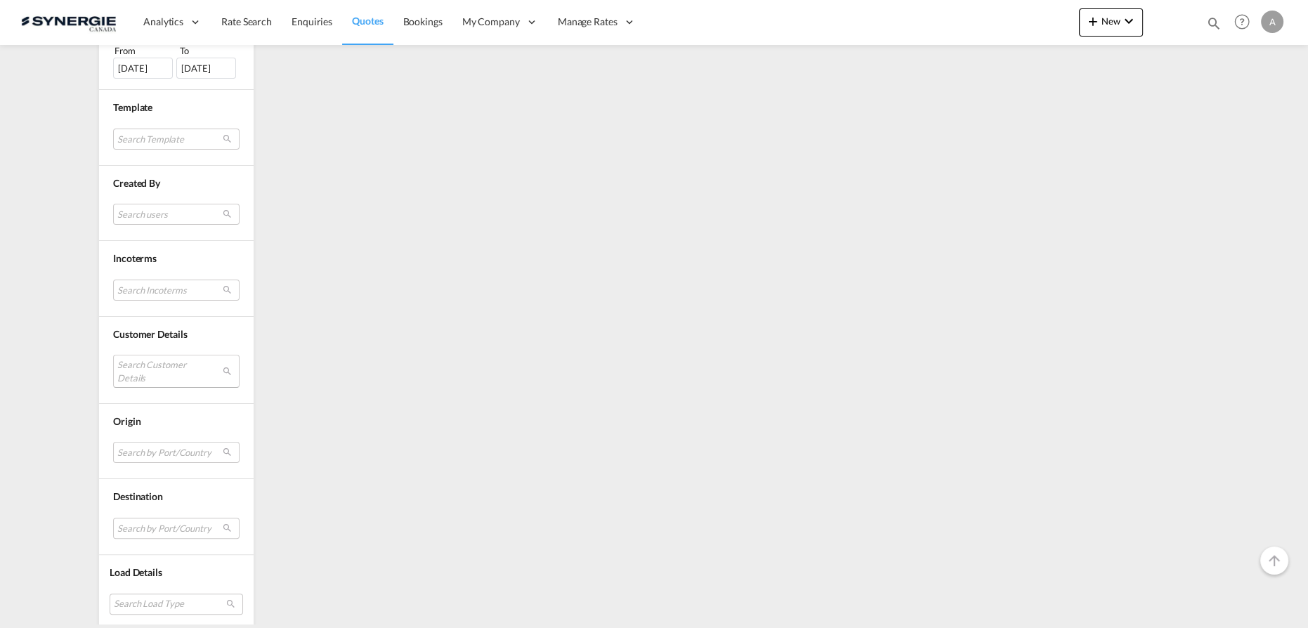
click at [146, 370] on md-select "Search Customer Details" at bounding box center [176, 371] width 126 height 32
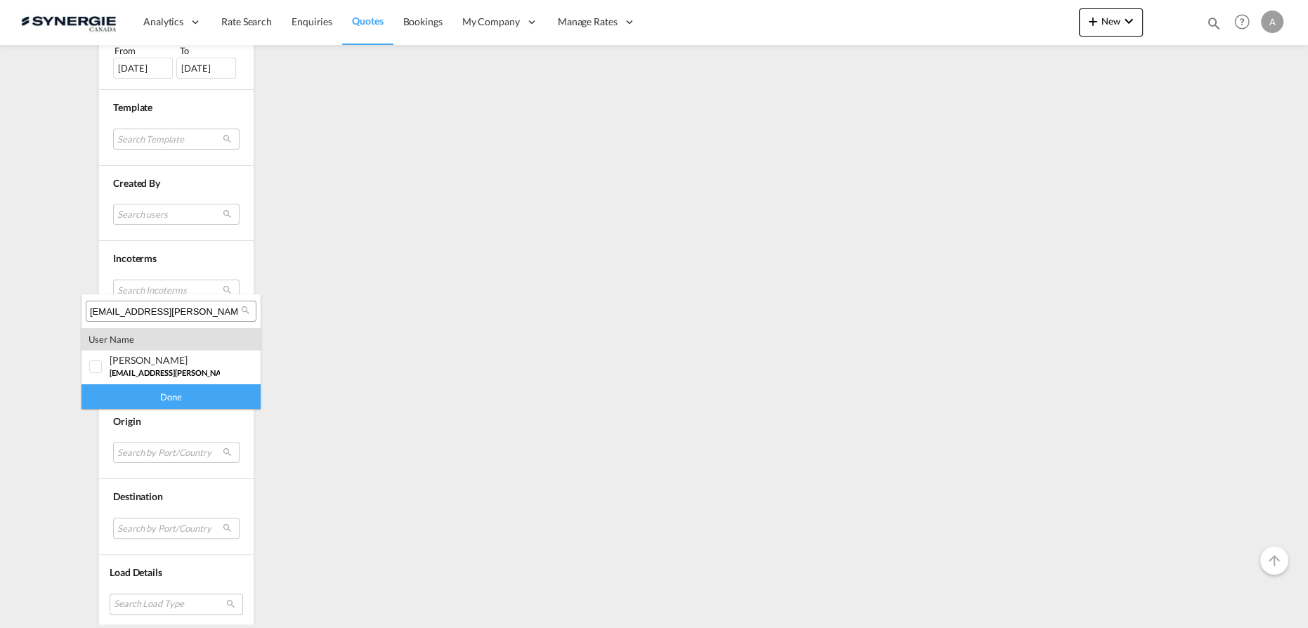
click at [177, 314] on input "[EMAIL_ADDRESS][PERSON_NAME][DOMAIN_NAME]" at bounding box center [165, 312] width 151 height 13
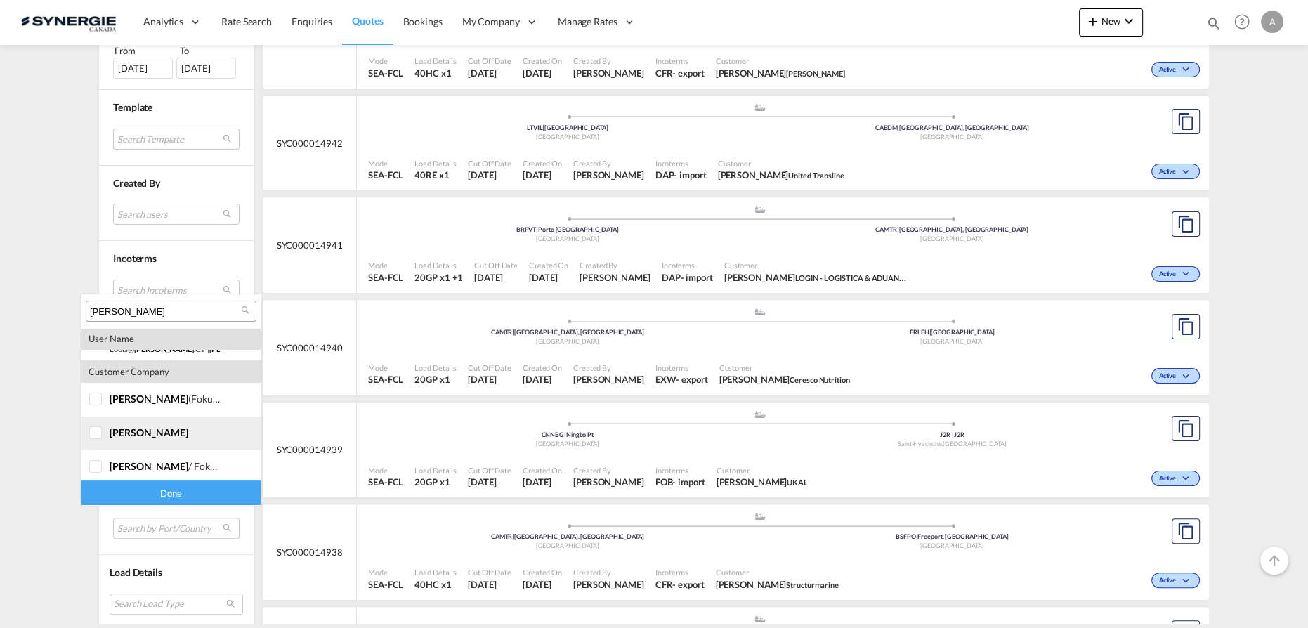
scroll to position [129, 0]
type input "[PERSON_NAME]"
drag, startPoint x: 99, startPoint y: 396, endPoint x: 101, endPoint y: 419, distance: 22.6
click at [99, 396] on div at bounding box center [96, 396] width 14 height 14
drag, startPoint x: 101, startPoint y: 429, endPoint x: 101, endPoint y: 443, distance: 14.0
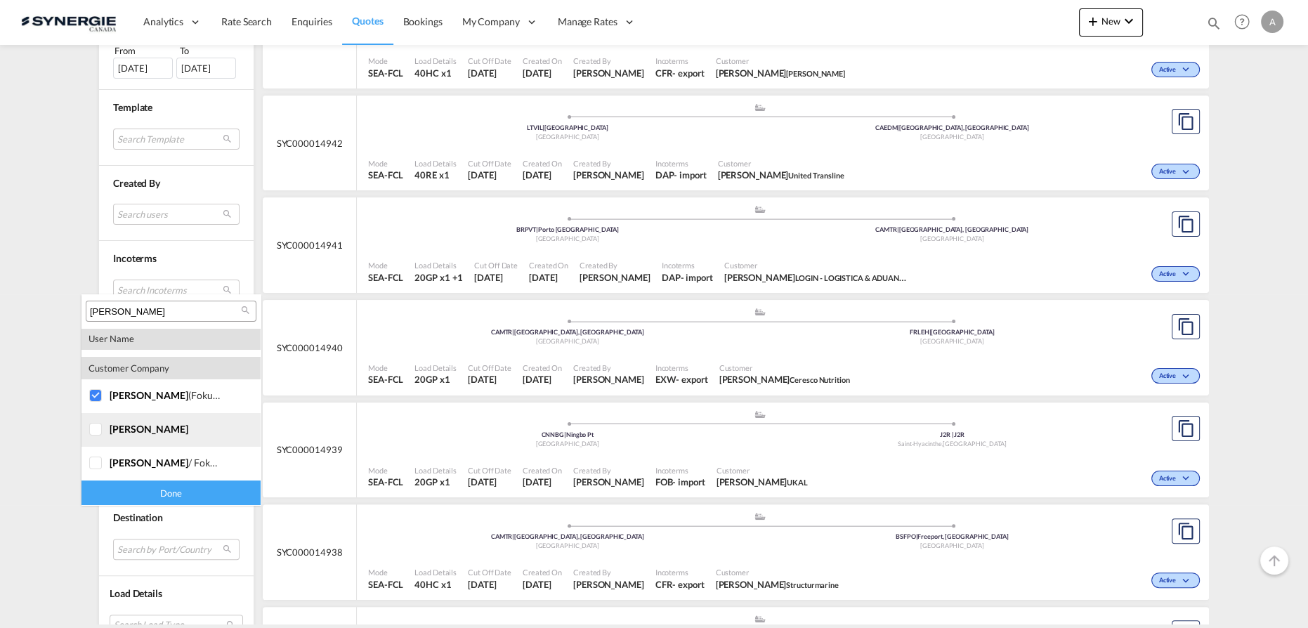
click at [102, 429] on div at bounding box center [96, 430] width 14 height 14
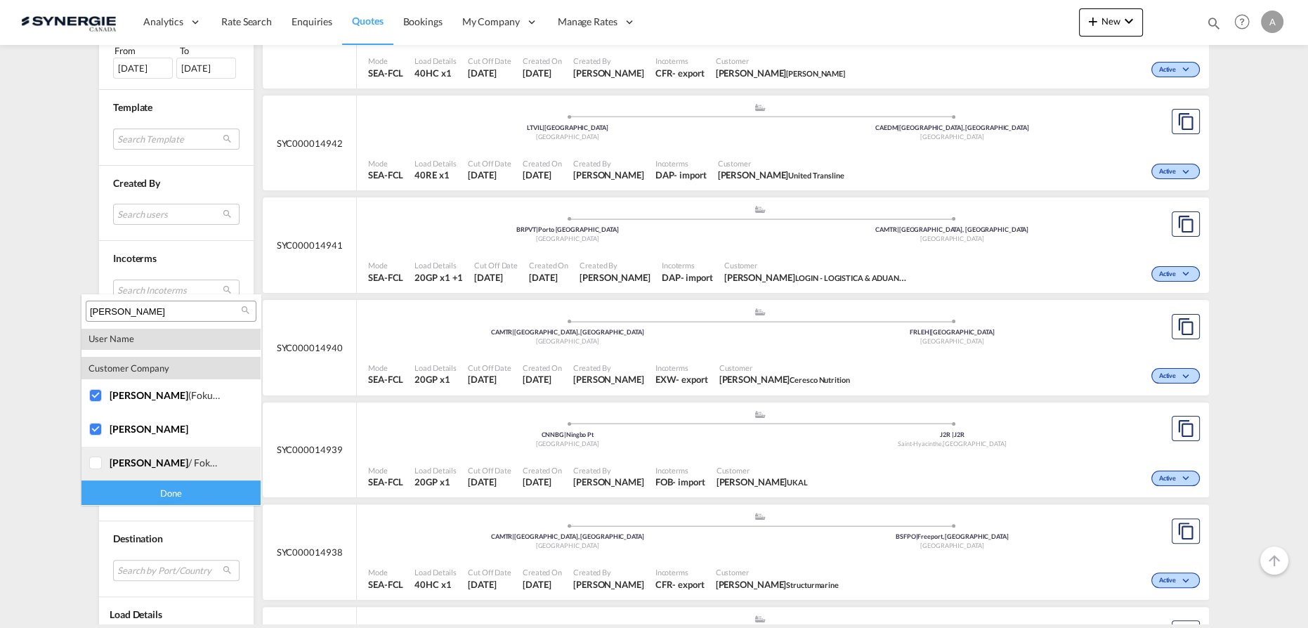
click at [97, 461] on div at bounding box center [96, 464] width 14 height 14
click at [138, 489] on div "Done" at bounding box center [170, 492] width 179 height 25
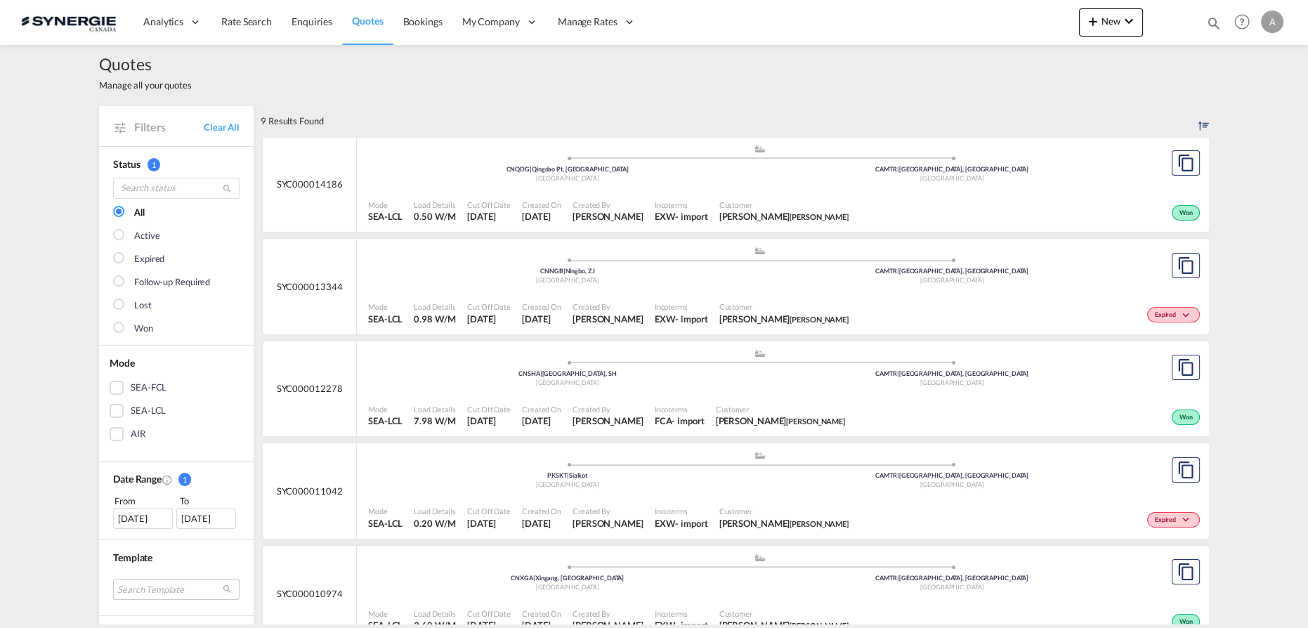
scroll to position [0, 0]
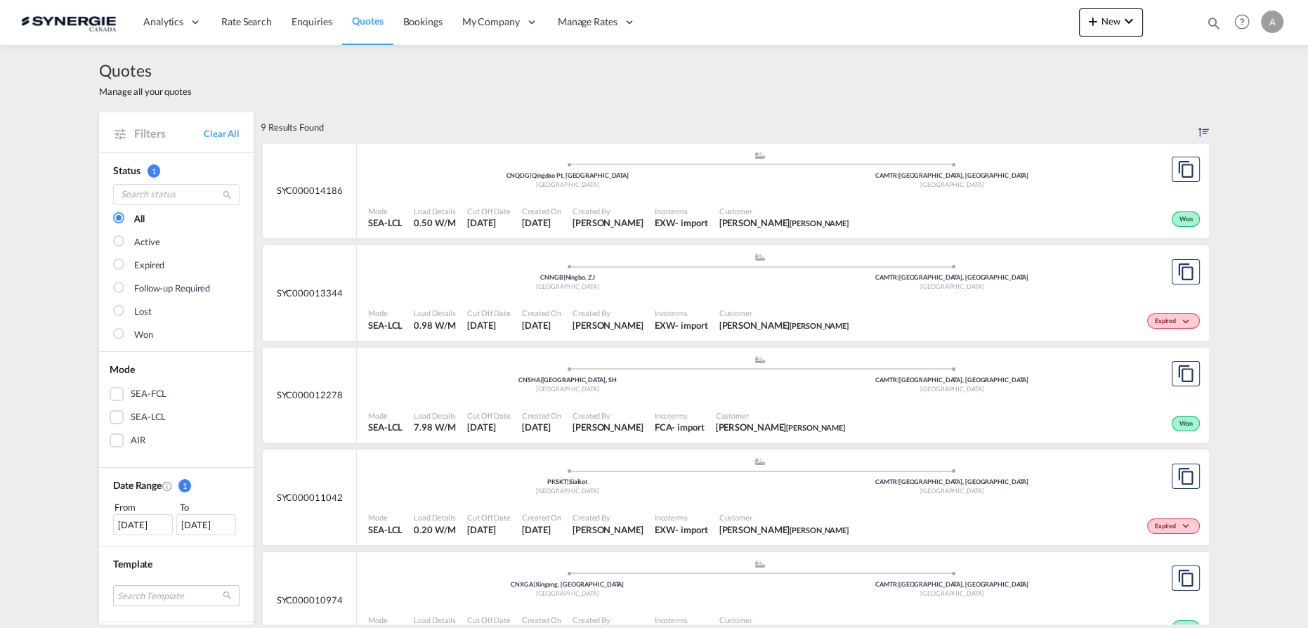
click at [638, 202] on div "Created By [PERSON_NAME]" at bounding box center [608, 217] width 82 height 35
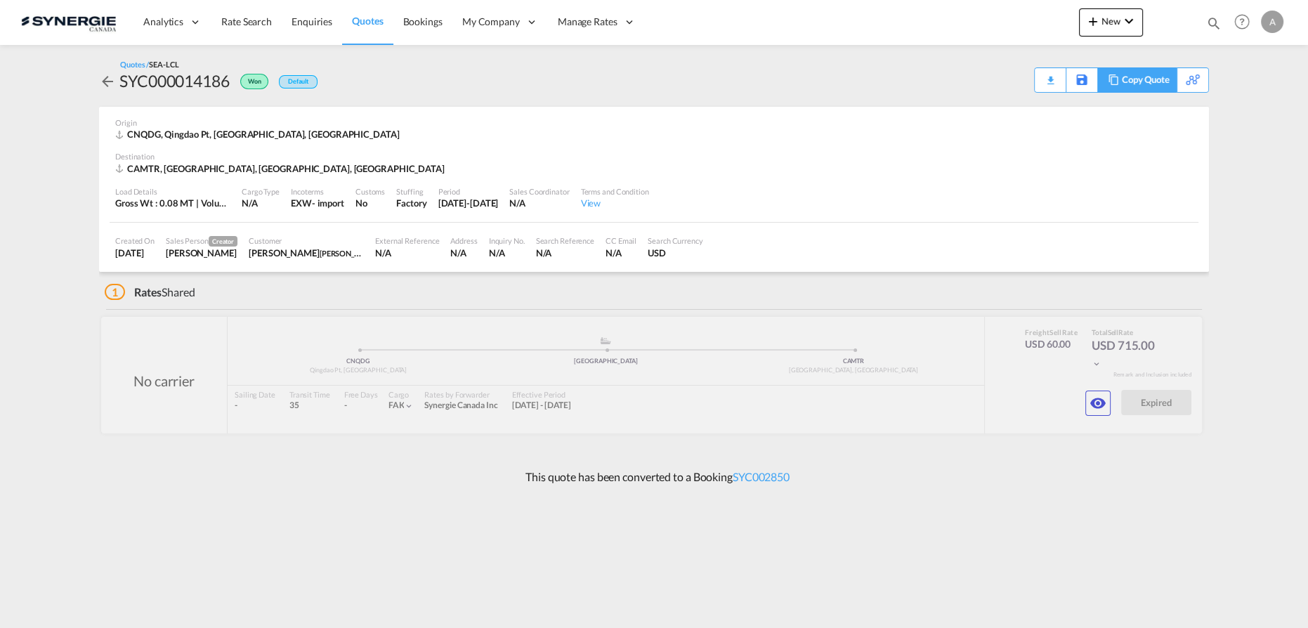
click at [1151, 81] on div "Copy Quote" at bounding box center [1146, 80] width 48 height 24
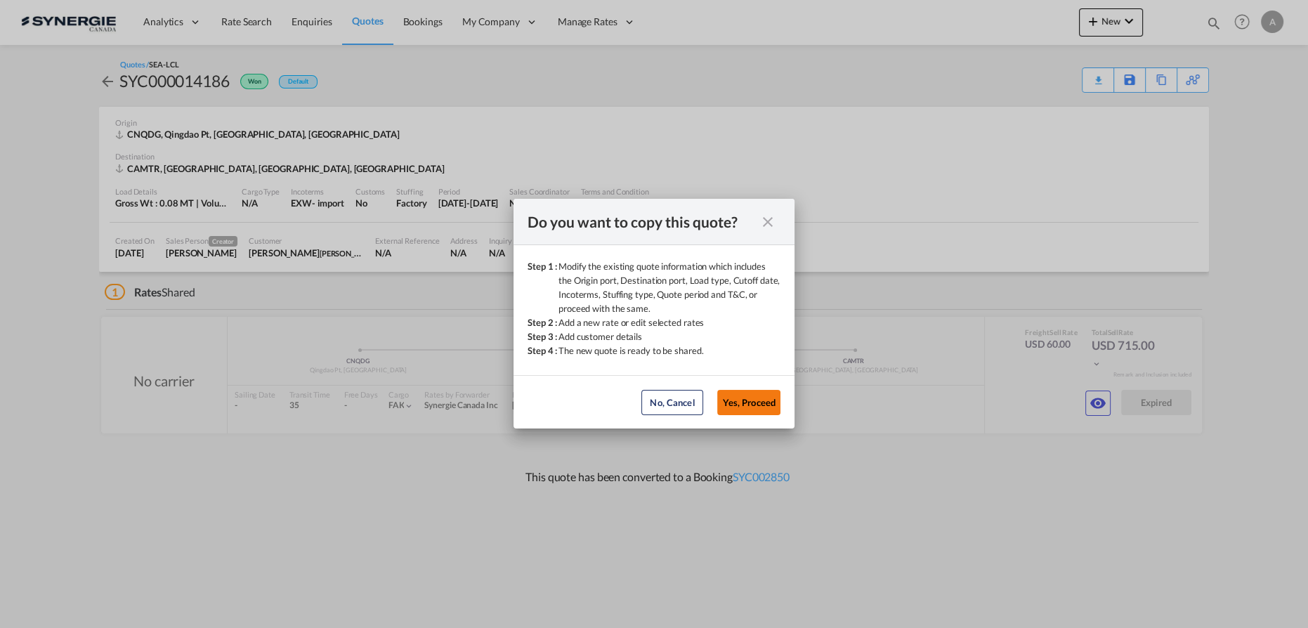
click at [741, 398] on button "Yes, Proceed" at bounding box center [748, 402] width 63 height 25
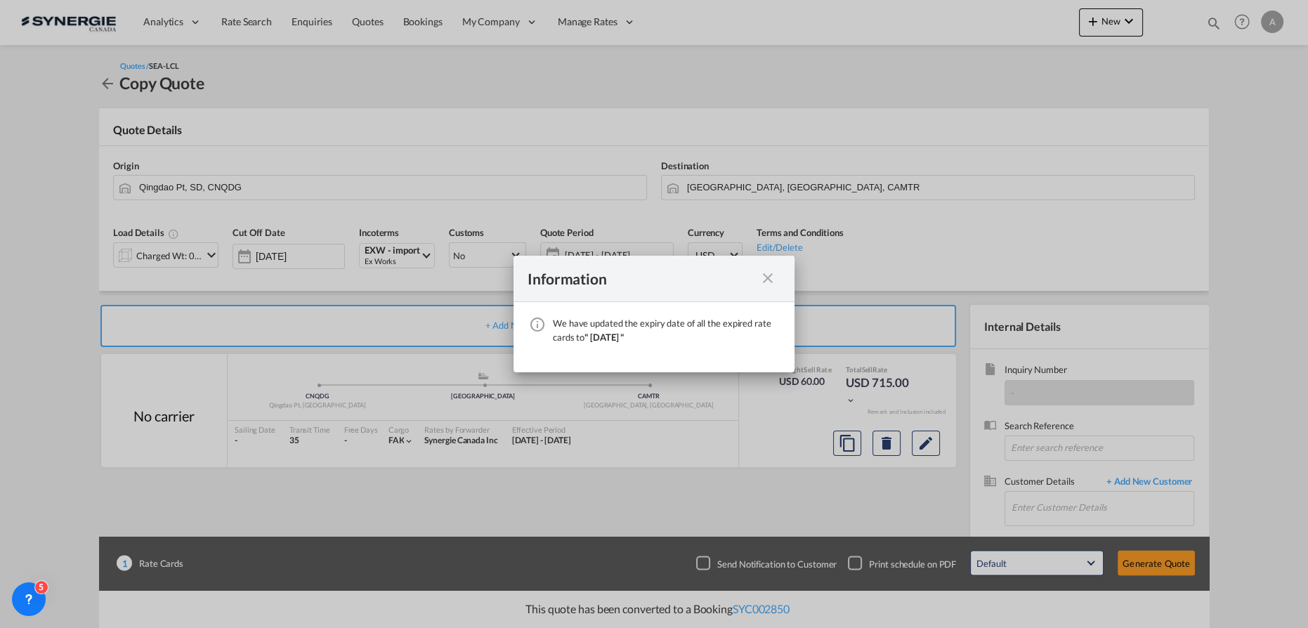
click at [764, 276] on md-icon "icon-close fg-AAA8AD cursor" at bounding box center [767, 278] width 17 height 17
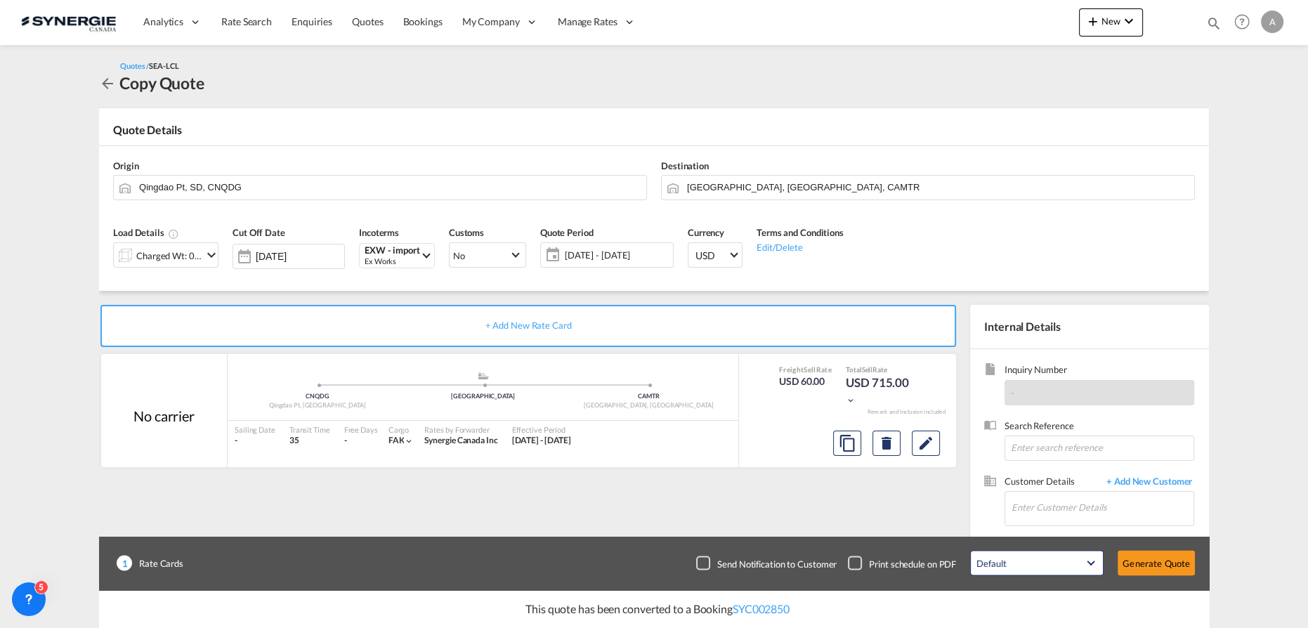
click at [251, 183] on input "Qingdao Pt, SD, CNQDG" at bounding box center [389, 187] width 500 height 25
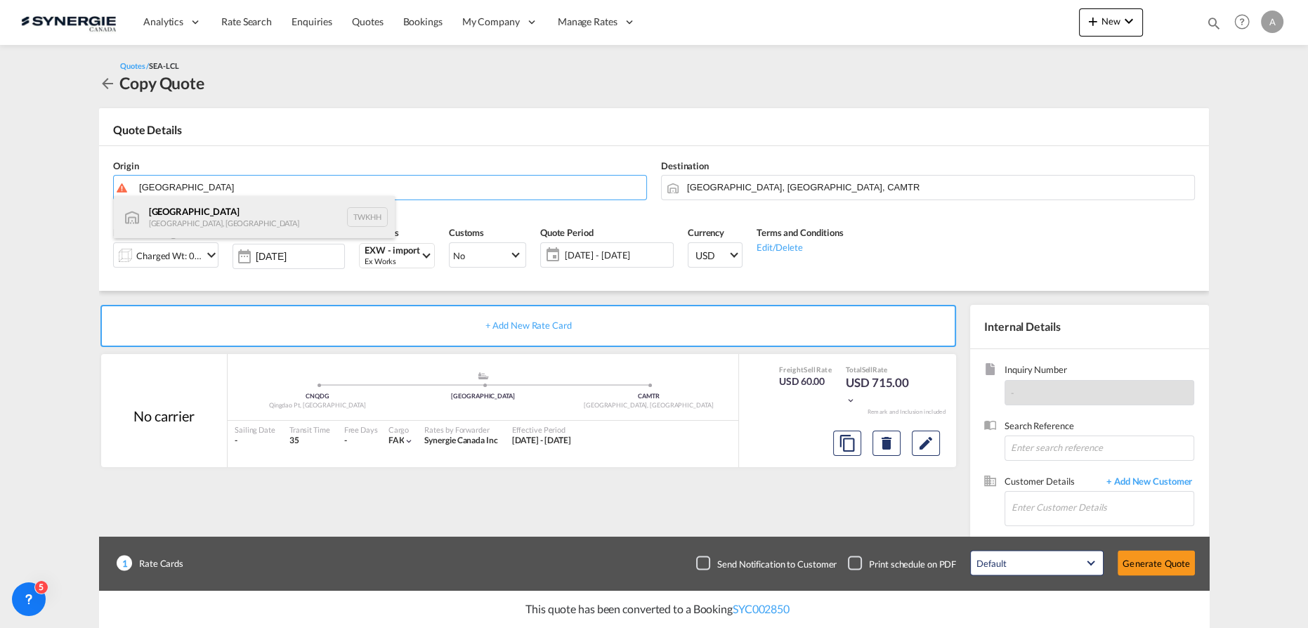
click at [172, 215] on div "[GEOGRAPHIC_DATA] [GEOGRAPHIC_DATA], Province of [GEOGRAPHIC_DATA] TWKHH" at bounding box center [254, 217] width 281 height 42
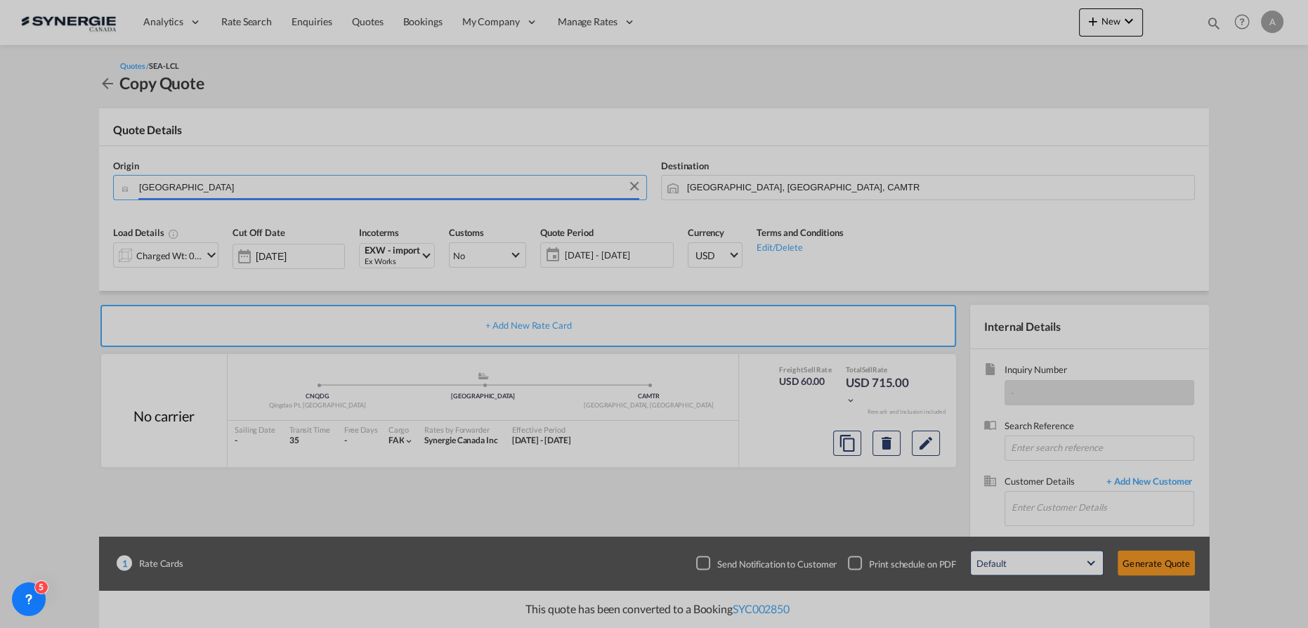
type input "[GEOGRAPHIC_DATA], TWKHH"
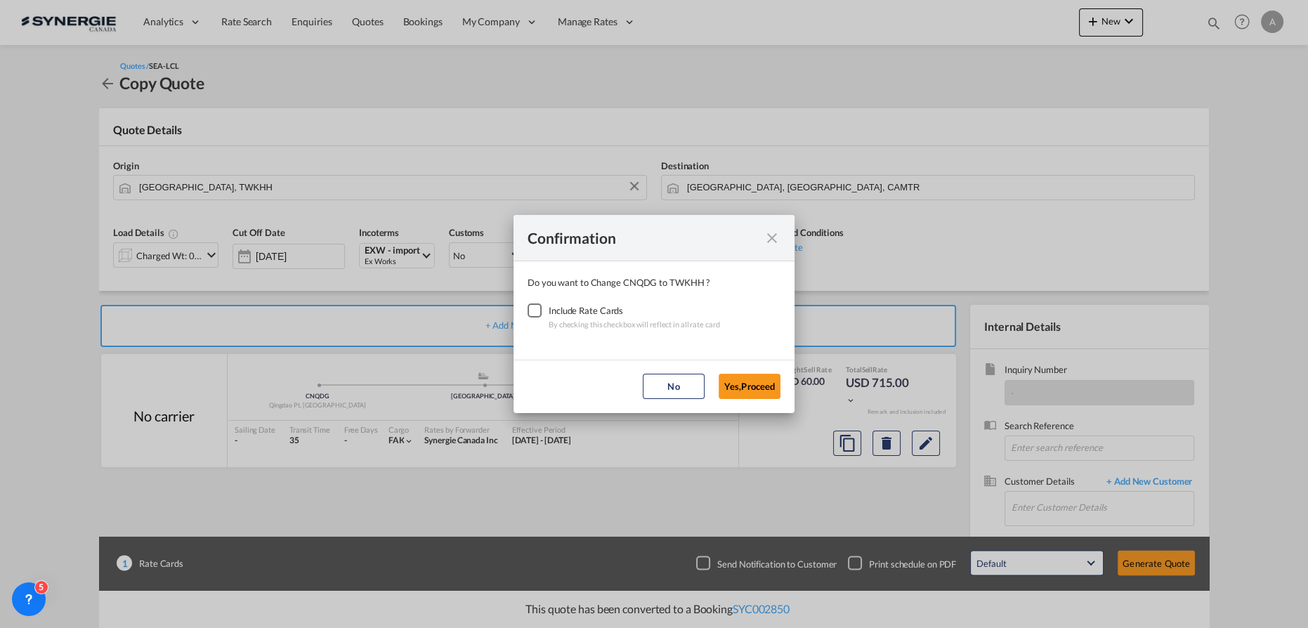
click at [535, 310] on div "Checkbox No Ink" at bounding box center [534, 310] width 14 height 14
drag, startPoint x: 730, startPoint y: 381, endPoint x: 490, endPoint y: 306, distance: 252.3
click at [730, 381] on button "Yes,Proceed" at bounding box center [749, 386] width 62 height 25
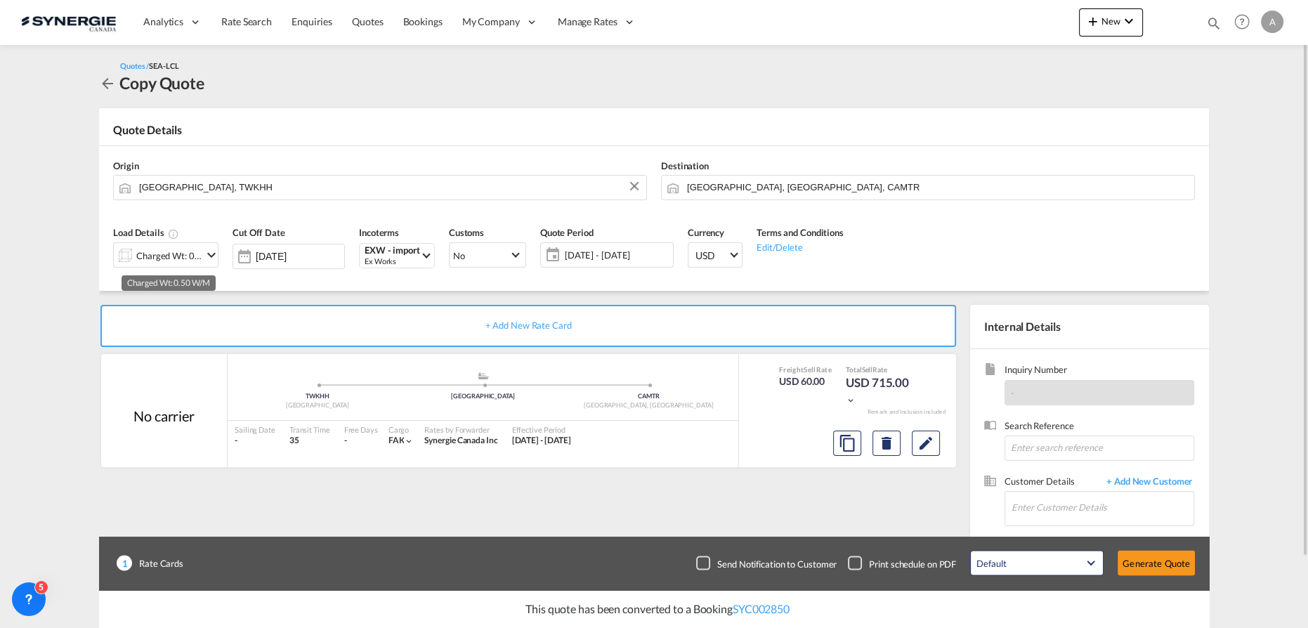
click at [138, 259] on div "Charged Wt: 0.50 W/M" at bounding box center [169, 256] width 66 height 20
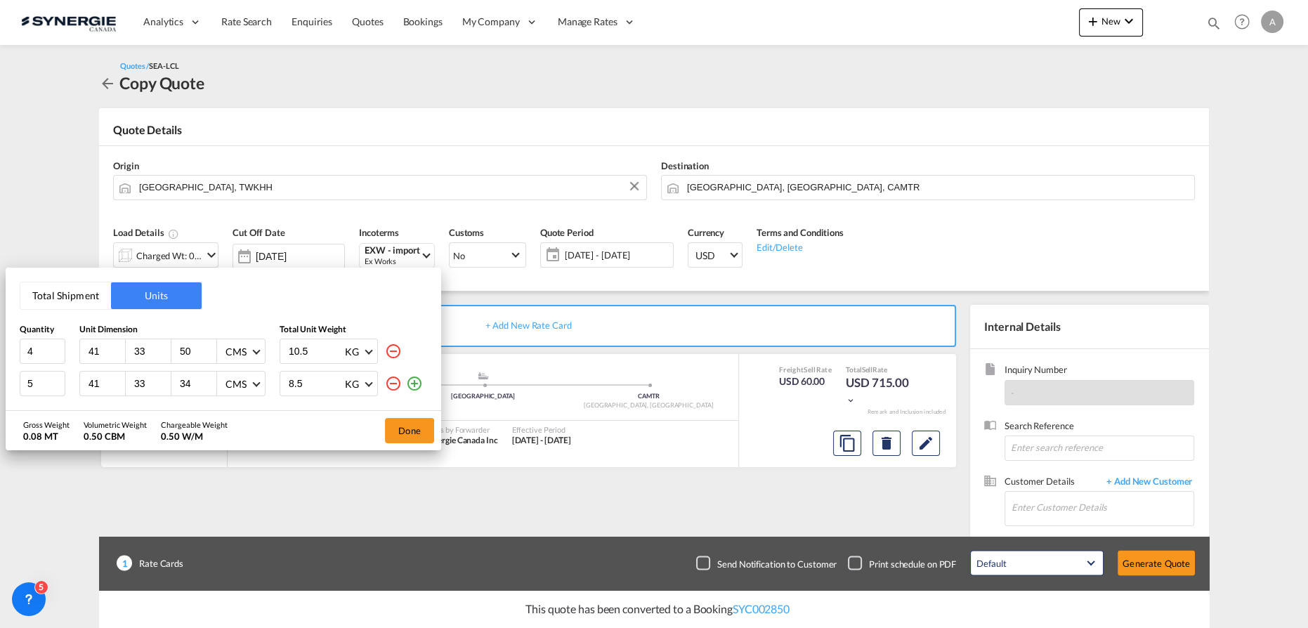
click at [61, 294] on button "Total Shipment" at bounding box center [65, 295] width 91 height 27
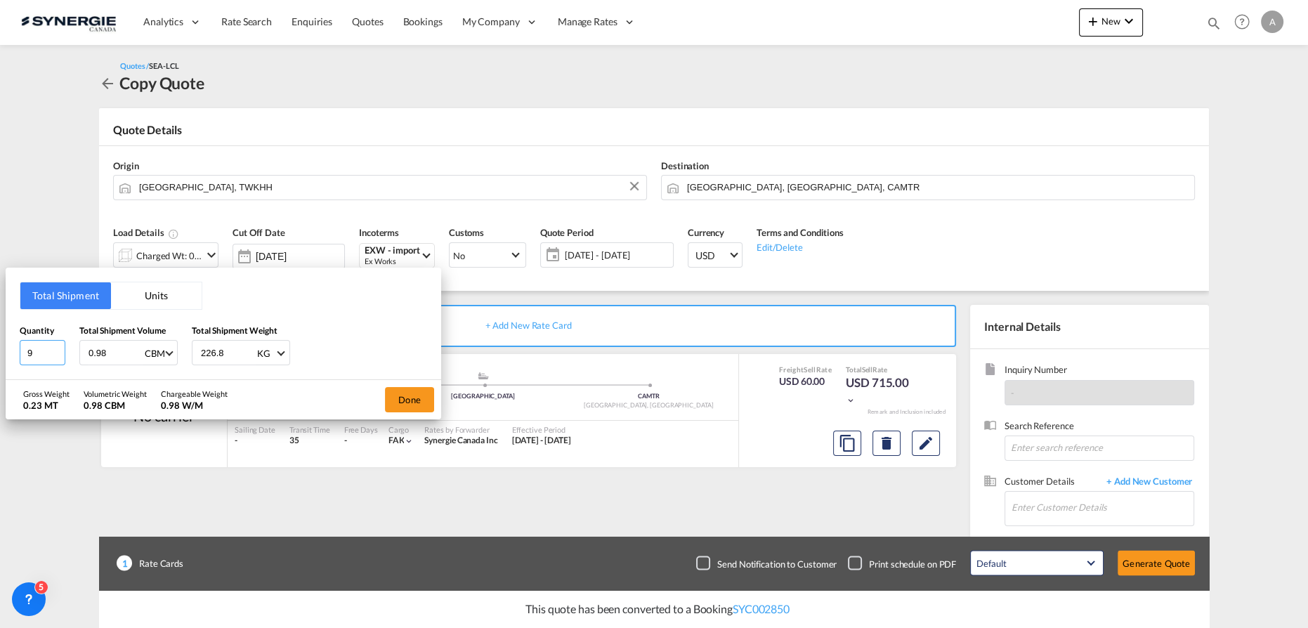
drag, startPoint x: 39, startPoint y: 357, endPoint x: -27, endPoint y: 348, distance: 66.7
click at [0, 348] on html "Analytics Reports Dashboard Rate Search Enquiries Quotes" at bounding box center [654, 314] width 1308 height 628
type input "8"
type input "0.73"
click at [213, 353] on input "226.8" at bounding box center [227, 353] width 56 height 24
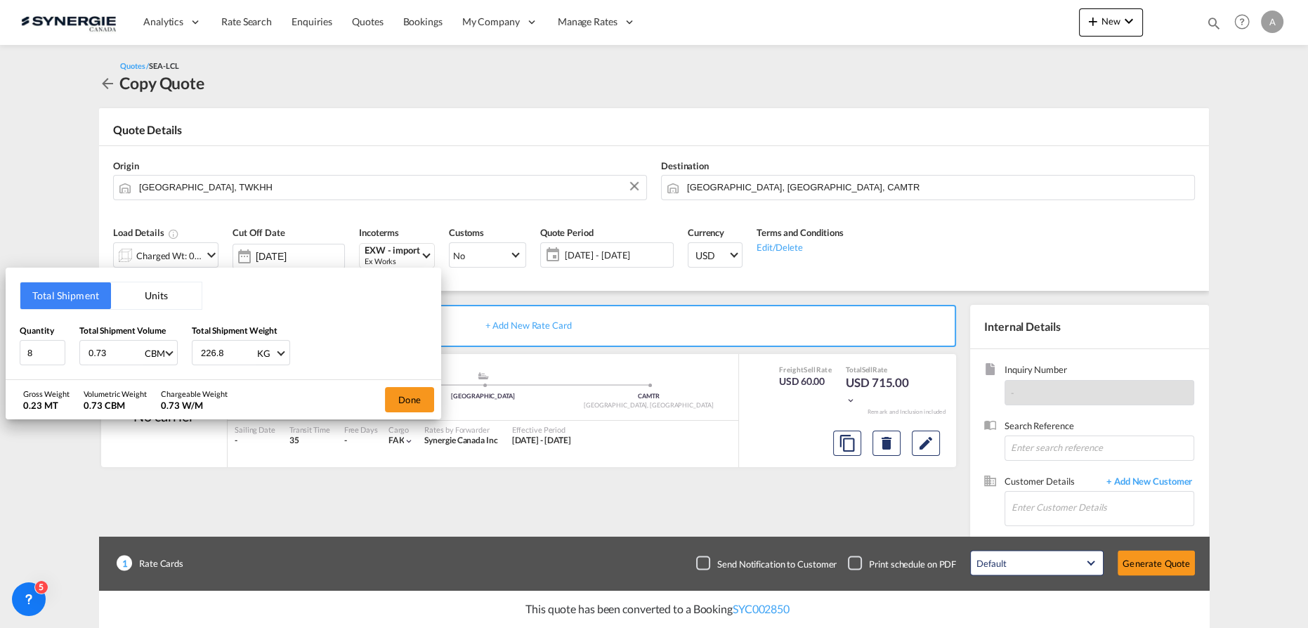
click at [213, 353] on input "226.8" at bounding box center [227, 353] width 56 height 24
type input "96.20"
click at [420, 395] on button "Done" at bounding box center [409, 399] width 49 height 25
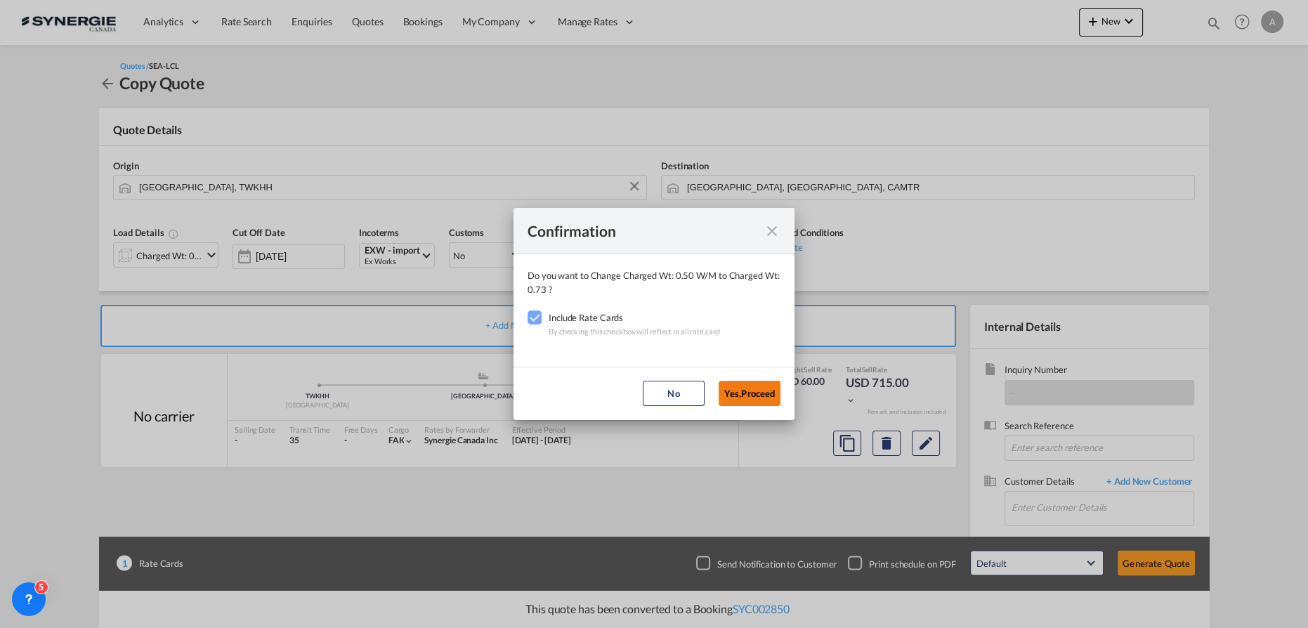
click at [742, 402] on button "Yes,Proceed" at bounding box center [749, 393] width 62 height 25
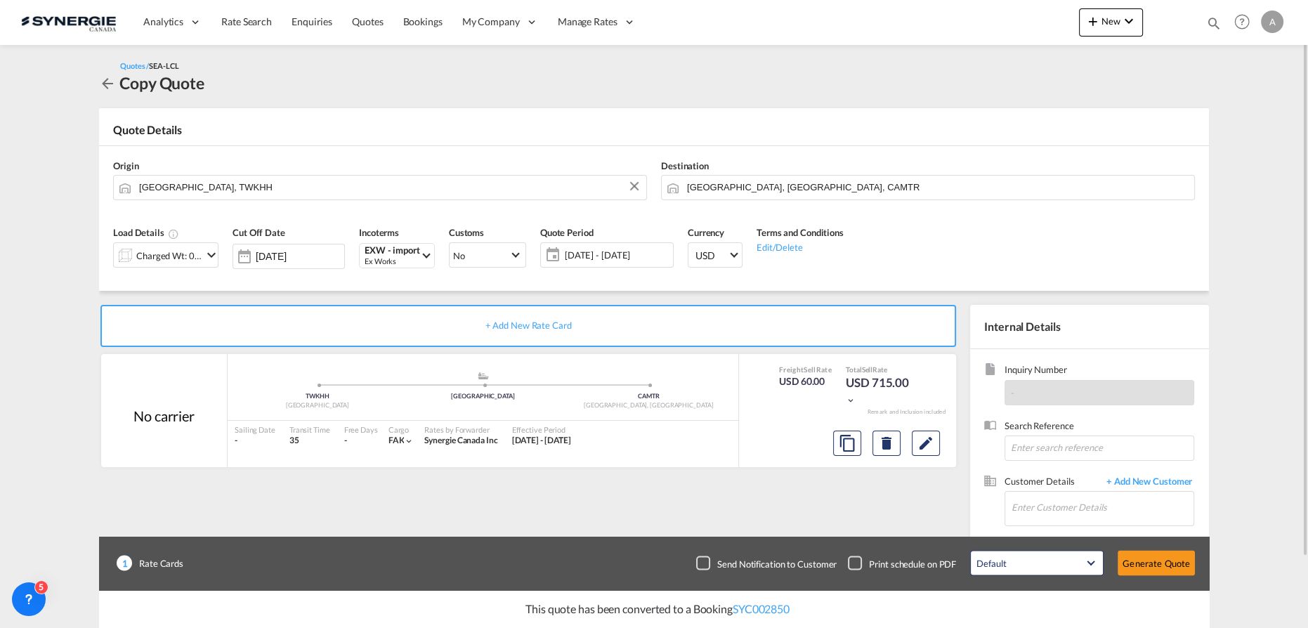
click at [629, 250] on span "[DATE] - [DATE]" at bounding box center [617, 255] width 105 height 13
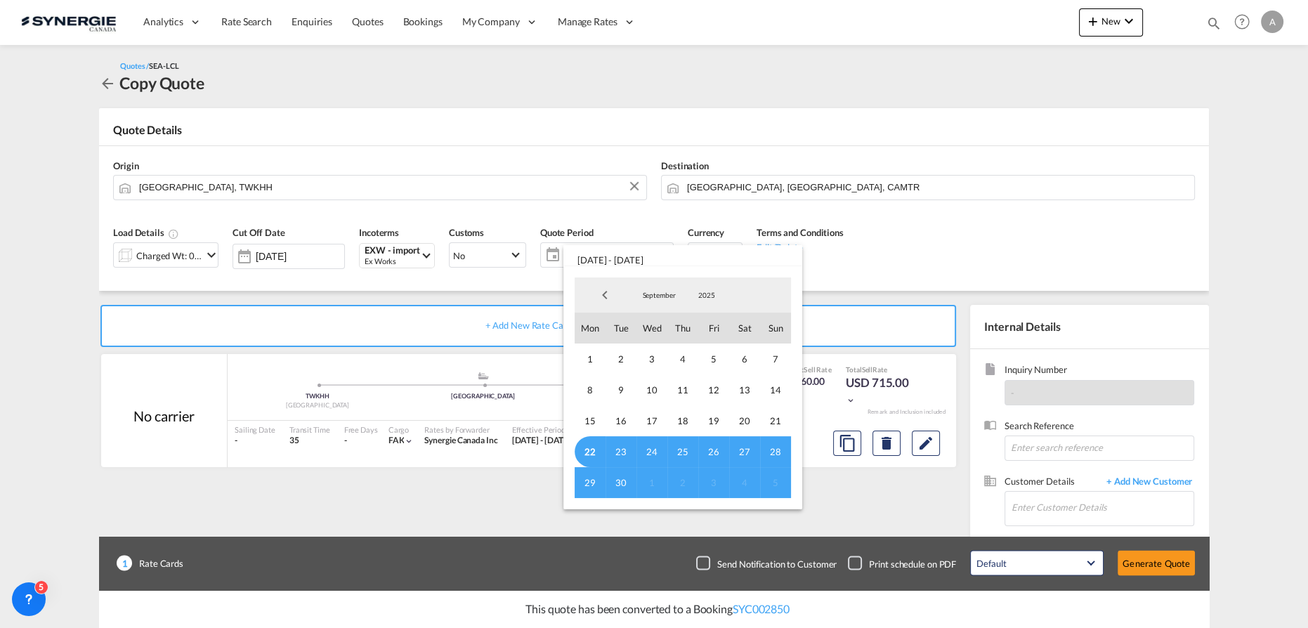
click at [585, 449] on span "22" at bounding box center [590, 451] width 31 height 31
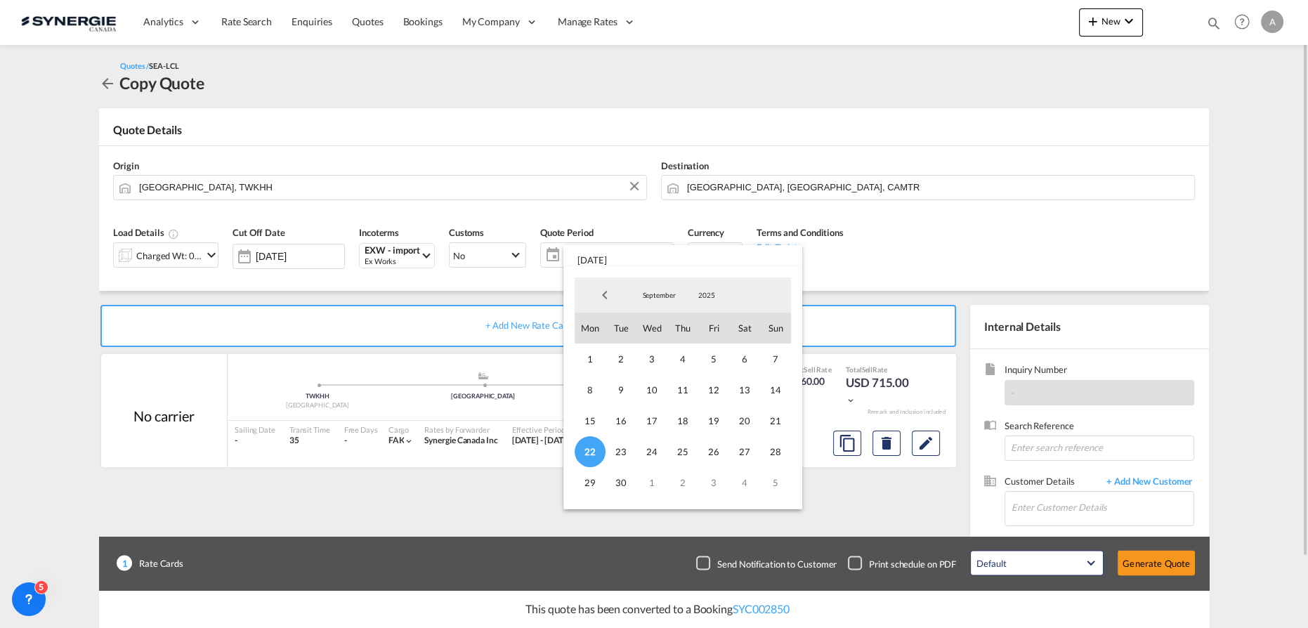
click at [619, 478] on span "30" at bounding box center [620, 482] width 31 height 31
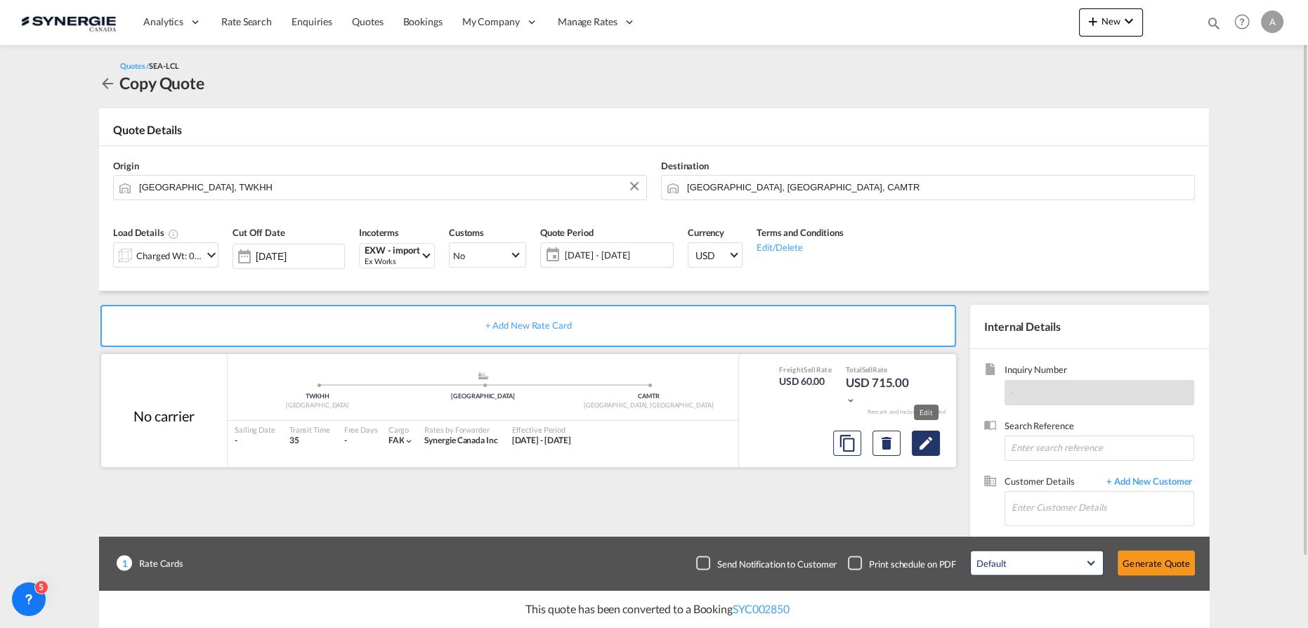
click at [924, 449] on md-icon "Edit" at bounding box center [925, 443] width 17 height 17
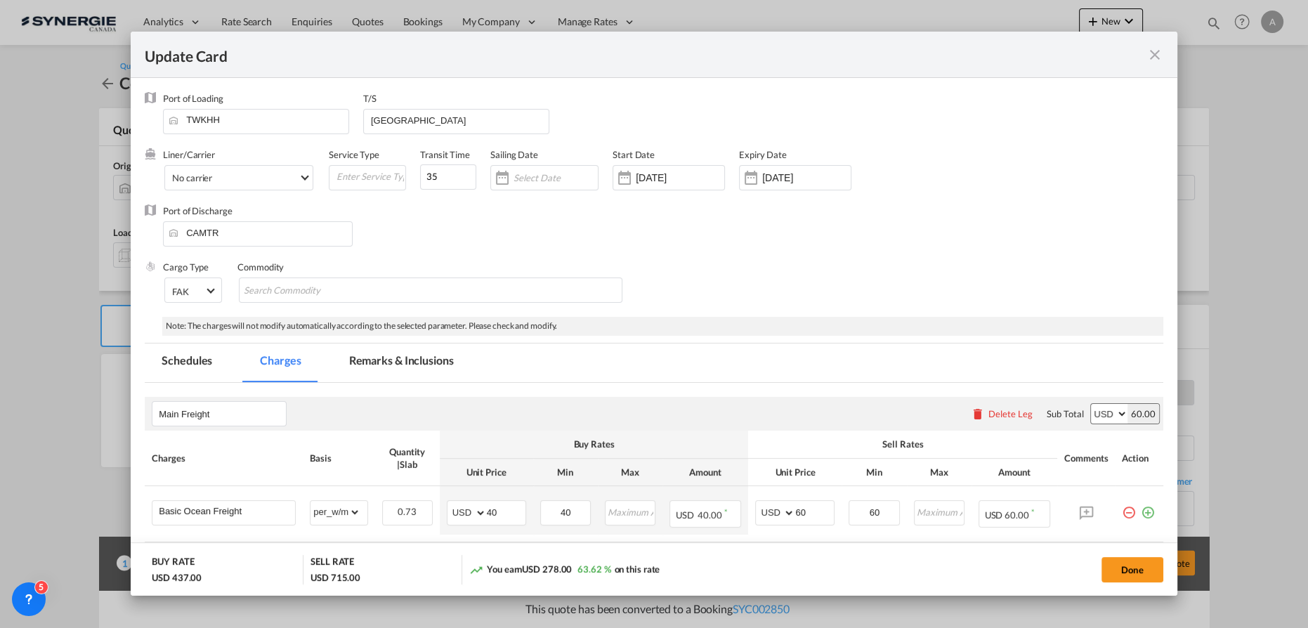
select select "per_w/m"
select select "per_hbl"
select select "per_bl"
select select "flat"
select select "per_bl"
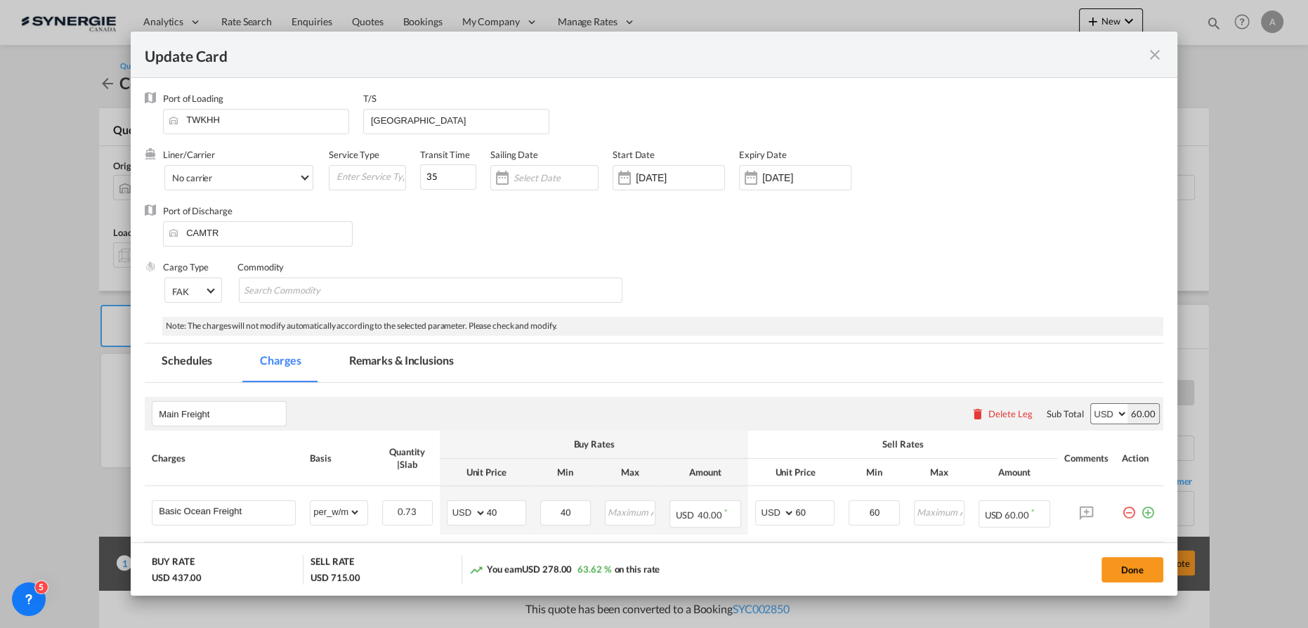
select select "per_bl"
select select "per_shipment"
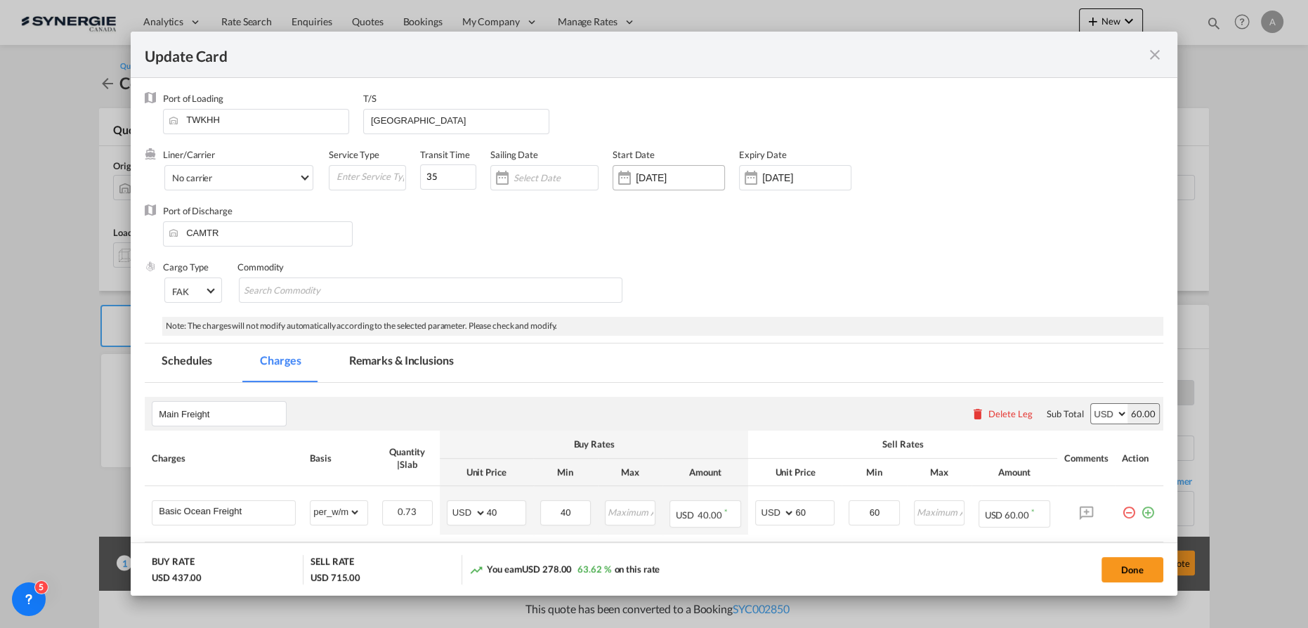
click at [702, 165] on div "[DATE]" at bounding box center [668, 177] width 112 height 25
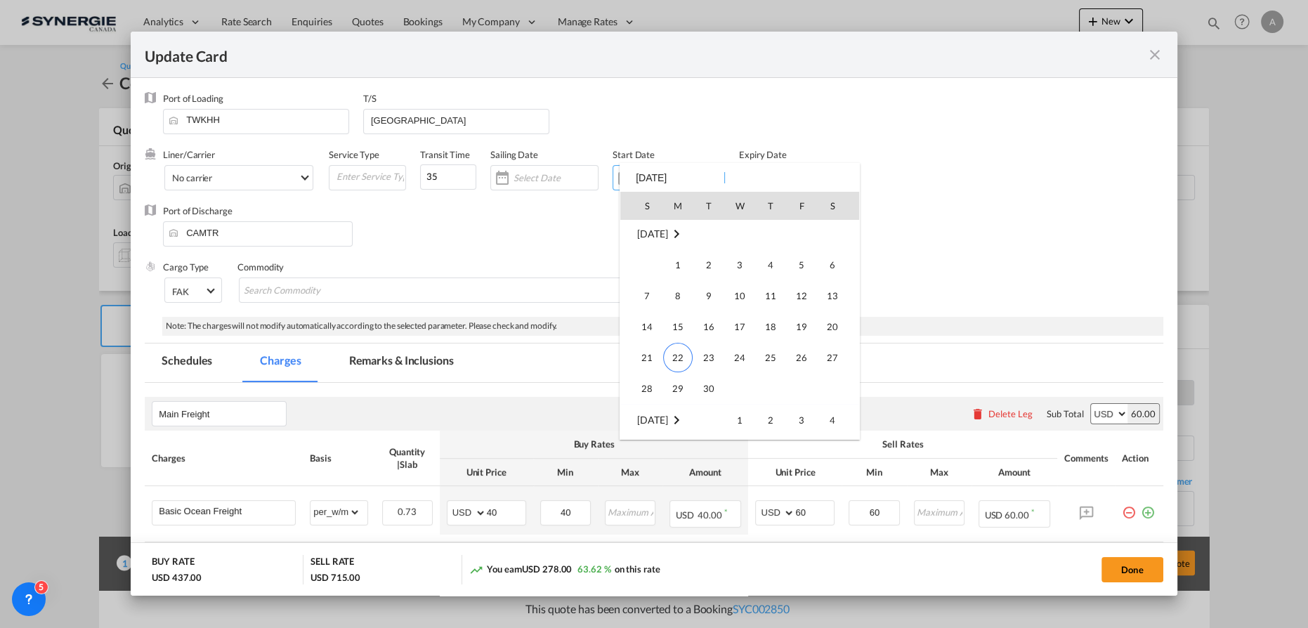
scroll to position [325340, 0]
click at [669, 355] on span "22" at bounding box center [677, 354] width 29 height 29
type input "[DATE]"
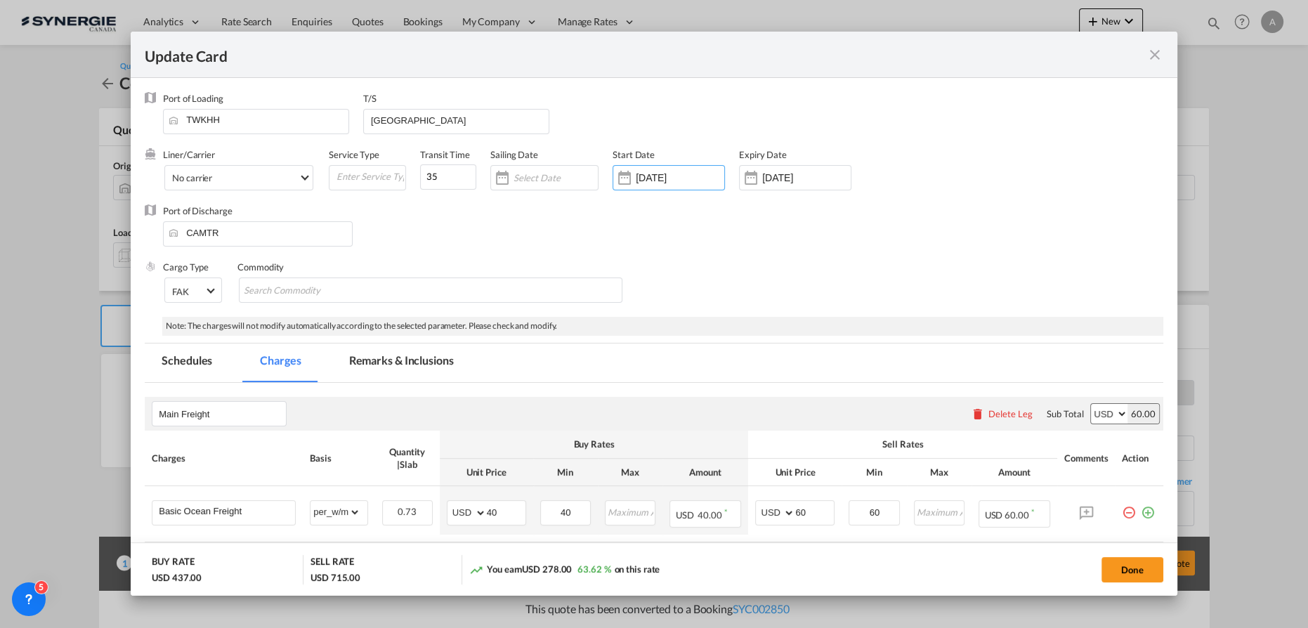
click at [785, 176] on input "[DATE]" at bounding box center [806, 177] width 88 height 11
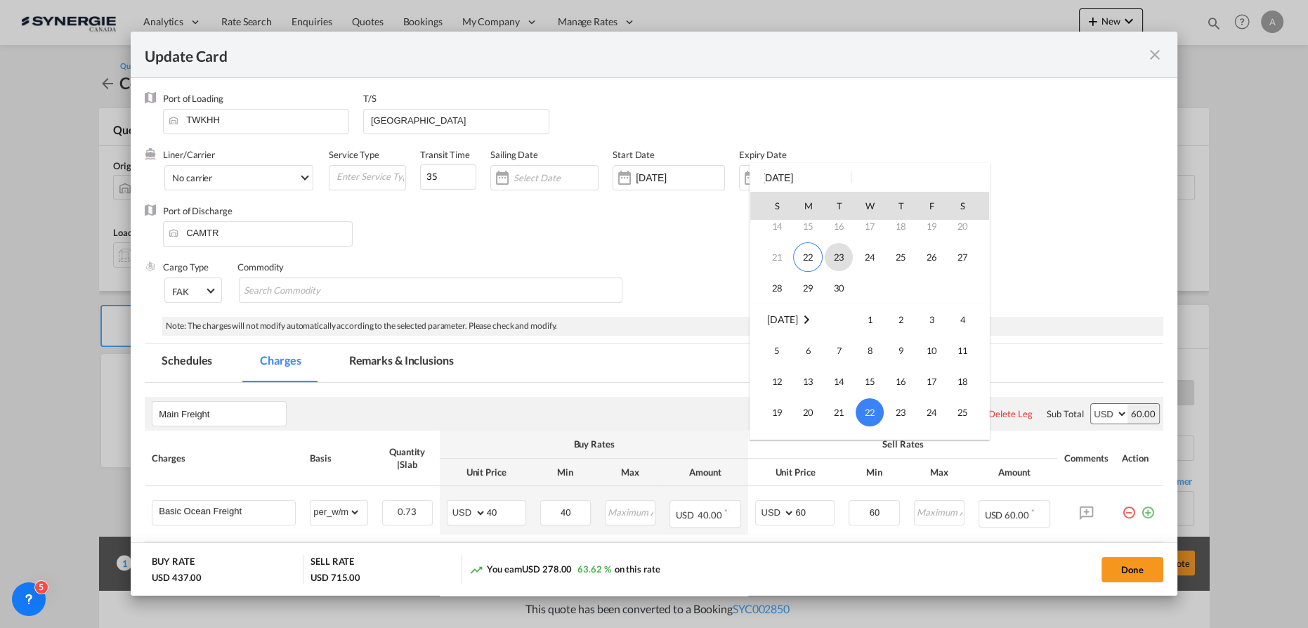
scroll to position [58, 0]
click at [833, 334] on span "30" at bounding box center [839, 333] width 28 height 28
type input "[DATE]"
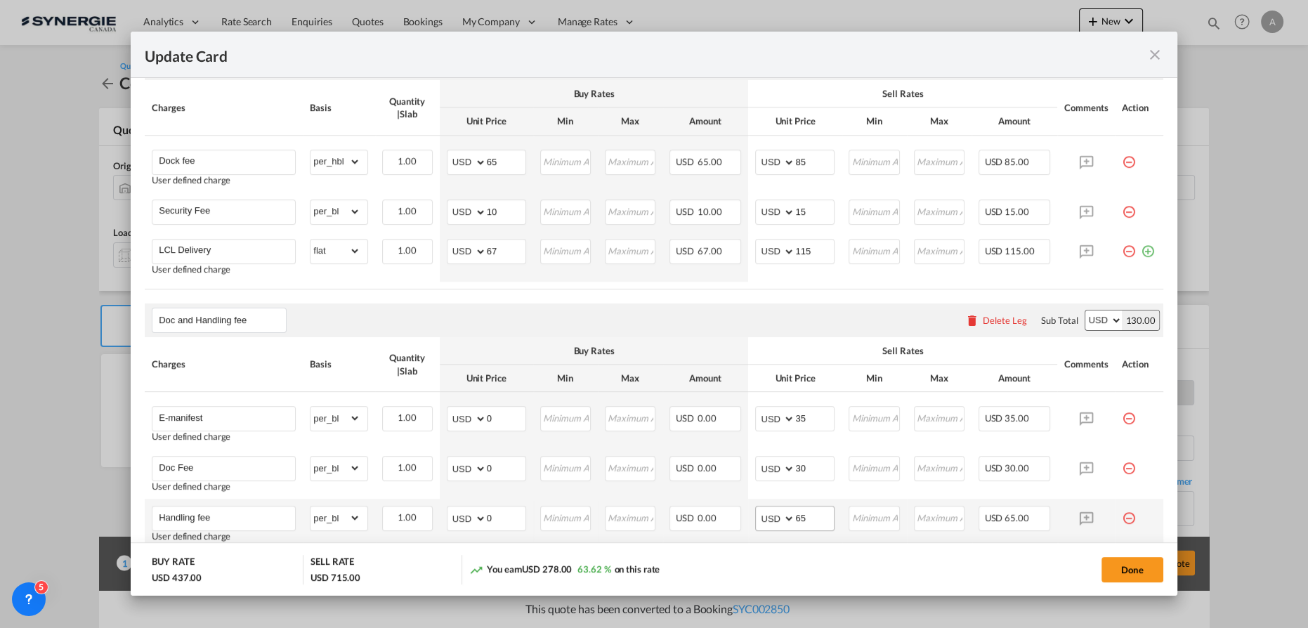
scroll to position [511, 0]
click at [1118, 567] on button "Done" at bounding box center [1132, 569] width 62 height 25
type input "[DATE]"
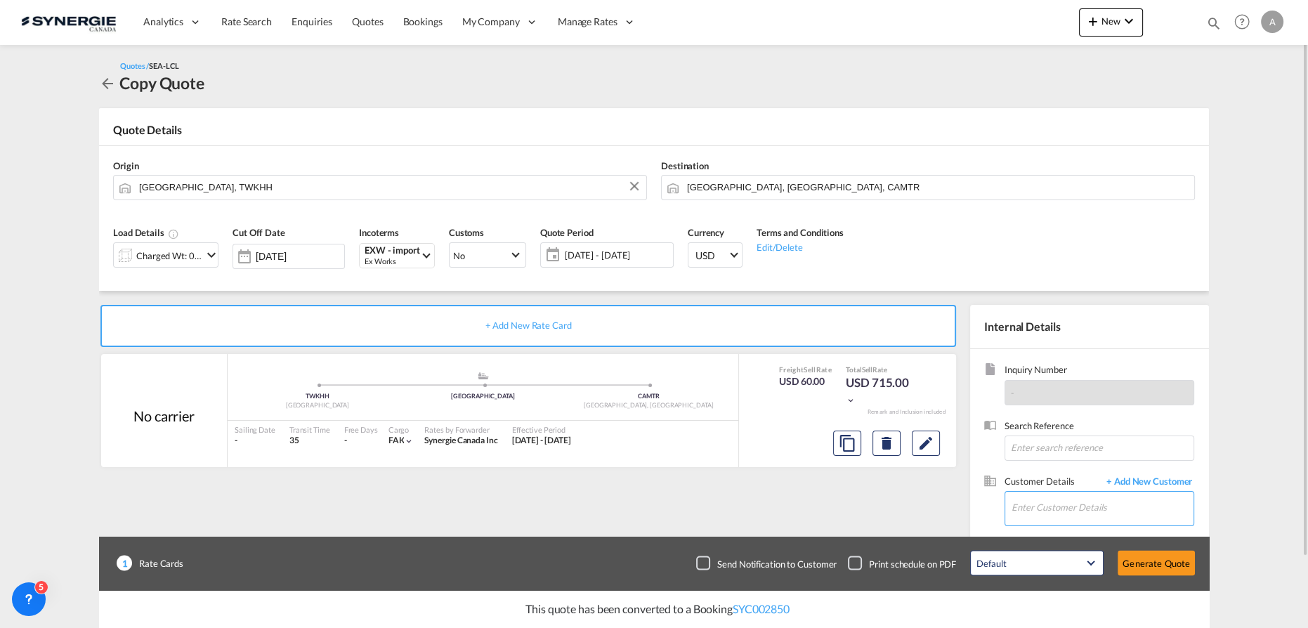
click at [1090, 511] on input "Enter Customer Details" at bounding box center [1102, 508] width 182 height 32
click at [1045, 512] on body "Analytics Reports Dashboard Rate Search Enquiries Quotes Bookings" at bounding box center [654, 314] width 1308 height 628
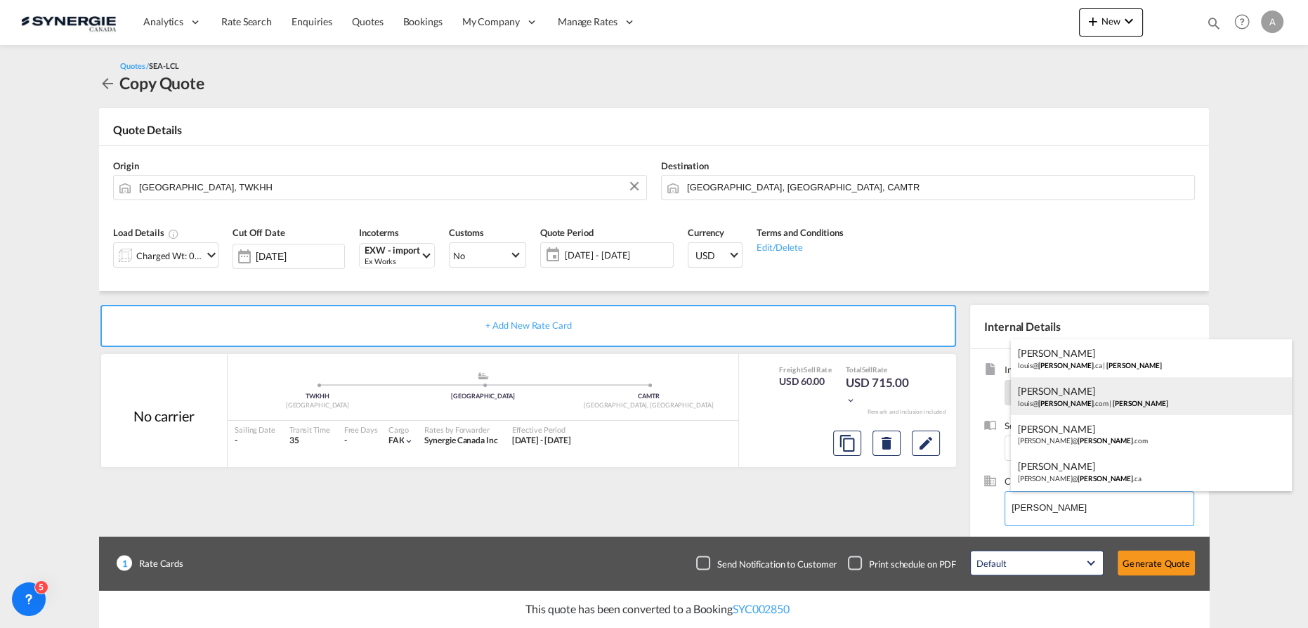
click at [1082, 395] on div "[PERSON_NAME] [PERSON_NAME]@ [PERSON_NAME] .com | [PERSON_NAME]" at bounding box center [1151, 396] width 281 height 38
type input "[PERSON_NAME], [PERSON_NAME][EMAIL_ADDRESS][PERSON_NAME][DOMAIN_NAME]"
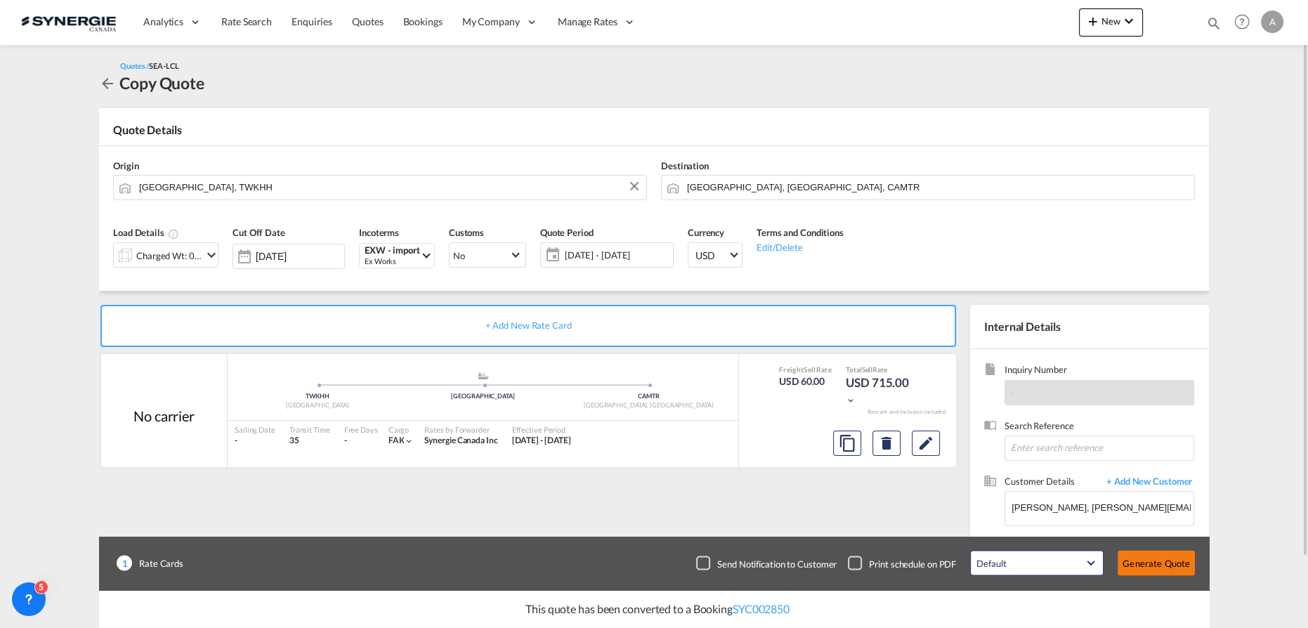
click at [1128, 575] on button "Generate Quote" at bounding box center [1155, 563] width 77 height 25
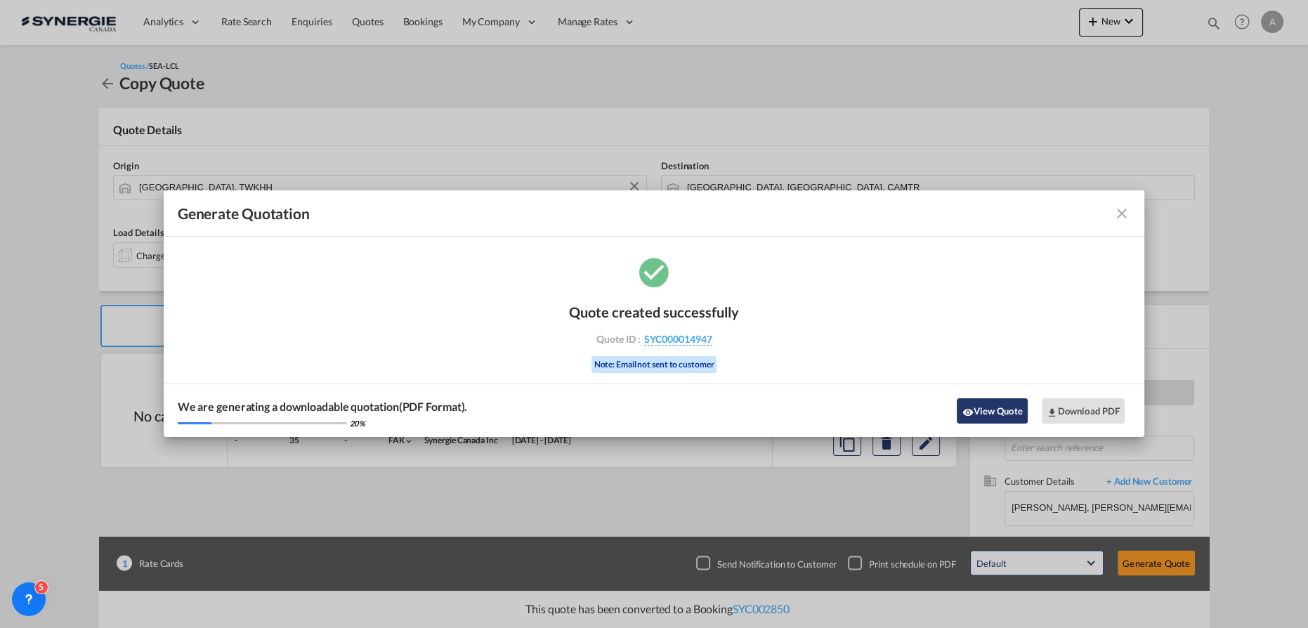
drag, startPoint x: 990, startPoint y: 409, endPoint x: 996, endPoint y: 404, distance: 8.0
click at [990, 409] on button "View Quote" at bounding box center [992, 410] width 70 height 25
